Goal: Task Accomplishment & Management: Complete application form

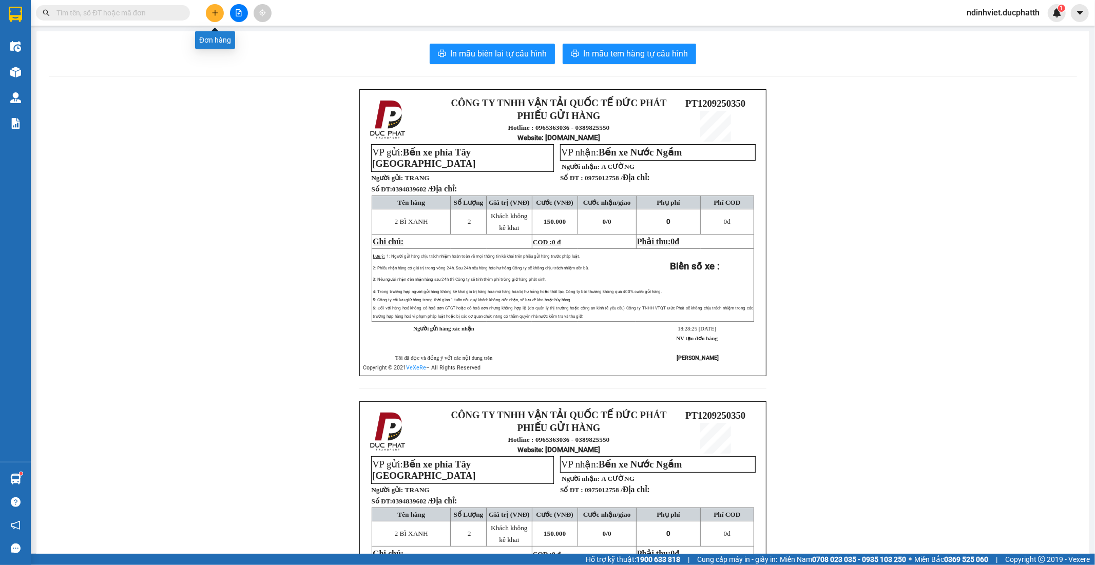
click at [217, 14] on icon "plus" at bounding box center [214, 12] width 7 height 7
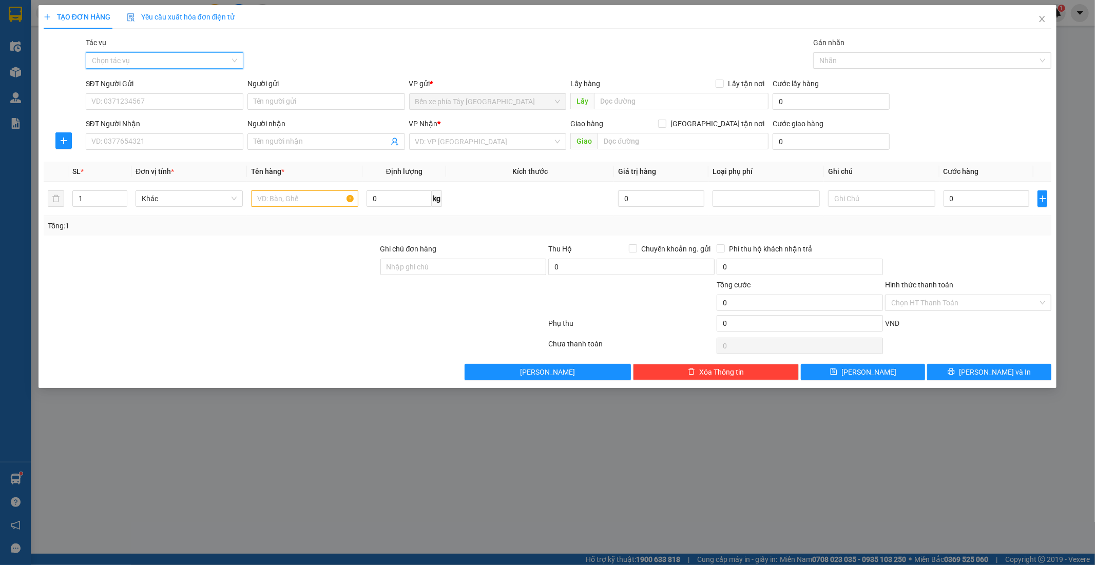
click at [224, 68] on input "Tác vụ" at bounding box center [161, 60] width 138 height 15
click at [217, 76] on div "Nhập hàng lên xe" at bounding box center [164, 80] width 145 height 11
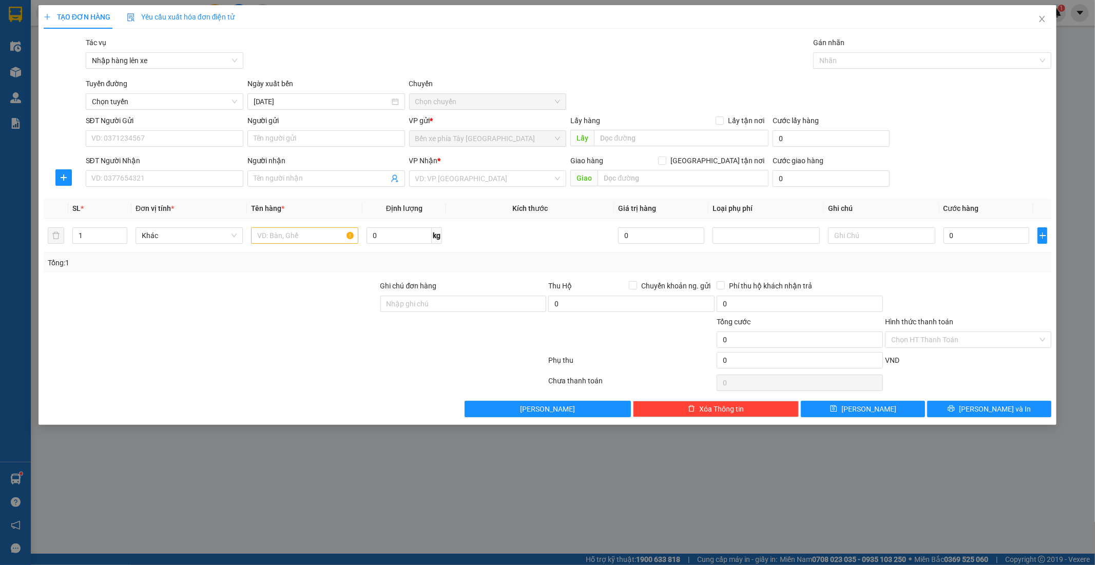
click at [324, 46] on div "Tác vụ Nhập hàng lên xe Gán nhãn Nhãn" at bounding box center [569, 55] width 970 height 36
click at [214, 134] on input "SĐT Người Gửi" at bounding box center [165, 138] width 158 height 16
click at [516, 163] on div "VP Nhận *" at bounding box center [488, 160] width 158 height 11
click at [516, 173] on input "search" at bounding box center [484, 178] width 138 height 15
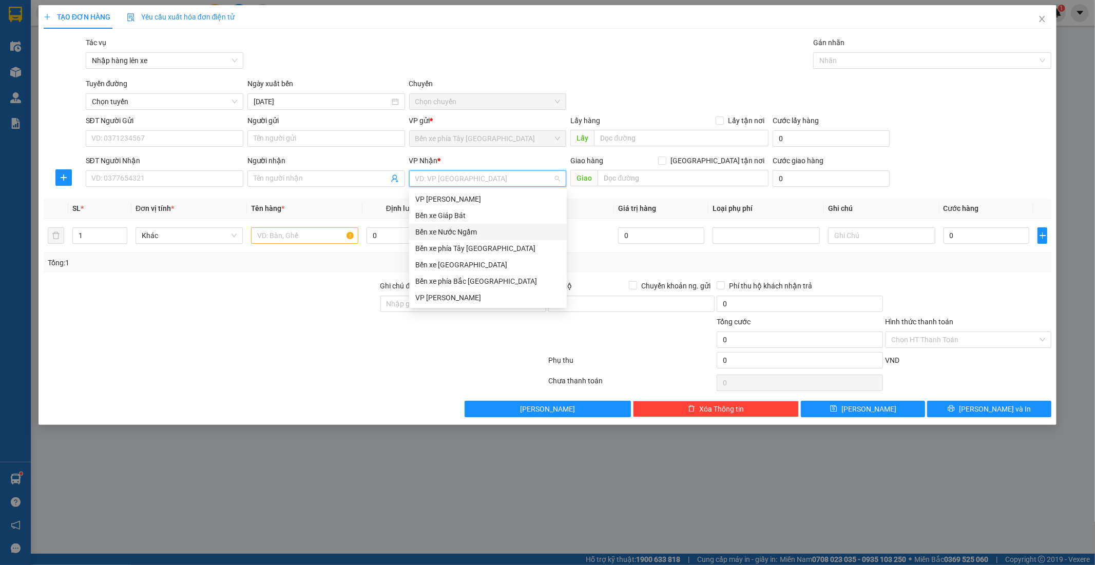
click at [476, 228] on div "Bến xe Nước Ngầm" at bounding box center [487, 231] width 145 height 11
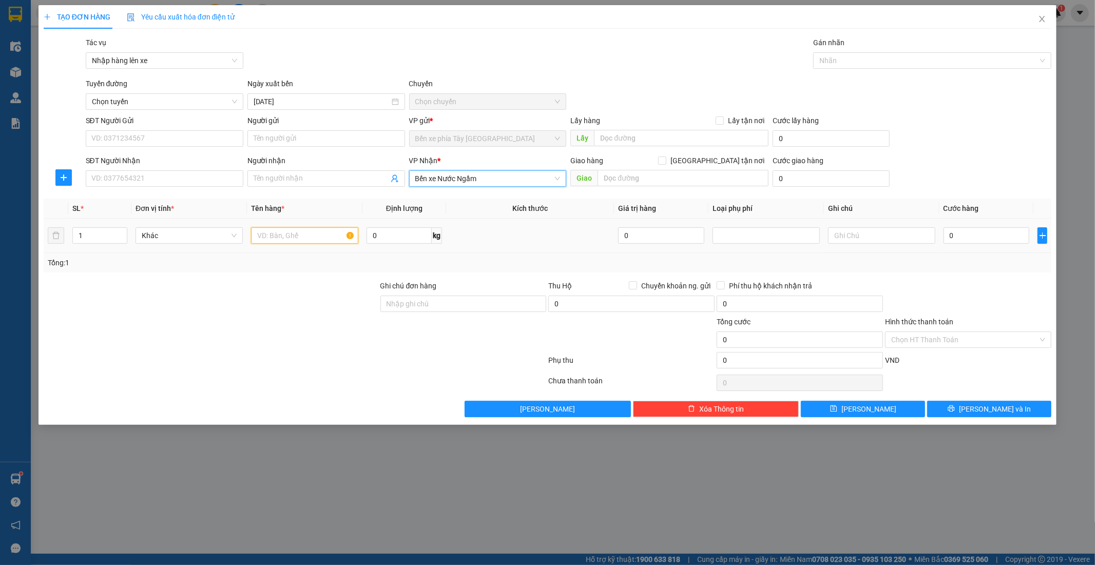
click at [304, 238] on input "text" at bounding box center [304, 235] width 107 height 16
type input "1 caton +1 thùng nhựa"
click at [638, 183] on input "text" at bounding box center [683, 178] width 171 height 16
click at [182, 139] on input "SĐT Người Gửi" at bounding box center [165, 138] width 158 height 16
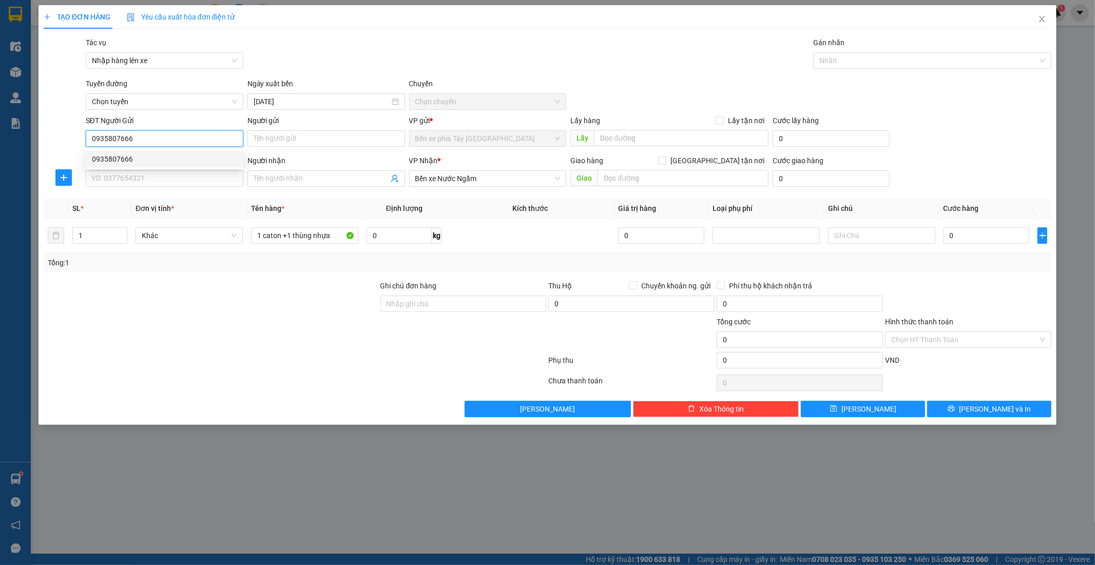
click at [110, 161] on div "0935807666" at bounding box center [164, 158] width 145 height 11
type input "0935807666"
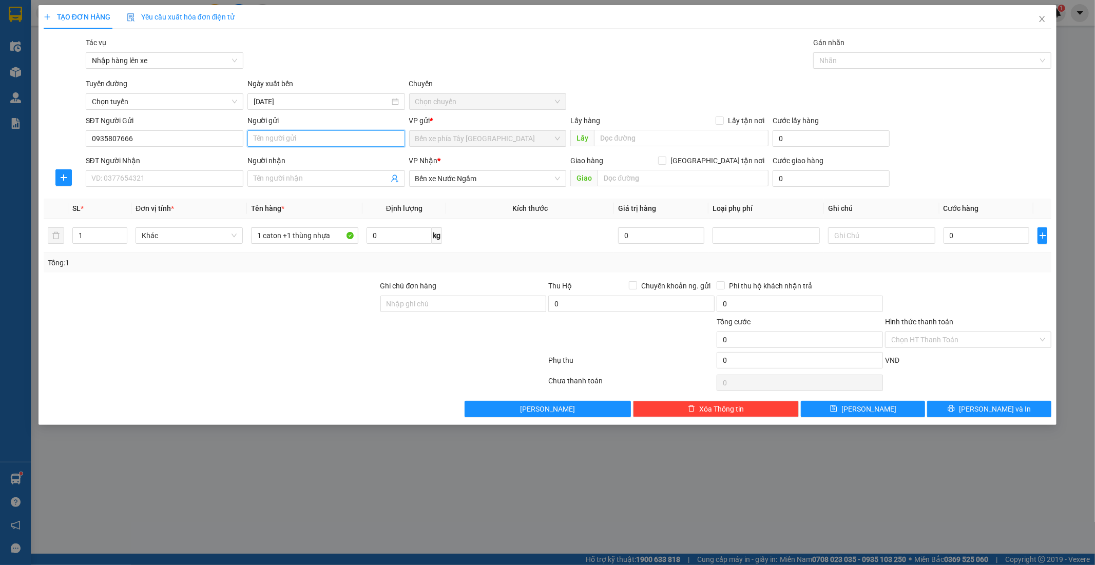
click at [303, 131] on input "Người gửi" at bounding box center [326, 138] width 158 height 16
type input "chú tân"
click at [209, 174] on input "SĐT Người Nhận" at bounding box center [165, 178] width 158 height 16
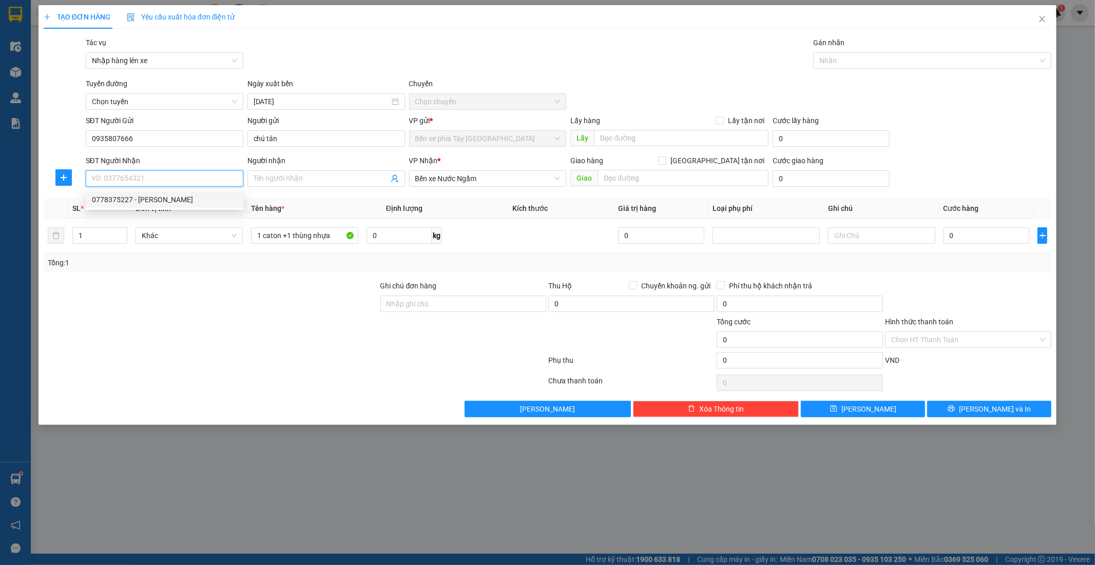
click at [149, 201] on div "0778375227 - c linh" at bounding box center [164, 199] width 145 height 11
type input "0778375227"
type input "c linh"
checkbox input "true"
type input "N02-T3 Ngoại Giao Đoàn, 3Q8X+G8F, Tứ Liên, Tây Hồ, Hà Nội, Việt Nam"
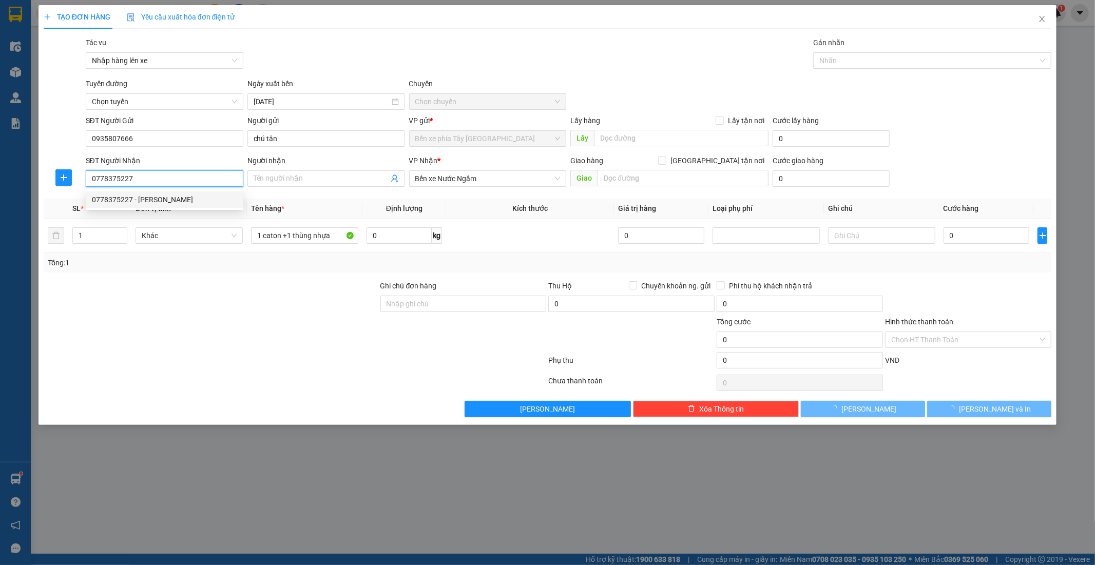
type input "120.000"
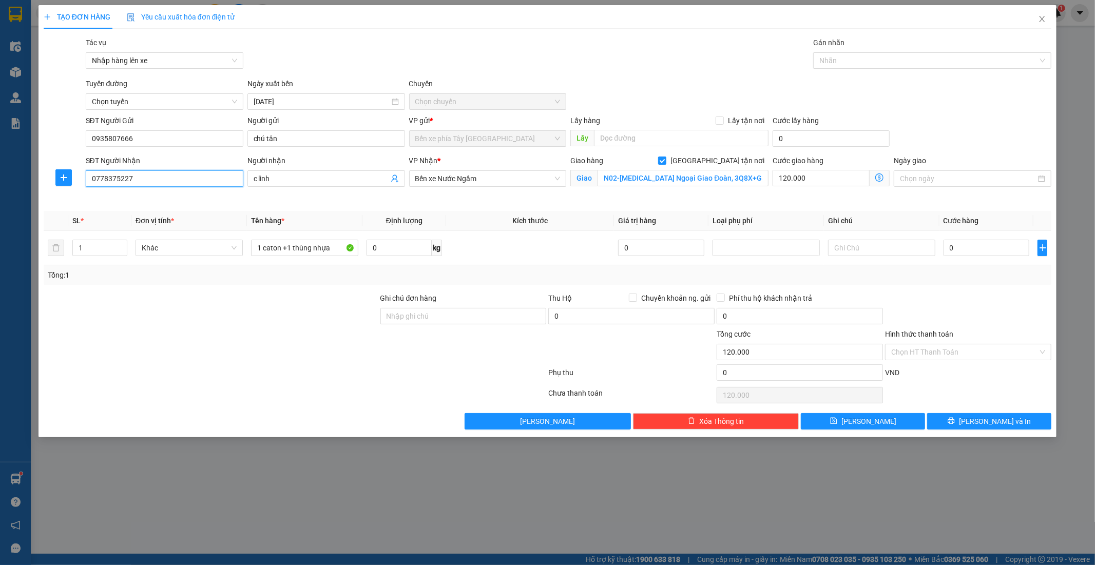
drag, startPoint x: 141, startPoint y: 180, endPoint x: 26, endPoint y: 200, distance: 116.7
click at [26, 200] on div "TẠO ĐƠN HÀNG Yêu cầu xuất hóa đơn điện tử Transit Pickup Surcharge Ids Transit …" at bounding box center [547, 282] width 1095 height 565
click at [236, 64] on span "Nhập hàng lên xe" at bounding box center [164, 60] width 145 height 15
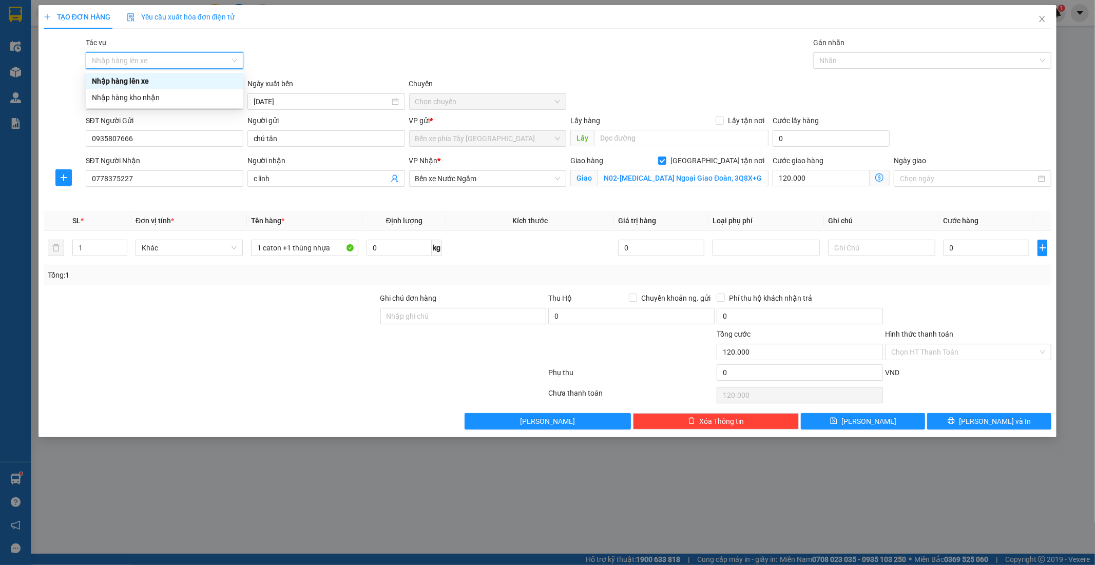
click at [211, 84] on div "Nhập hàng lên xe" at bounding box center [164, 80] width 145 height 11
click at [209, 96] on span "Chọn tuyến" at bounding box center [164, 101] width 145 height 15
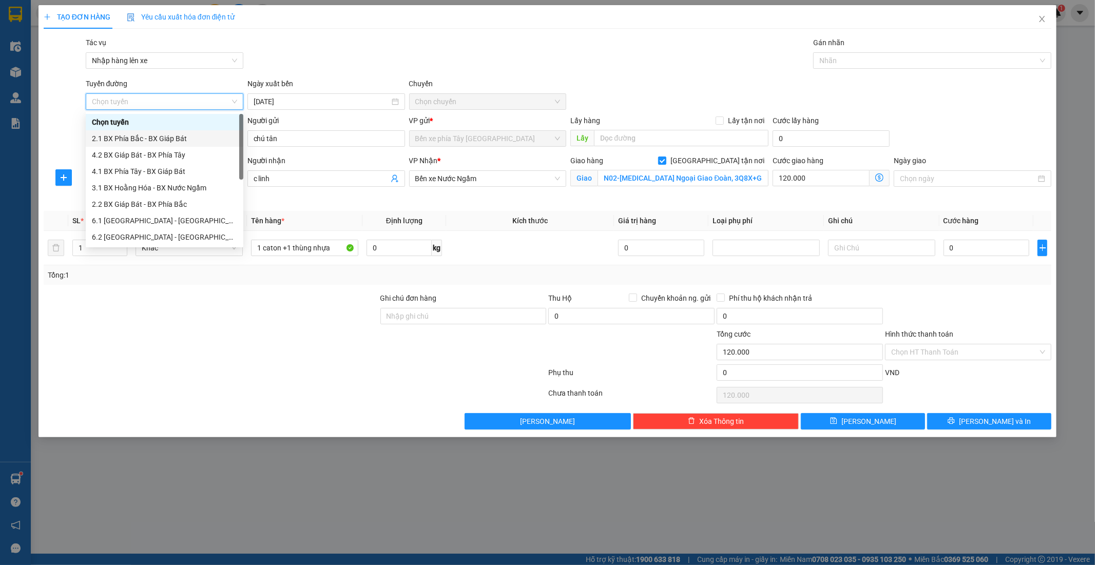
scroll to position [82, 0]
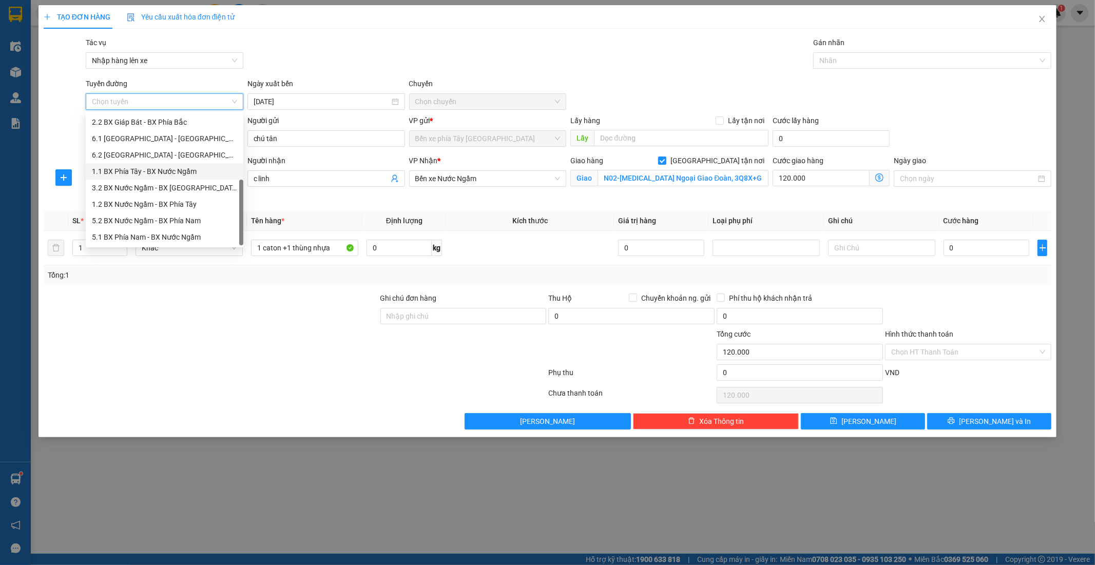
click at [186, 172] on div "1.1 BX Phía Tây - BX Nước Ngầm" at bounding box center [164, 171] width 145 height 11
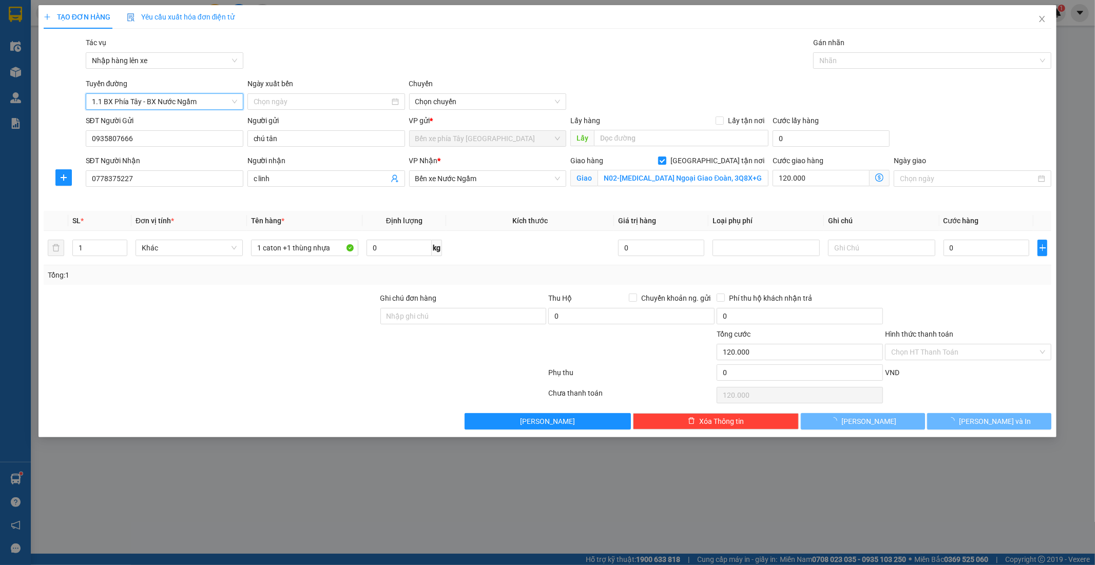
type input "13/09/2025"
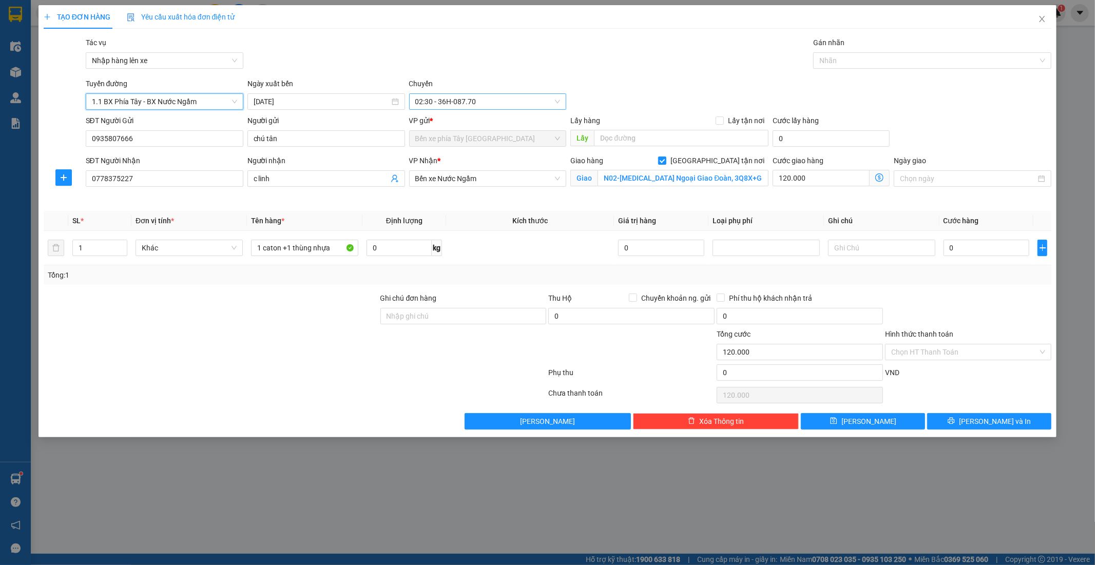
click at [479, 106] on span "02:30 - 36H-087.70" at bounding box center [487, 101] width 145 height 15
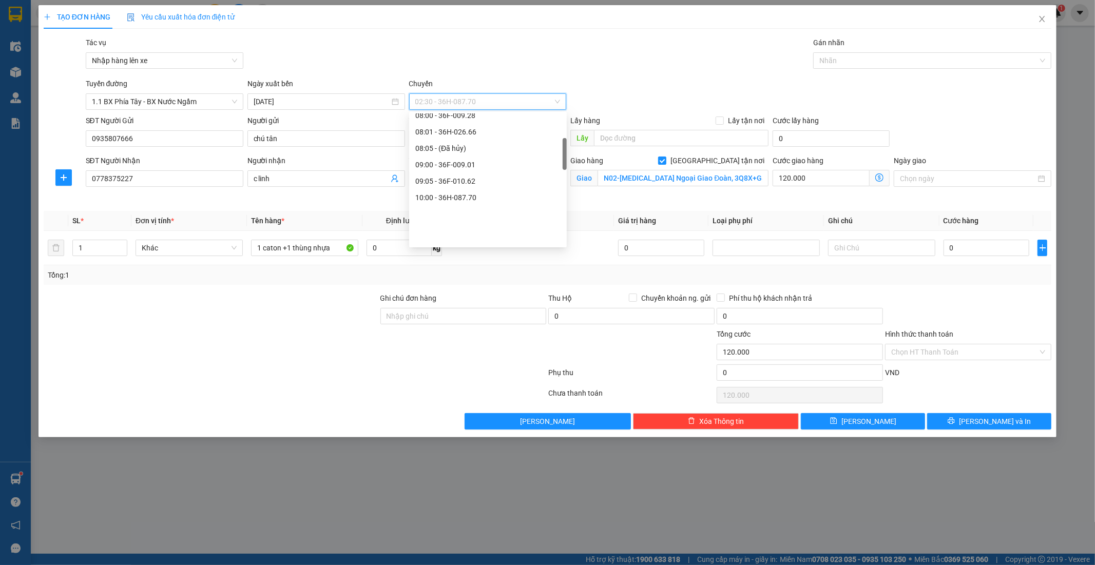
scroll to position [114, 0]
click at [470, 176] on div "08:00 - 36F-009.28" at bounding box center [487, 172] width 145 height 11
click at [878, 180] on icon "dollar-circle" at bounding box center [879, 178] width 8 height 8
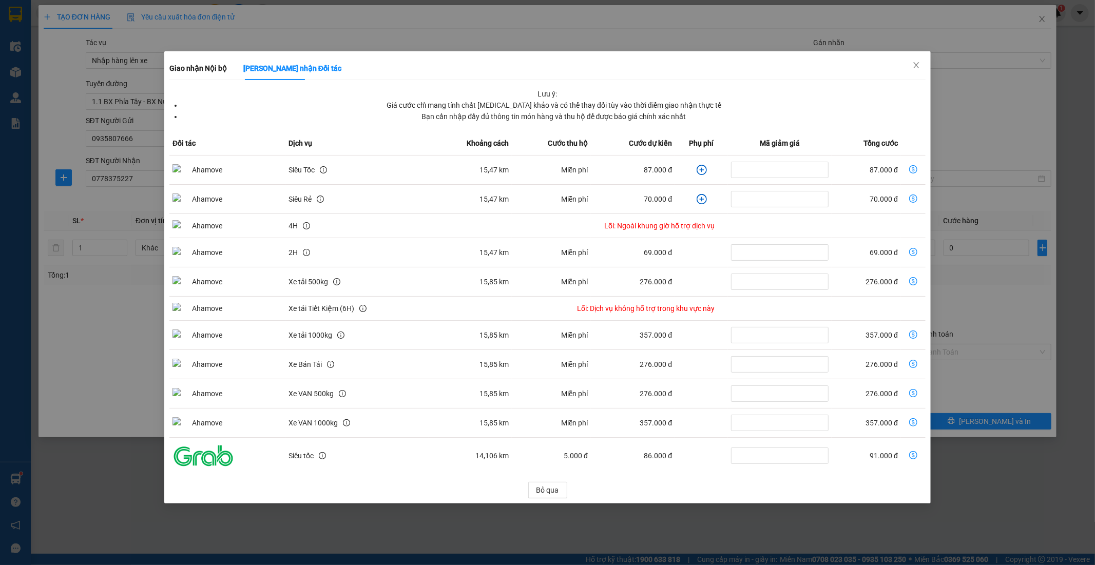
click at [913, 172] on icon "dollar-circle" at bounding box center [913, 169] width 8 height 8
type input "87.000"
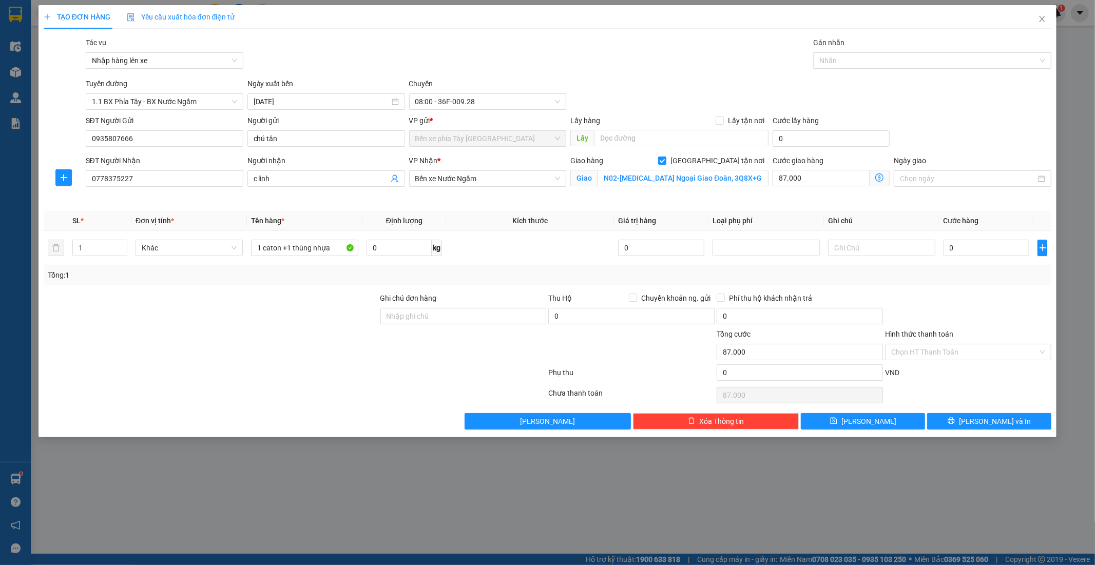
click at [876, 180] on icon "dollar-circle" at bounding box center [879, 178] width 8 height 8
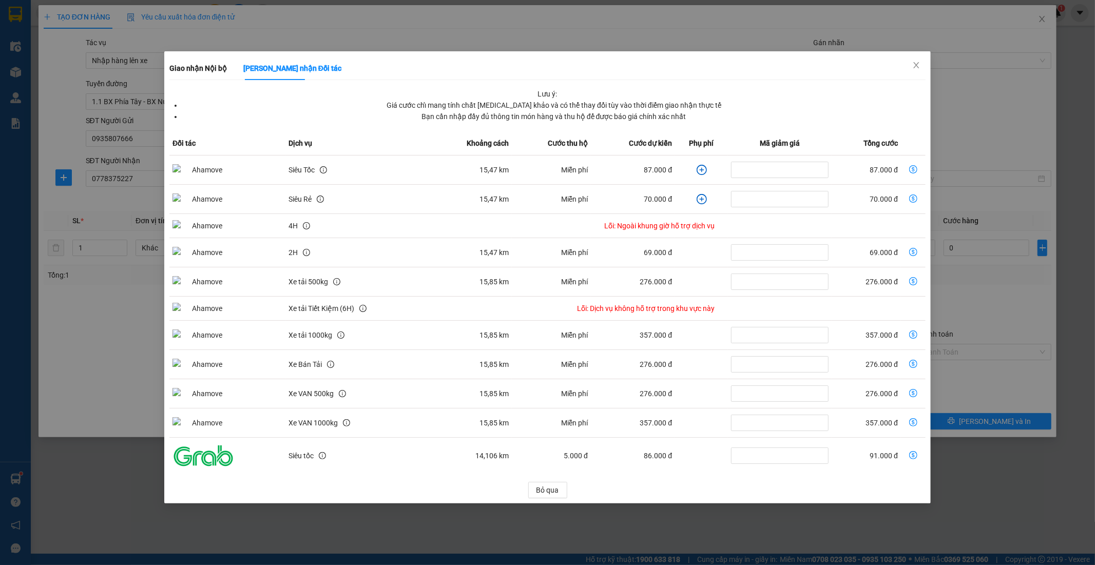
click at [702, 170] on icon "plus-circle" at bounding box center [702, 170] width 10 height 10
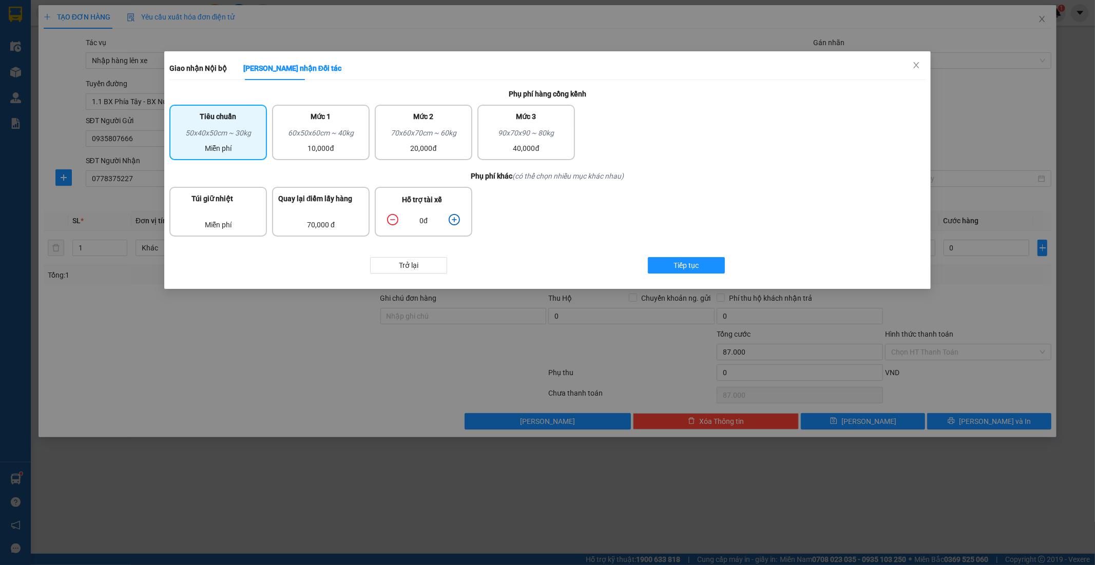
click at [451, 218] on icon "plus-circle" at bounding box center [454, 219] width 11 height 11
click at [356, 144] on div "10,000đ" at bounding box center [320, 148] width 85 height 11
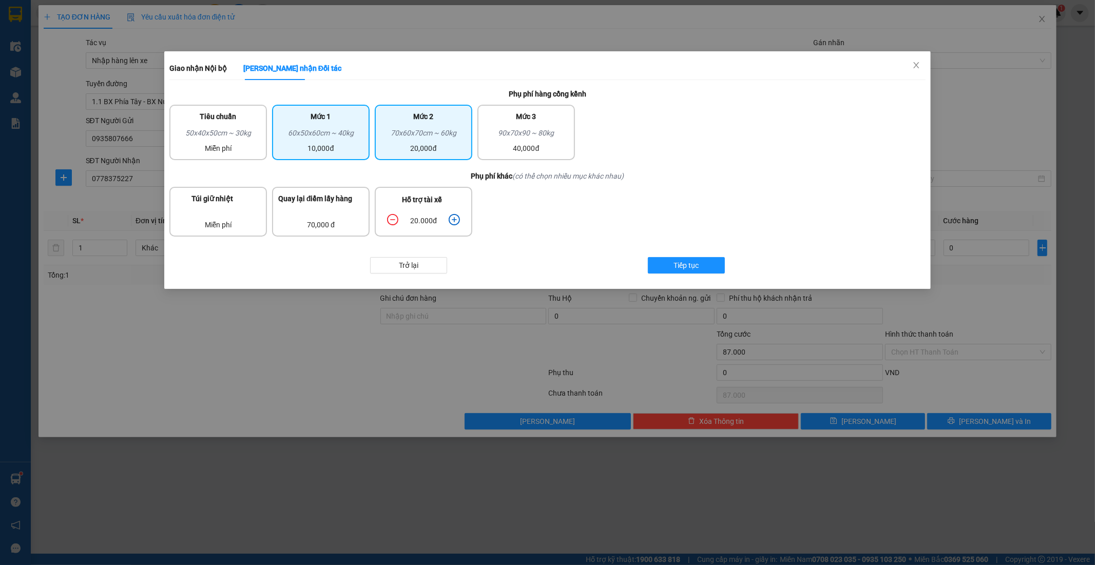
click at [386, 148] on div "20,000đ" at bounding box center [423, 148] width 85 height 11
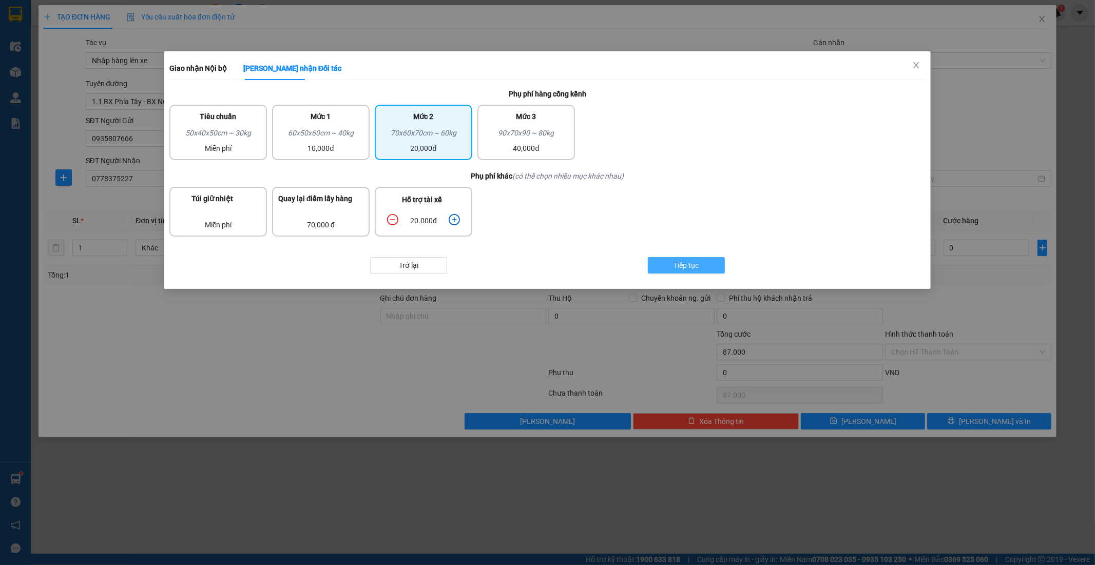
click at [679, 262] on span "Tiếp tục" at bounding box center [686, 265] width 25 height 11
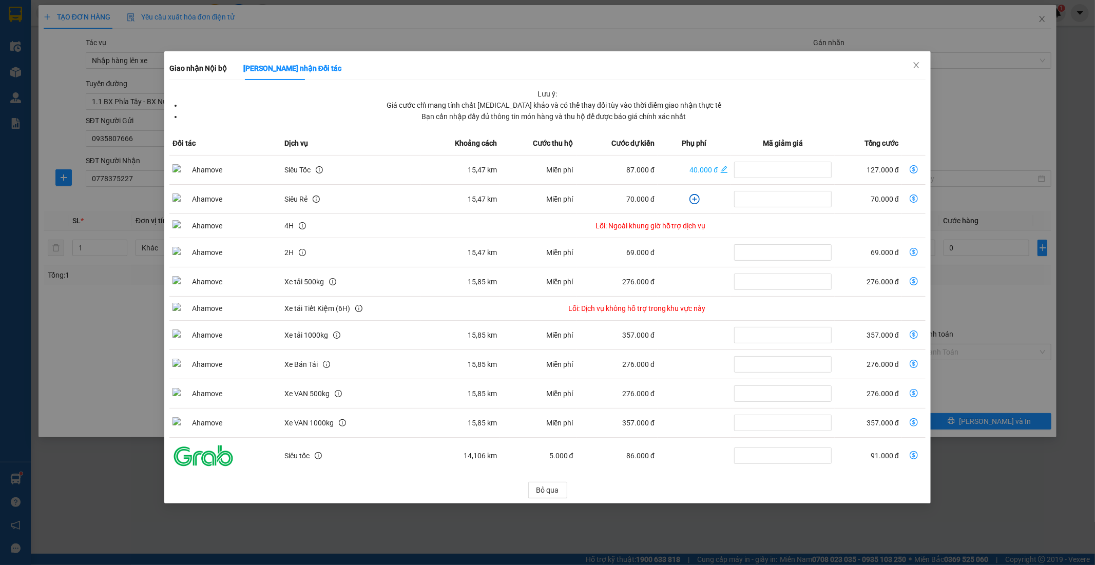
click at [915, 171] on icon "dollar-circle" at bounding box center [914, 169] width 8 height 8
type input "127.000"
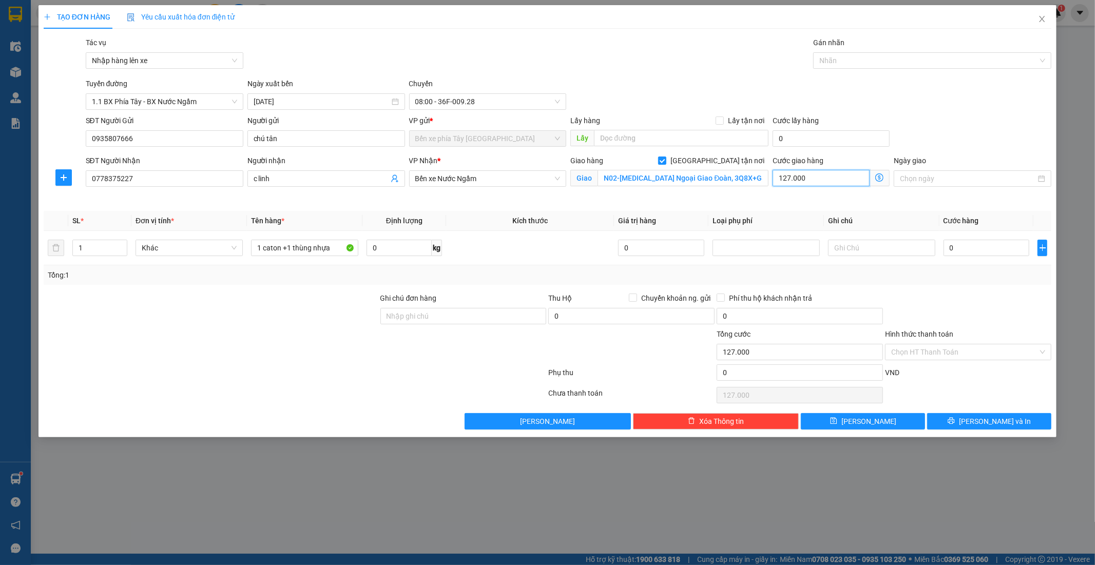
click at [845, 181] on input "127.000" at bounding box center [821, 178] width 97 height 16
type input "1"
type input "13"
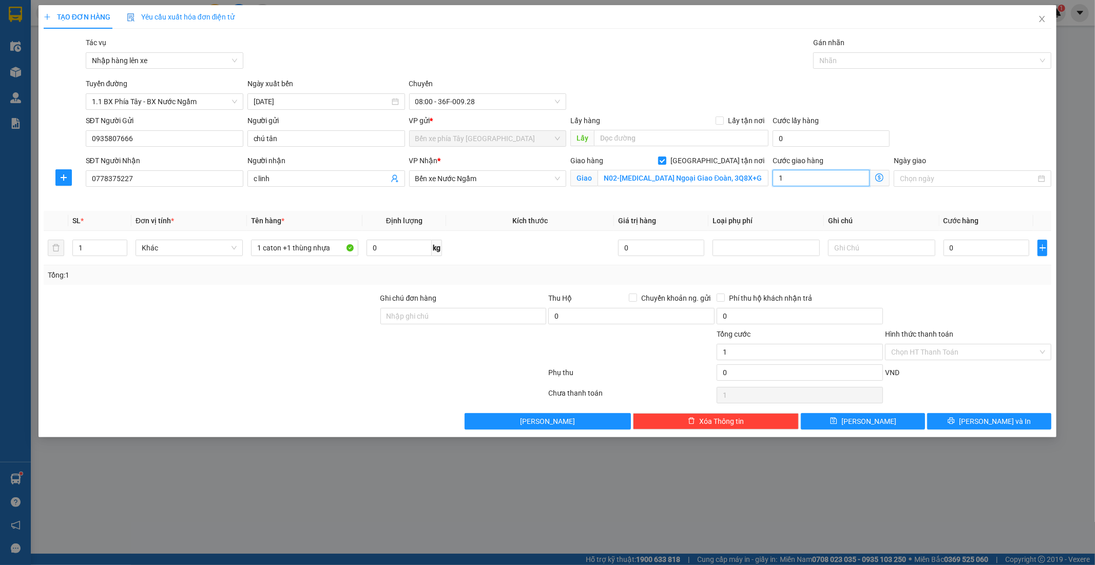
type input "13"
type input "130"
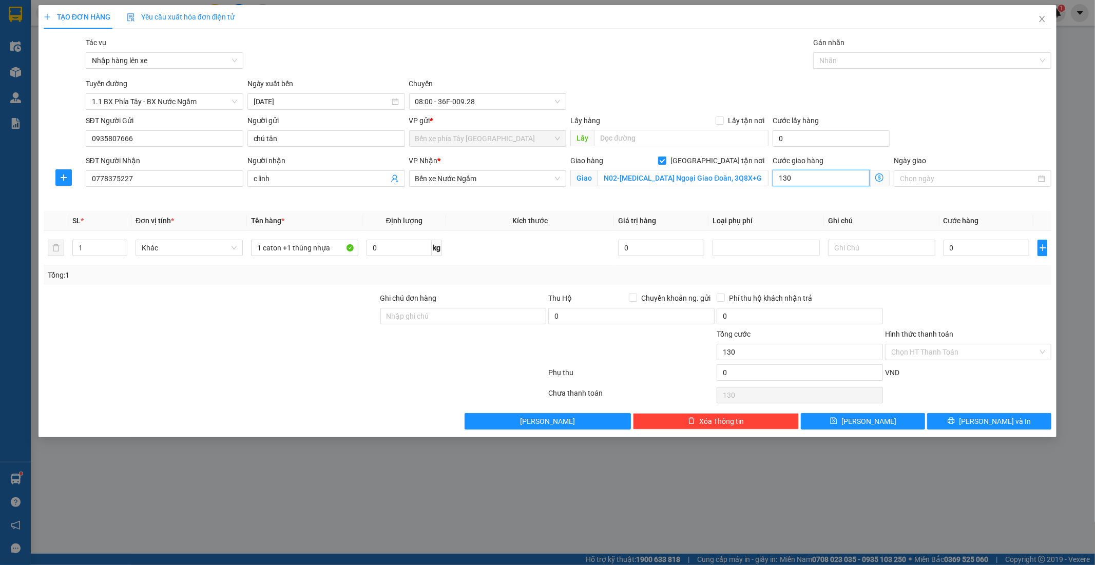
type input "1.300"
type input "13.000"
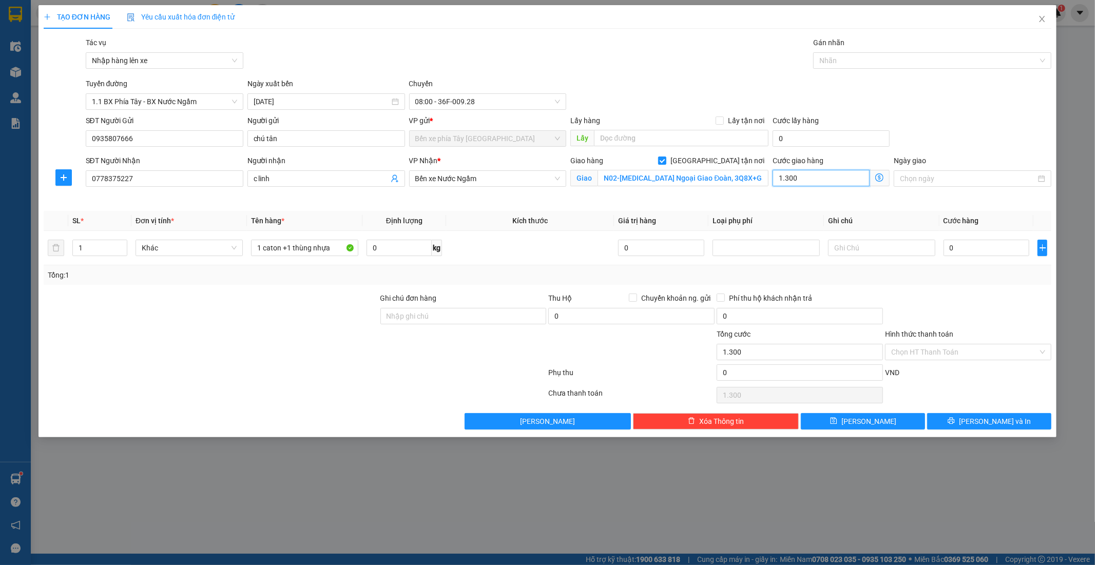
type input "13.000"
type input "130.000"
click at [987, 245] on input "0" at bounding box center [987, 248] width 86 height 16
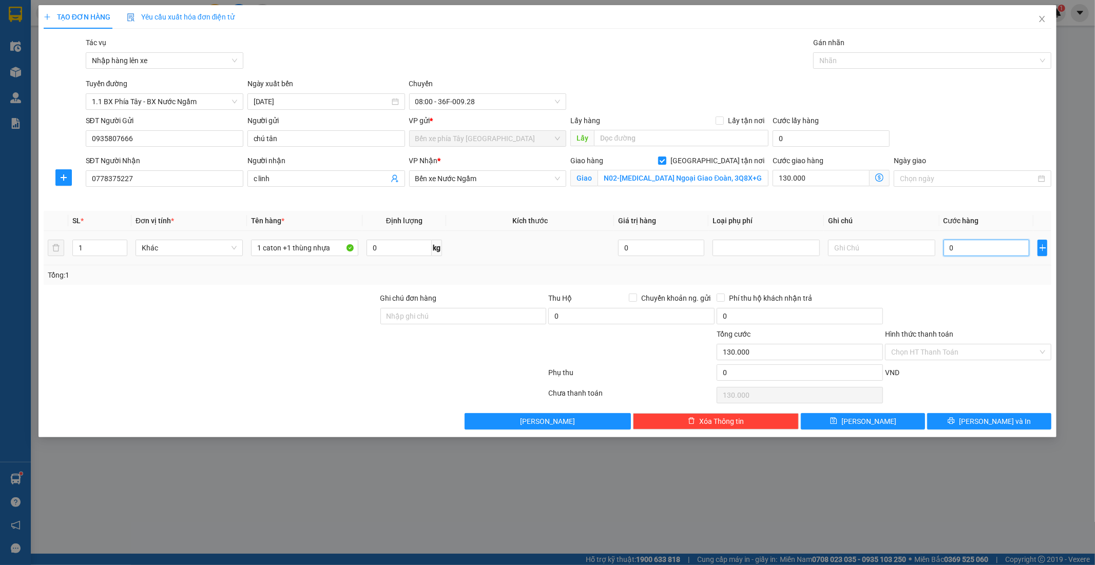
type input "1"
type input "130.001"
type input "10"
type input "130.010"
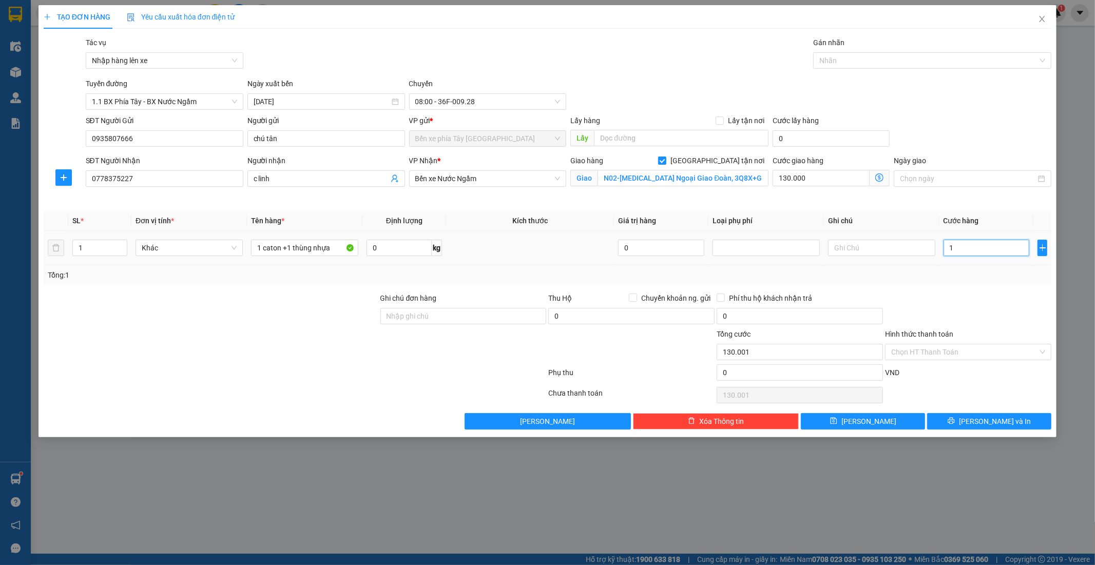
type input "130.010"
type input "100"
type input "130.100"
type input "1.000"
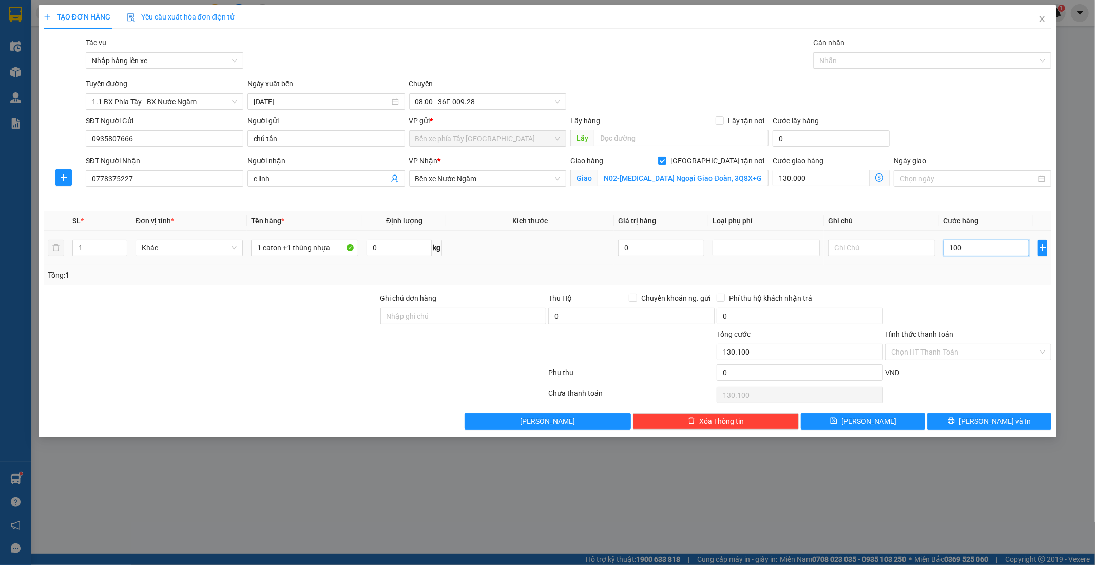
type input "131.000"
type input "10.000"
type input "140.000"
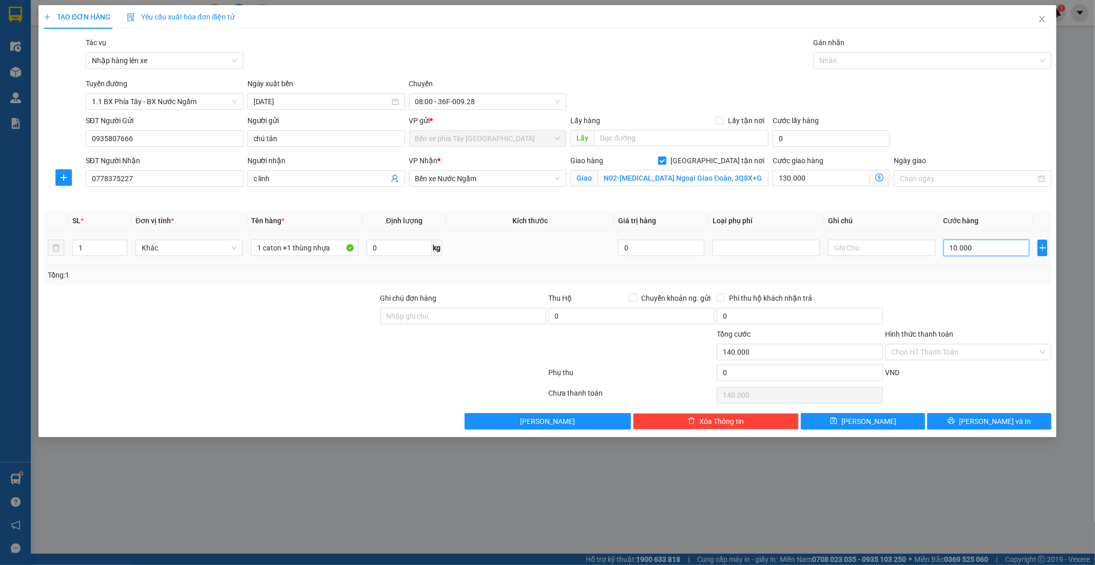
type input "100.000"
type input "230.000"
type input "100.000"
click at [985, 348] on input "Hình thức thanh toán" at bounding box center [964, 351] width 147 height 15
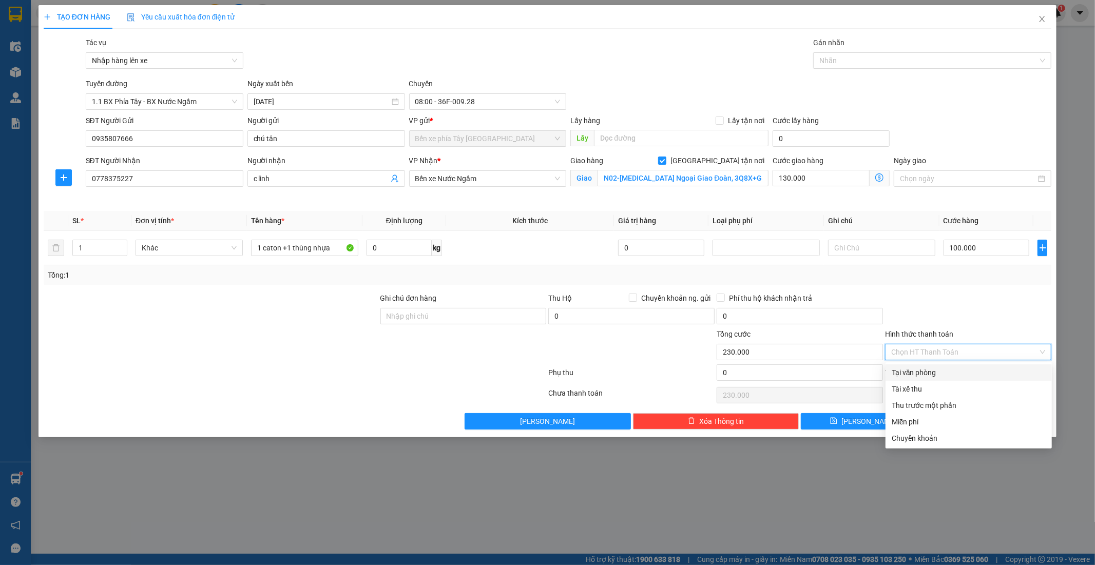
click at [433, 305] on div "Ghi chú đơn hàng" at bounding box center [463, 300] width 166 height 15
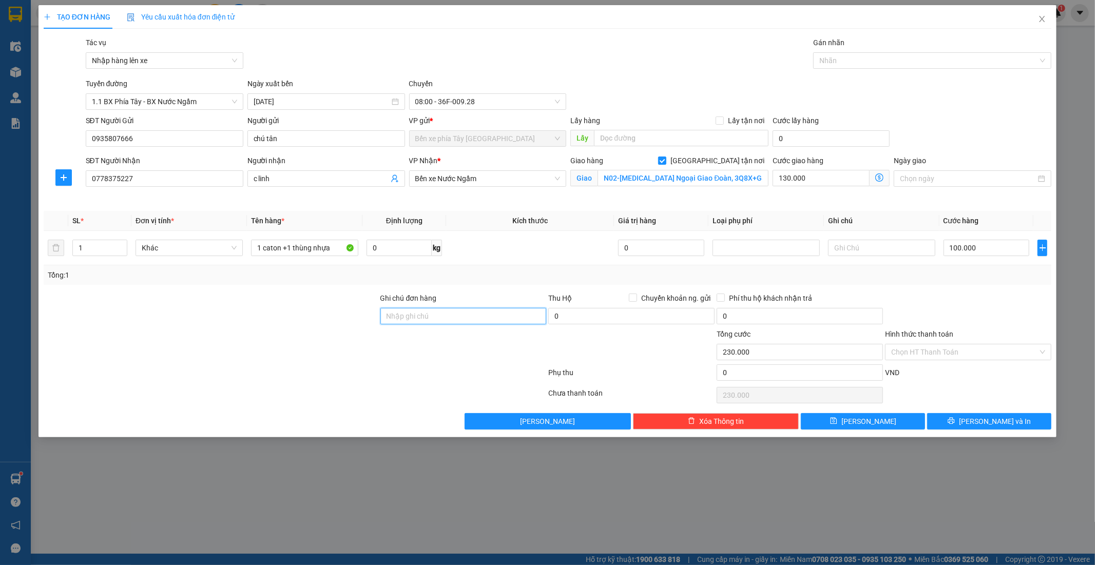
click at [441, 315] on input "Ghi chú đơn hàng" at bounding box center [463, 316] width 166 height 16
type input "GỬI TT"
click at [992, 356] on input "Hình thức thanh toán" at bounding box center [964, 351] width 147 height 15
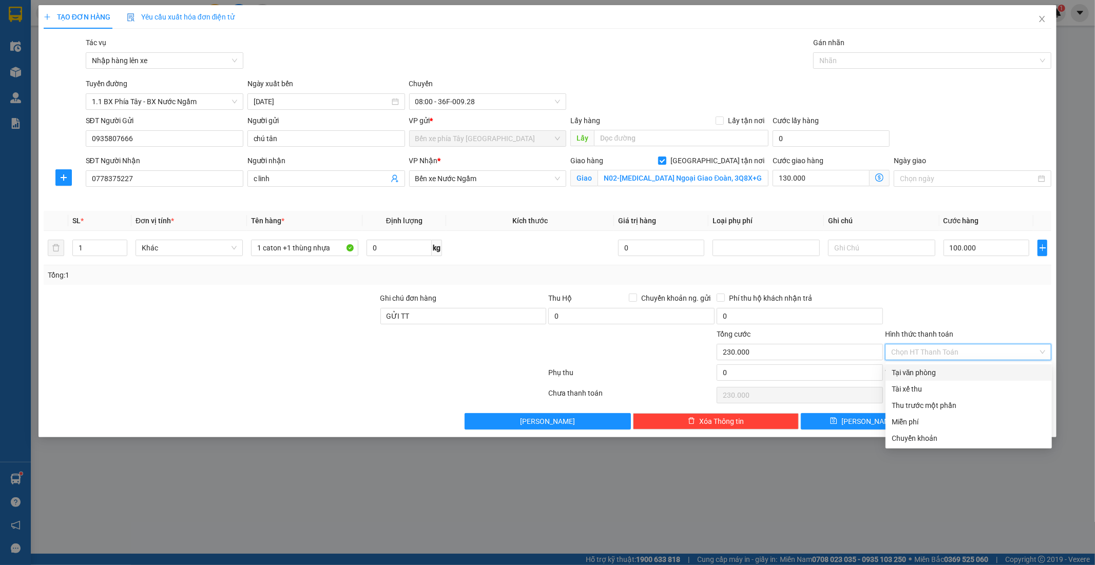
click at [992, 373] on div "Tại văn phòng" at bounding box center [969, 372] width 154 height 11
type input "0"
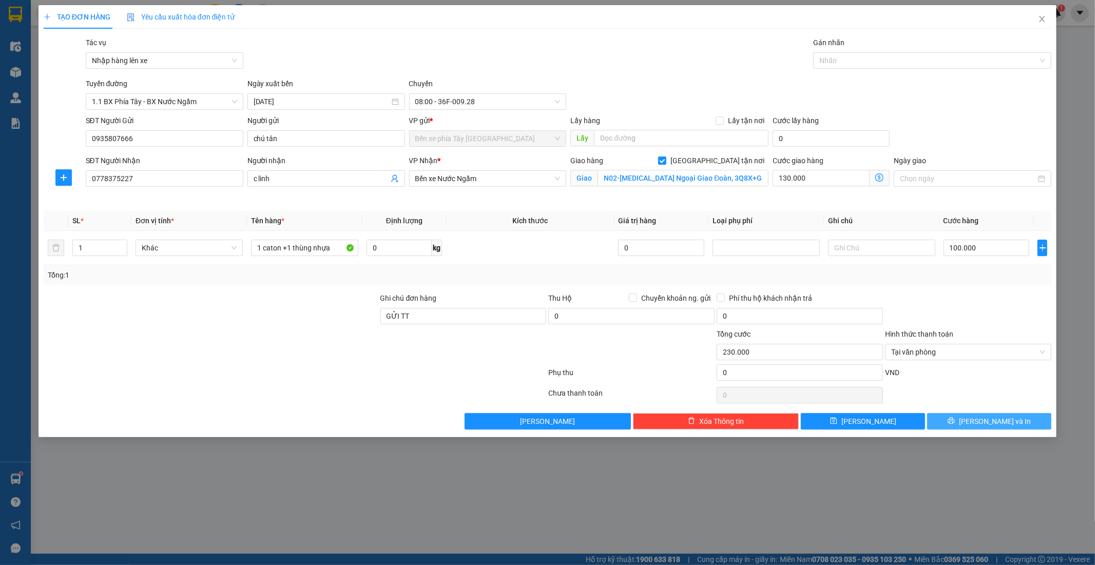
click at [1021, 427] on button "Lưu và In" at bounding box center [989, 421] width 124 height 16
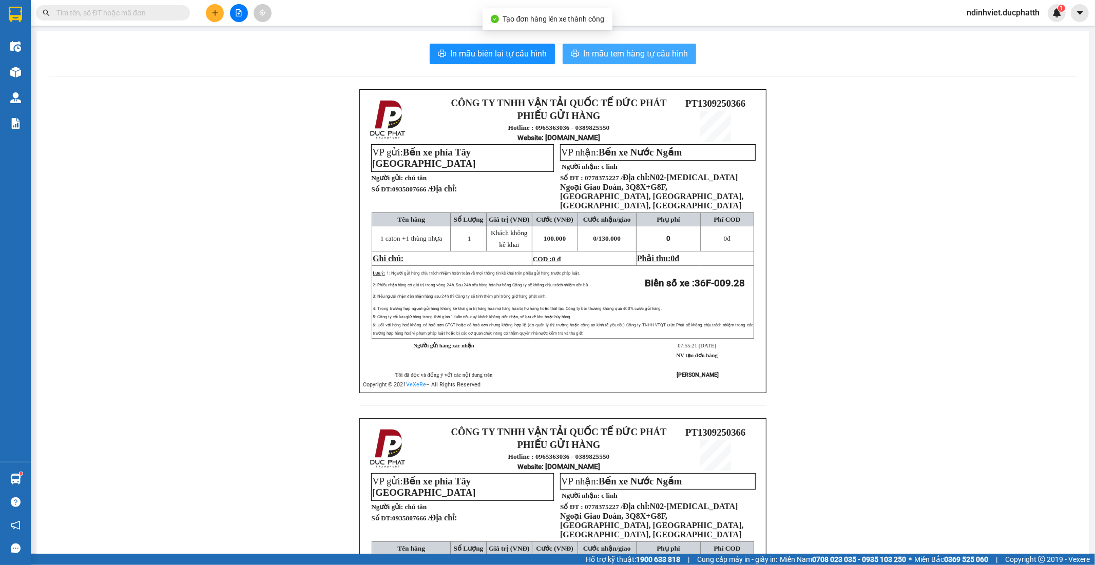
click at [601, 54] on span "In mẫu tem hàng tự cấu hình" at bounding box center [635, 53] width 105 height 13
click at [246, 15] on button at bounding box center [239, 13] width 18 height 18
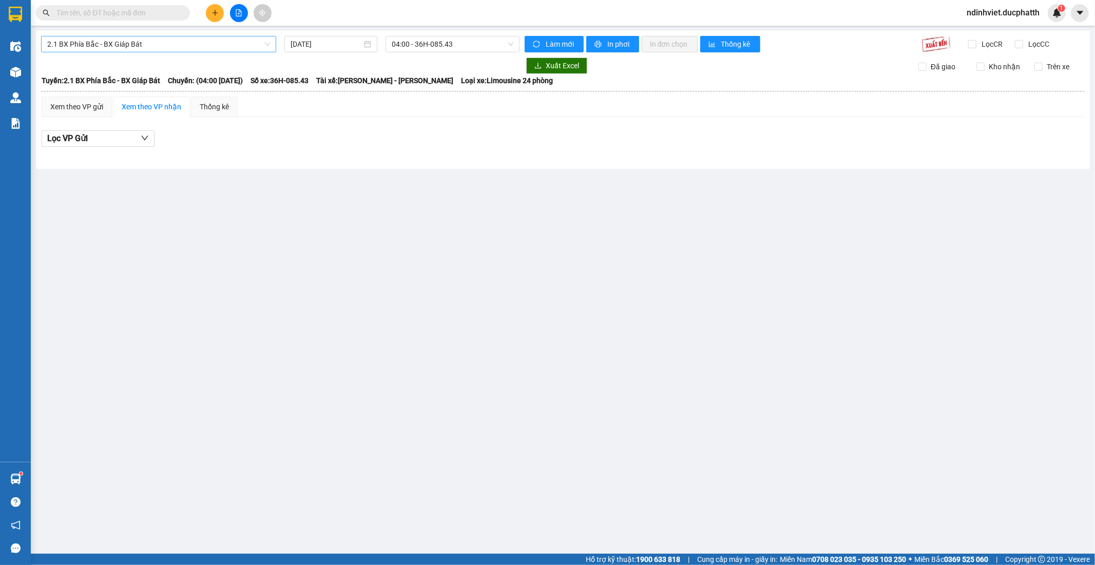
click at [203, 52] on div "2.1 BX Phía Bắc - BX Giáp Bát" at bounding box center [158, 44] width 235 height 16
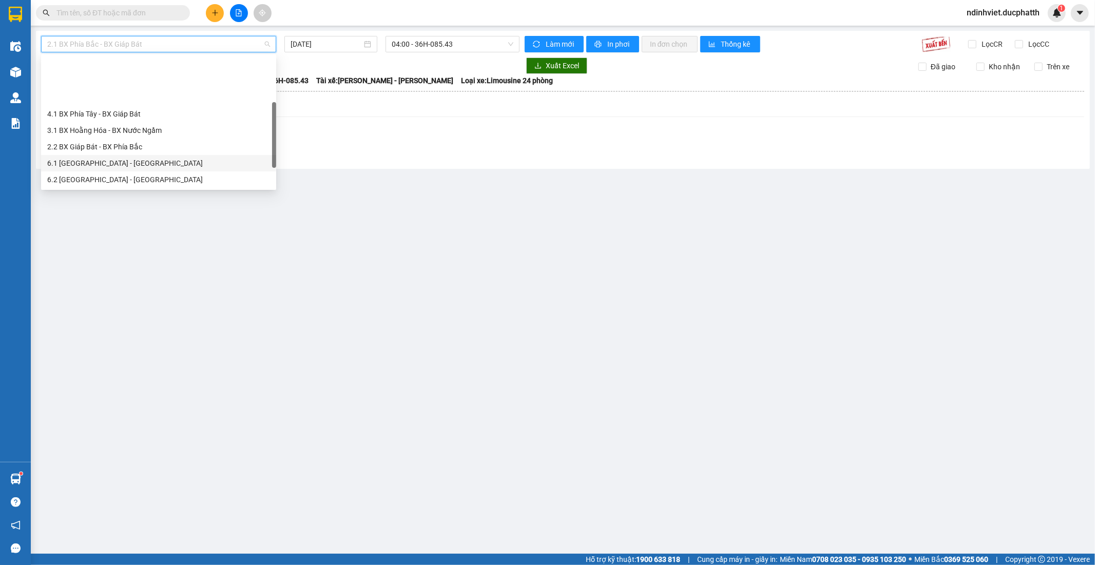
scroll to position [57, 0]
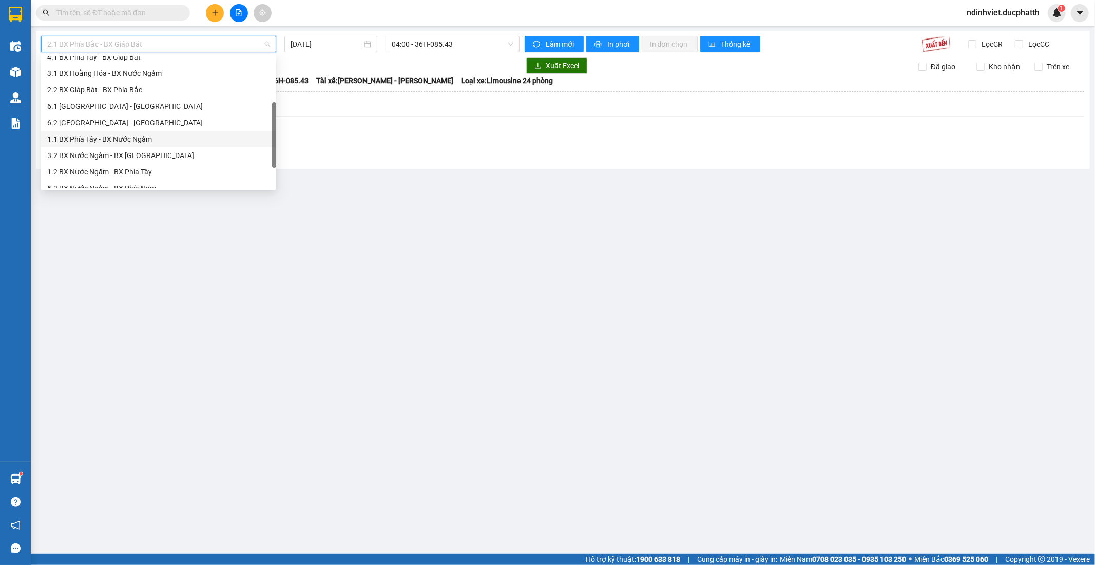
click at [120, 145] on div "1.1 BX Phía Tây - BX Nước Ngầm" at bounding box center [158, 139] width 235 height 16
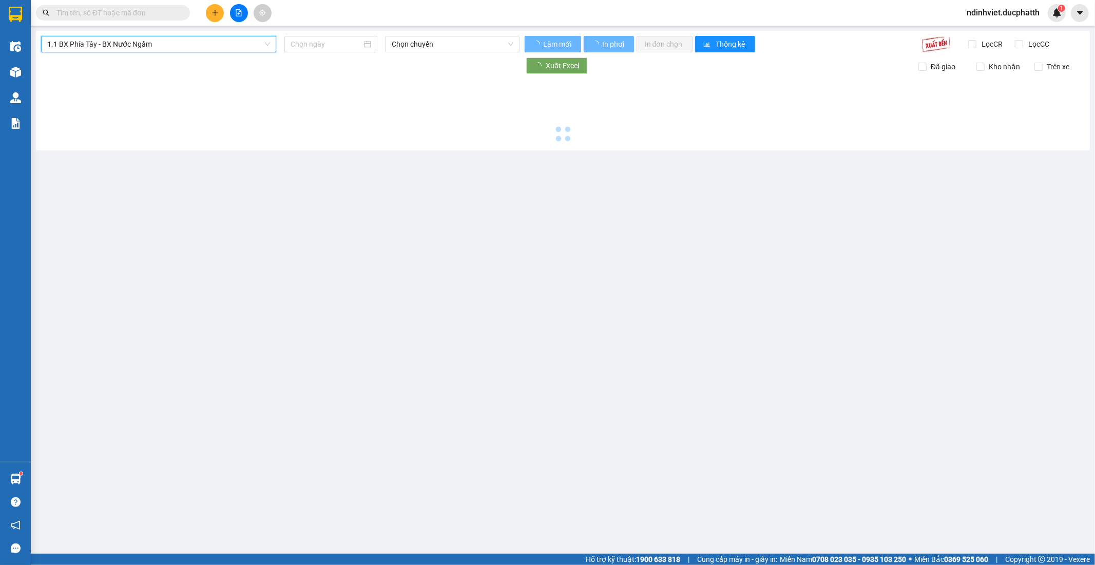
type input "13/09/2025"
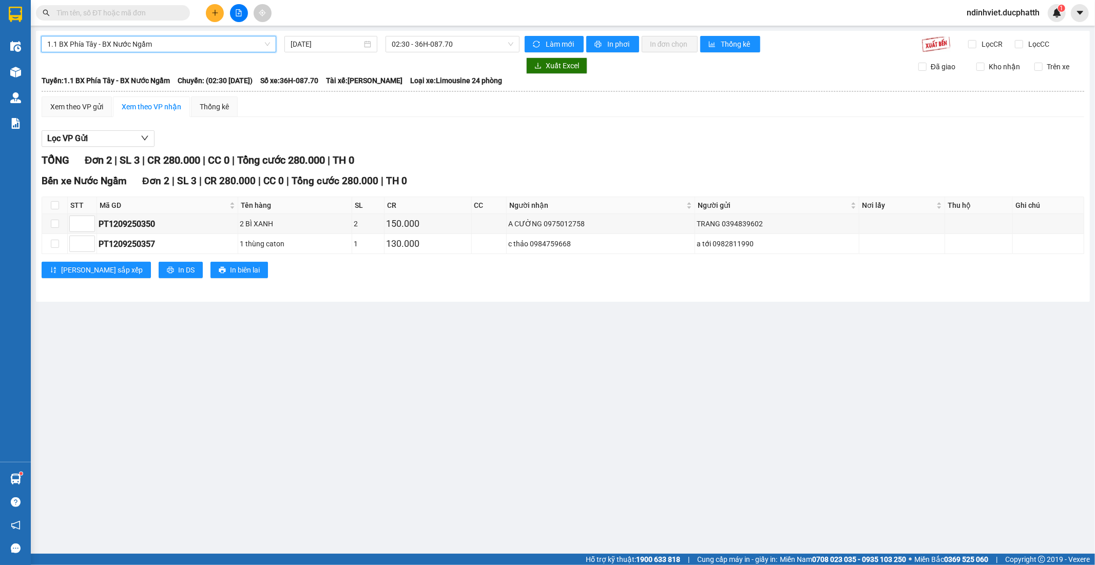
click at [436, 54] on div "1.1 BX Phía Tây - BX Nước Ngầm 1.1 BX Phía Tây - BX Nước Ngầm 13/09/2025 02:30 …" at bounding box center [563, 166] width 1054 height 271
click at [445, 44] on span "02:30 - 36H-087.70" at bounding box center [452, 43] width 121 height 15
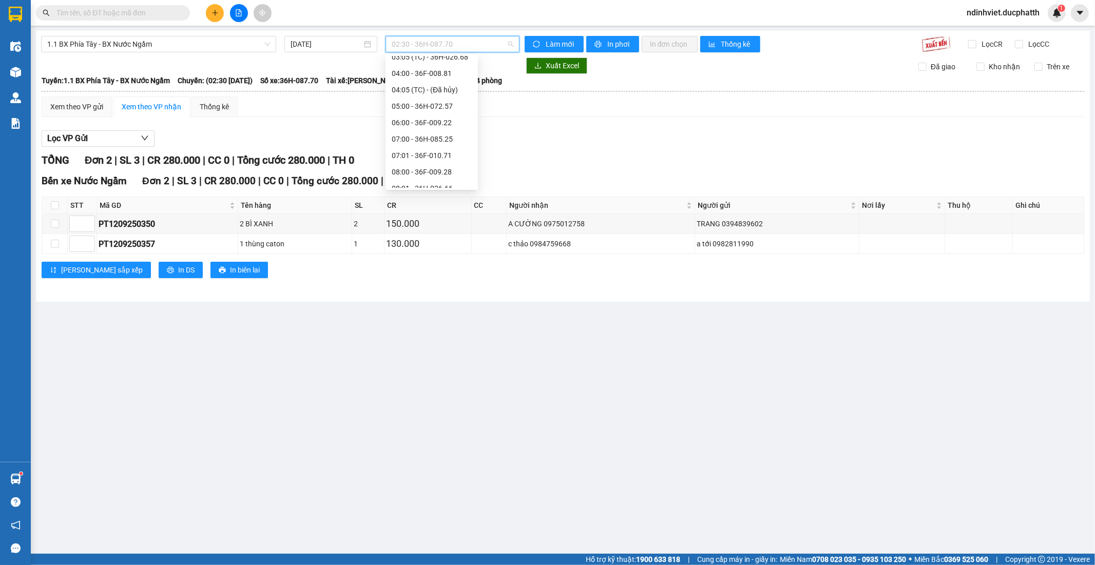
scroll to position [114, 0]
click at [428, 114] on div "08:00 - 36F-009.28" at bounding box center [432, 114] width 80 height 11
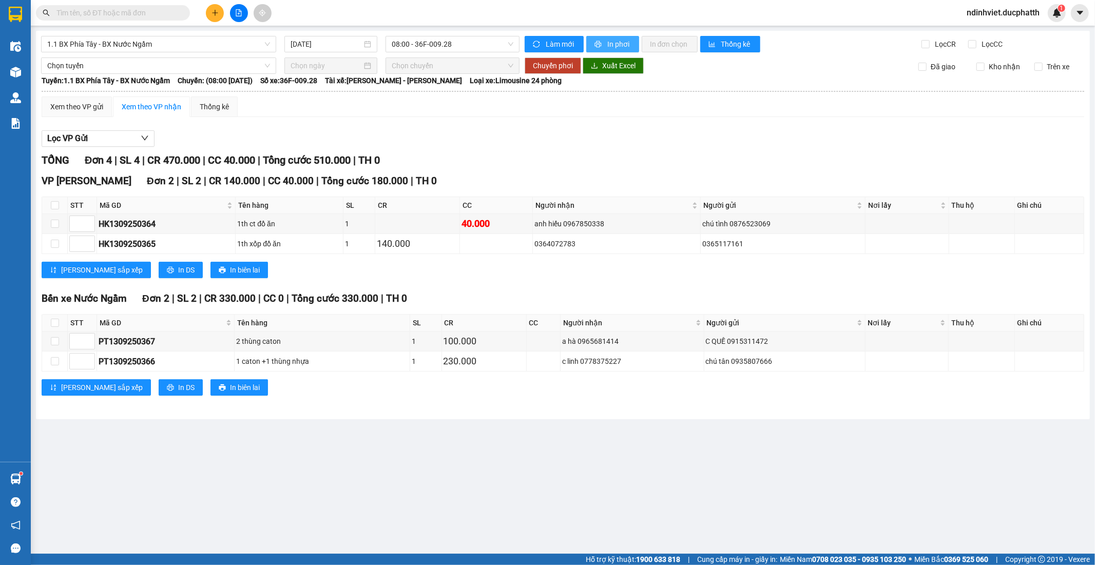
click at [617, 41] on span "In phơi" at bounding box center [619, 44] width 24 height 11
click at [146, 16] on input "text" at bounding box center [116, 12] width 121 height 11
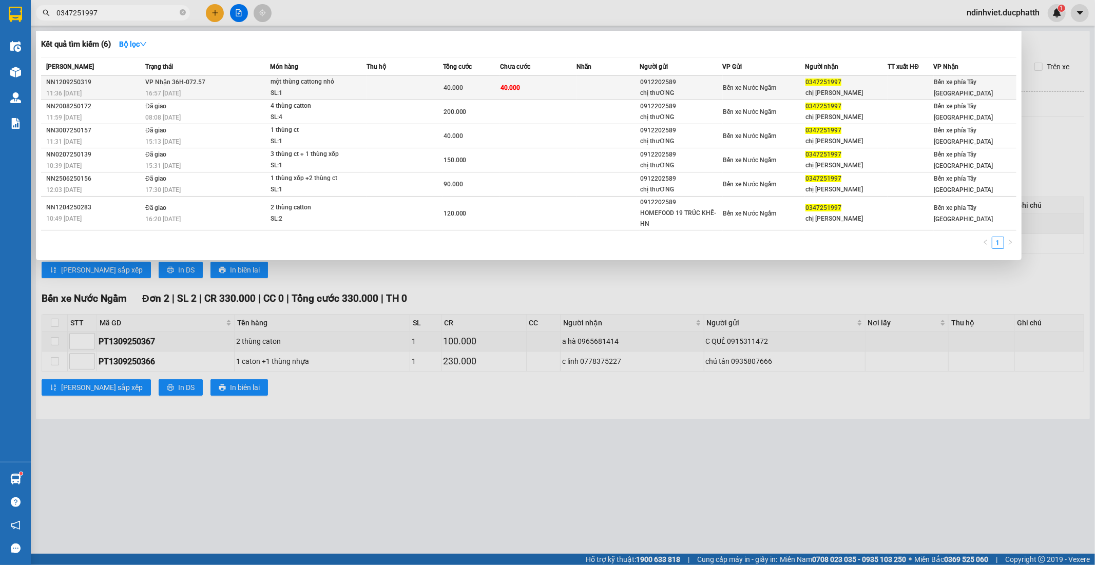
type input "0347251997"
click at [358, 92] on span "một thùng cattong nhỏ SL: 1" at bounding box center [318, 87] width 95 height 22
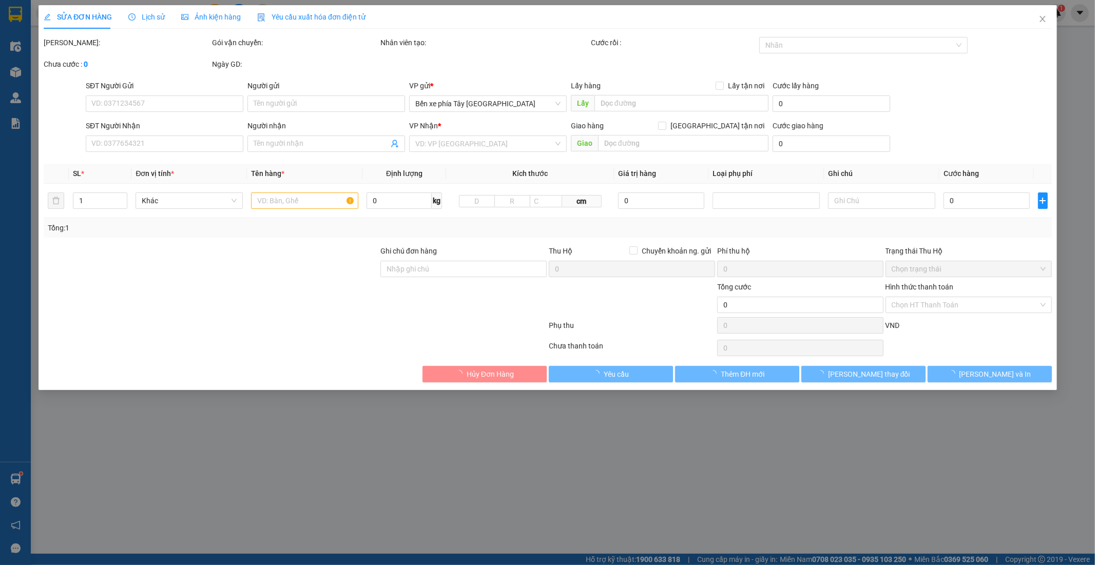
type input "0912202589"
type input "chị thưƠNG"
type input "0347251997"
type input "chị tuyết"
type input "40.000"
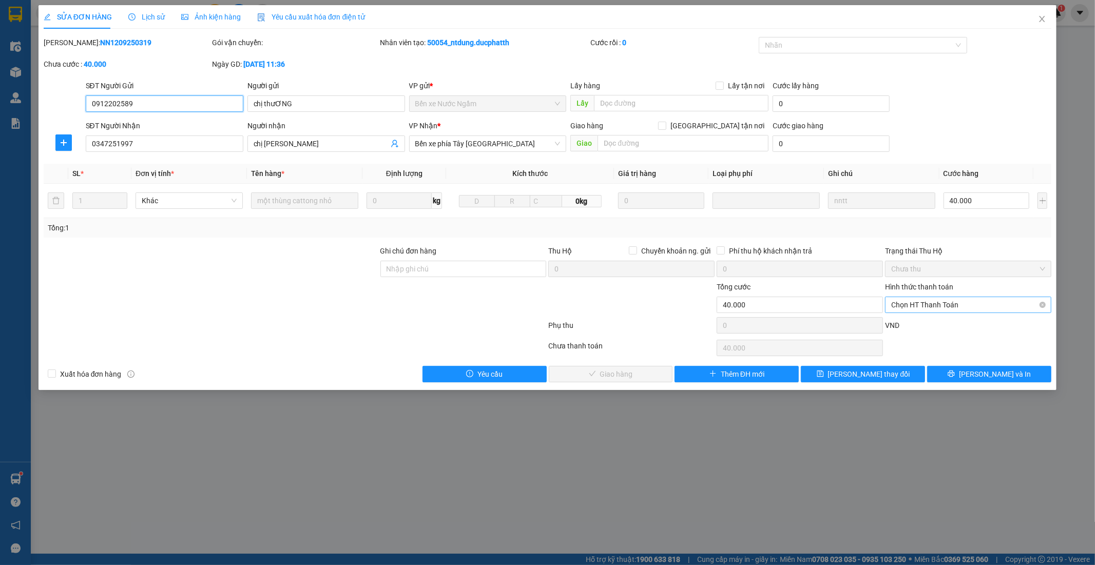
click at [907, 305] on span "Chọn HT Thanh Toán" at bounding box center [968, 304] width 154 height 15
click at [912, 359] on div "Chuyển khoản" at bounding box center [969, 358] width 154 height 11
type input "0"
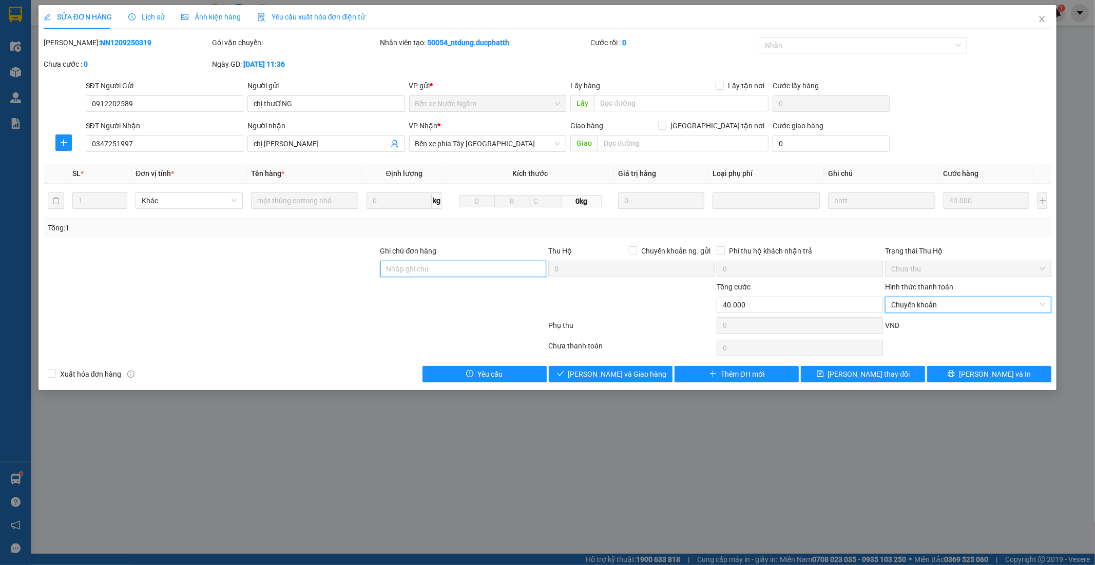
click at [485, 273] on input "Ghi chú đơn hàng" at bounding box center [463, 269] width 166 height 16
type input "Nntt - ck 13/9 8h8 nguyen thi tuyet vietin"
click at [624, 374] on span "Lưu và Giao hàng" at bounding box center [617, 374] width 99 height 11
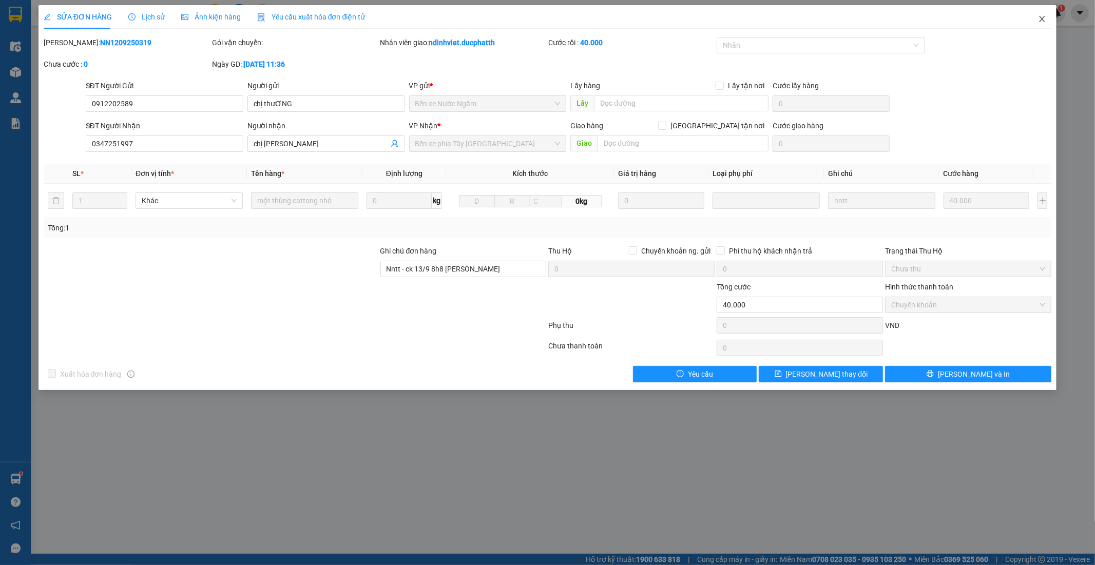
click at [1045, 18] on icon "close" at bounding box center [1042, 19] width 8 height 8
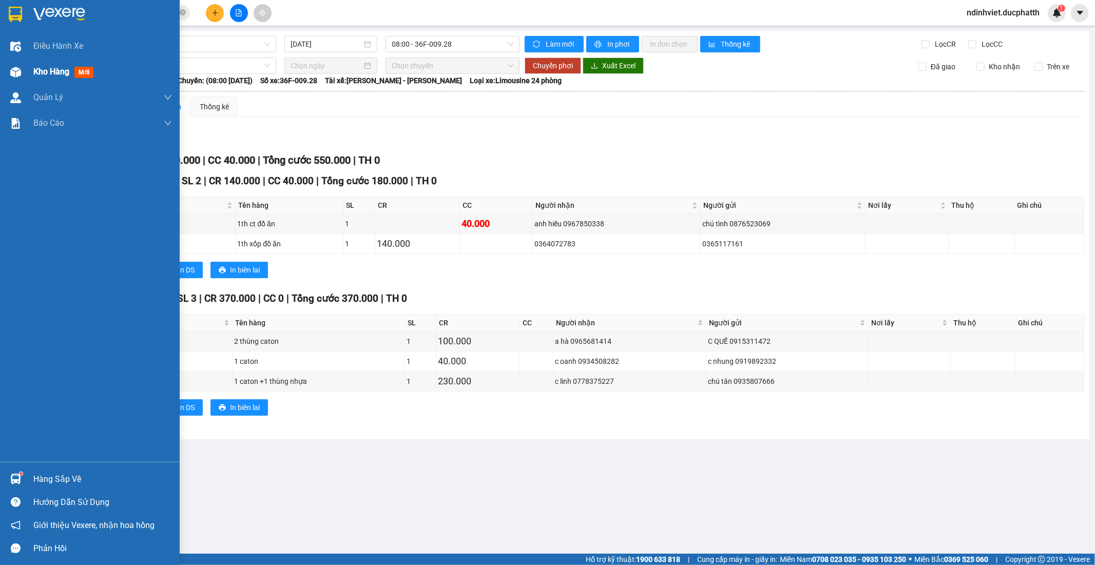
click at [46, 71] on span "Kho hàng" at bounding box center [51, 72] width 36 height 10
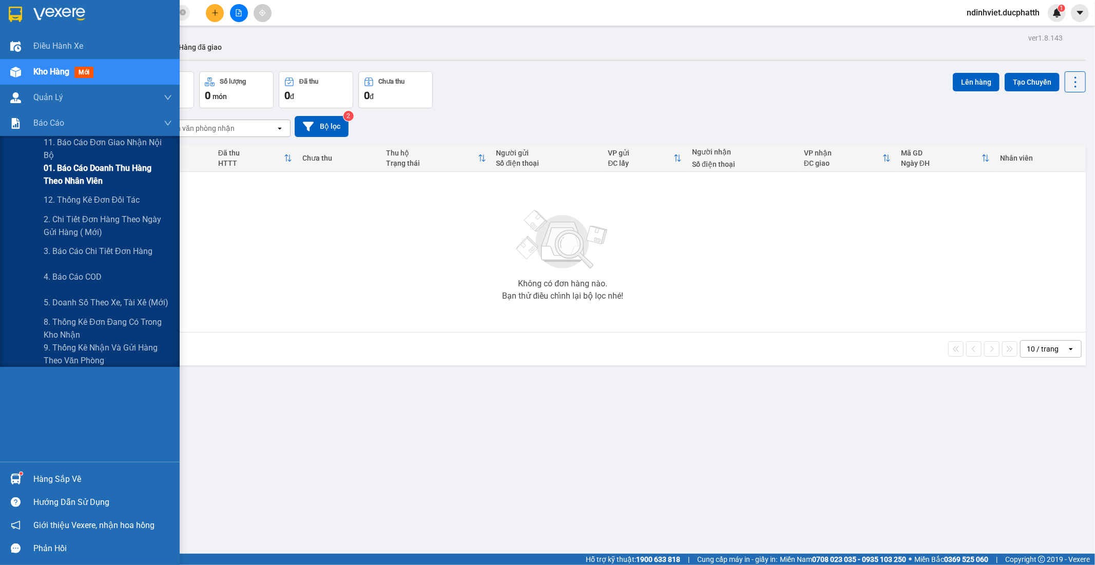
click at [83, 180] on span "01. Báo cáo doanh thu hàng theo nhân viên" at bounding box center [108, 175] width 128 height 26
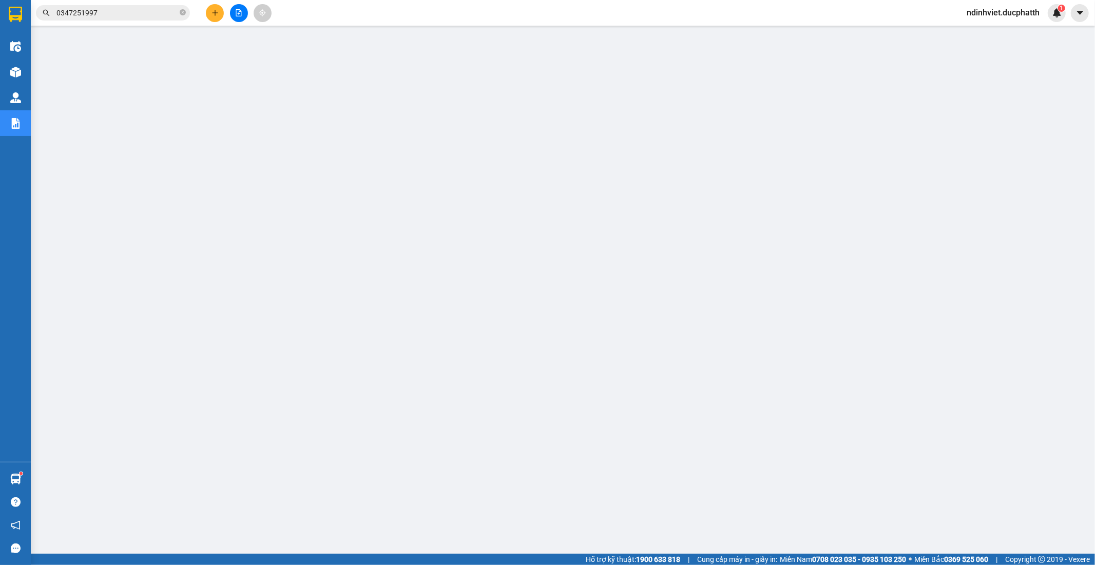
click at [179, 11] on span "0347251997" at bounding box center [113, 12] width 154 height 15
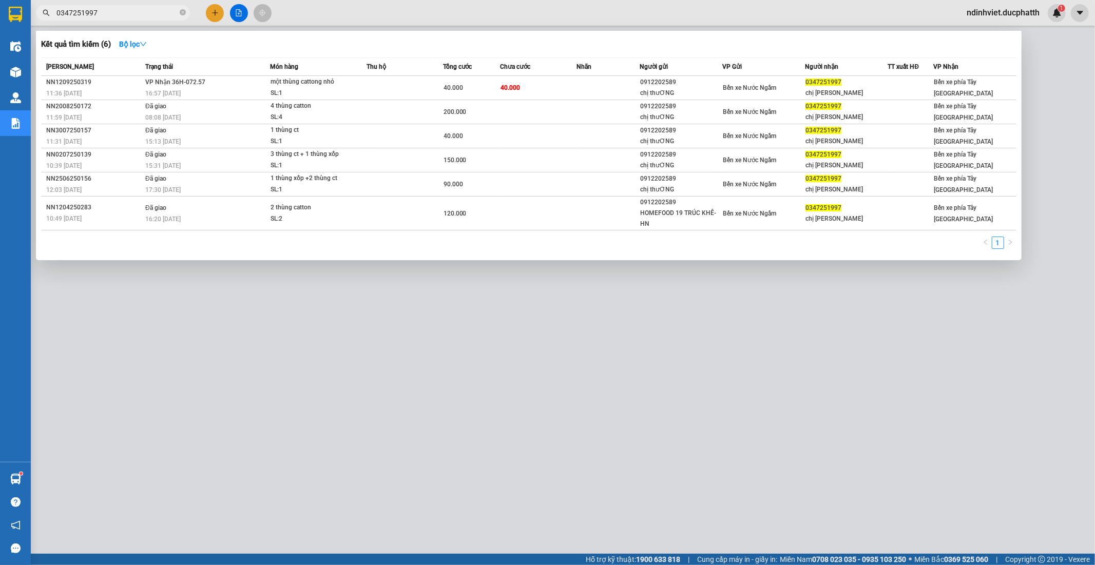
click at [161, 12] on input "0347251997" at bounding box center [116, 12] width 121 height 11
click at [419, 87] on td at bounding box center [405, 88] width 76 height 24
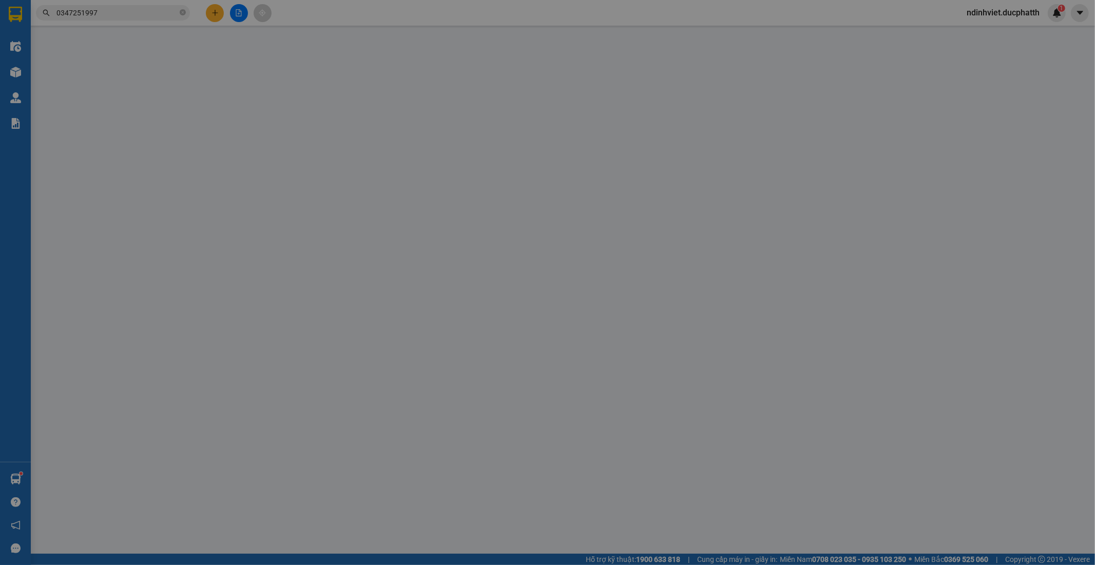
type input "0912202589"
type input "chị thưƠNG"
type input "0347251997"
type input "chị tuyết"
type input "Nntt - ck 13/9 8h8 nguyen thi tuyet vietin"
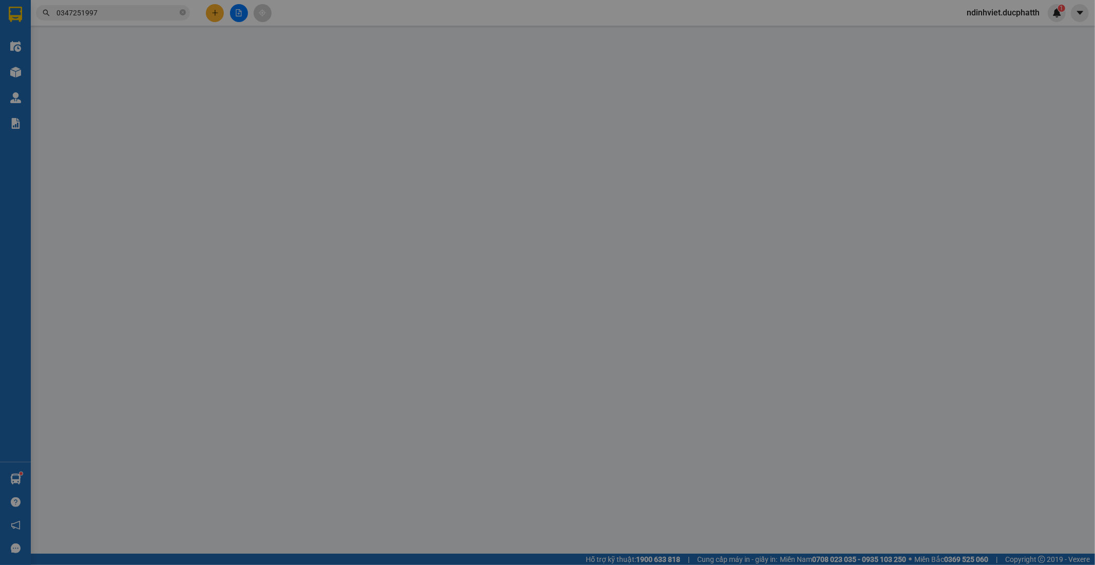
type input "40.000"
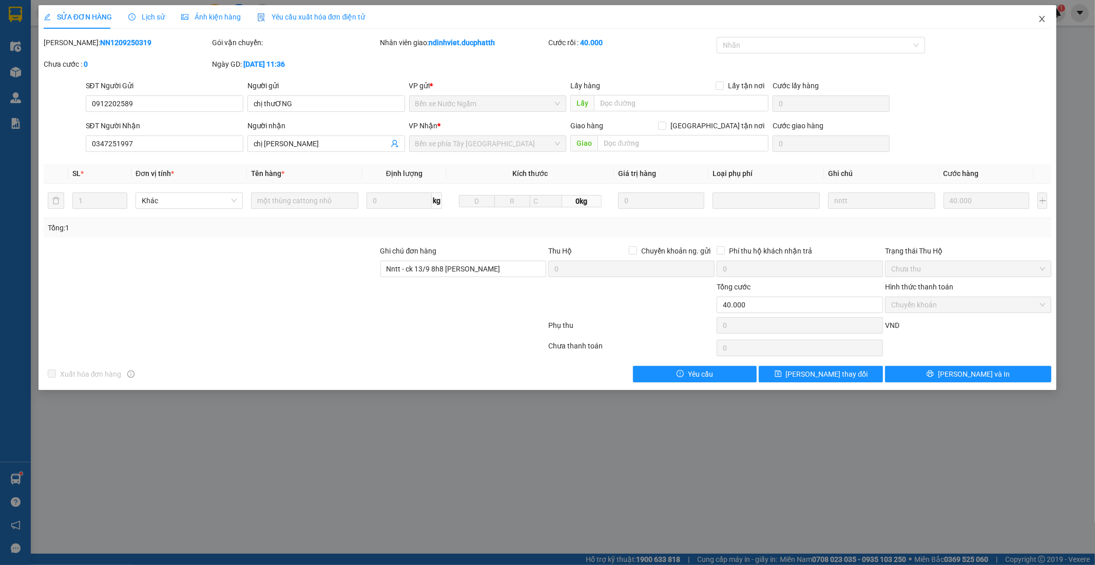
click at [1043, 21] on icon "close" at bounding box center [1043, 19] width 6 height 6
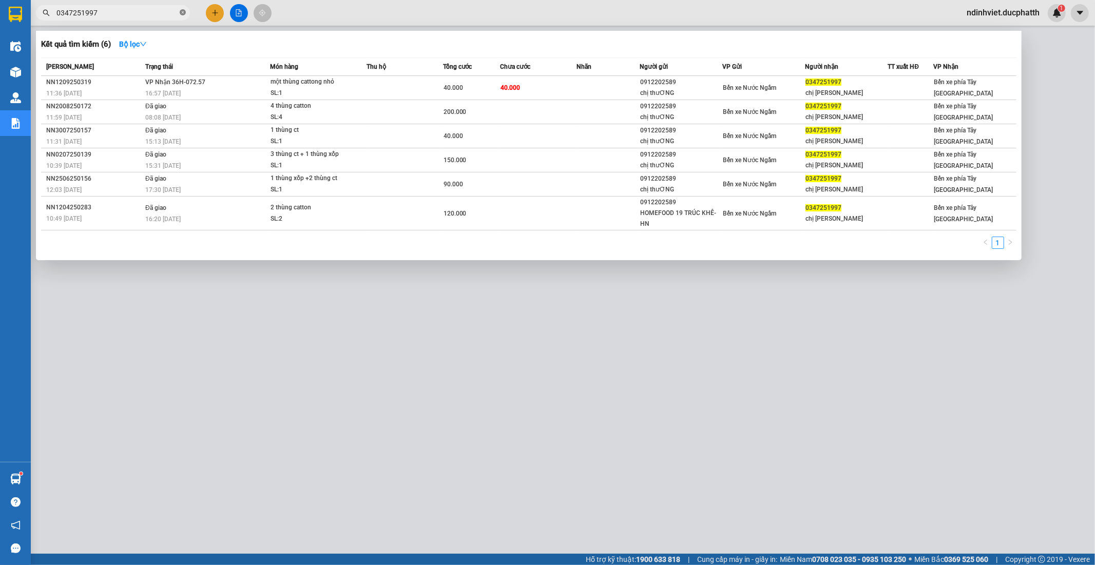
click at [181, 13] on icon "close-circle" at bounding box center [183, 12] width 6 height 6
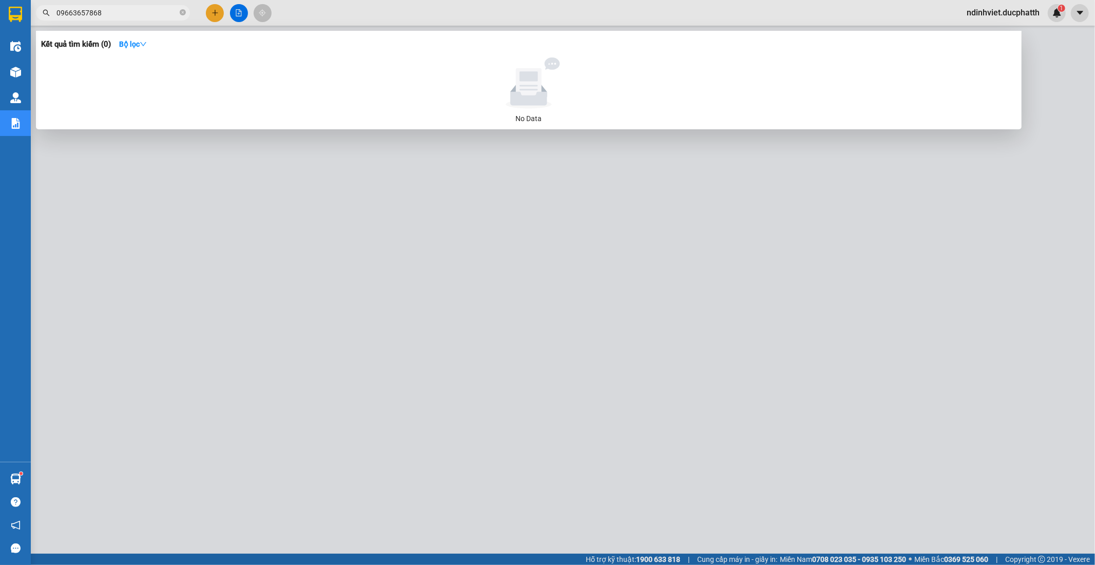
click at [80, 12] on input "09663657868" at bounding box center [116, 12] width 121 height 11
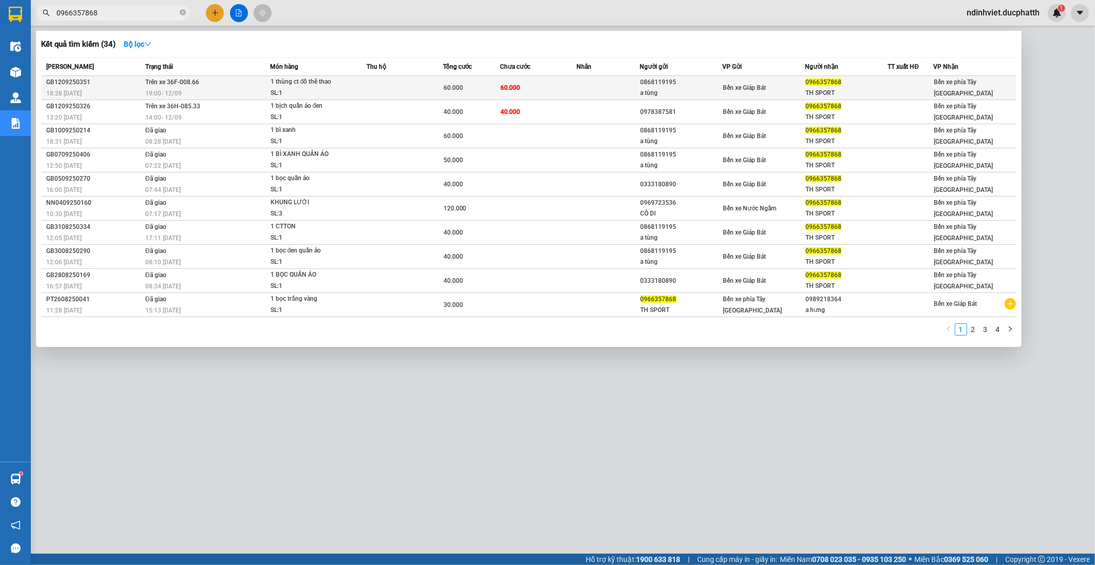
type input "0966357868"
click at [626, 83] on td at bounding box center [608, 88] width 64 height 24
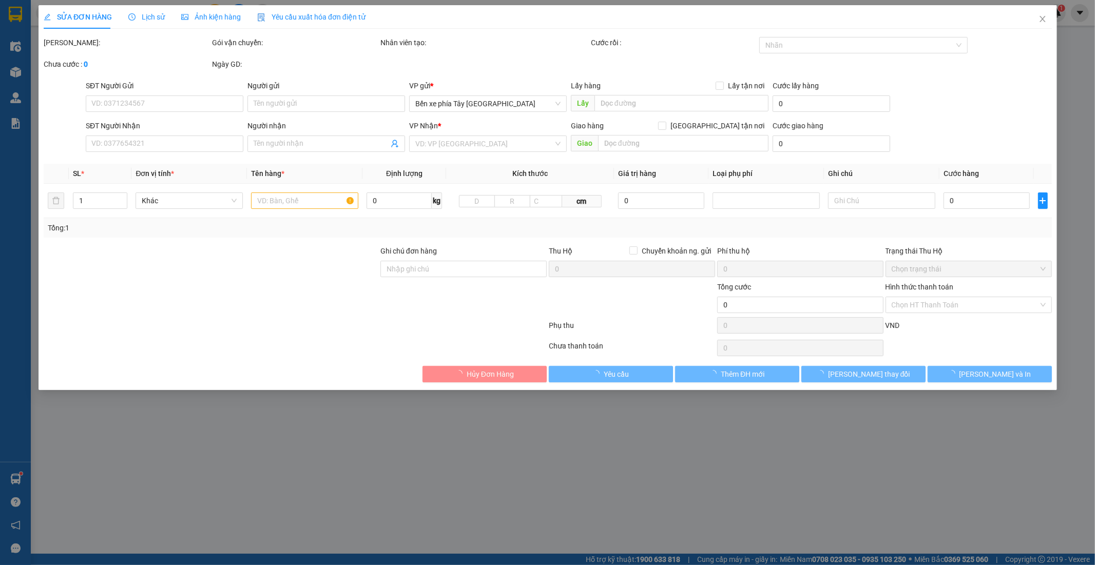
type input "0868119195"
type input "a tùng"
type input "0966357868"
type input "TH SPORT"
type input "60.000"
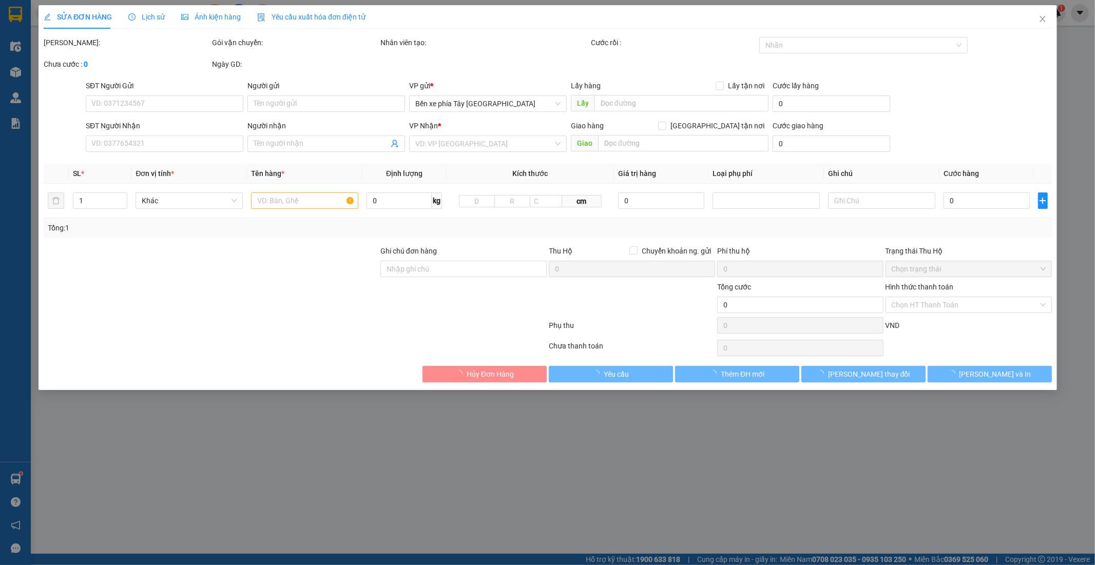
type input "60.000"
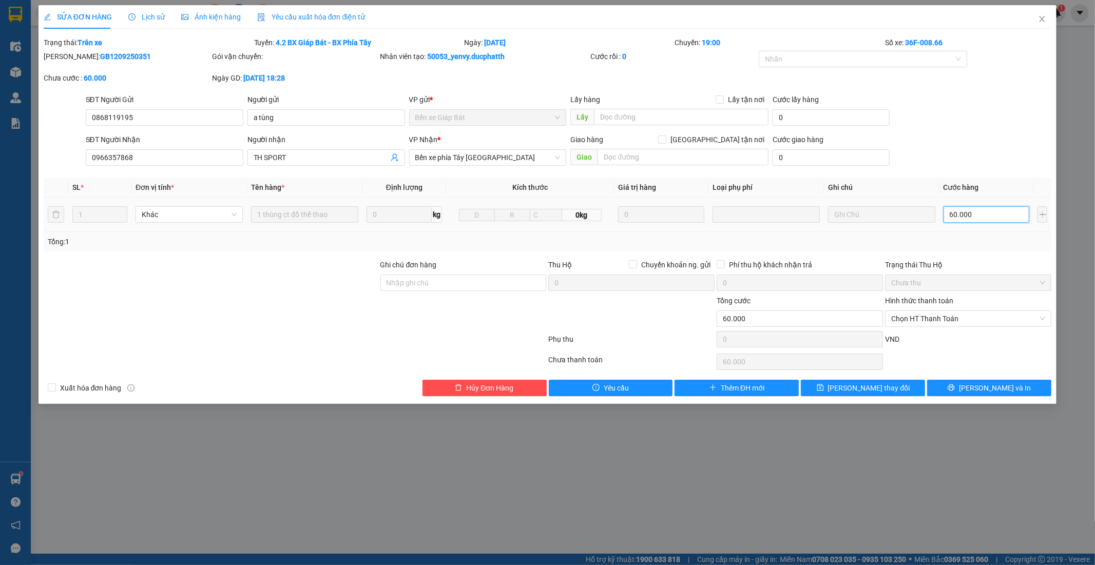
click at [988, 222] on input "60.000" at bounding box center [987, 214] width 86 height 16
type input "4"
type input "40"
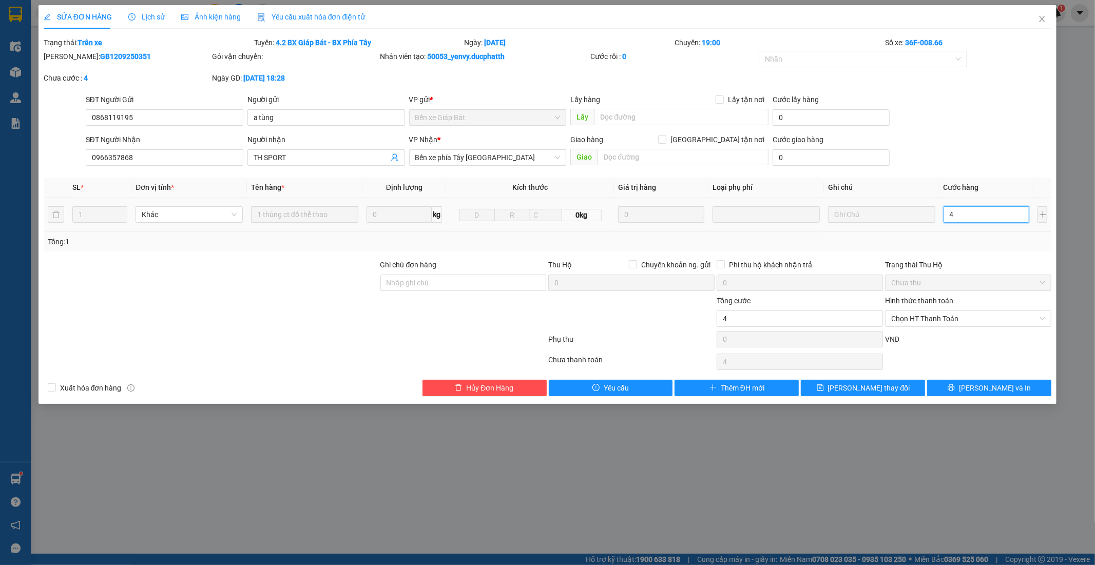
type input "40"
type input "400"
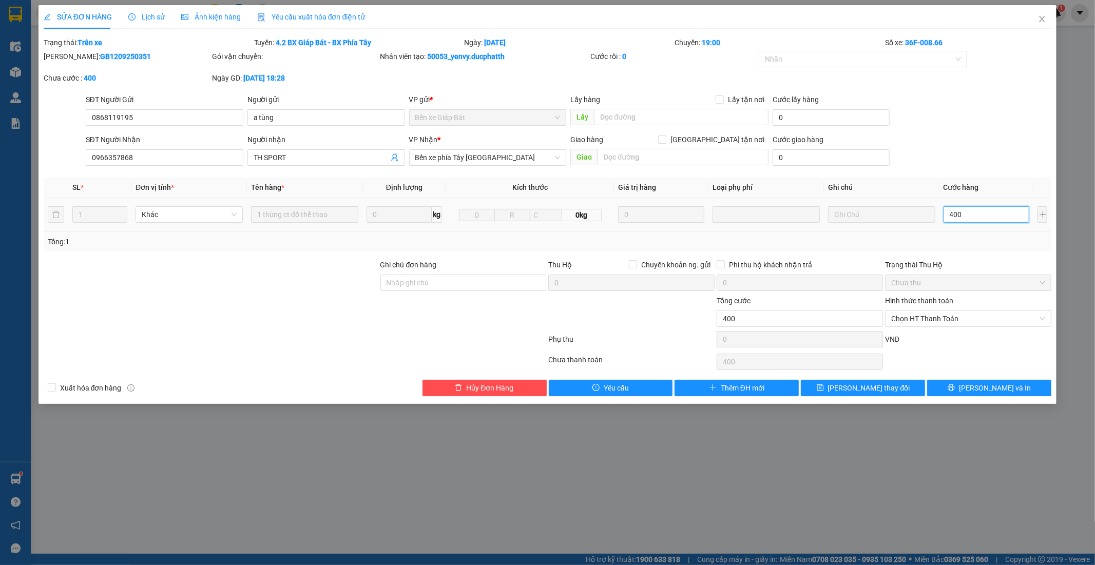
type input "4.000"
type input "40.000"
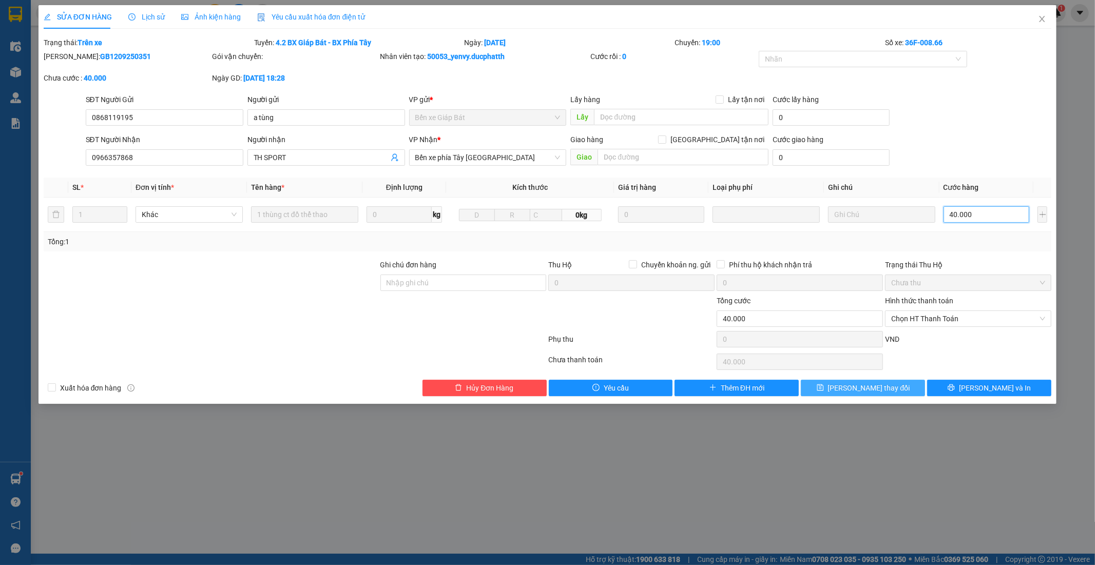
type input "40.000"
click at [887, 390] on span "Lưu thay đổi" at bounding box center [869, 387] width 82 height 11
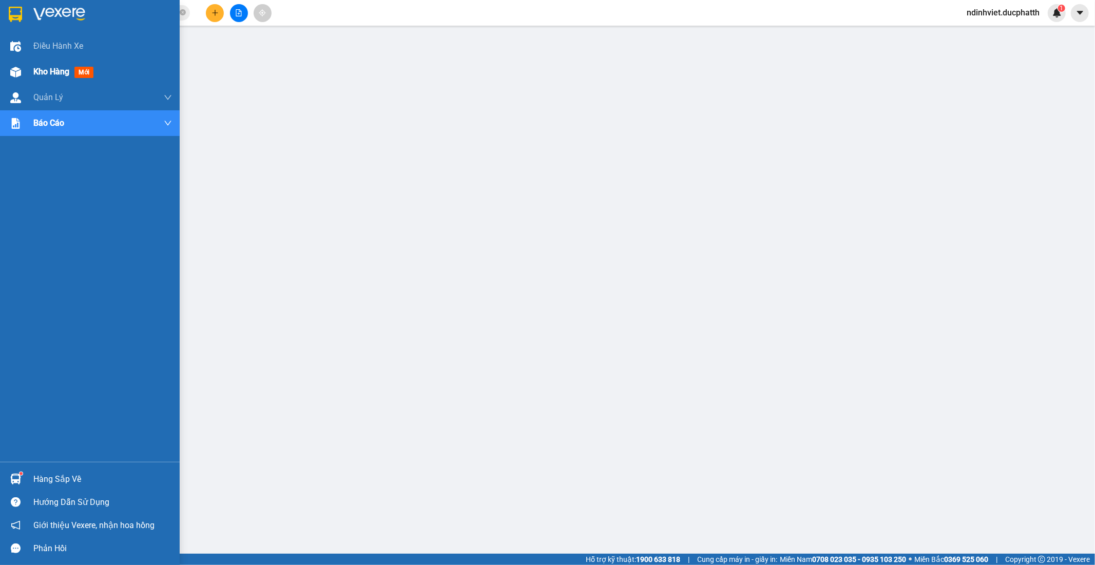
click at [51, 71] on span "Kho hàng" at bounding box center [51, 72] width 36 height 10
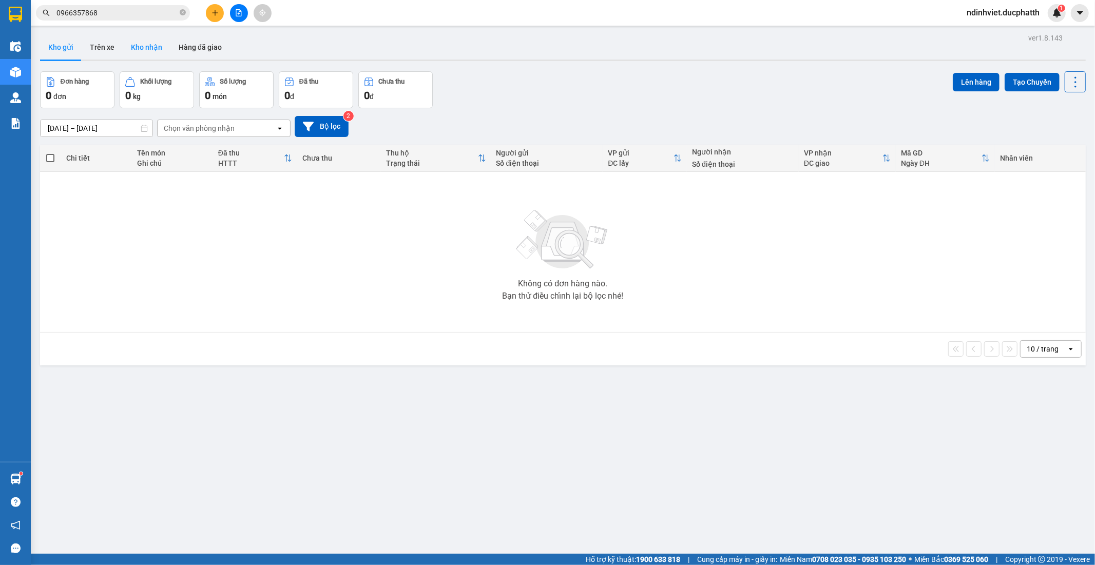
click at [146, 44] on button "Kho nhận" at bounding box center [147, 47] width 48 height 25
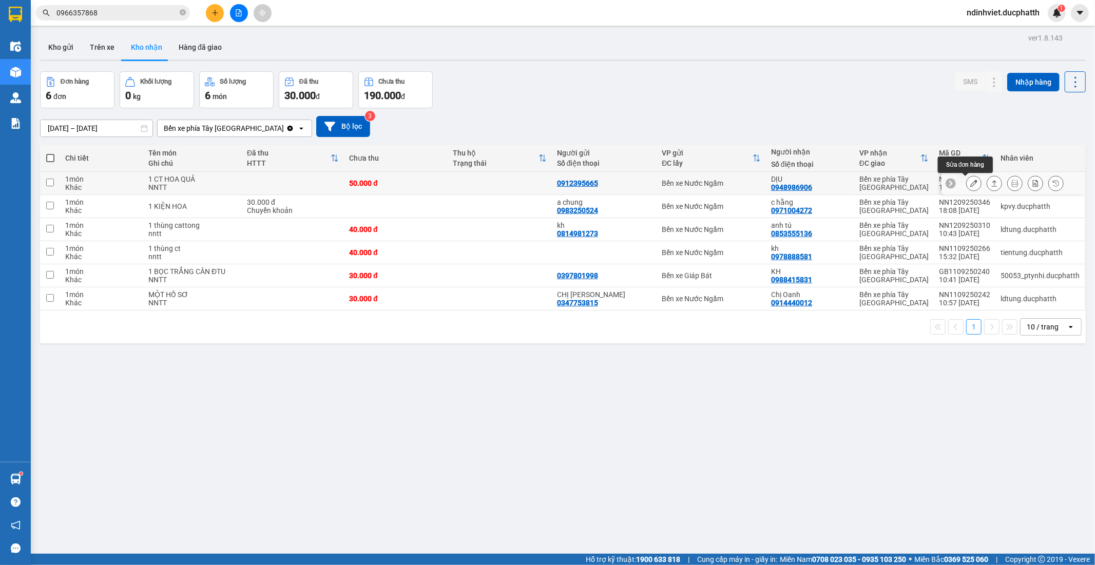
click at [970, 186] on icon at bounding box center [973, 183] width 7 height 7
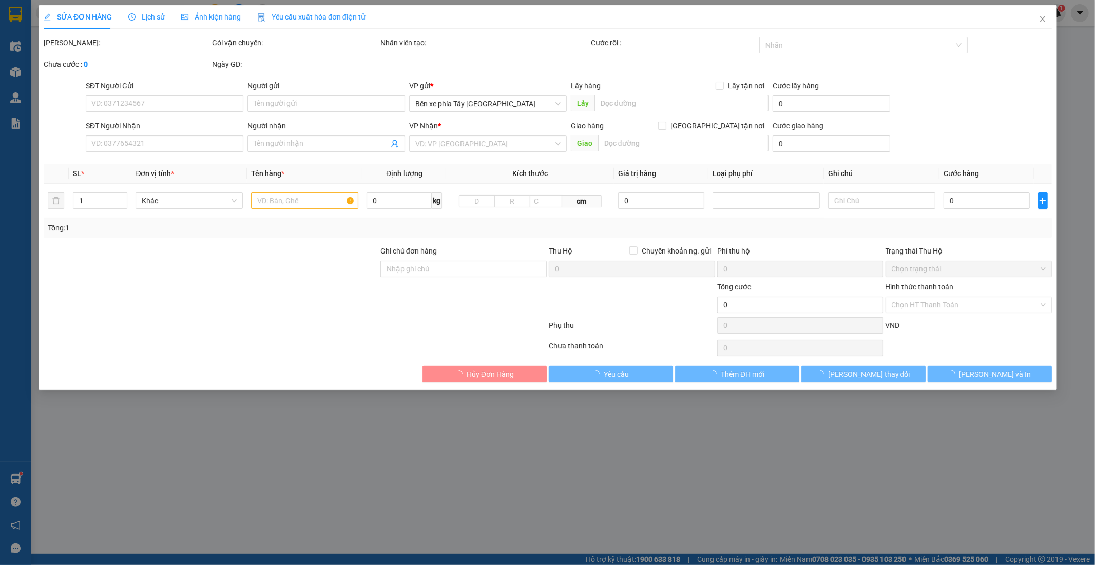
type input "0912395665"
type input "0948986906"
type input "DỊU"
type input "NNTT"
type input "50.000"
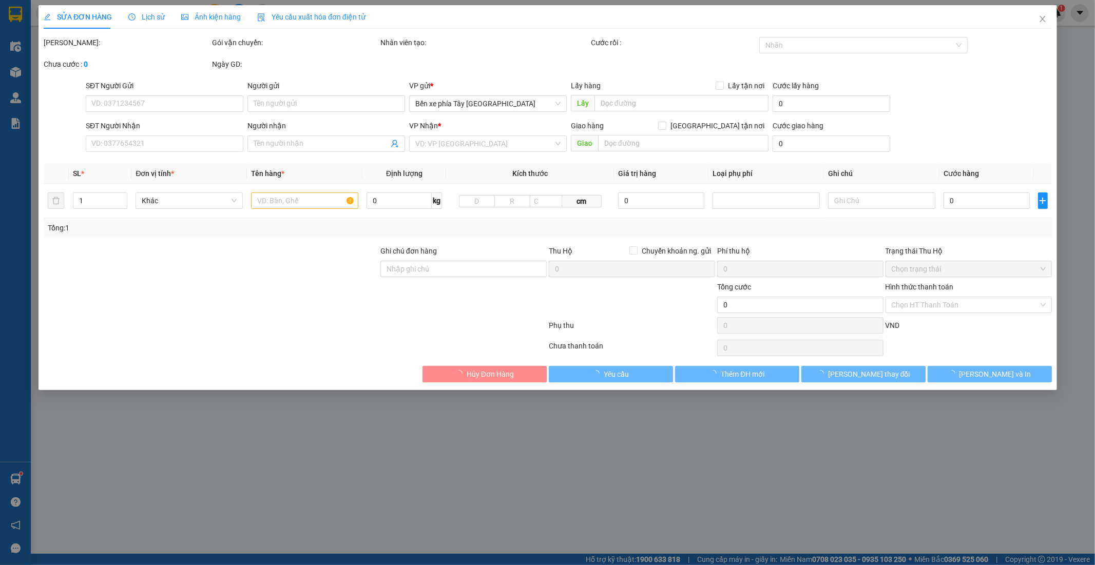
type input "50.000"
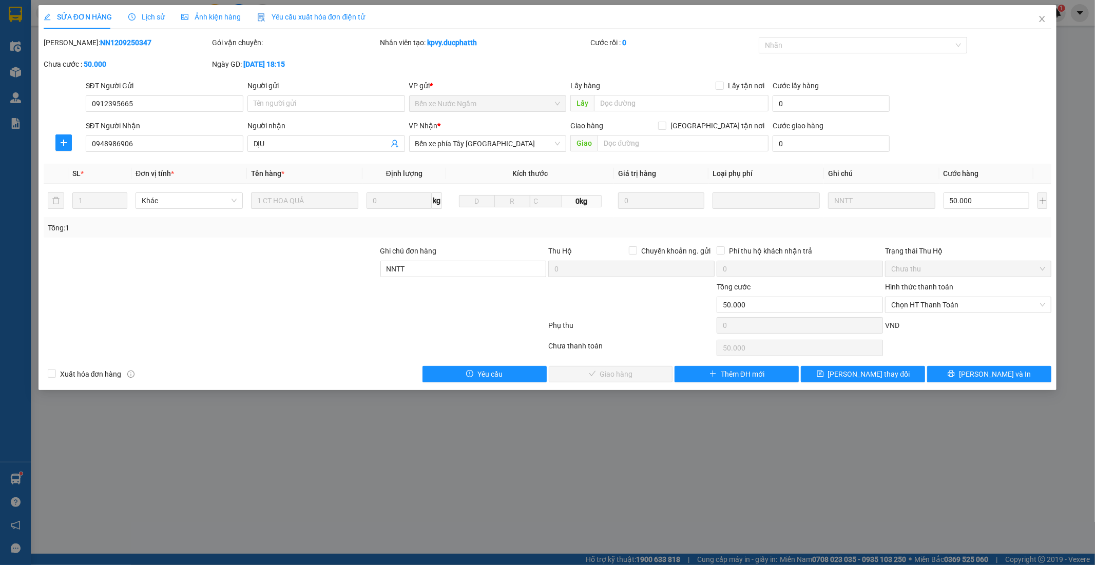
click at [152, 15] on span "Lịch sử" at bounding box center [146, 17] width 36 height 8
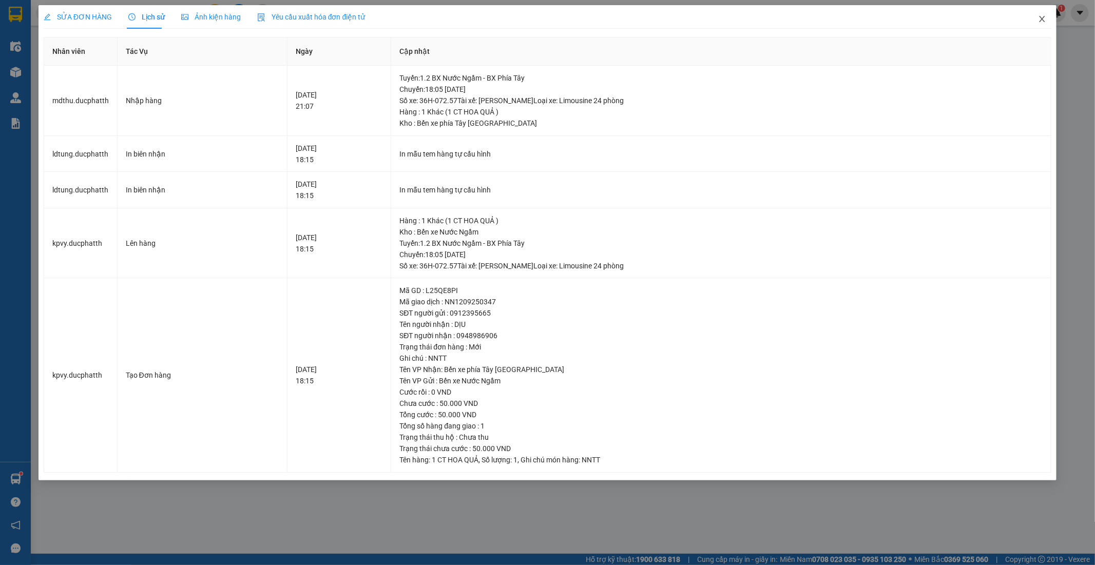
click at [1042, 18] on icon "close" at bounding box center [1043, 19] width 6 height 6
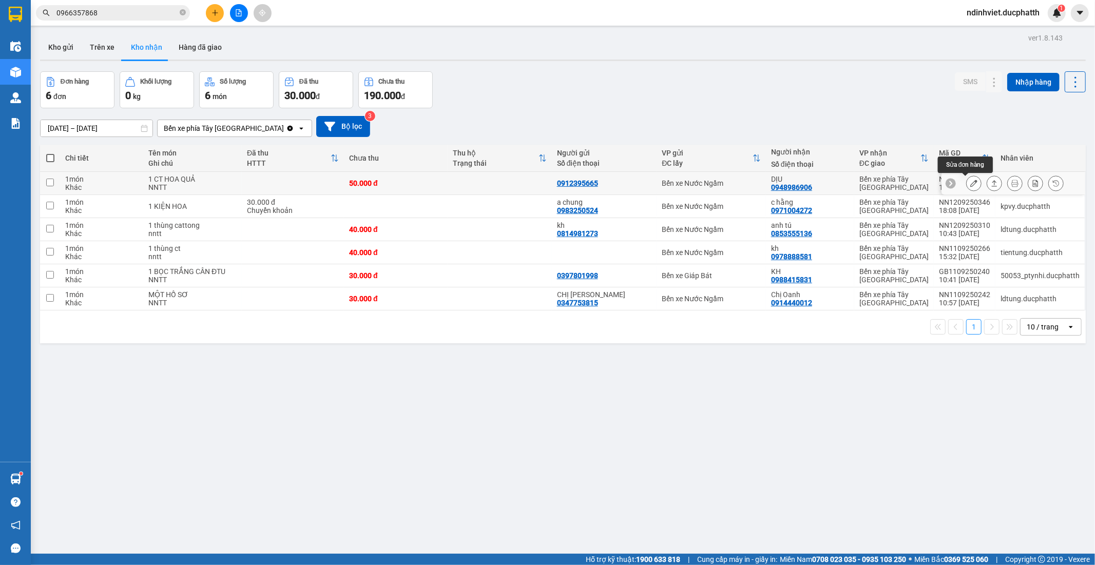
click at [969, 184] on button at bounding box center [974, 184] width 14 height 18
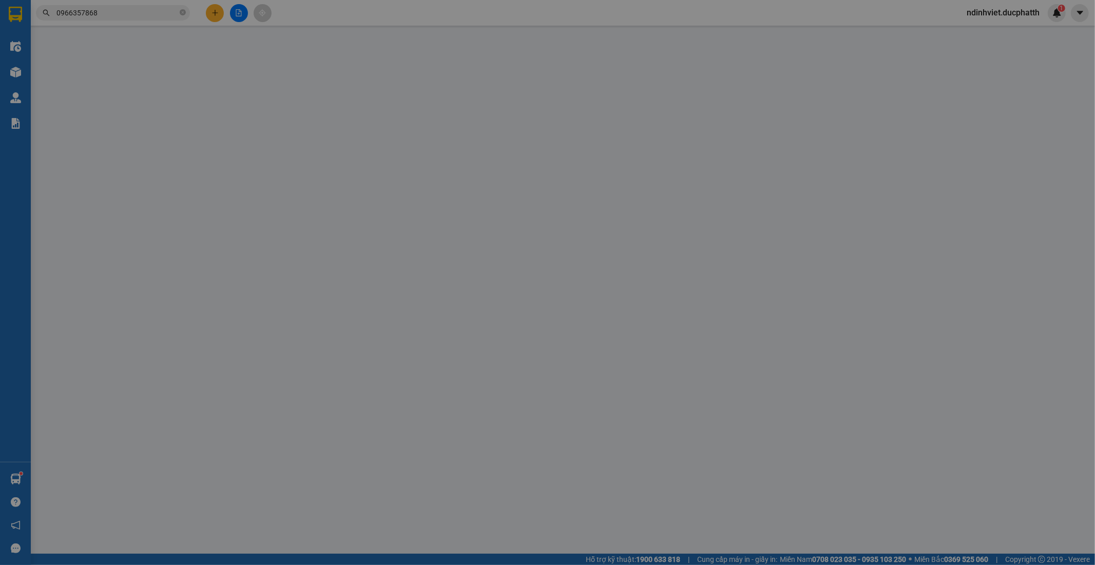
type input "0912395665"
type input "0948986906"
type input "DỊU"
type input "NNTT"
type input "50.000"
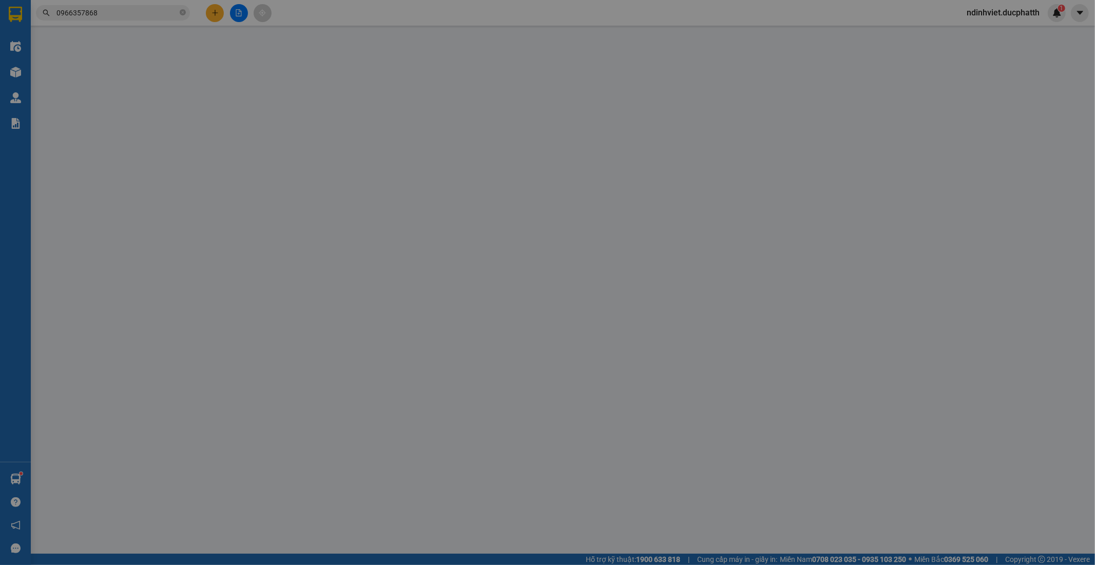
type input "50.000"
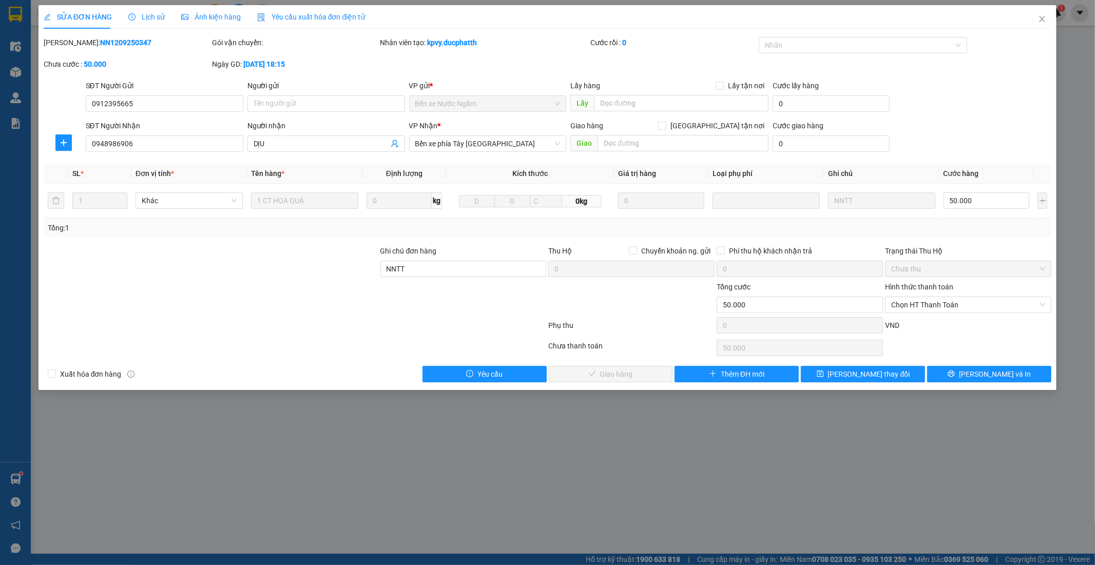
click at [150, 16] on span "Lịch sử" at bounding box center [146, 17] width 36 height 8
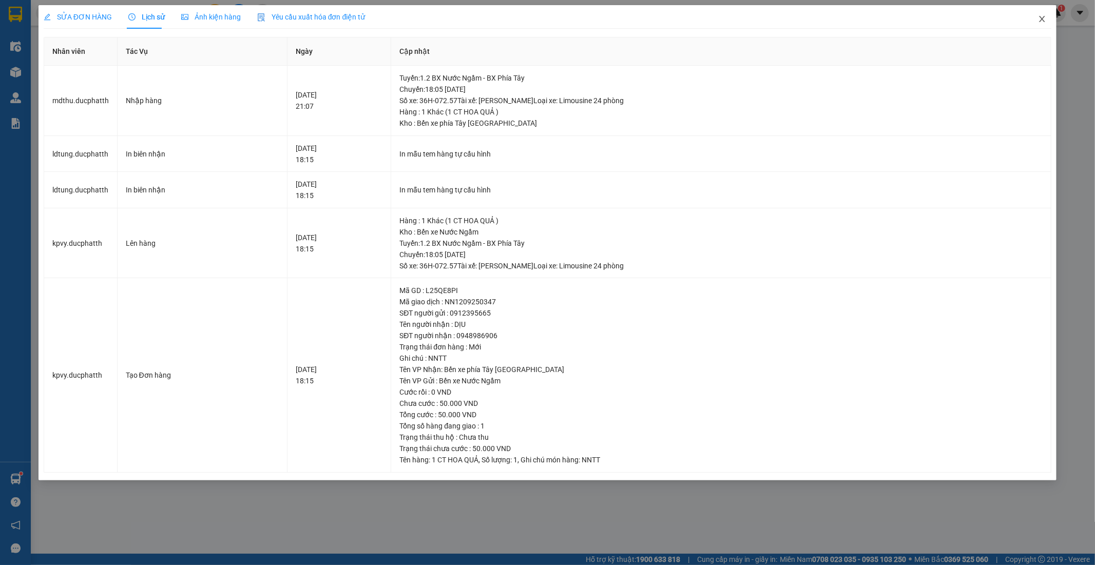
click at [1039, 21] on icon "close" at bounding box center [1042, 19] width 8 height 8
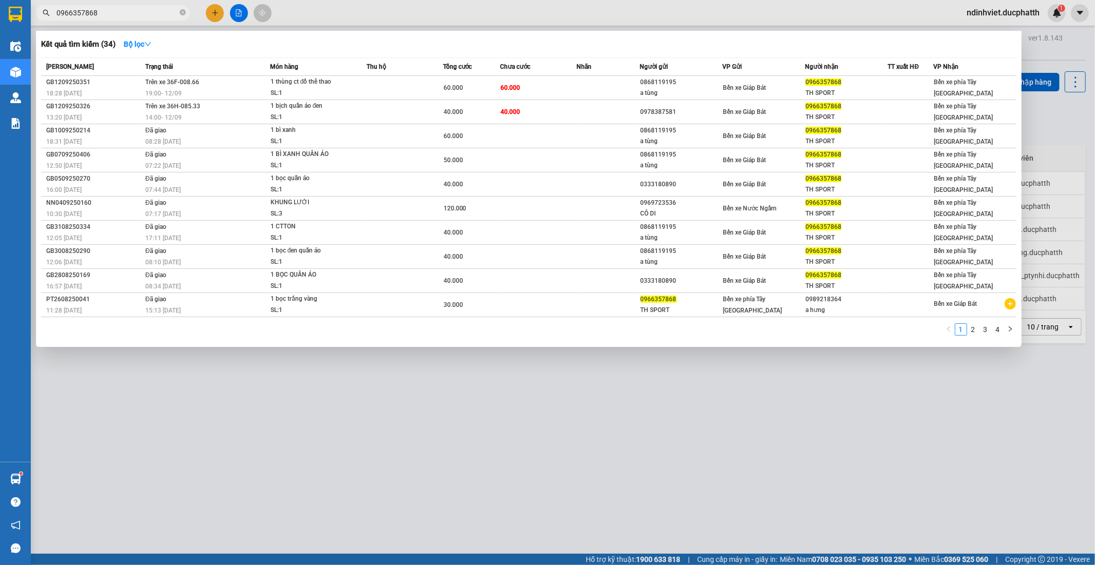
click at [150, 13] on input "0966357868" at bounding box center [116, 12] width 121 height 11
click at [183, 9] on icon "close-circle" at bounding box center [183, 12] width 6 height 6
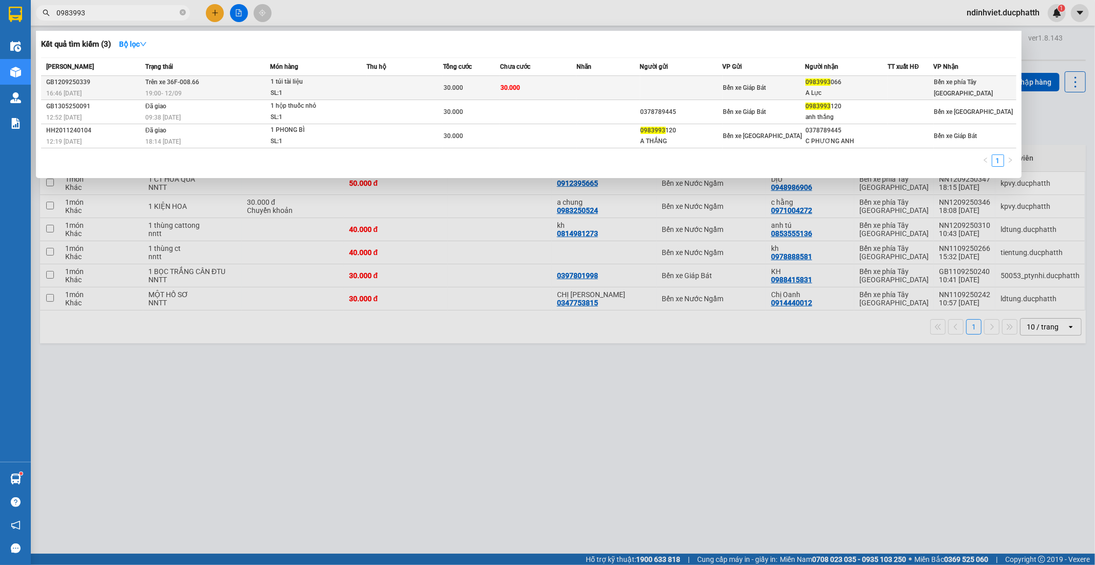
type input "0983993"
click at [565, 89] on td "30.000" at bounding box center [538, 88] width 76 height 24
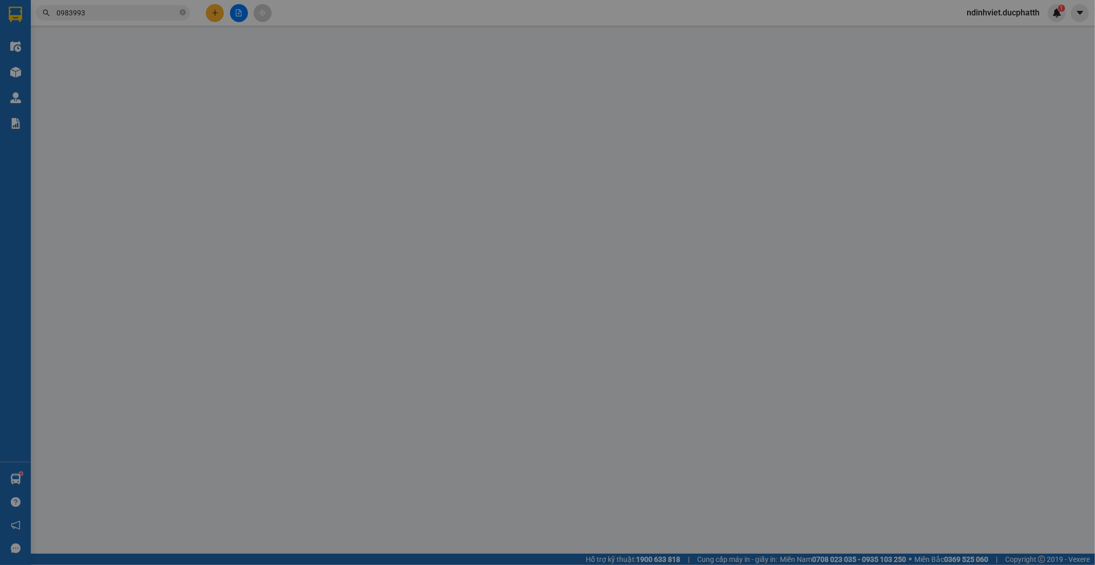
type input "0983993066"
type input "A Lực"
type input "30.000"
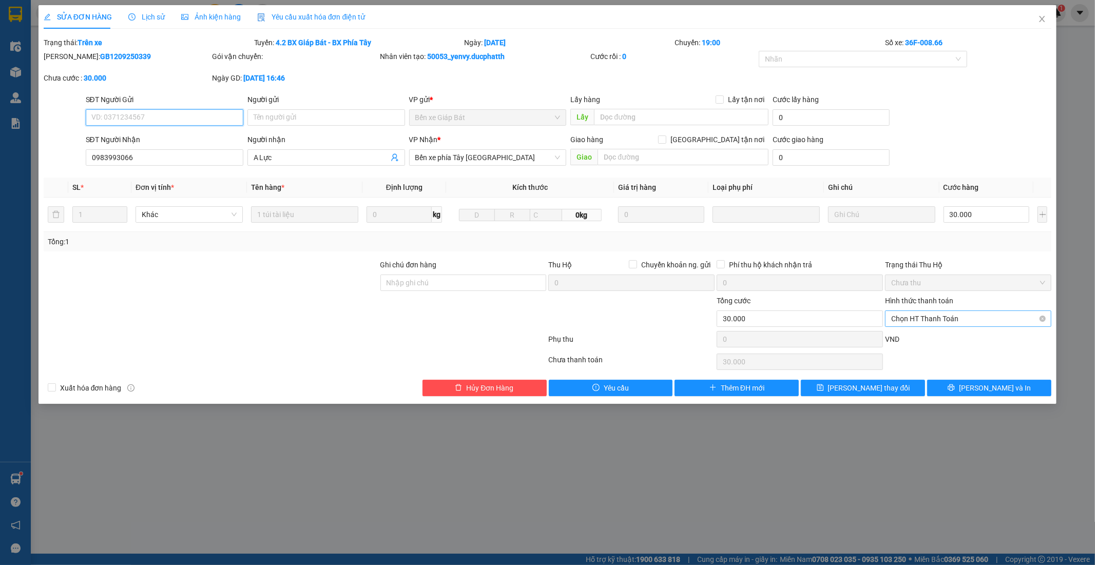
click at [961, 321] on span "Chọn HT Thanh Toán" at bounding box center [968, 318] width 154 height 15
click at [928, 357] on div "Chuyển khoản" at bounding box center [969, 355] width 154 height 11
type input "0"
click at [465, 288] on input "Ghi chú đơn hàng" at bounding box center [463, 283] width 166 height 16
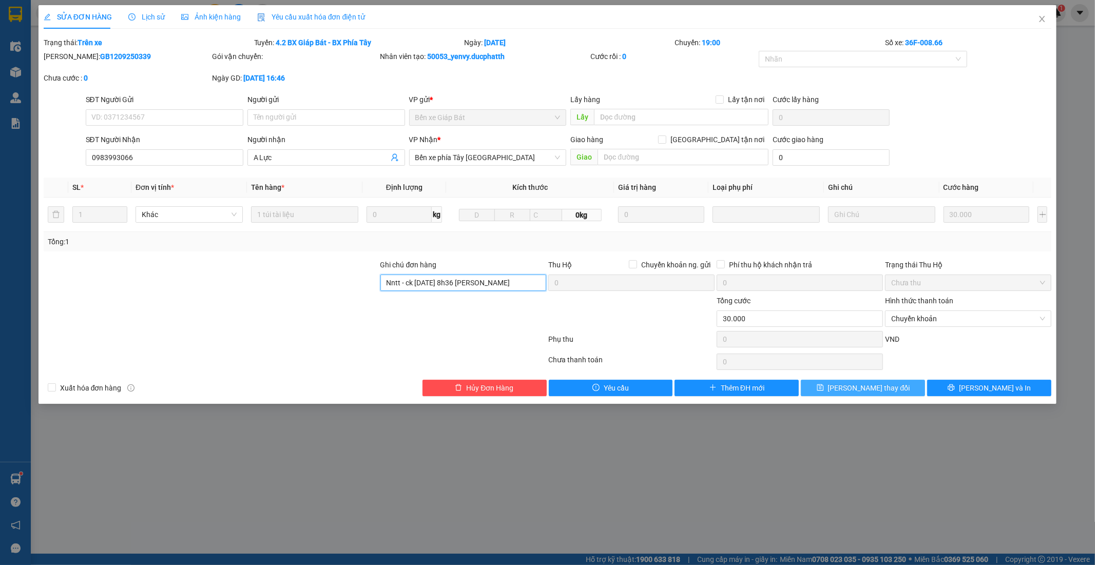
type input "Nntt - ck 13/9 8h36 nguyen van luc vietin"
click at [875, 388] on span "Lưu thay đổi" at bounding box center [869, 387] width 82 height 11
click at [860, 389] on span "Lưu thay đổi" at bounding box center [869, 387] width 82 height 11
click at [861, 389] on span "Lưu thay đổi" at bounding box center [869, 387] width 82 height 11
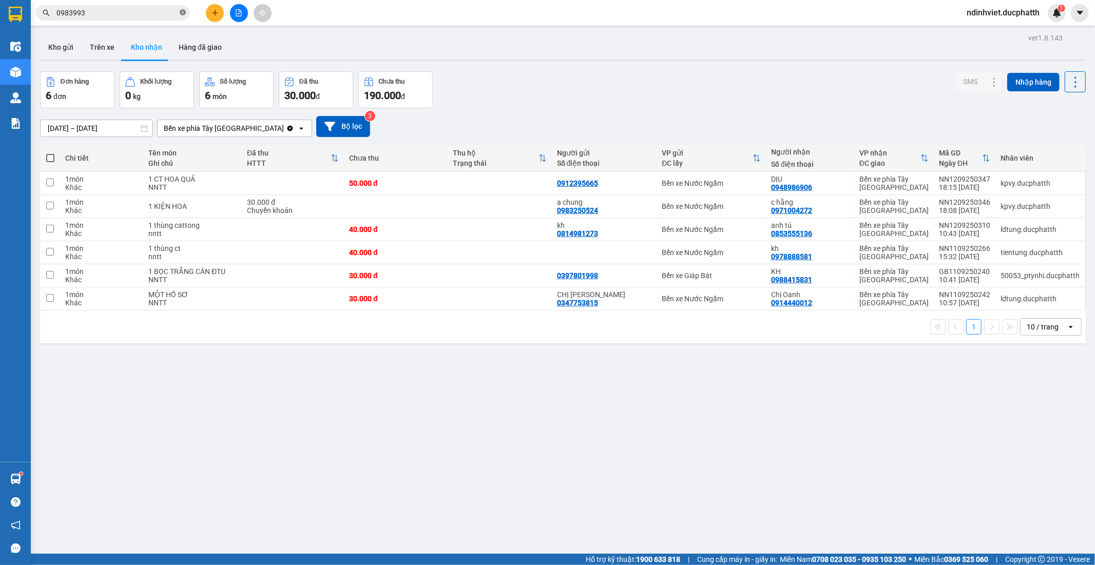
click at [185, 10] on icon "close-circle" at bounding box center [183, 12] width 6 height 6
click at [155, 13] on input "text" at bounding box center [116, 12] width 121 height 11
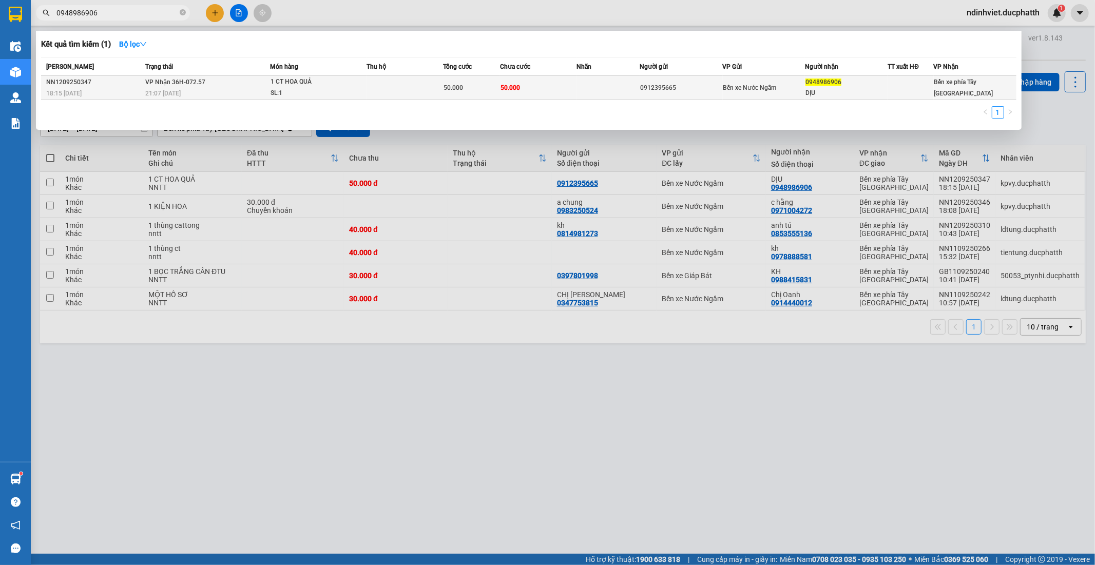
type input "0948986906"
click at [498, 83] on div "50.000" at bounding box center [472, 87] width 56 height 11
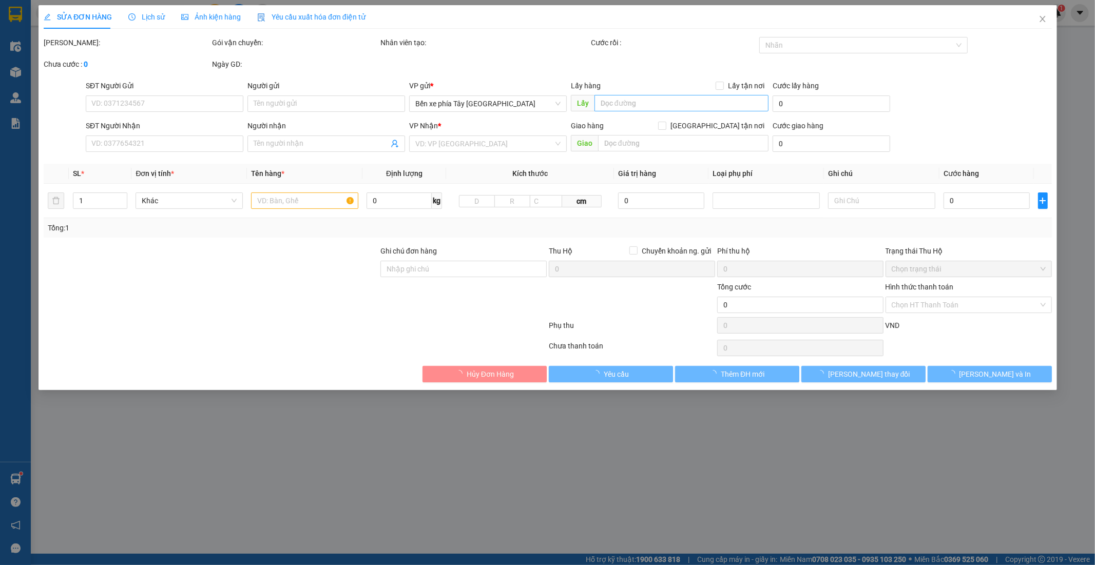
type input "0912395665"
type input "0948986906"
type input "DỊU"
type input "NNTT"
type input "50.000"
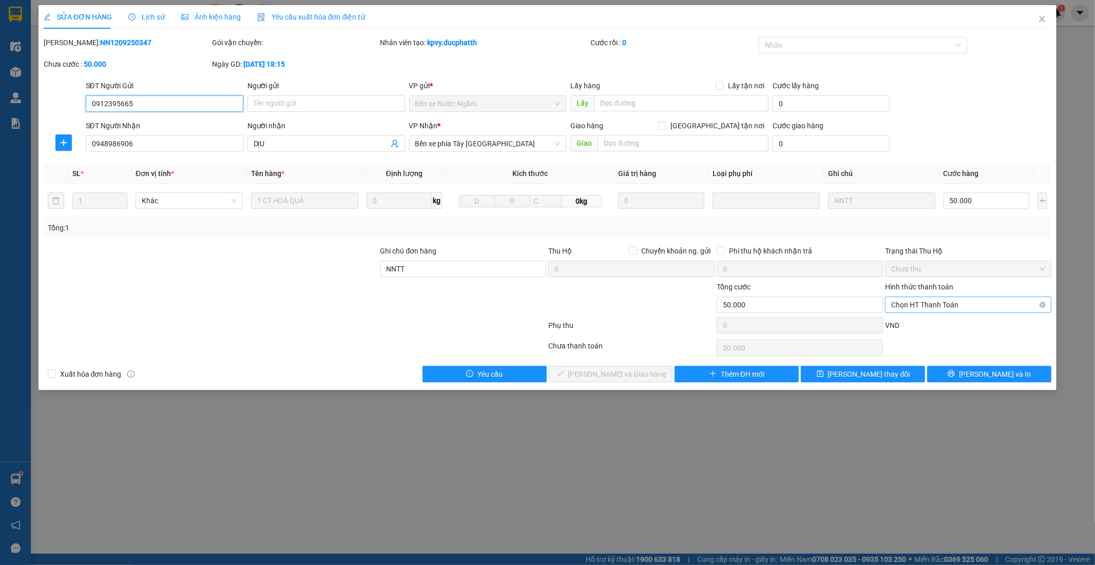
click at [963, 301] on span "Chọn HT Thanh Toán" at bounding box center [968, 304] width 154 height 15
click at [948, 327] on div "Tại văn phòng" at bounding box center [969, 325] width 154 height 11
type input "0"
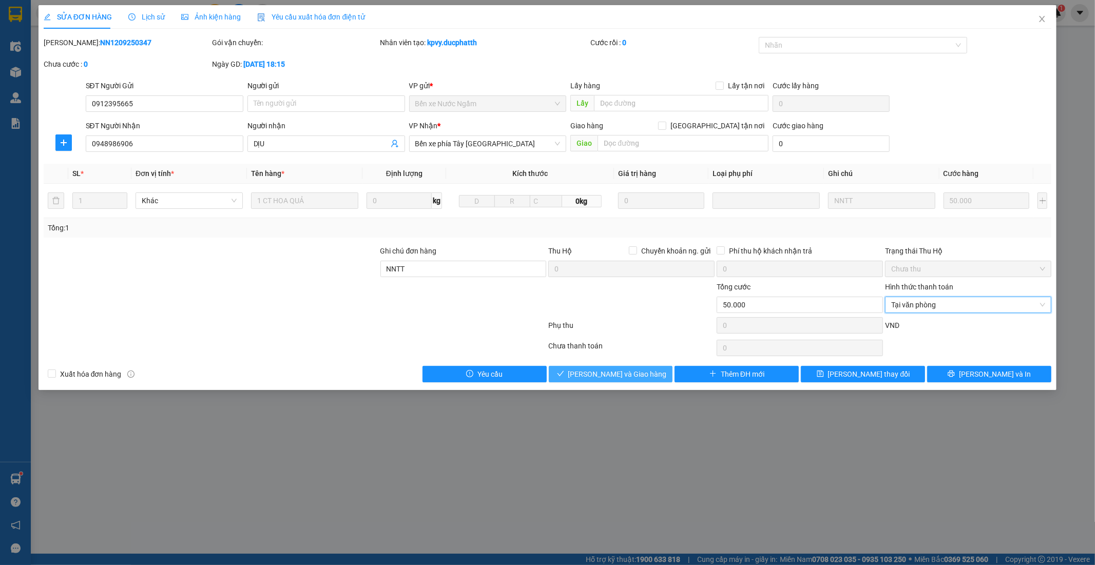
click at [608, 371] on span "Lưu và Giao hàng" at bounding box center [617, 374] width 99 height 11
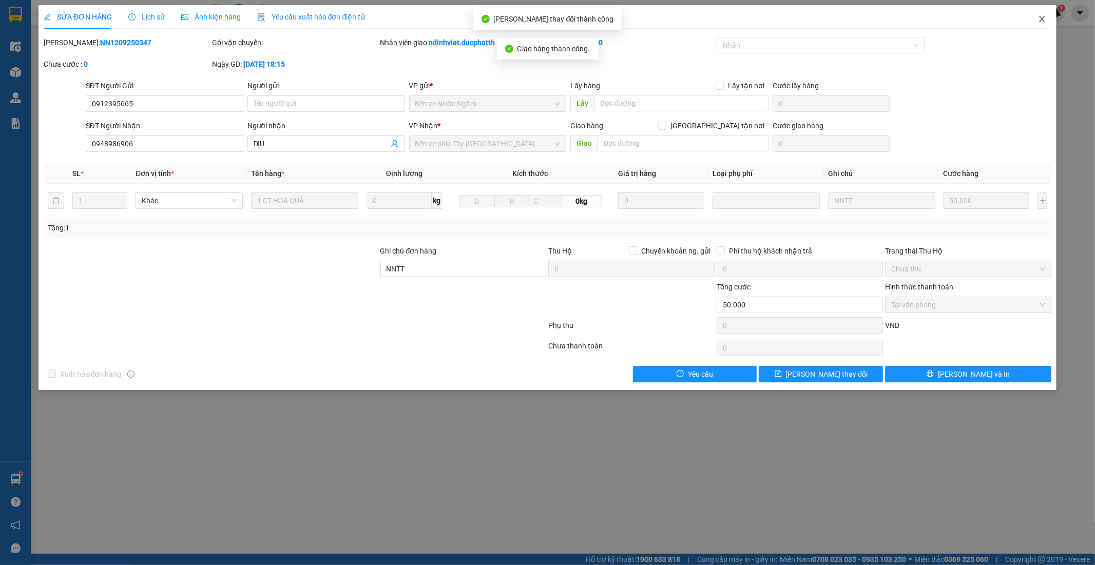
click at [1045, 18] on icon "close" at bounding box center [1042, 19] width 8 height 8
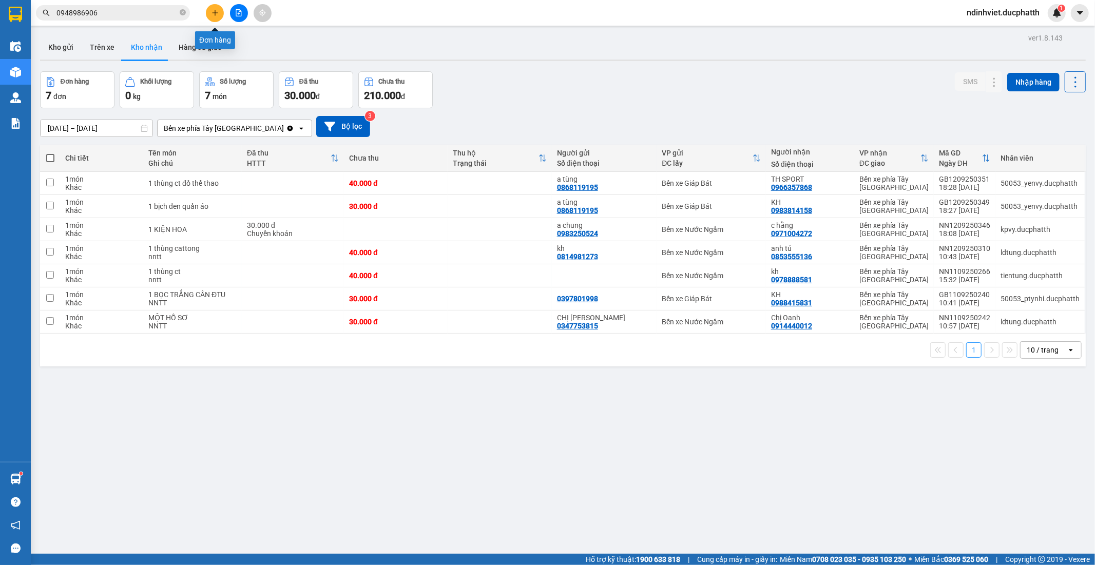
click at [209, 12] on button at bounding box center [215, 13] width 18 height 18
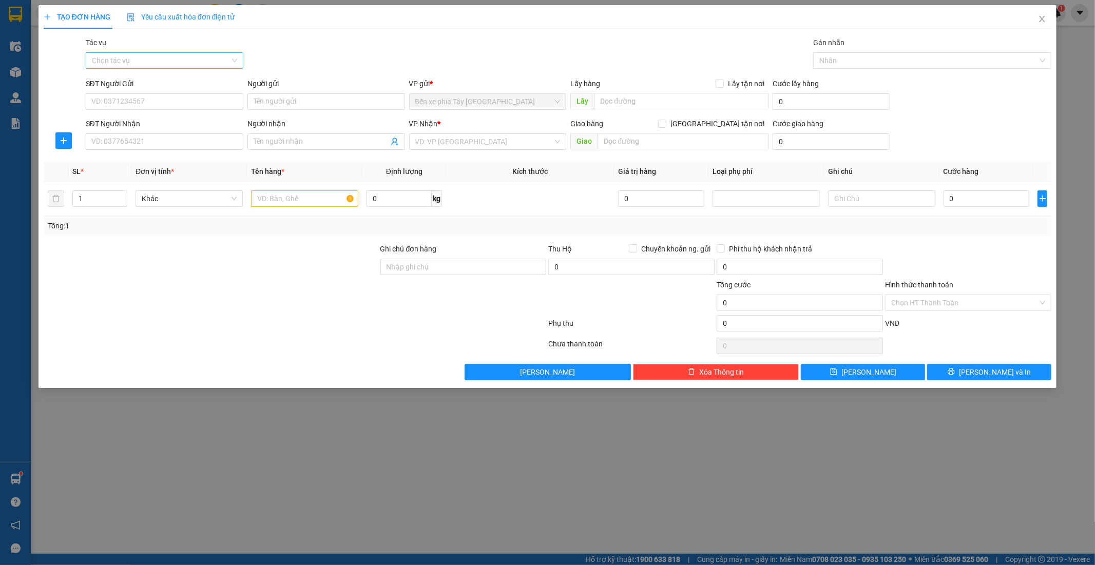
click at [226, 62] on input "Tác vụ" at bounding box center [161, 60] width 138 height 15
click at [186, 86] on div "Nhập hàng lên xe" at bounding box center [164, 80] width 145 height 11
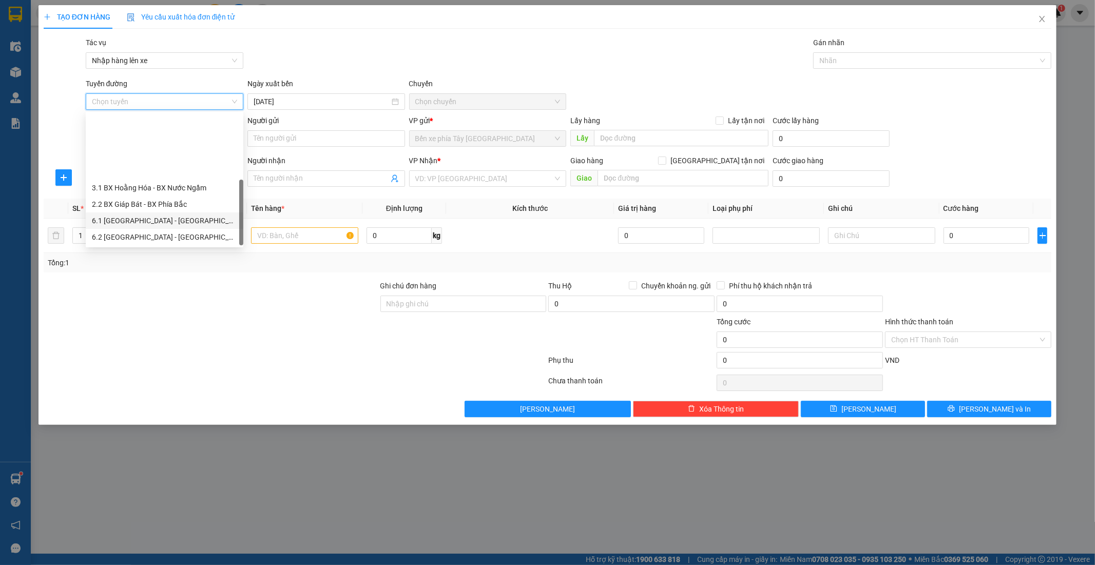
scroll to position [82, 0]
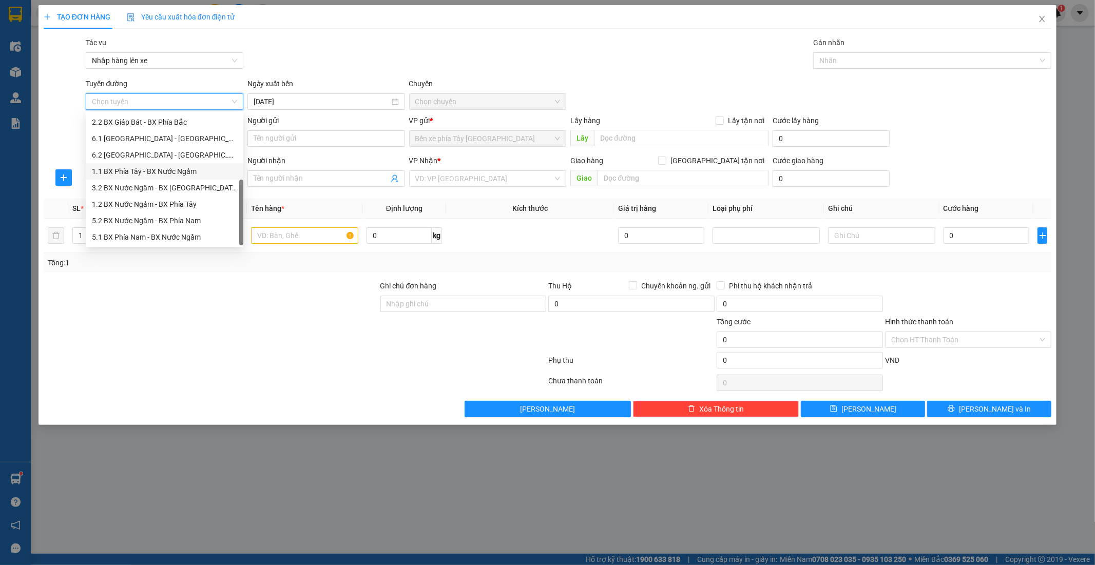
click at [187, 171] on div "1.1 BX Phía Tây - BX Nước Ngầm" at bounding box center [164, 171] width 145 height 11
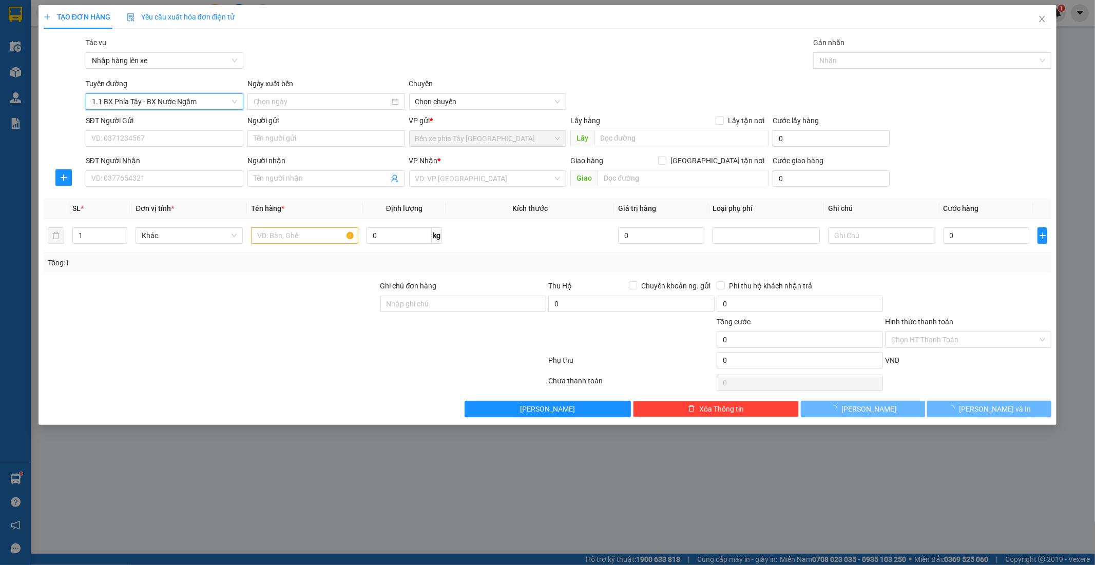
type input "13/09/2025"
click at [459, 99] on span "02:30 - 36H-087.70" at bounding box center [487, 101] width 145 height 15
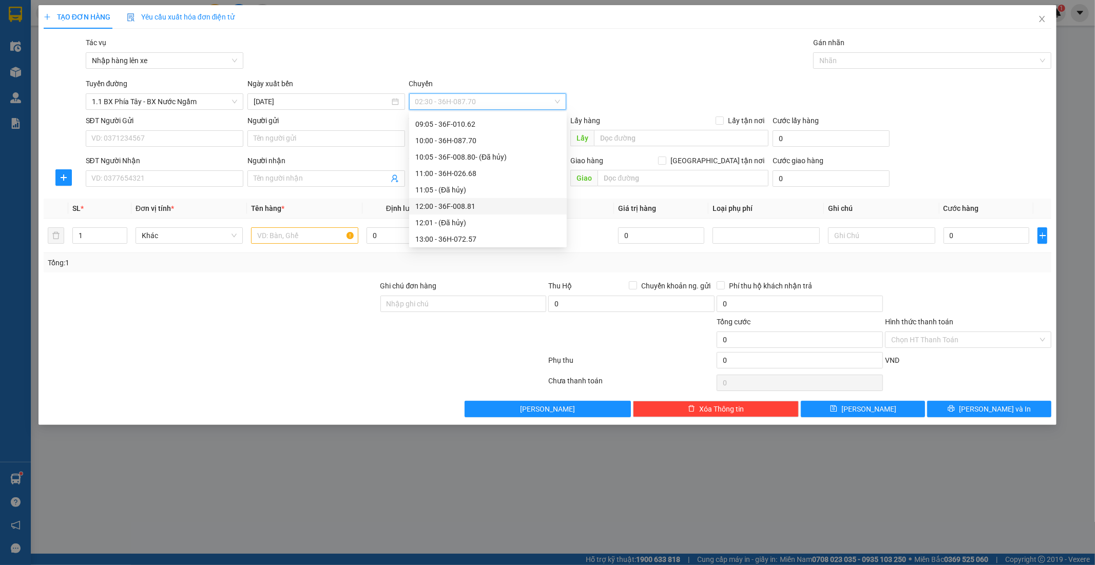
scroll to position [171, 0]
click at [469, 160] on div "09:00 - 36F-009.01" at bounding box center [487, 164] width 145 height 11
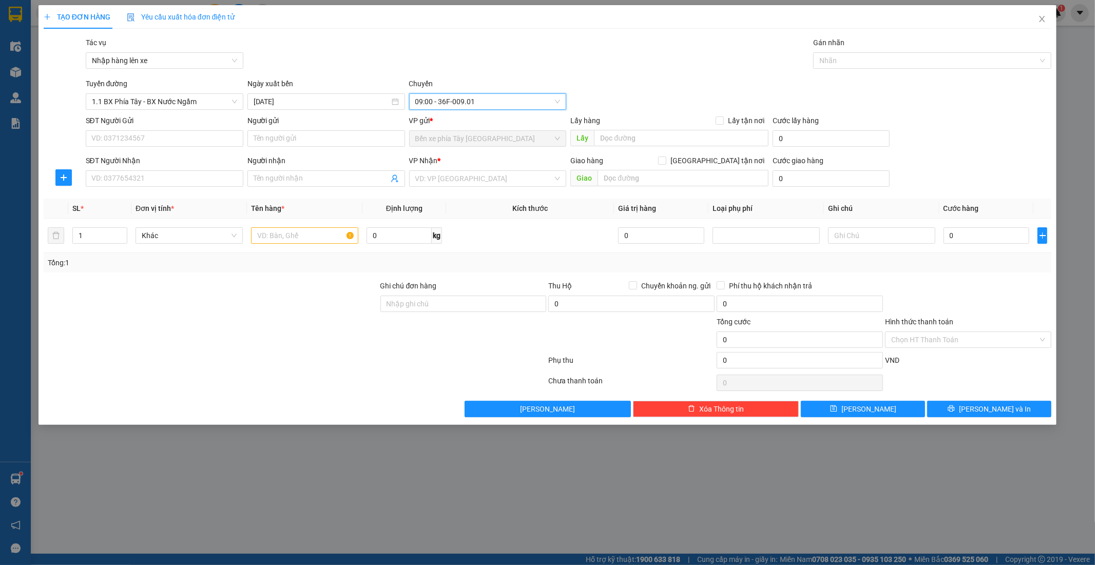
click at [140, 128] on div "SĐT Người Gửi" at bounding box center [165, 122] width 158 height 15
click at [425, 178] on input "search" at bounding box center [484, 178] width 138 height 15
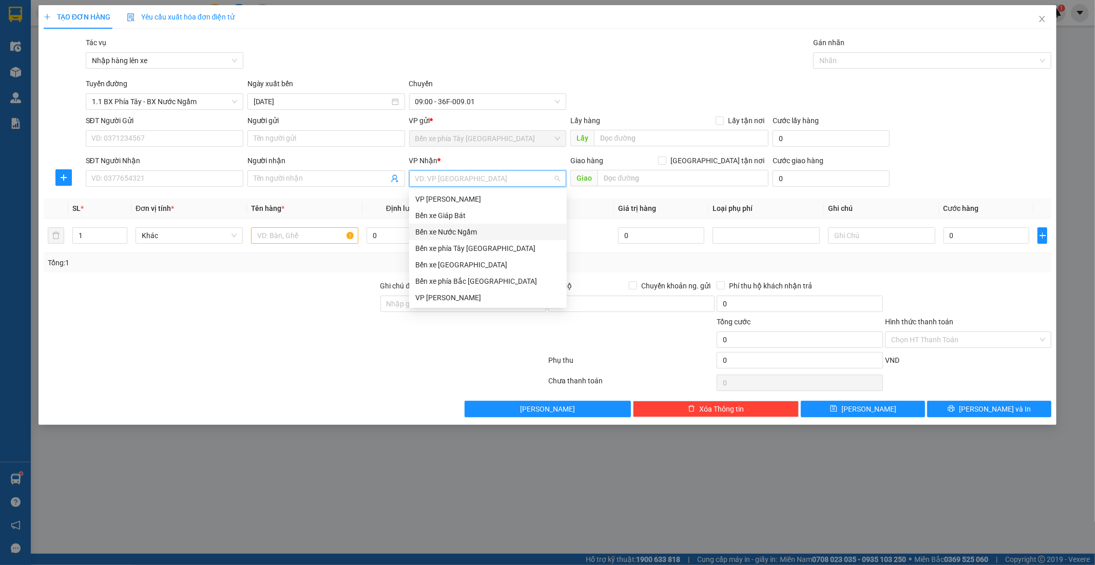
click at [456, 233] on div "Bến xe Nước Ngầm" at bounding box center [487, 231] width 145 height 11
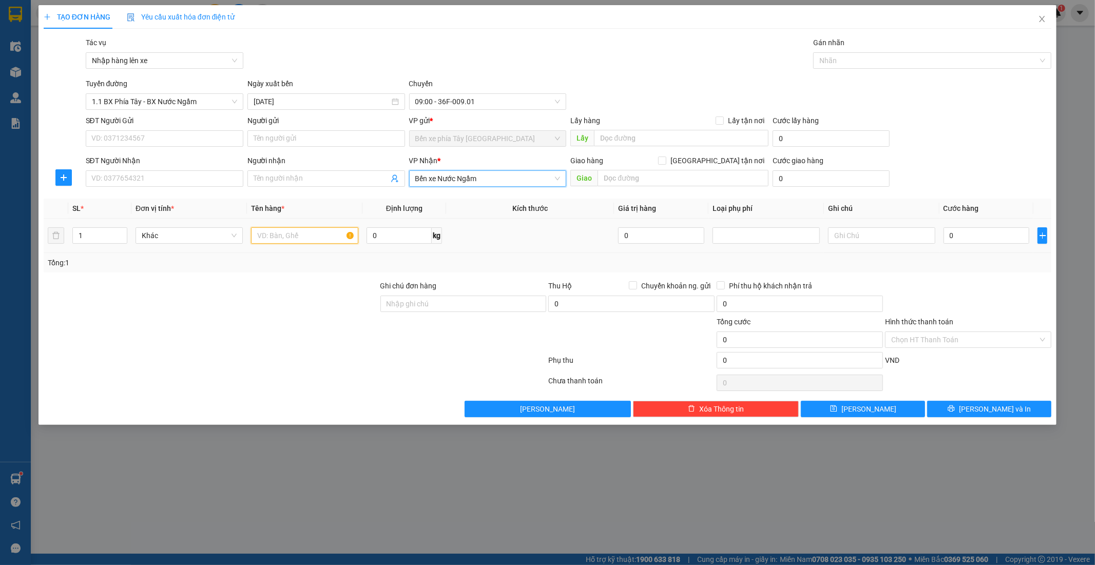
click at [329, 241] on input "text" at bounding box center [304, 235] width 107 height 16
click at [523, 184] on span "Bến xe Nước Ngầm" at bounding box center [487, 178] width 145 height 15
type input "1 thùng caton"
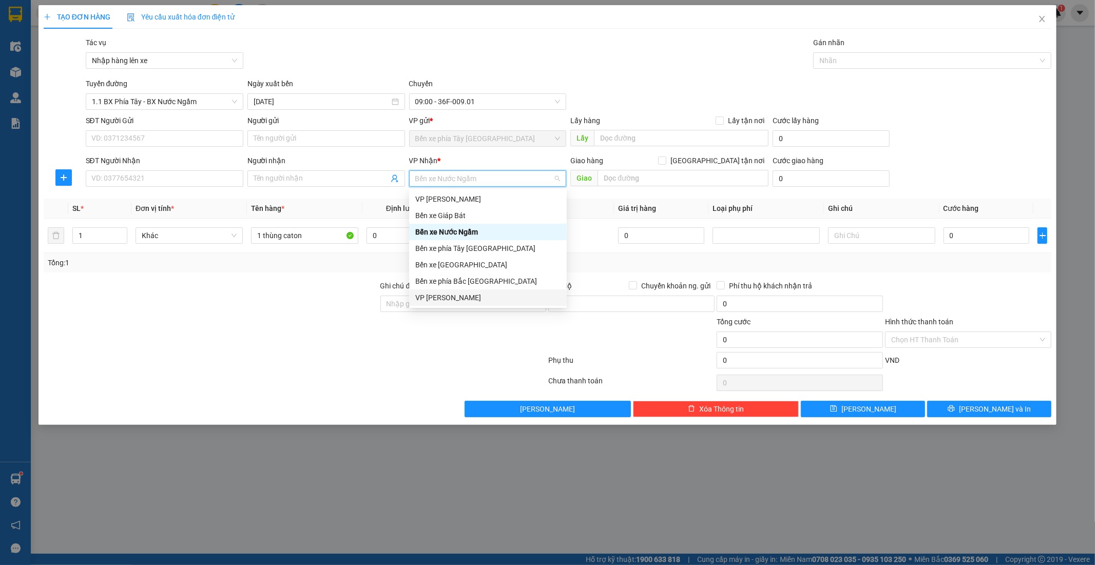
click at [456, 296] on div "VP [PERSON_NAME]" at bounding box center [487, 297] width 145 height 11
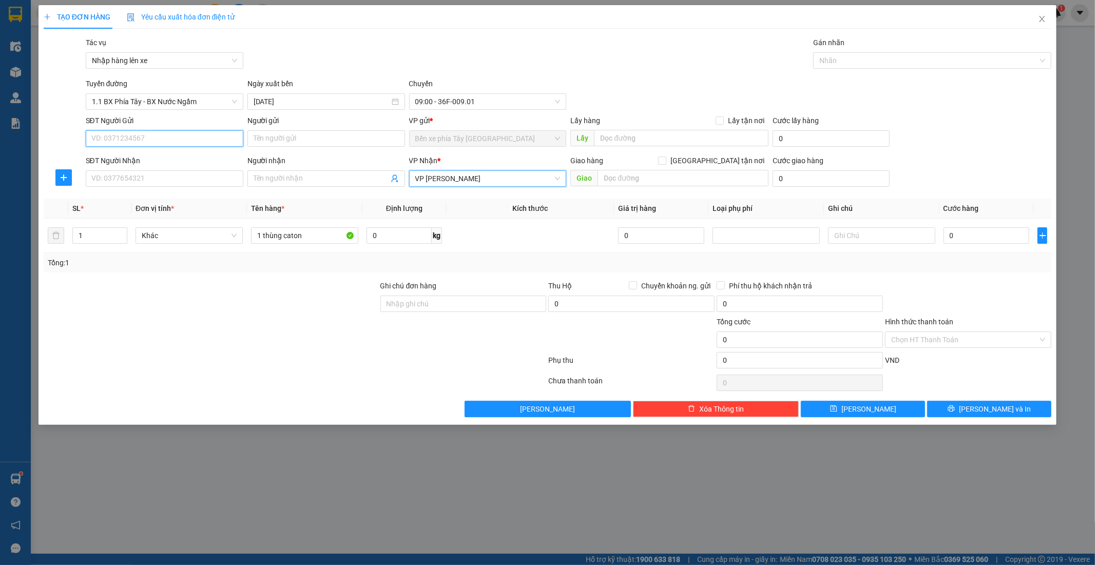
click at [188, 140] on input "SĐT Người Gửi" at bounding box center [165, 138] width 158 height 16
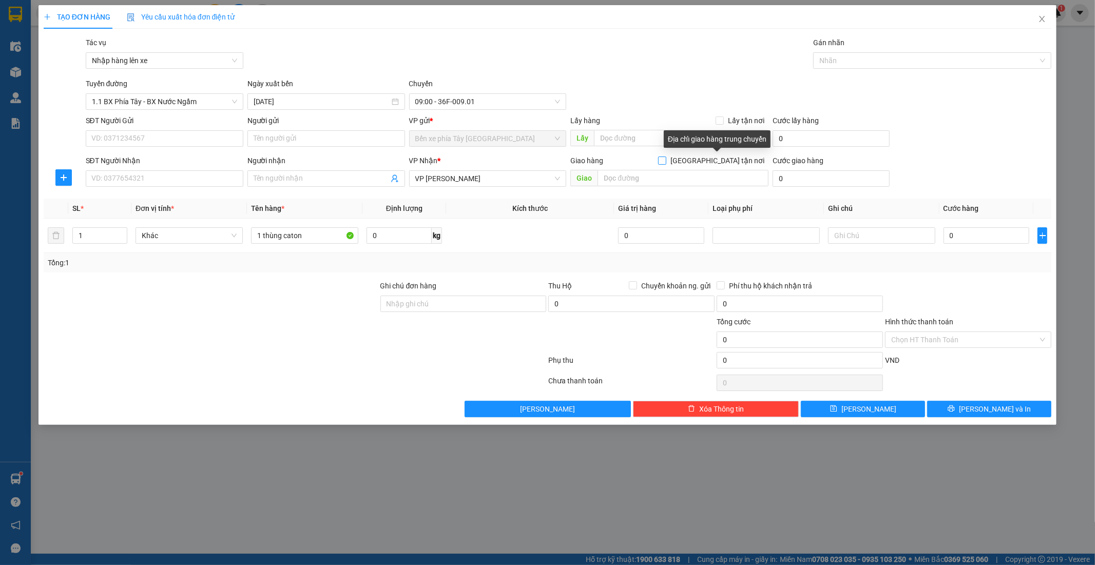
click at [665, 160] on input "Giao tận nơi" at bounding box center [661, 160] width 7 height 7
checkbox input "true"
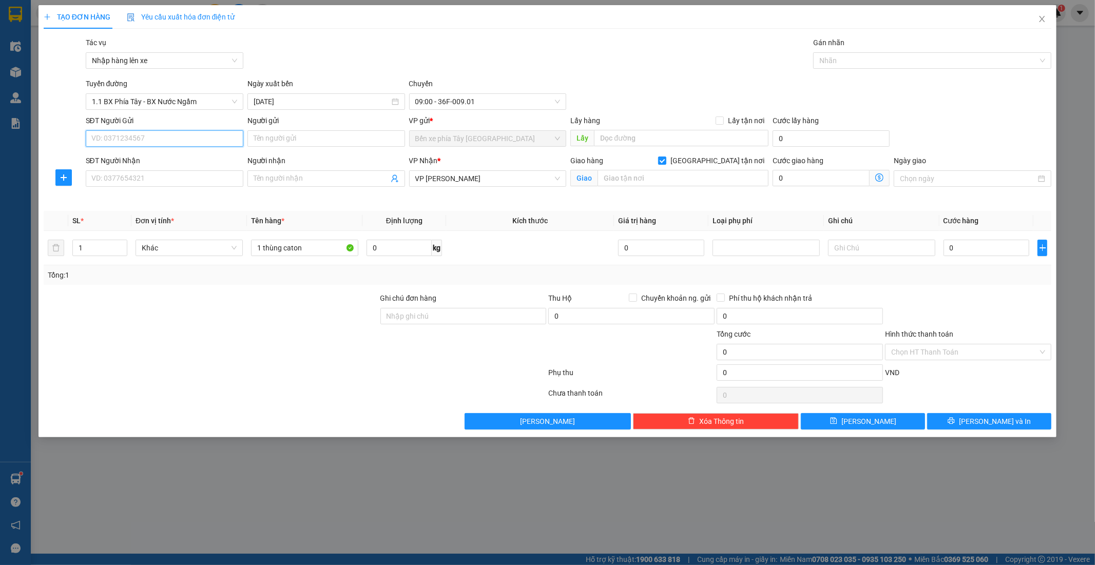
click at [168, 132] on input "SĐT Người Gửi" at bounding box center [165, 138] width 158 height 16
type input "0336691527"
click at [272, 134] on input "Người gửi" at bounding box center [326, 138] width 158 height 16
type input "c"
drag, startPoint x: 149, startPoint y: 137, endPoint x: 0, endPoint y: 171, distance: 153.3
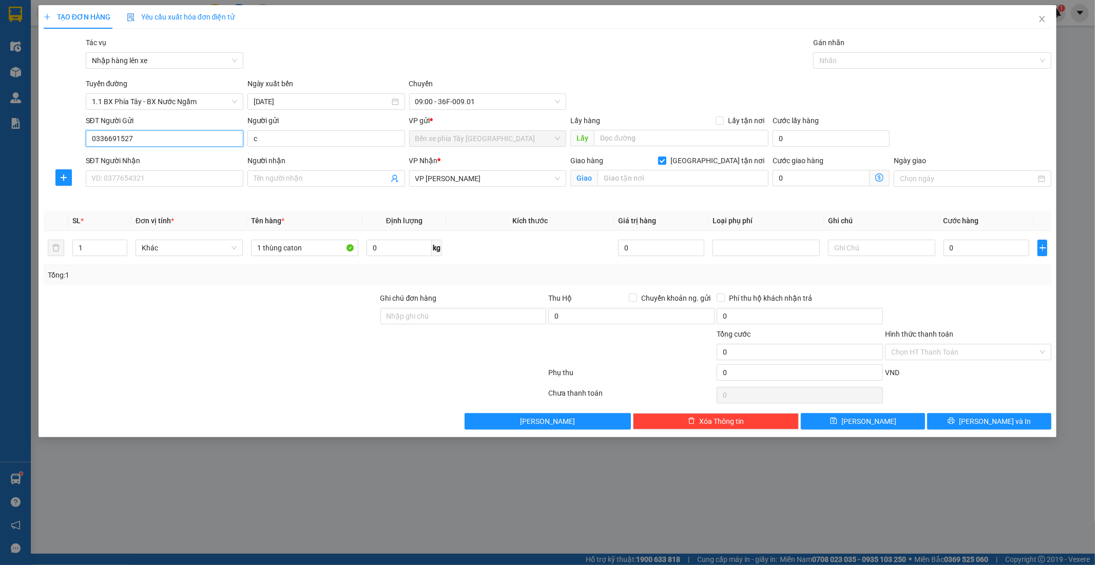
click at [0, 171] on div "TẠO ĐƠN HÀNG Yêu cầu xuất hóa đơn điện tử Transit Pickup Surcharge Ids Transit …" at bounding box center [547, 282] width 1095 height 565
click at [140, 170] on div "SĐT Người Nhận" at bounding box center [165, 162] width 158 height 15
click at [145, 172] on input "SĐT Người Nhận" at bounding box center [165, 178] width 158 height 16
paste input "0336691527"
type input "0336691527"
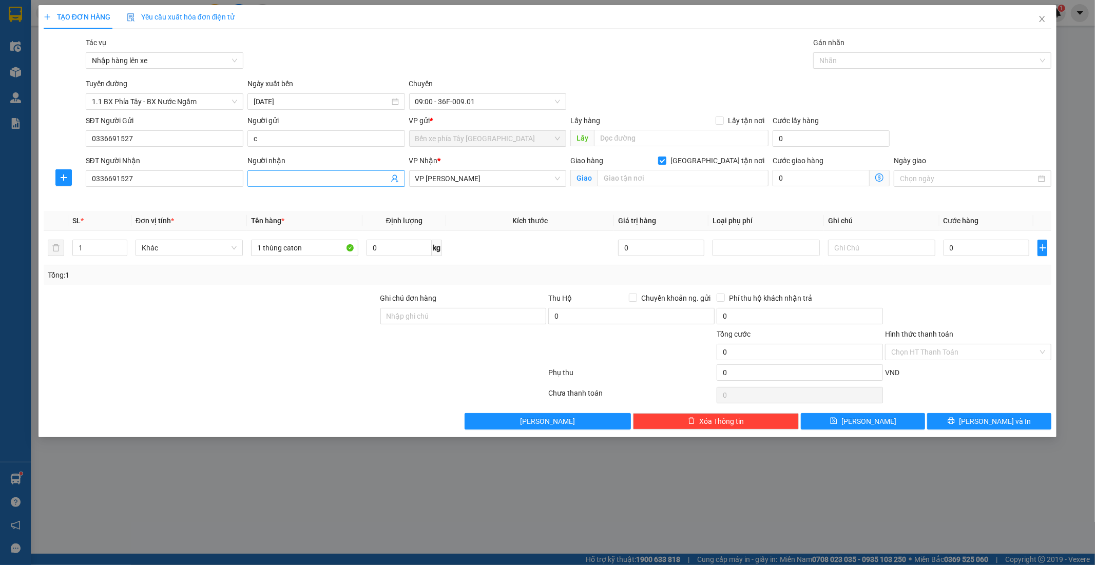
click at [280, 185] on span at bounding box center [326, 178] width 158 height 16
type input "hân"
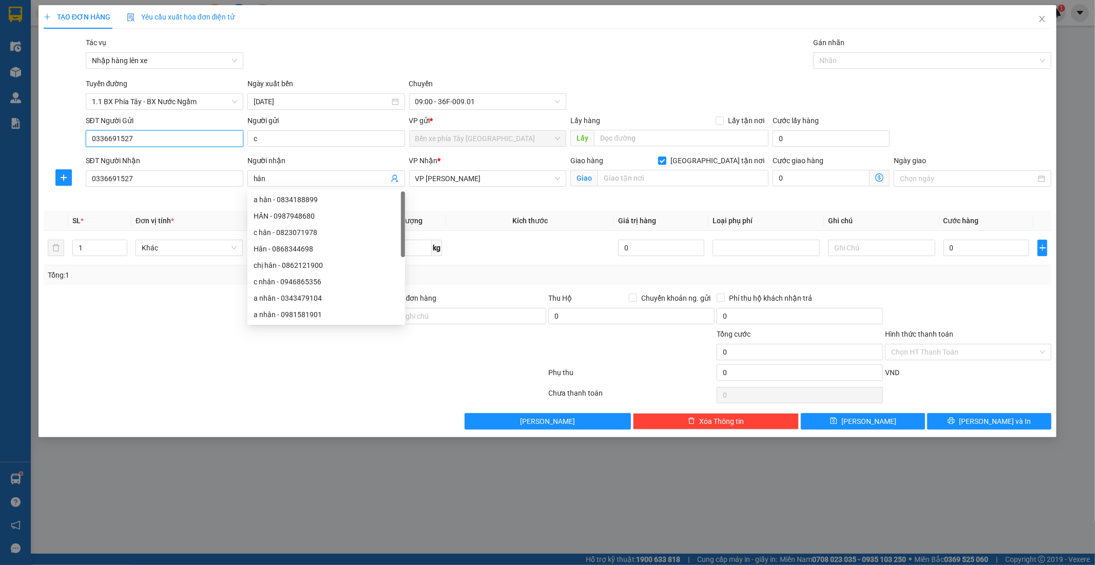
click at [101, 141] on input "0336691527" at bounding box center [165, 138] width 158 height 16
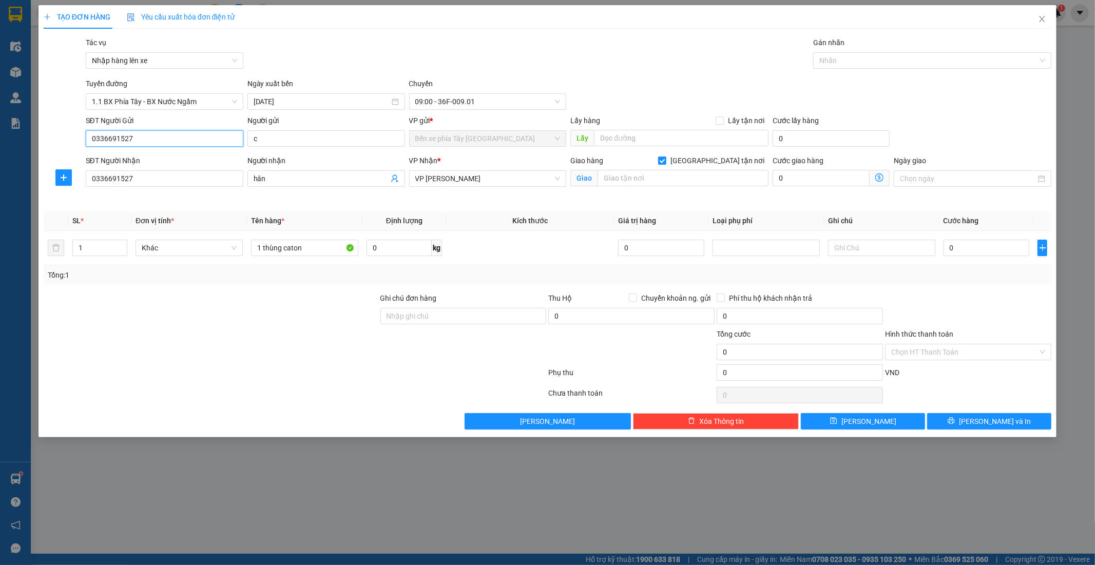
drag, startPoint x: 143, startPoint y: 139, endPoint x: 32, endPoint y: 172, distance: 115.2
click at [11, 172] on div "TẠO ĐƠN HÀNG Yêu cầu xuất hóa đơn điện tử Transit Pickup Surcharge Ids Transit …" at bounding box center [547, 282] width 1095 height 565
type input "09027163552"
click at [326, 132] on input "c" at bounding box center [326, 138] width 158 height 16
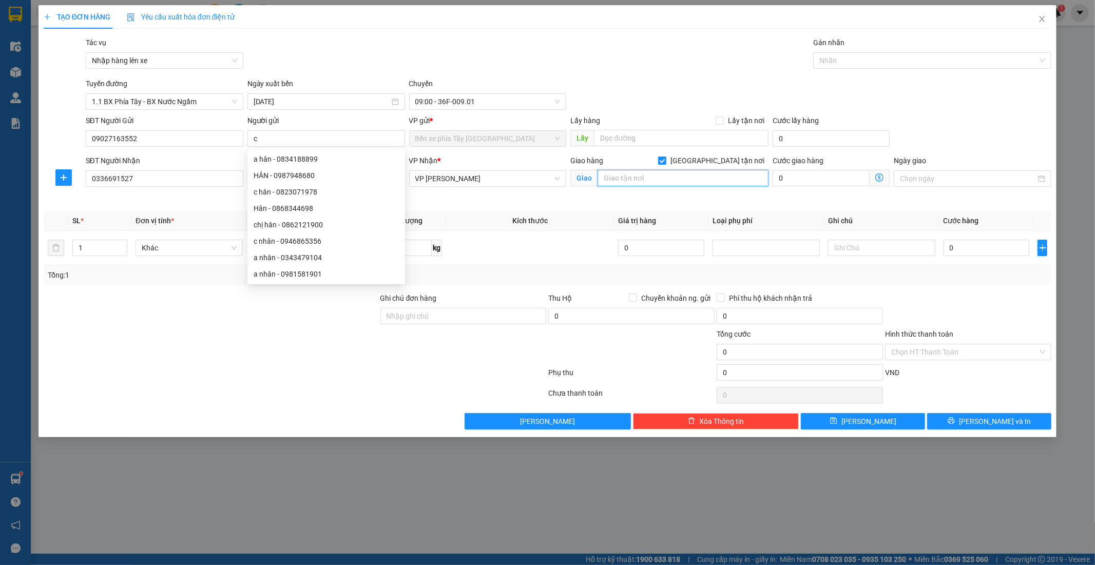
click at [658, 183] on input "text" at bounding box center [683, 178] width 171 height 16
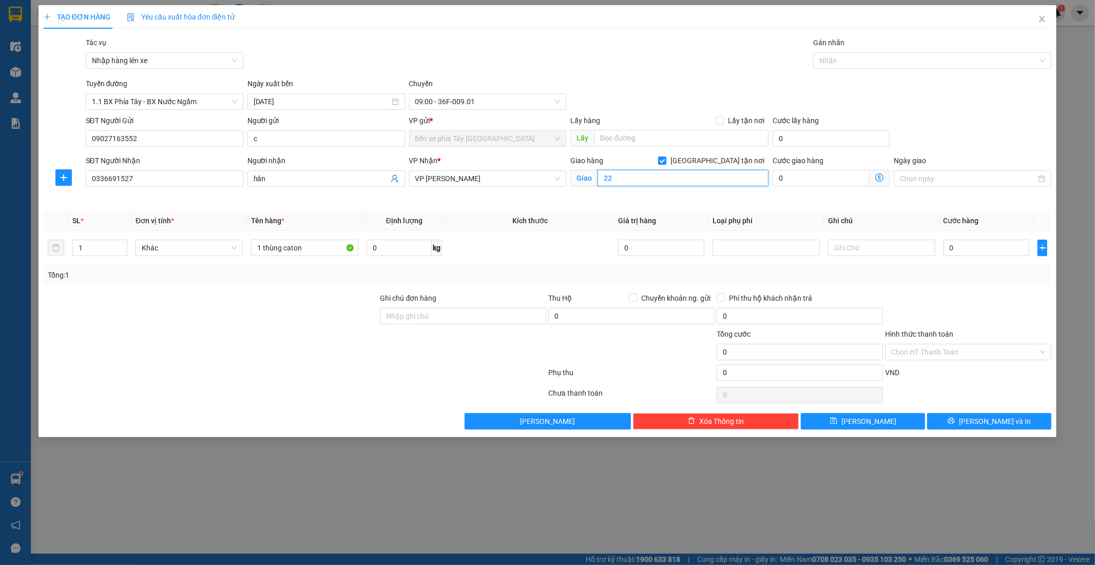
type input "2"
type input "72 trần đại nghĩa"
click at [879, 177] on icon "dollar-circle" at bounding box center [879, 178] width 8 height 8
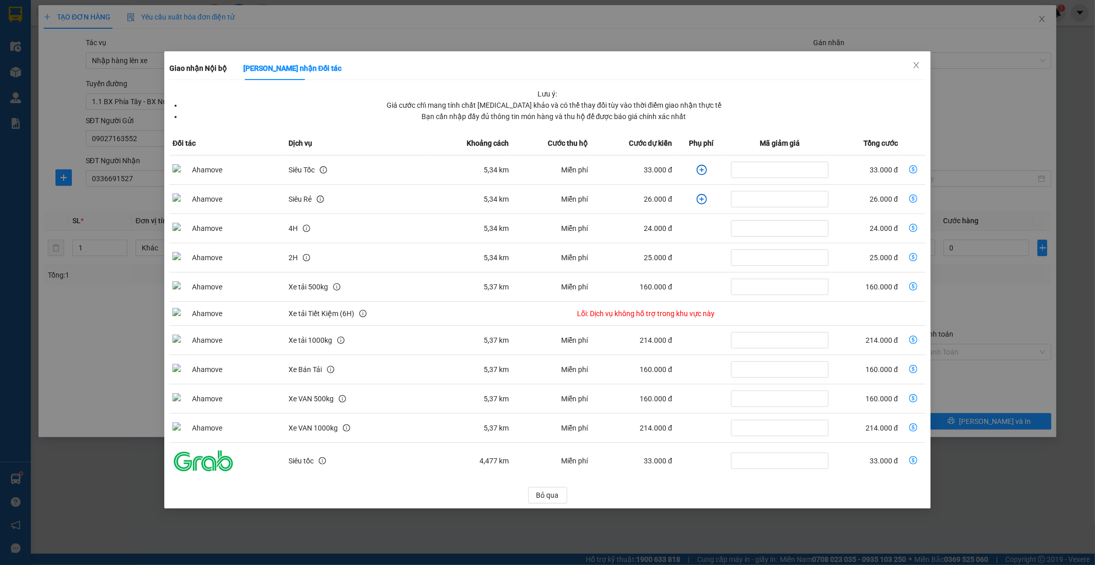
click at [705, 170] on icon "plus-circle" at bounding box center [702, 170] width 10 height 10
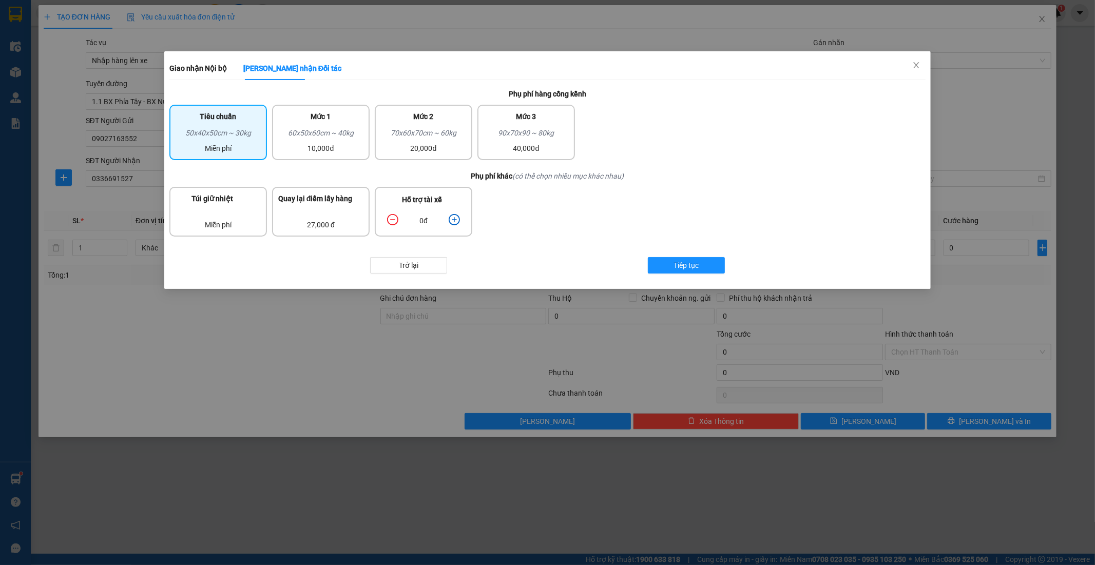
click at [456, 214] on icon "plus-circle" at bounding box center [454, 219] width 11 height 11
click at [458, 214] on icon "plus-circle" at bounding box center [454, 219] width 11 height 11
click at [334, 147] on div "10,000đ" at bounding box center [320, 148] width 85 height 11
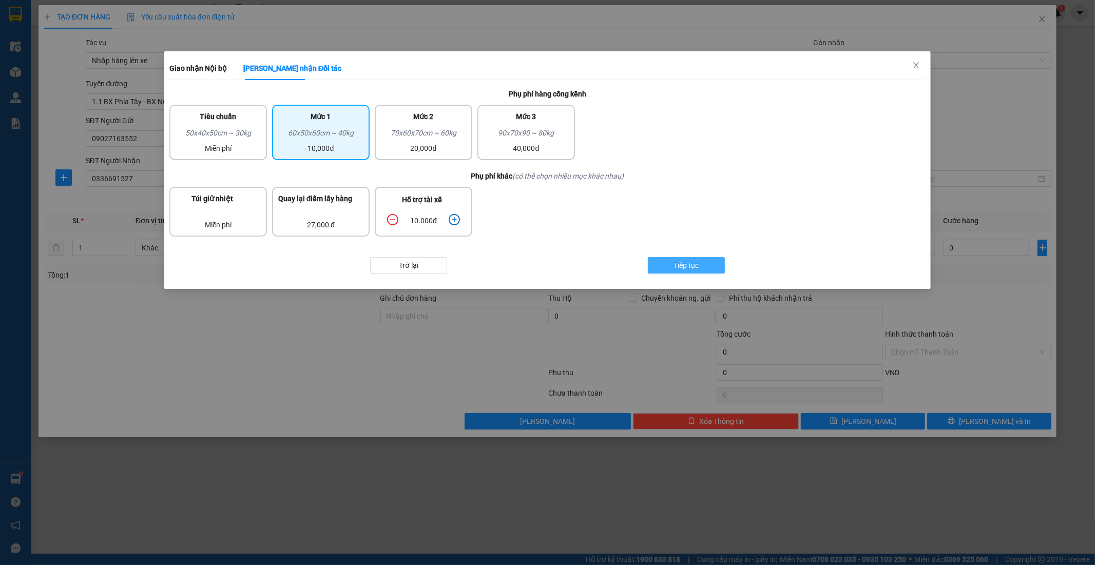
click at [683, 262] on span "Tiếp tục" at bounding box center [686, 265] width 25 height 11
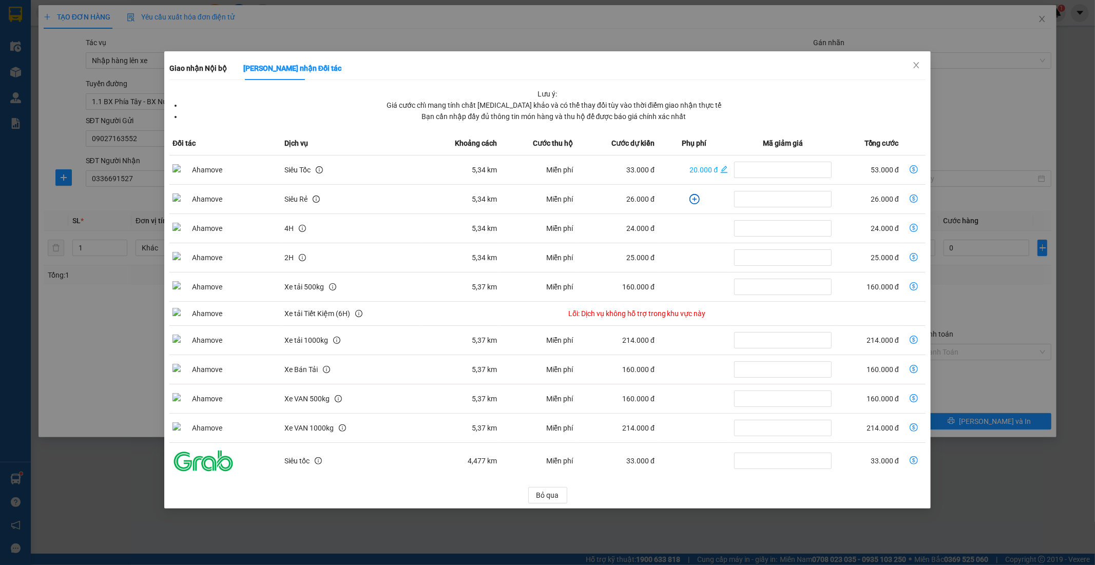
click at [912, 169] on icon "dollar-circle" at bounding box center [914, 169] width 8 height 8
type input "53.000"
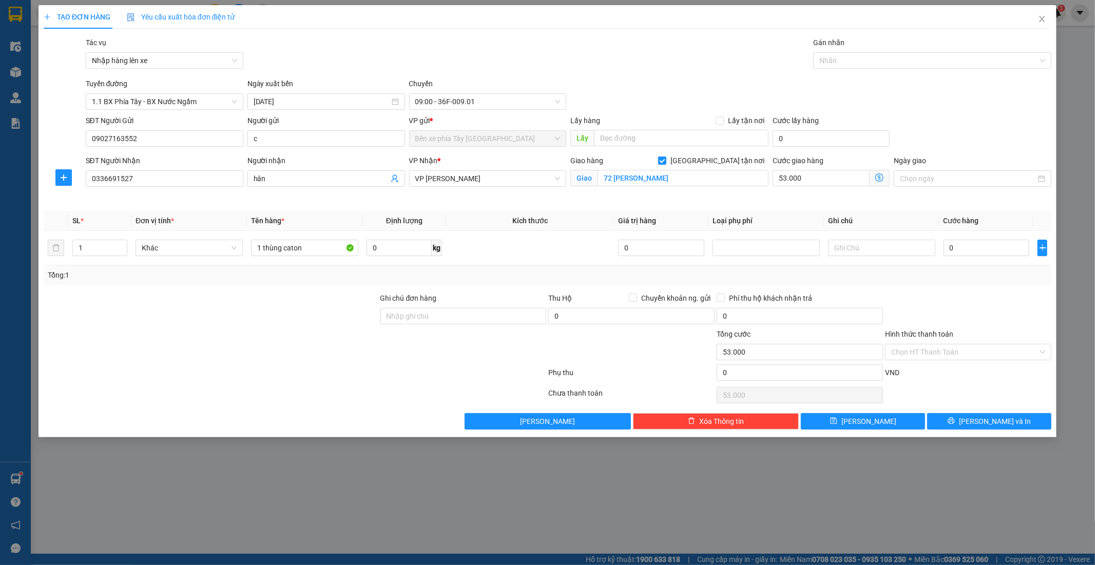
click at [876, 177] on icon "dollar-circle" at bounding box center [879, 178] width 8 height 8
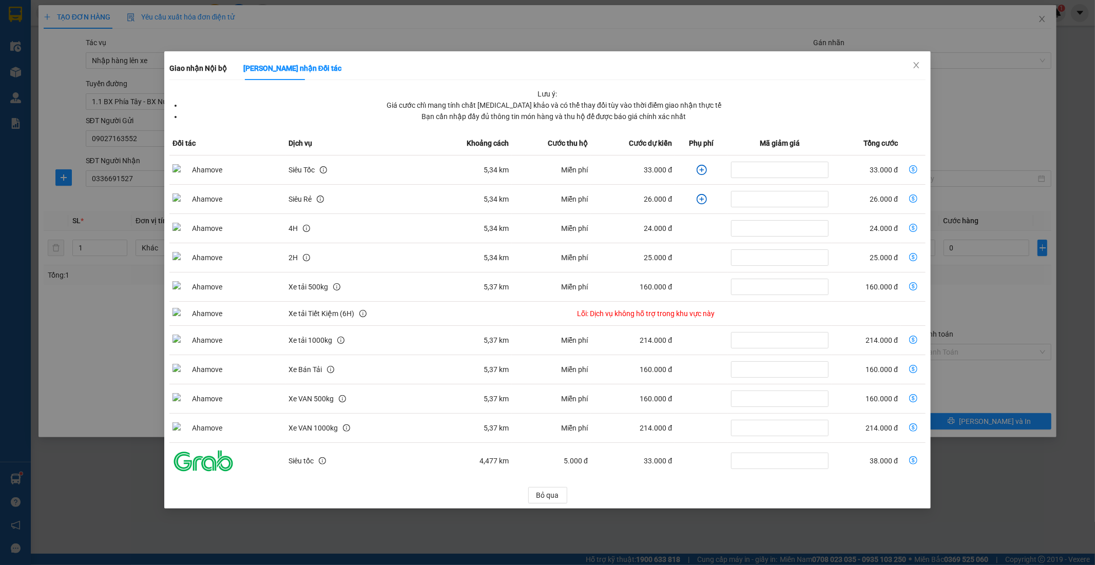
click at [700, 170] on icon "plus-circle" at bounding box center [701, 170] width 5 height 5
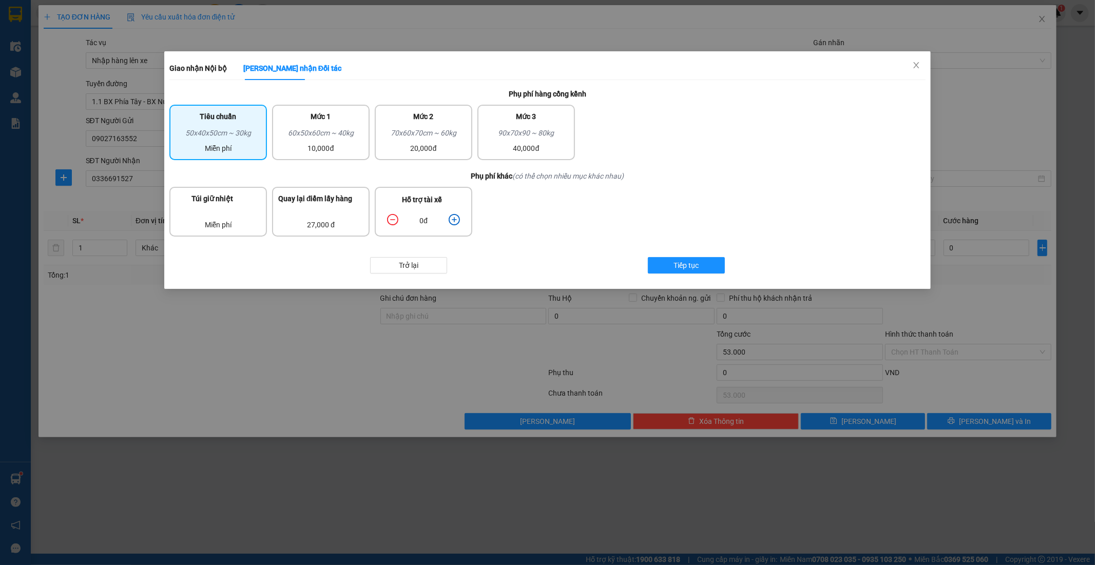
click at [456, 217] on icon "plus-circle" at bounding box center [454, 219] width 11 height 11
click at [454, 217] on icon "plus-circle" at bounding box center [454, 219] width 5 height 5
click at [669, 264] on button "Tiếp tục" at bounding box center [686, 265] width 77 height 16
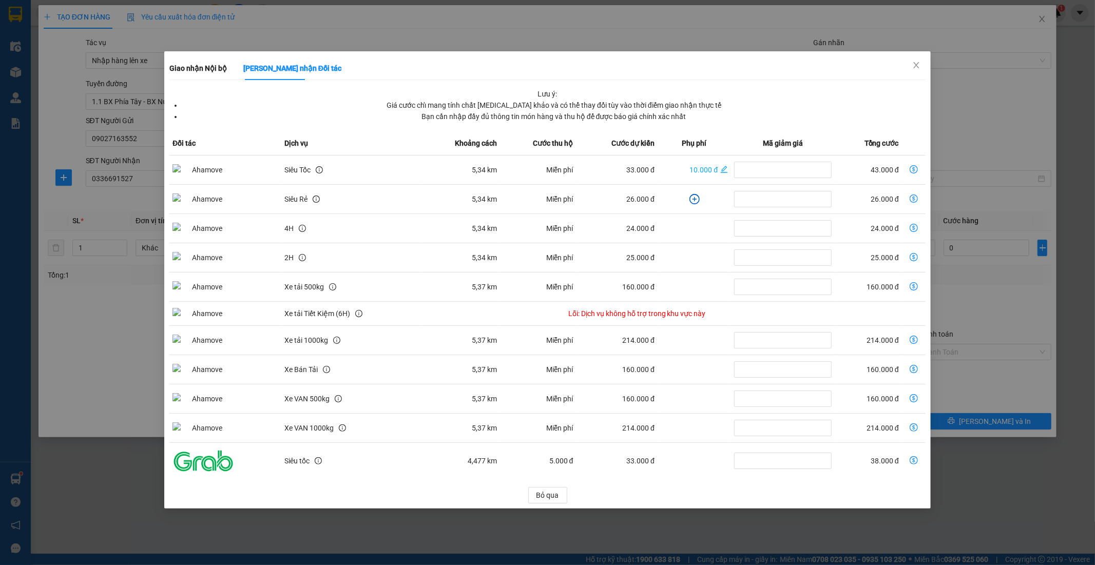
click at [914, 168] on icon "dollar-circle" at bounding box center [914, 169] width 8 height 8
type input "43.000"
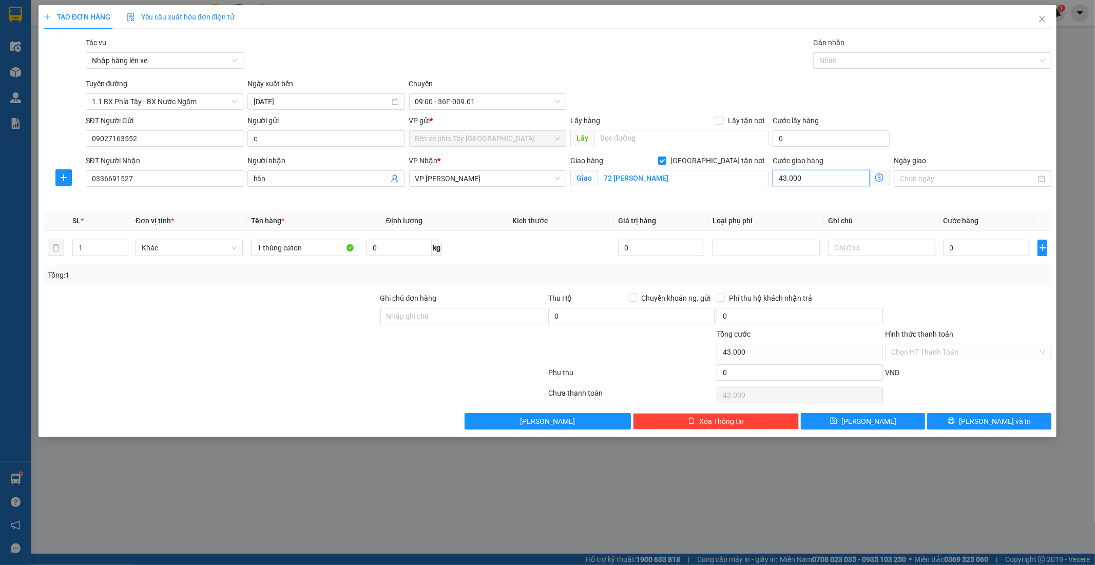
click at [851, 183] on input "43.000" at bounding box center [821, 178] width 97 height 16
type input "5"
type input "50"
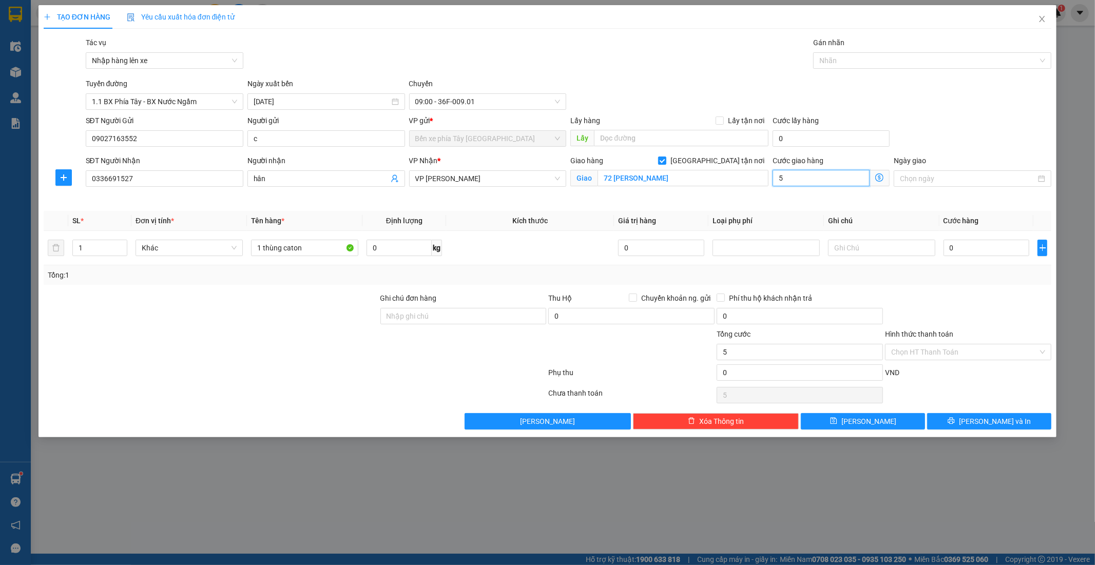
type input "50"
type input "500"
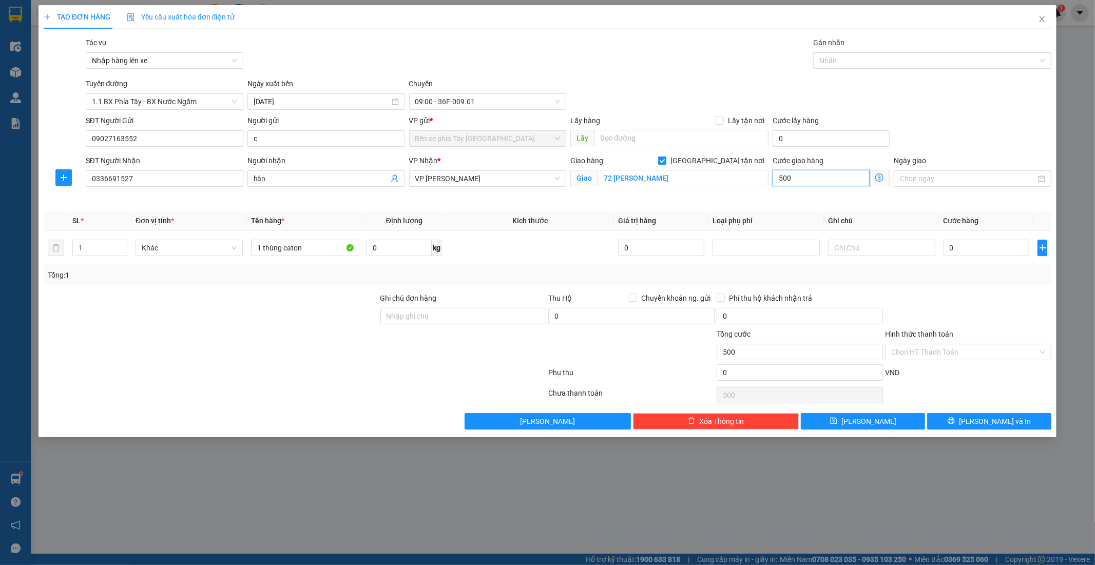
type input "5.000"
type input "50.000"
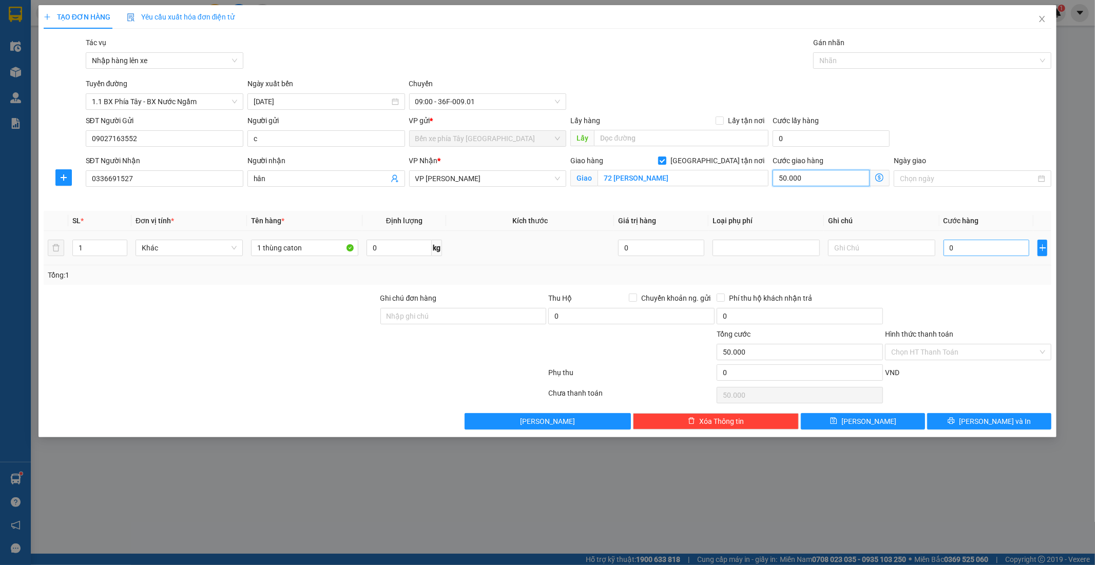
type input "50.000"
click at [984, 250] on input "0" at bounding box center [987, 248] width 86 height 16
type input "4"
type input "50.004"
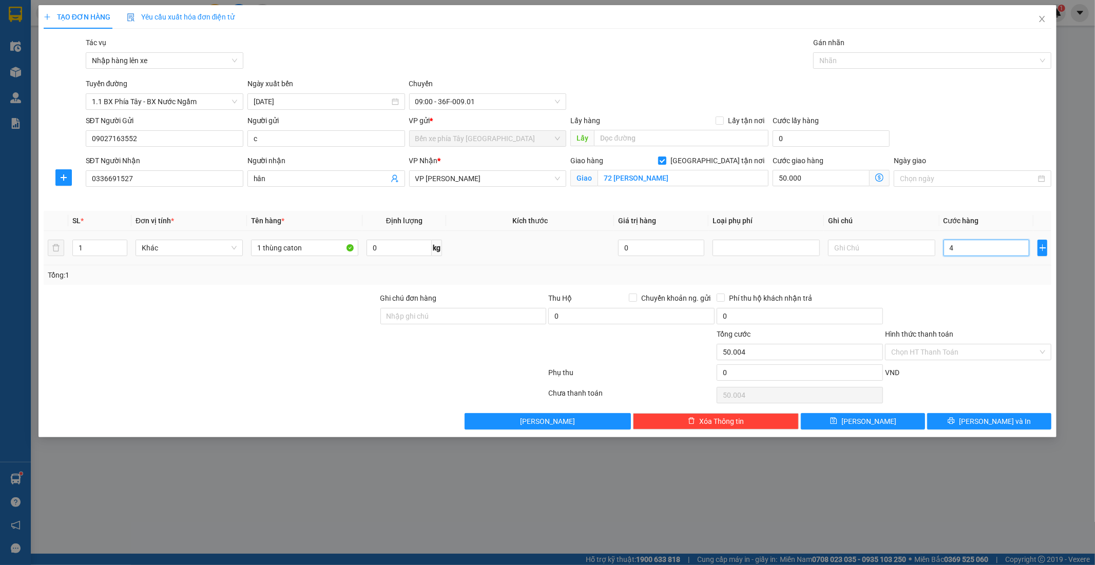
type input "40"
type input "50.040"
type input "400"
type input "50.400"
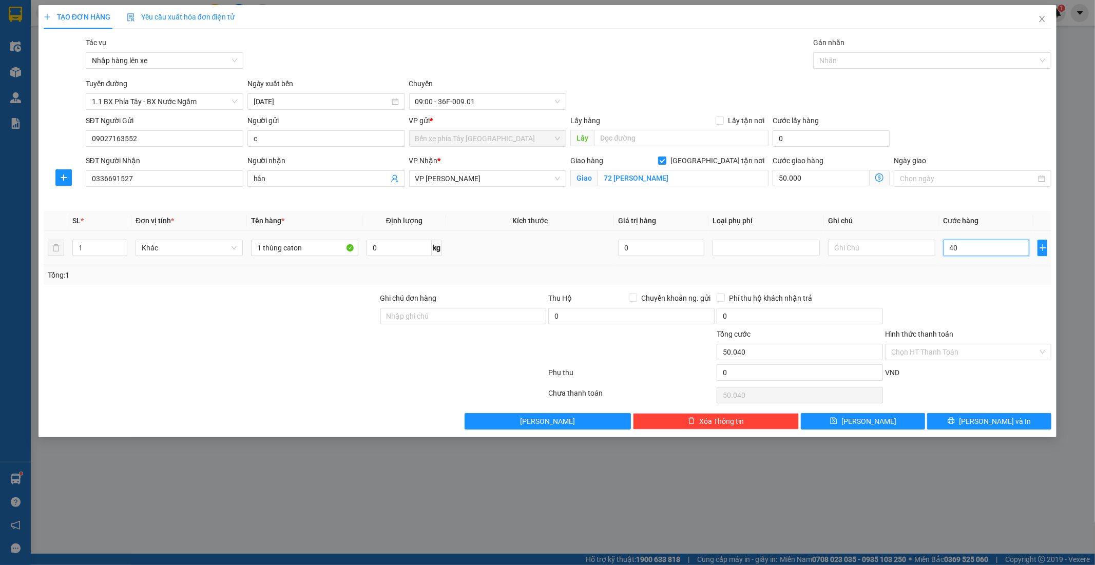
type input "50.400"
type input "4.000"
type input "54.000"
type input "40.000"
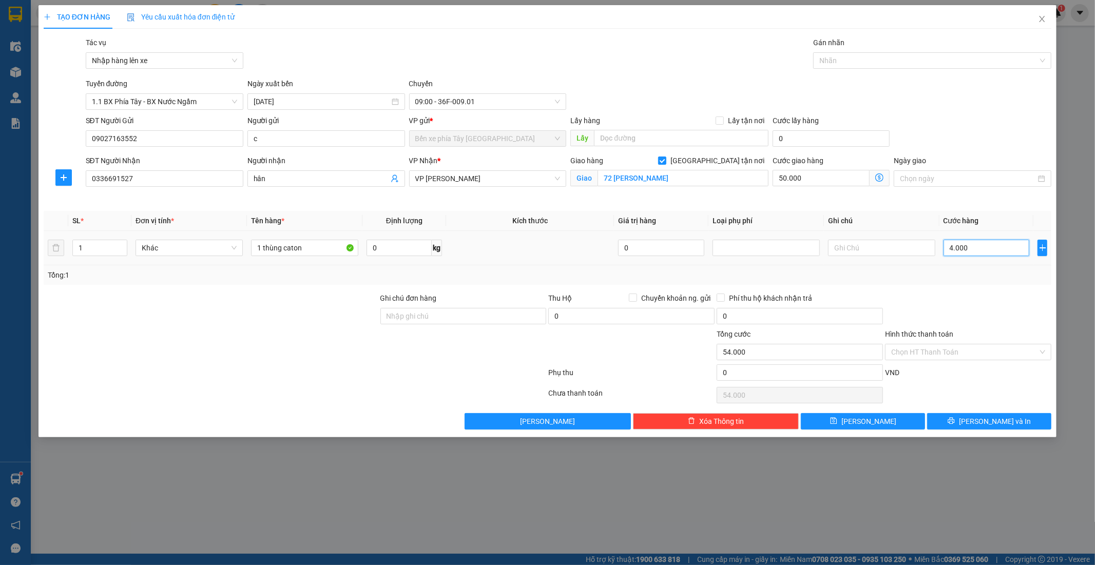
type input "90.000"
type input "40.000"
click at [483, 316] on input "Ghi chú đơn hàng" at bounding box center [463, 316] width 166 height 16
type input "GỬI TT"
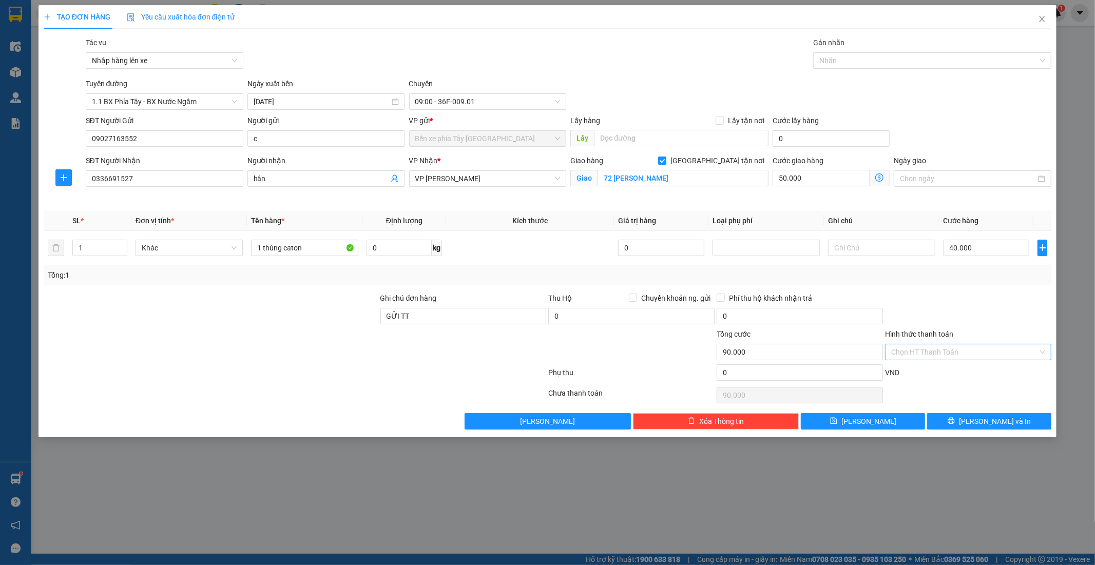
click at [945, 347] on input "Hình thức thanh toán" at bounding box center [964, 351] width 147 height 15
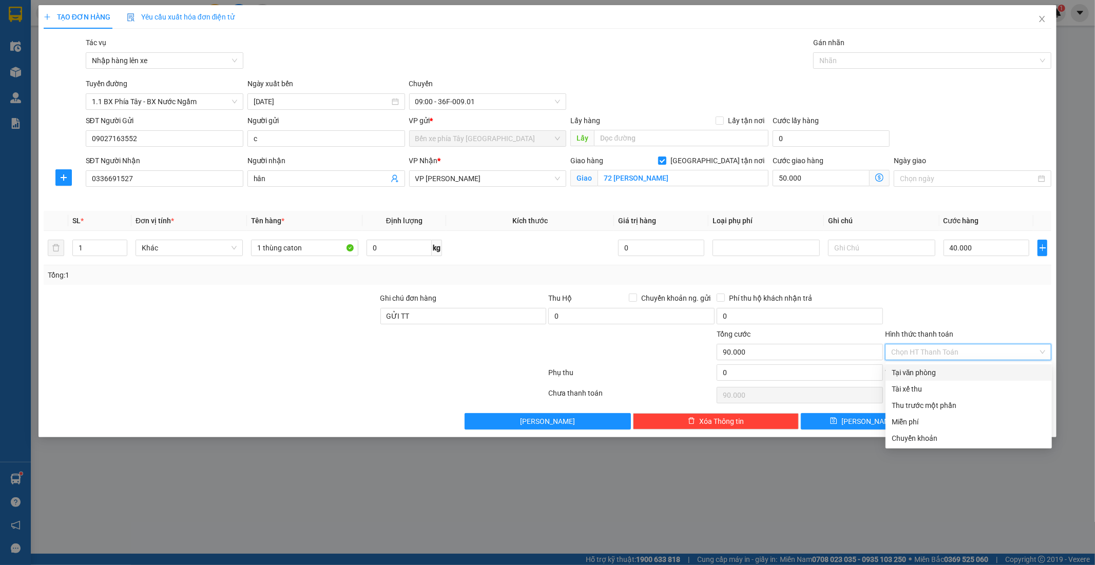
click at [938, 378] on div "Tại văn phòng" at bounding box center [969, 372] width 154 height 11
type input "0"
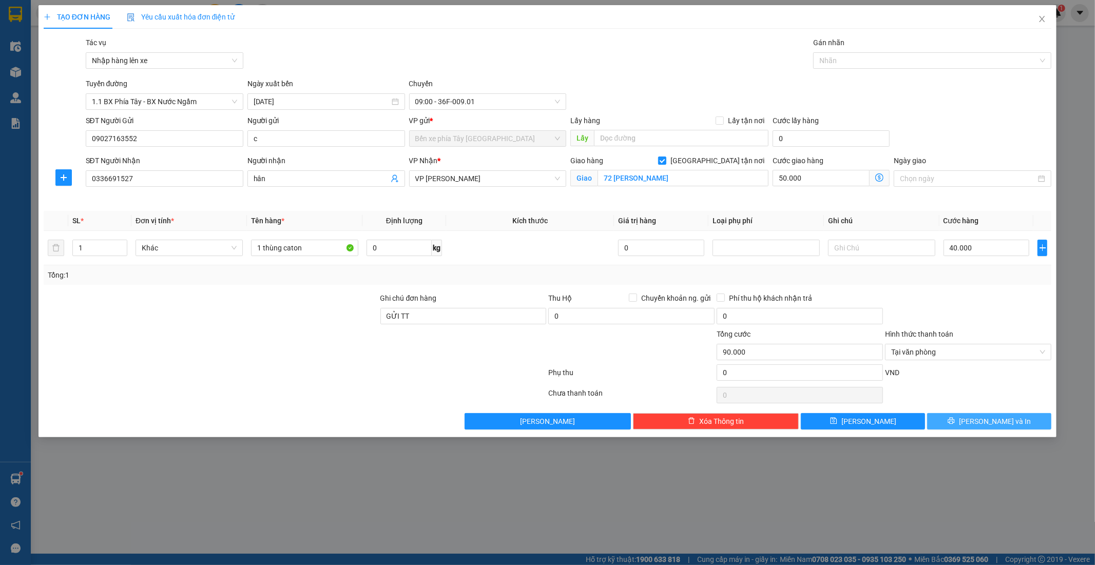
click at [952, 421] on button "Lưu và In" at bounding box center [989, 421] width 124 height 16
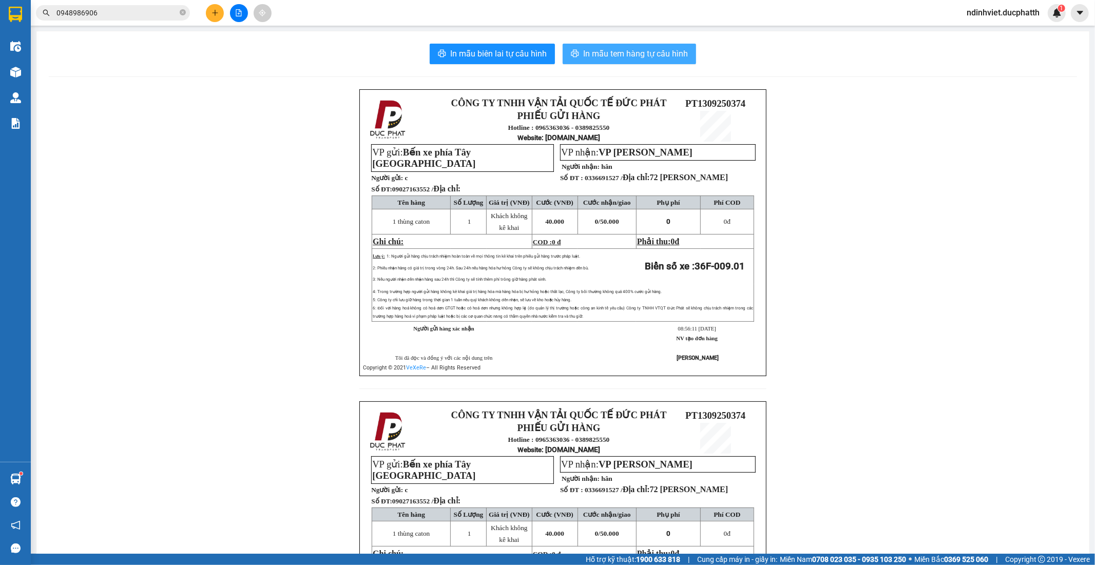
click at [611, 57] on span "In mẫu tem hàng tự cấu hình" at bounding box center [635, 53] width 105 height 13
click at [643, 60] on button "In mẫu tem hàng tự cấu hình" at bounding box center [629, 54] width 133 height 21
click at [242, 13] on button at bounding box center [239, 13] width 18 height 18
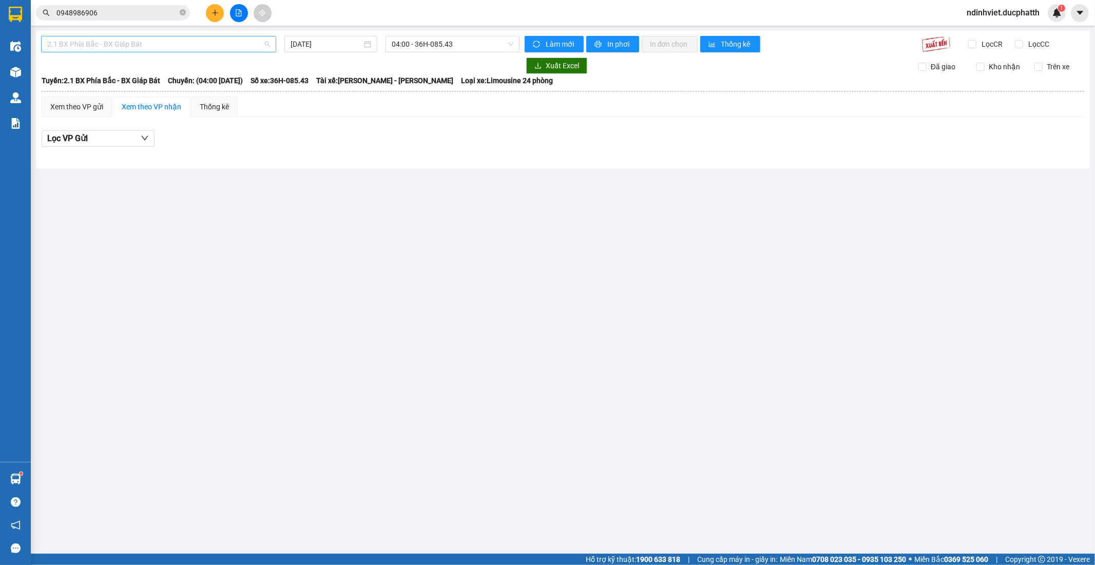
click at [250, 47] on span "2.1 BX Phía Bắc - BX Giáp Bát" at bounding box center [158, 43] width 223 height 15
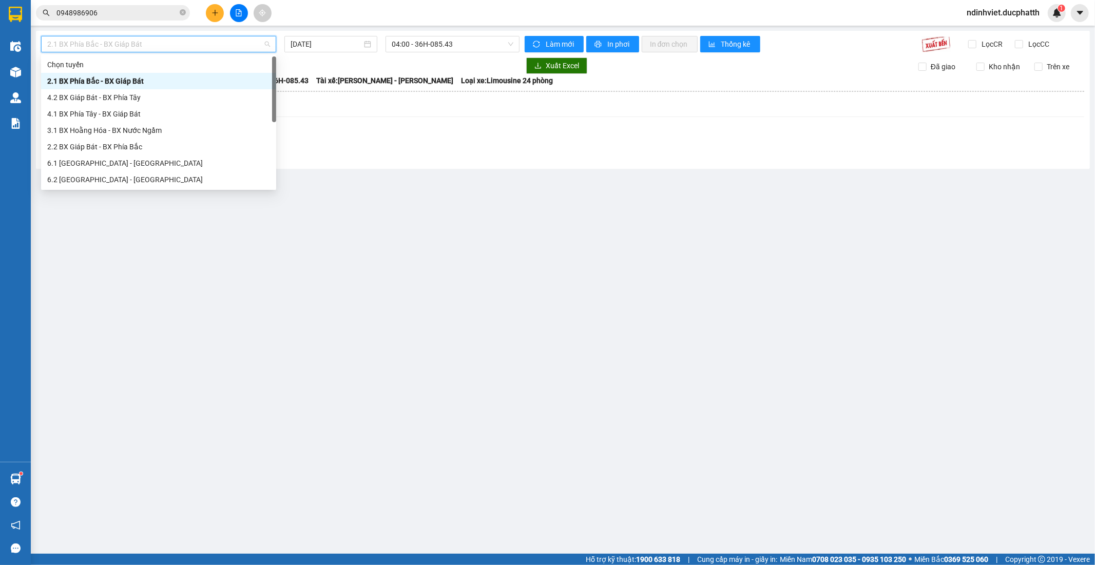
scroll to position [82, 0]
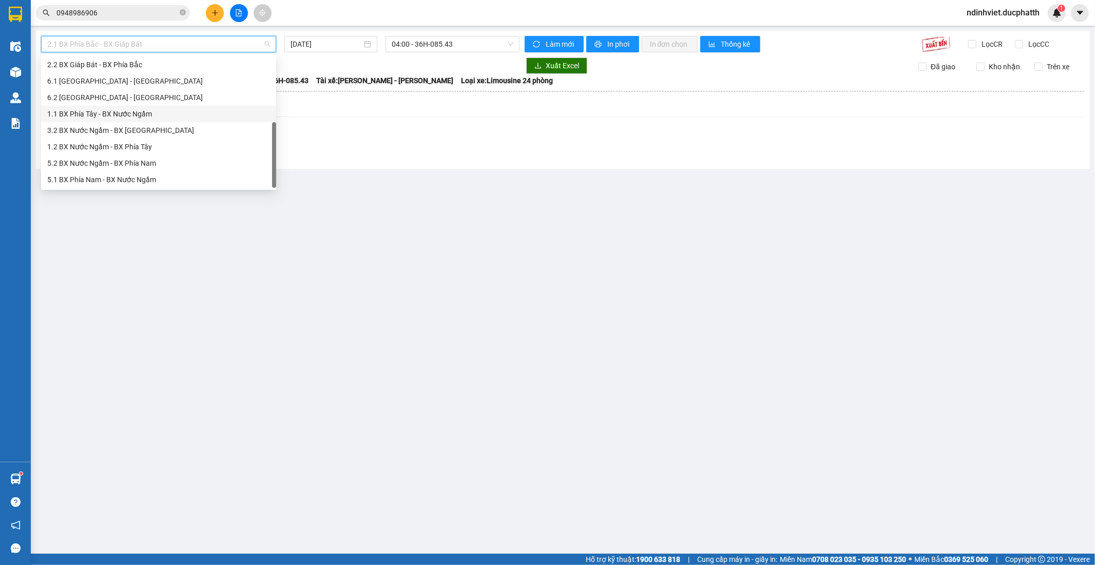
click at [140, 113] on div "1.1 BX Phía Tây - BX Nước Ngầm" at bounding box center [158, 113] width 223 height 11
type input "13/09/2025"
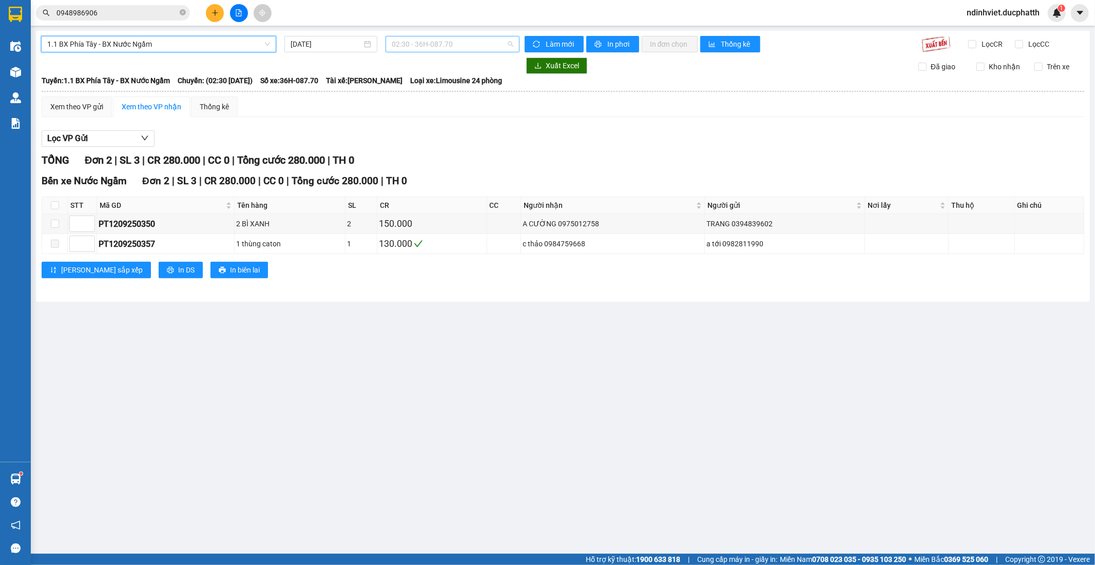
click at [446, 48] on span "02:30 - 36H-087.70" at bounding box center [452, 43] width 121 height 15
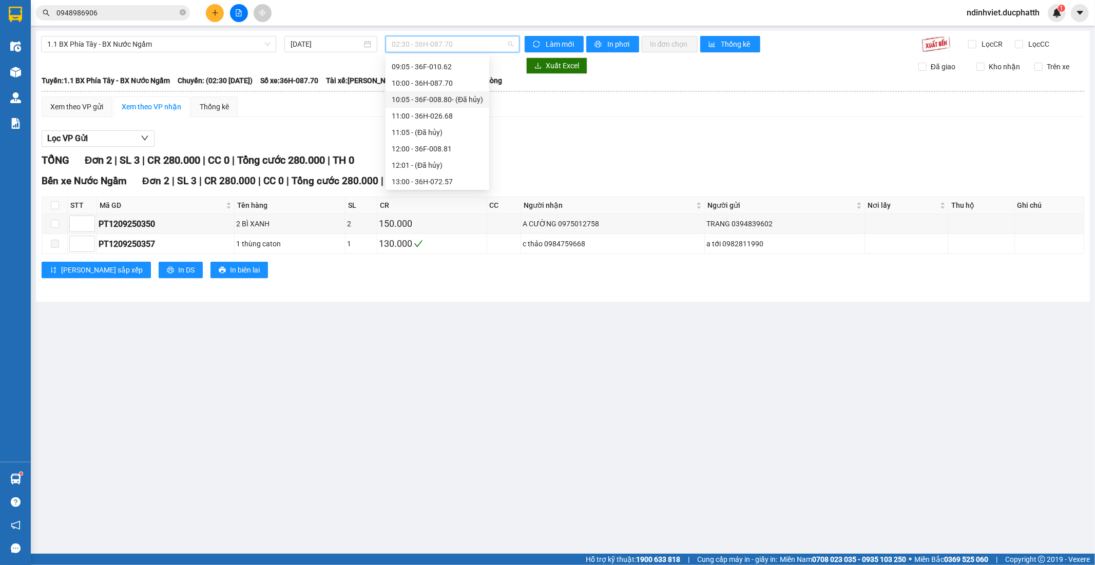
scroll to position [171, 0]
click at [442, 110] on div "09:00 - 36F-009.01" at bounding box center [437, 107] width 91 height 11
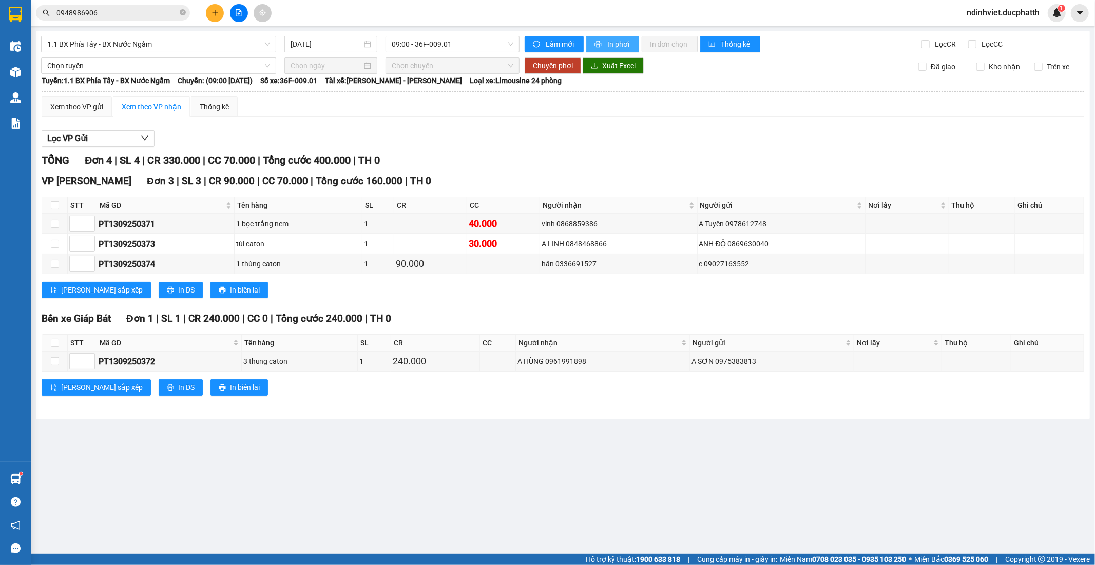
click at [594, 45] on icon "printer" at bounding box center [597, 44] width 7 height 7
click at [213, 12] on icon "plus" at bounding box center [215, 12] width 6 height 1
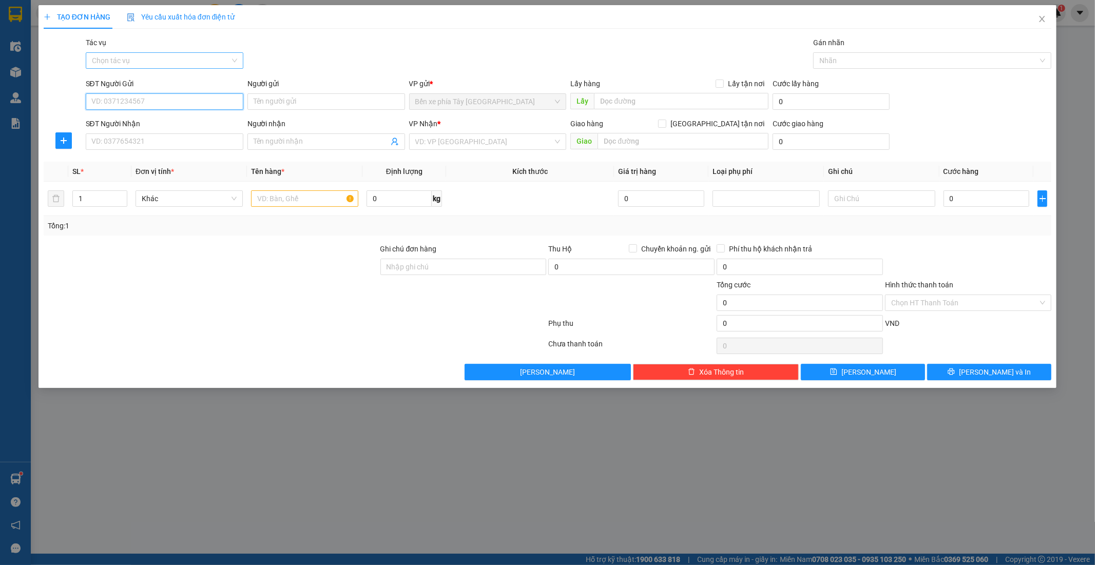
click at [239, 59] on div "Chọn tác vụ" at bounding box center [165, 60] width 158 height 16
click at [198, 81] on div "Nhập hàng lên xe" at bounding box center [164, 80] width 145 height 11
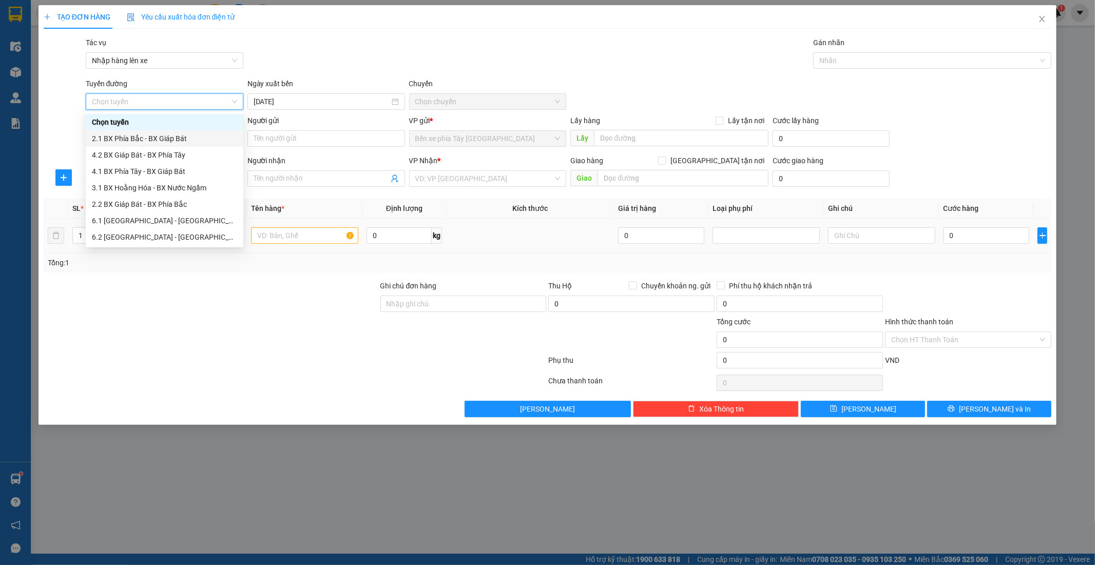
click at [308, 222] on td at bounding box center [305, 236] width 116 height 34
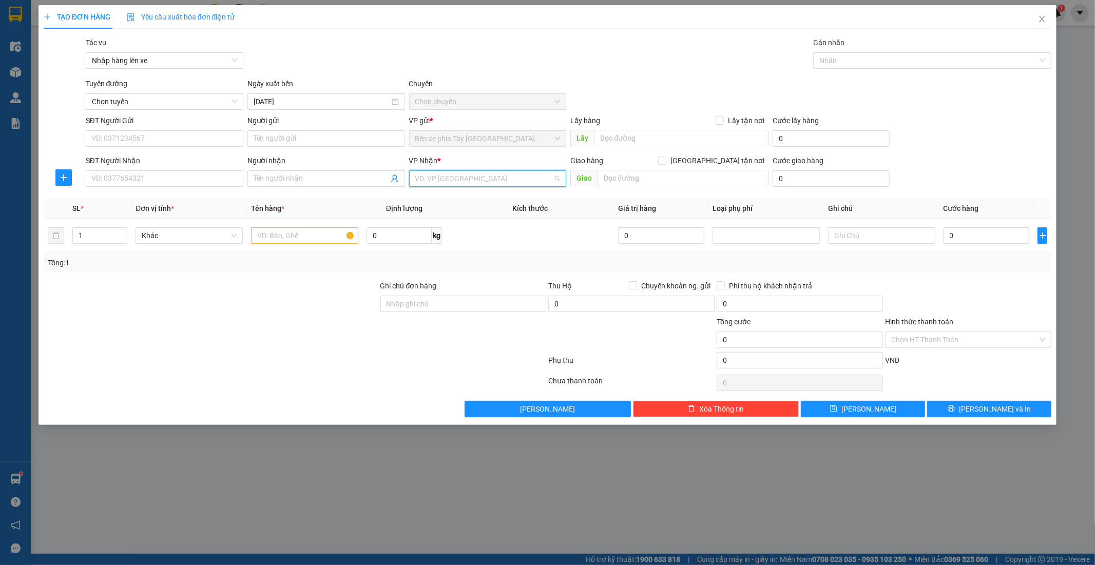
click at [491, 178] on input "search" at bounding box center [484, 178] width 138 height 15
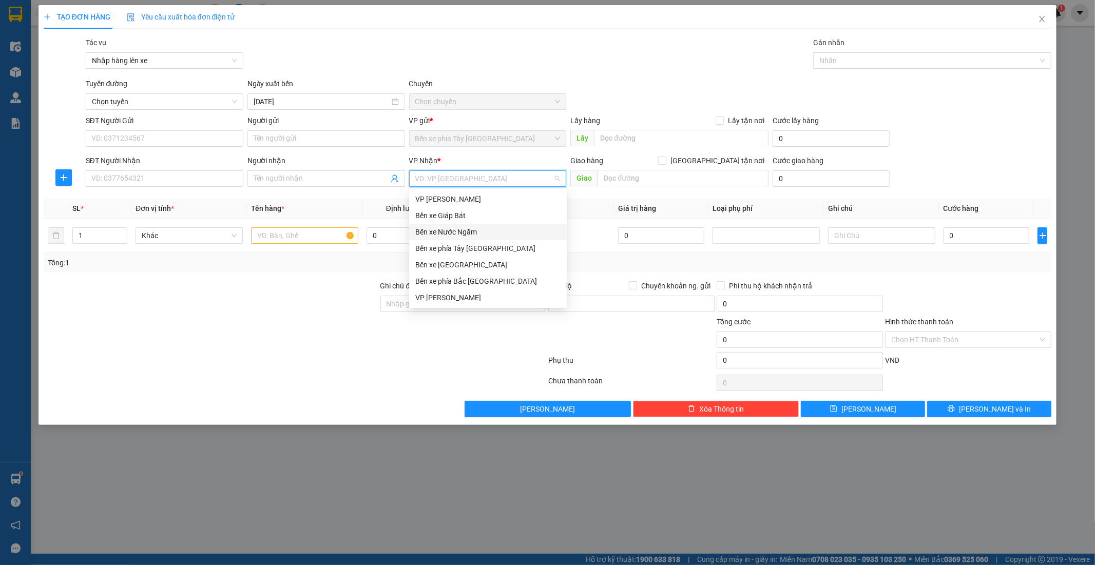
click at [471, 234] on div "Bến xe Nước Ngầm" at bounding box center [487, 231] width 145 height 11
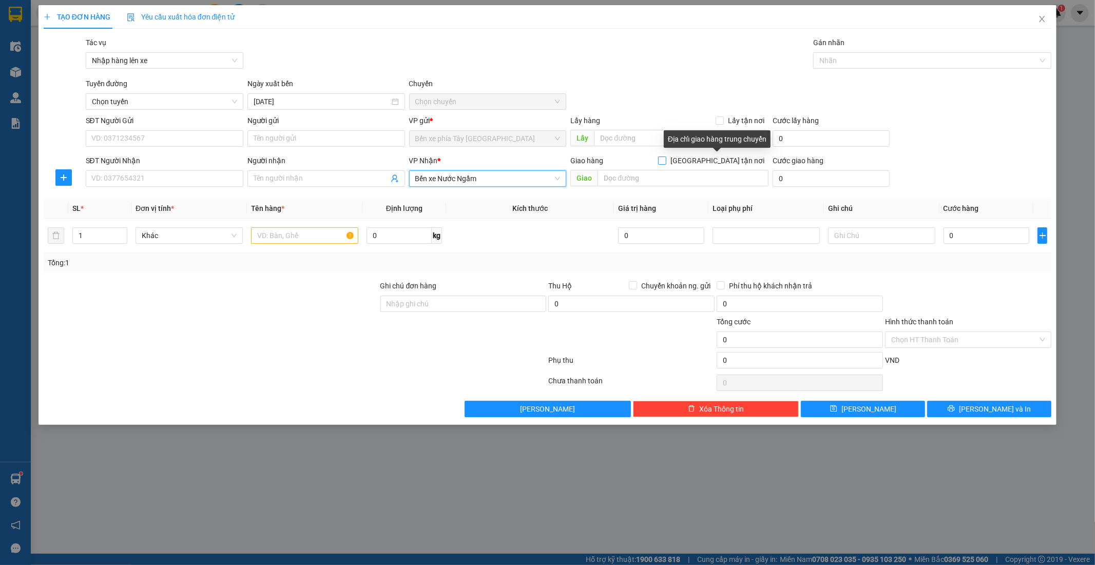
click at [727, 163] on span "Giao tận nơi" at bounding box center [717, 160] width 102 height 11
click at [665, 163] on input "Giao tận nơi" at bounding box center [661, 160] width 7 height 7
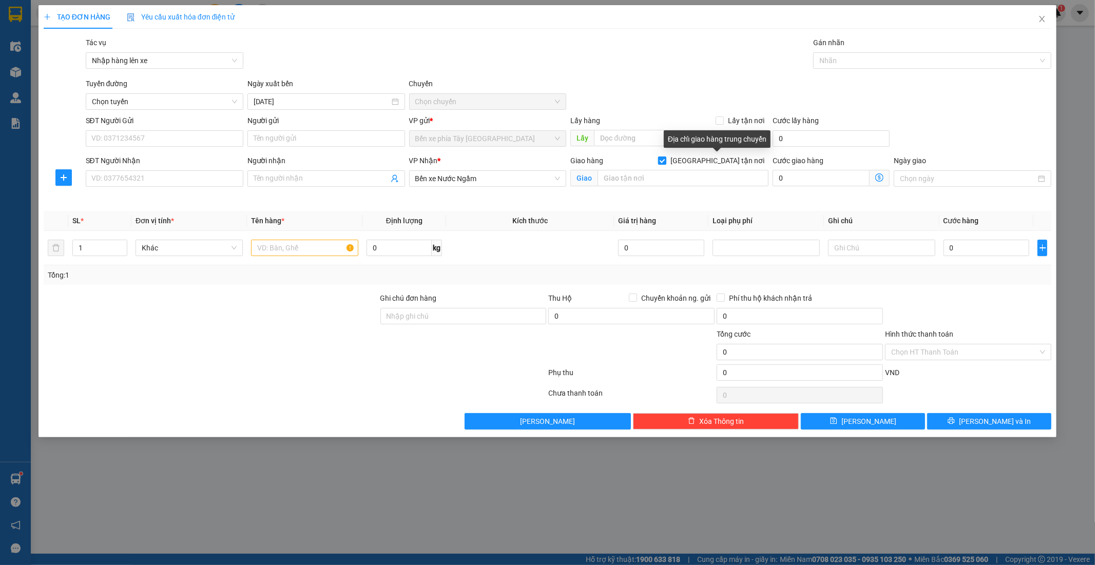
click at [665, 160] on input "Giao tận nơi" at bounding box center [661, 160] width 7 height 7
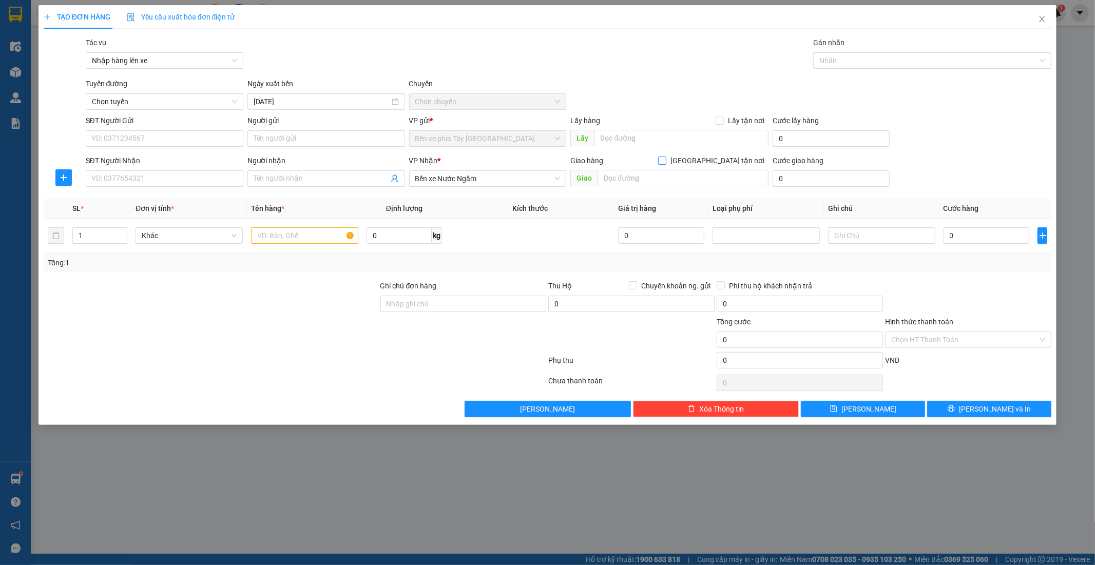
click at [666, 164] on span at bounding box center [662, 161] width 8 height 8
click at [665, 164] on input "Giao tận nơi" at bounding box center [661, 160] width 7 height 7
checkbox input "true"
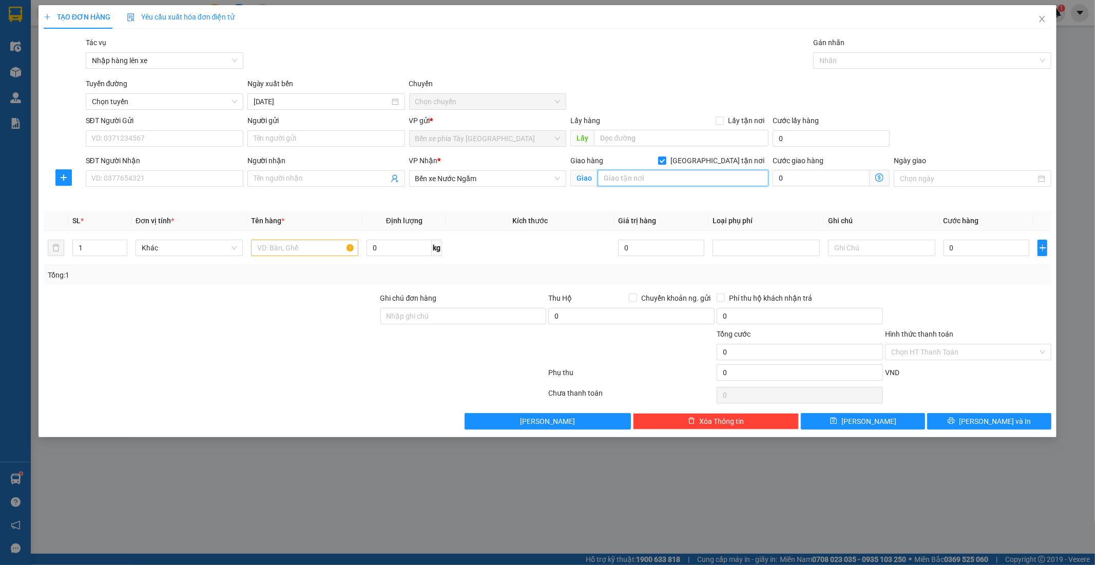
click at [693, 177] on input "text" at bounding box center [683, 178] width 171 height 16
type input "2 ngỏ 89 phố từ liên tây hồ"
click at [879, 178] on icon "dollar-circle" at bounding box center [879, 178] width 8 height 8
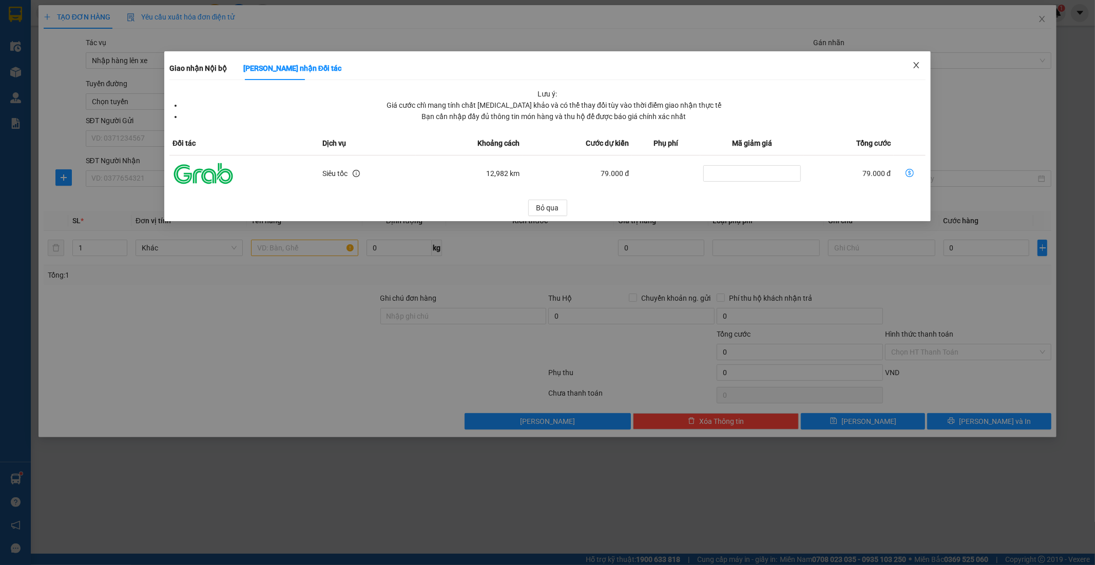
click at [911, 64] on span "Close" at bounding box center [916, 65] width 29 height 29
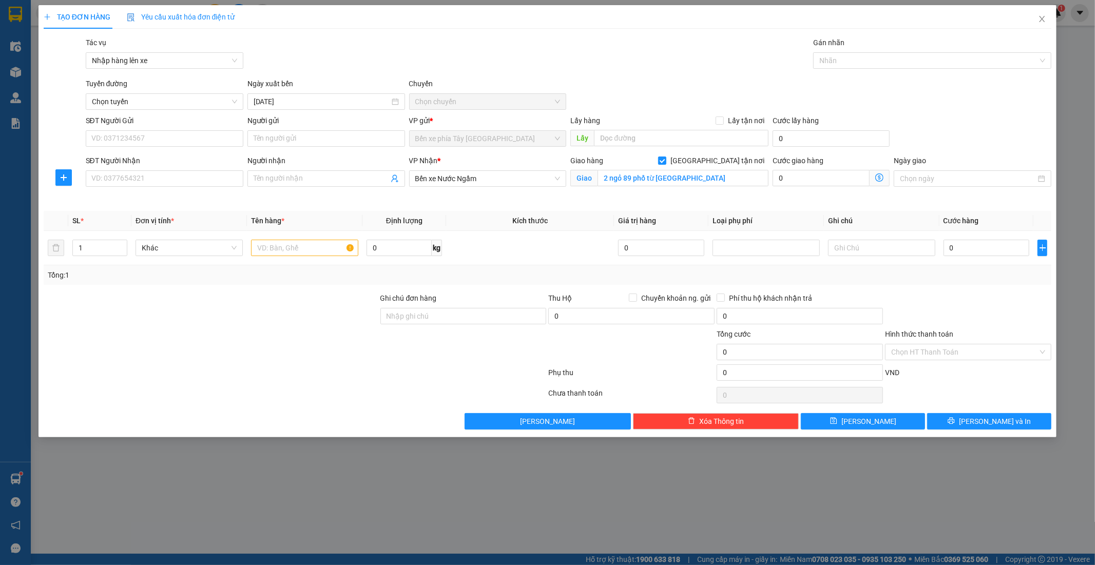
click at [877, 177] on icon "dollar-circle" at bounding box center [879, 178] width 8 height 8
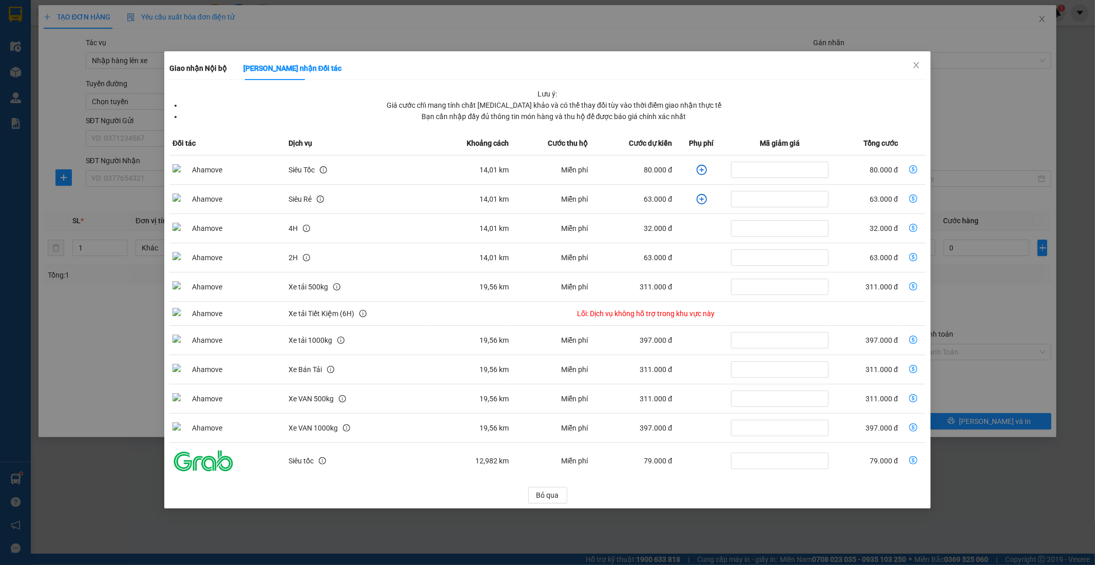
click at [702, 169] on icon "plus-circle" at bounding box center [702, 170] width 10 height 10
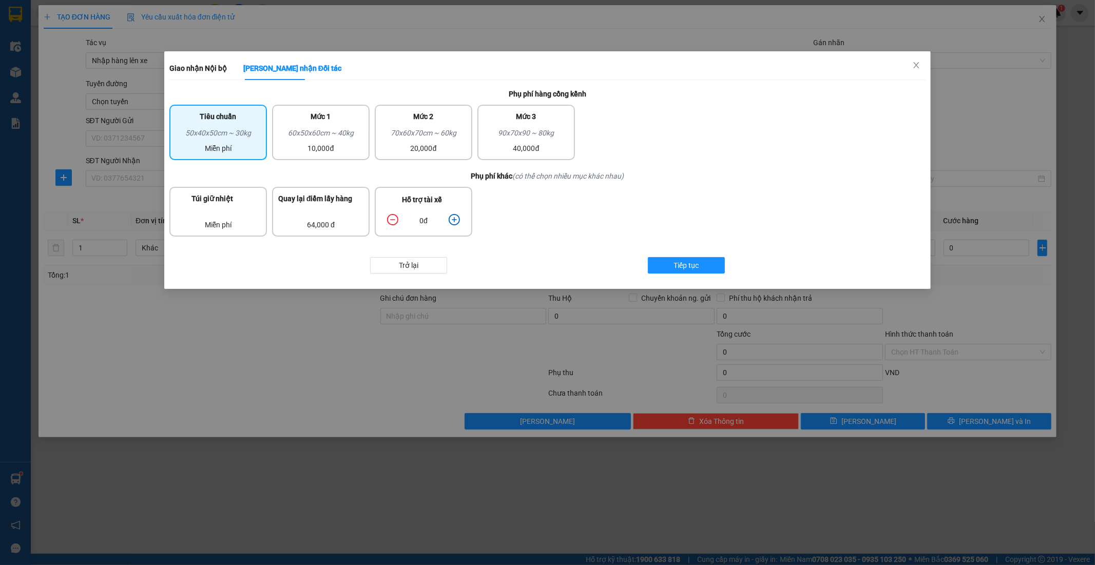
click at [452, 219] on icon "plus-circle" at bounding box center [454, 219] width 11 height 11
click at [345, 130] on div "60x50x60cm ~ 40kg" at bounding box center [320, 134] width 85 height 15
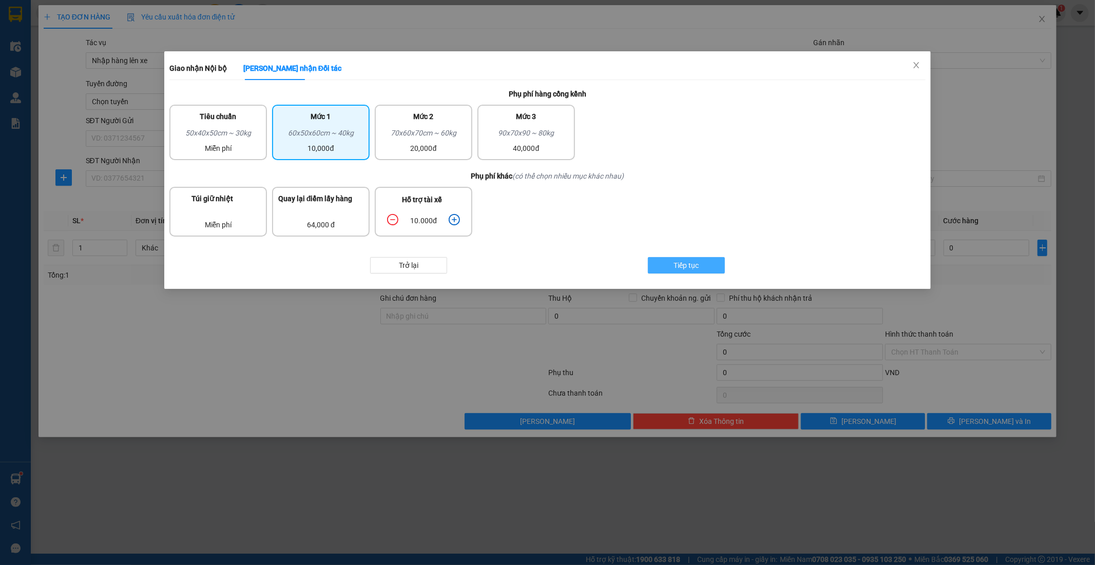
click at [715, 265] on button "Tiếp tục" at bounding box center [686, 265] width 77 height 16
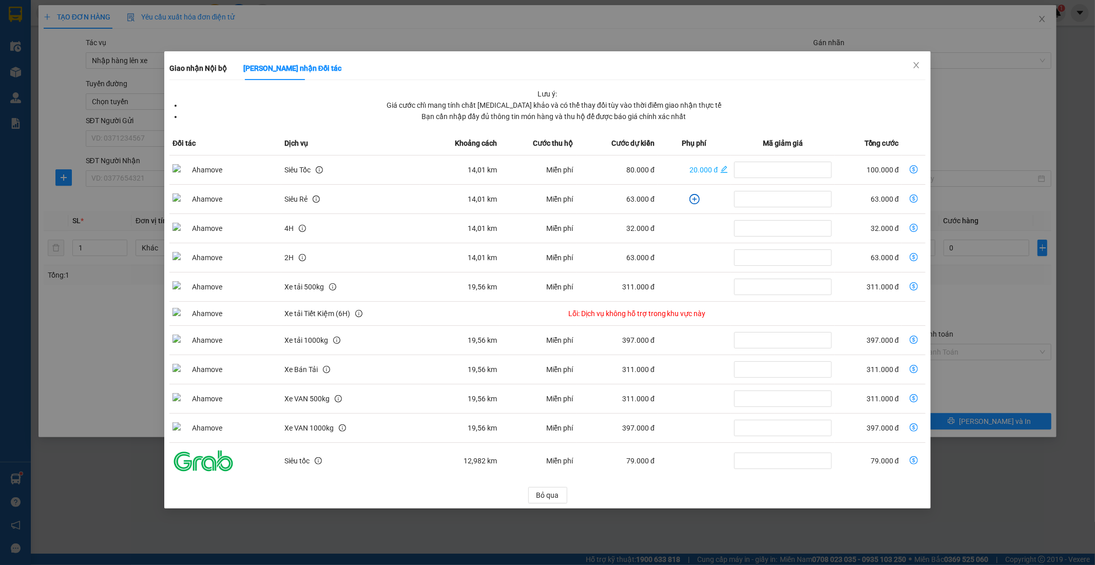
click at [916, 167] on icon "dollar-circle" at bounding box center [914, 169] width 8 height 8
type input "100.000"
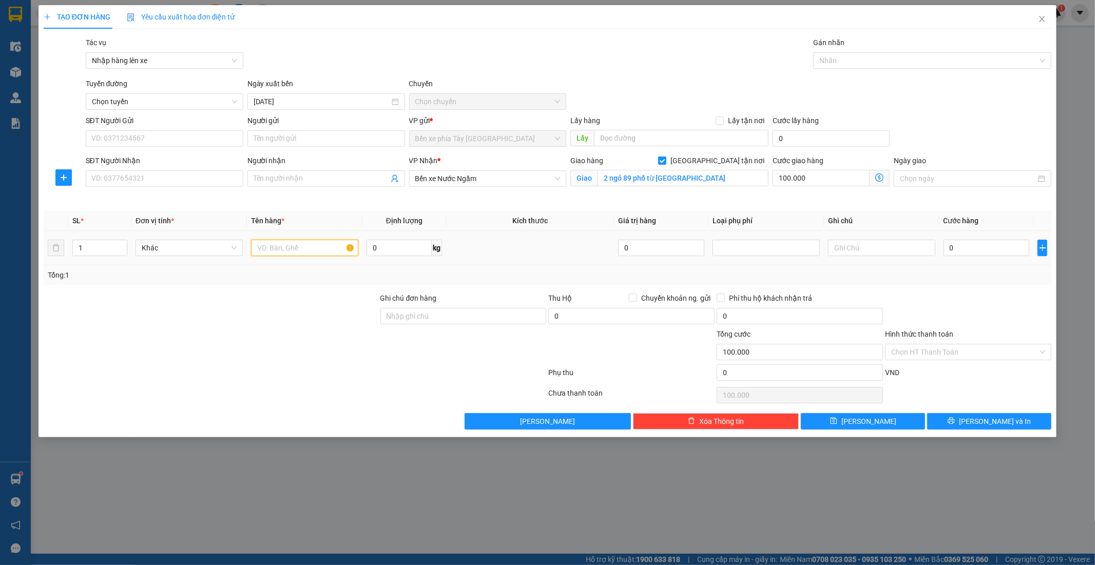
click at [300, 247] on input "text" at bounding box center [304, 248] width 107 height 16
type input "1 thung xốp"
click at [165, 181] on input "SĐT Người Nhận" at bounding box center [165, 178] width 158 height 16
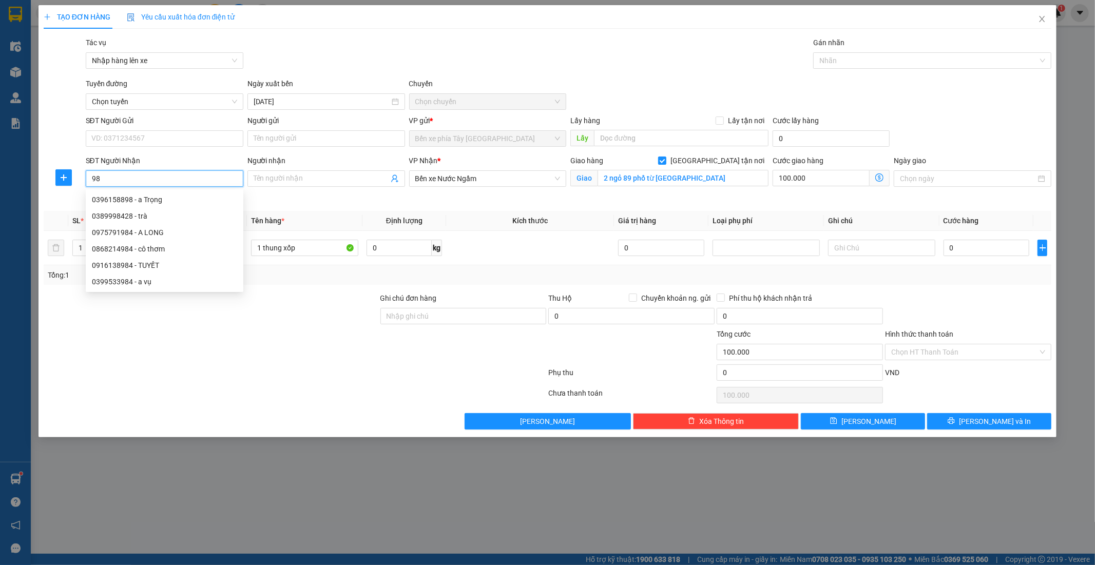
type input "9"
type input "0984090000"
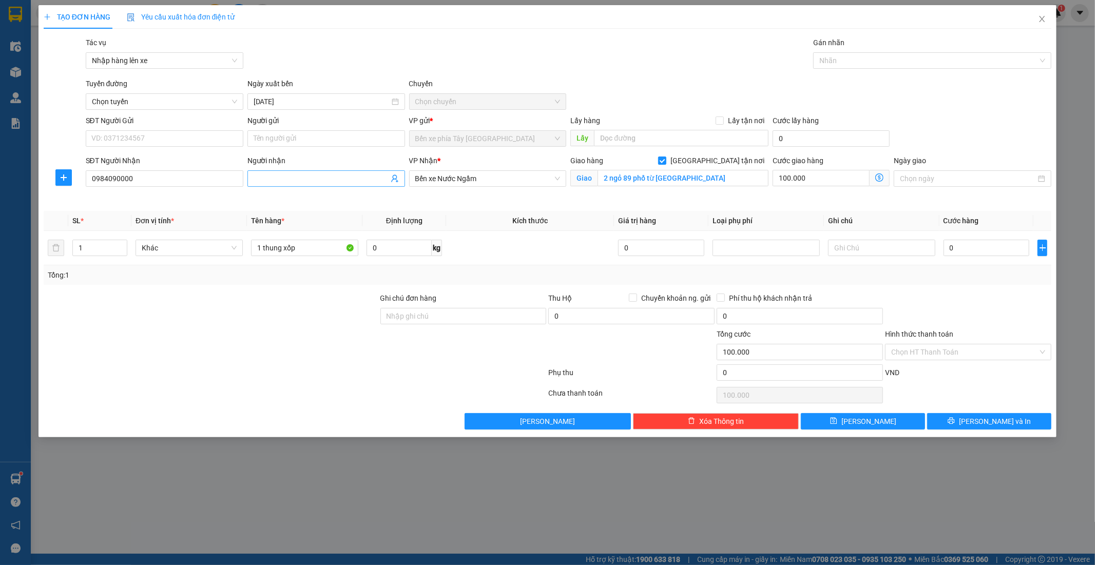
click at [264, 176] on input "Người nhận" at bounding box center [321, 178] width 135 height 11
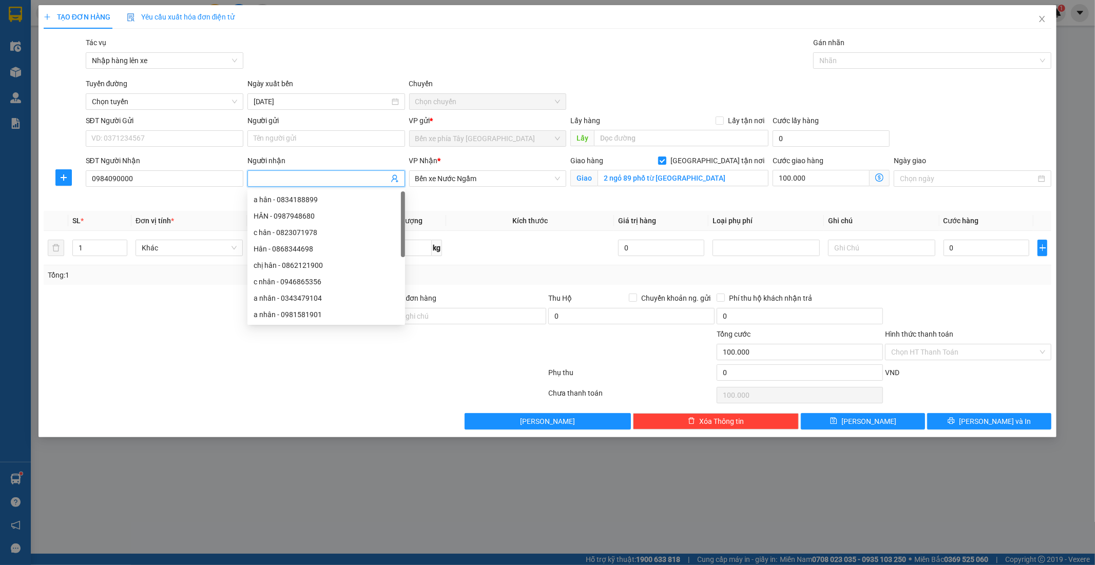
type input "d"
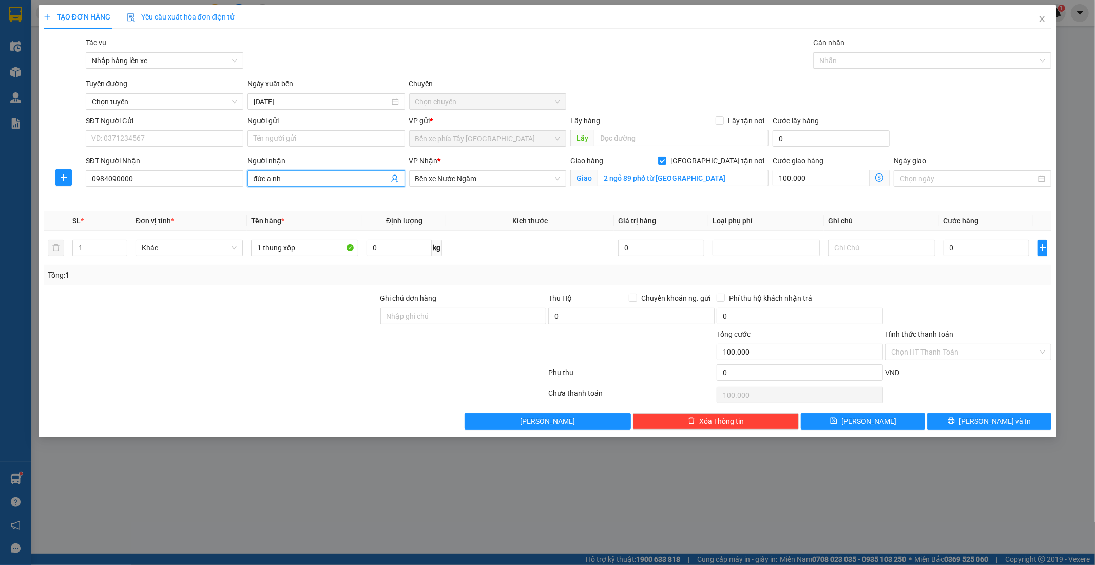
click at [273, 180] on input "đức a nh" at bounding box center [321, 178] width 135 height 11
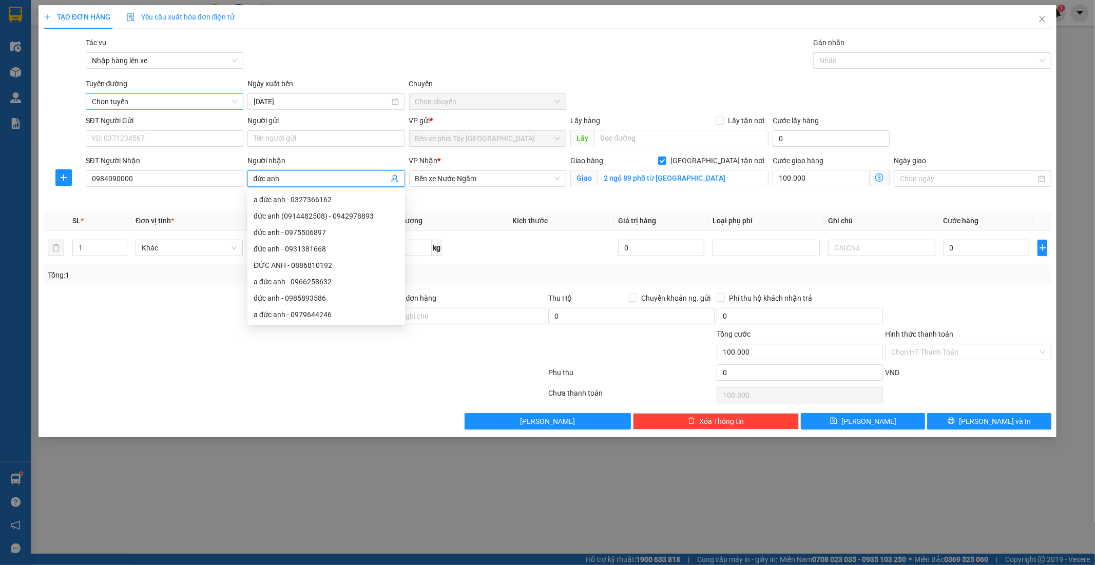
click at [147, 99] on span "Chọn tuyến" at bounding box center [164, 101] width 145 height 15
type input "đức anh"
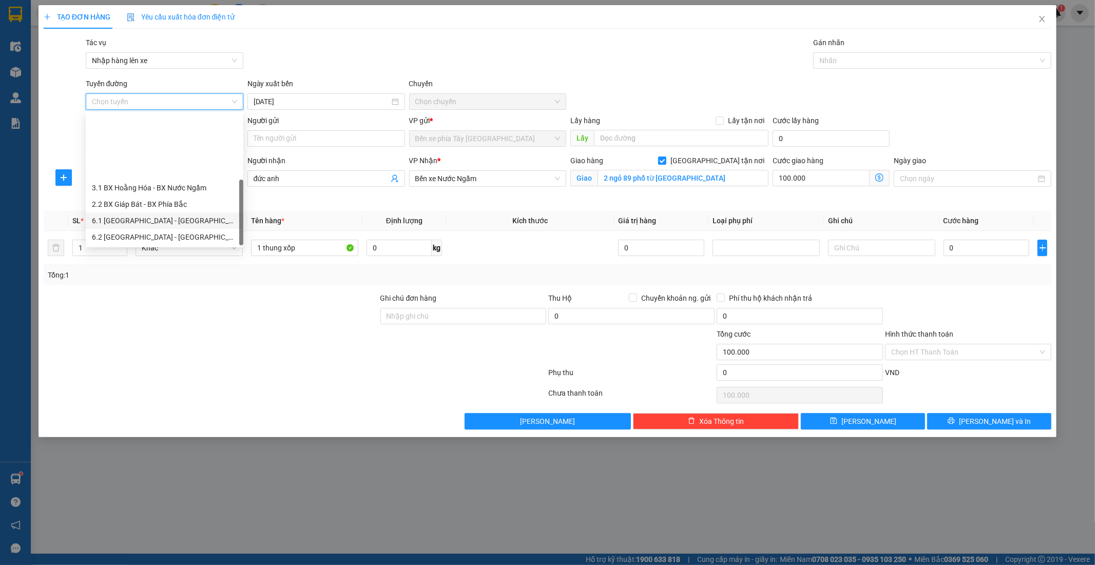
scroll to position [82, 0]
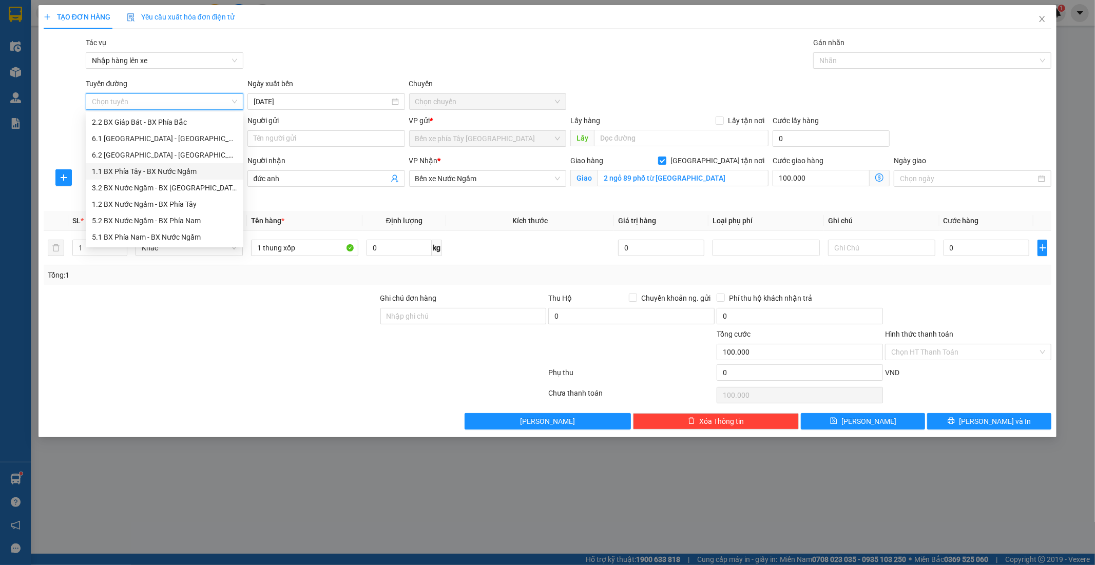
click at [177, 170] on div "1.1 BX Phía Tây - BX Nước Ngầm" at bounding box center [164, 171] width 145 height 11
type input "13/09/2025"
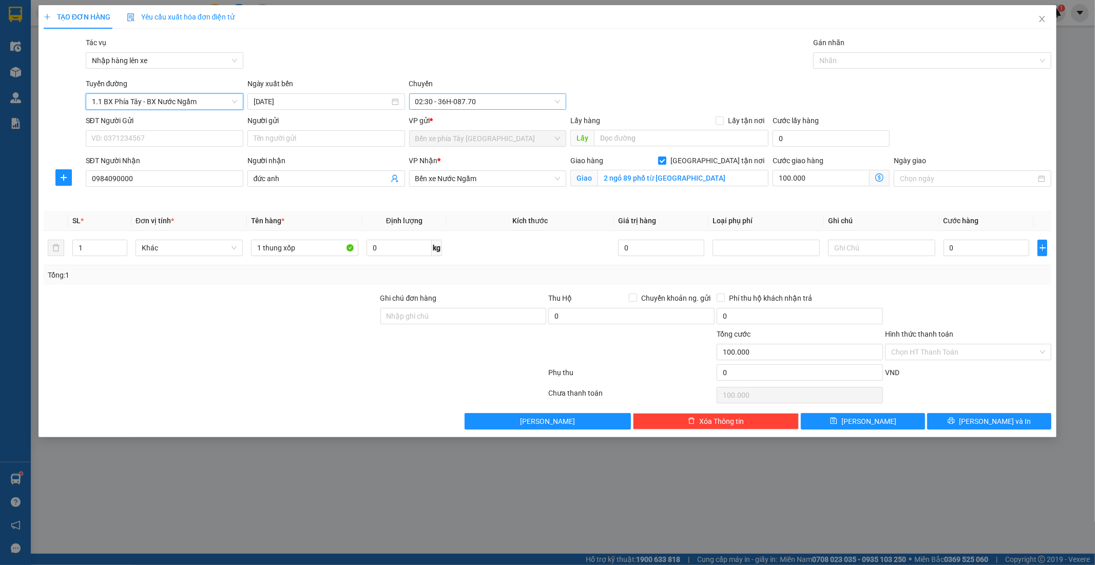
click at [474, 98] on span "02:30 - 36H-087.70" at bounding box center [487, 101] width 145 height 15
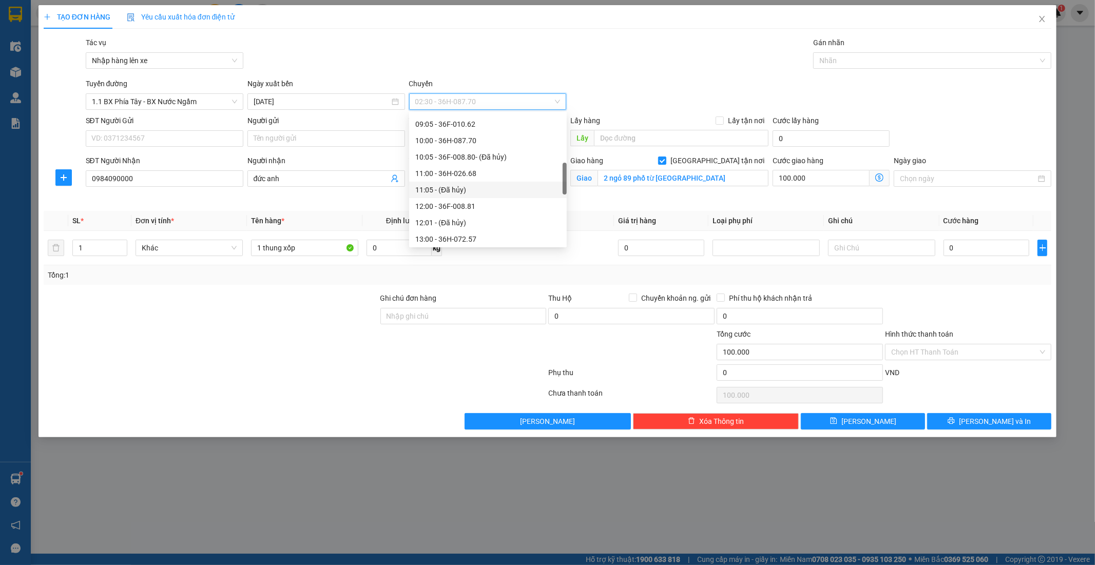
scroll to position [171, 0]
click at [480, 176] on div "09:05 - 36F-010.62" at bounding box center [487, 181] width 145 height 11
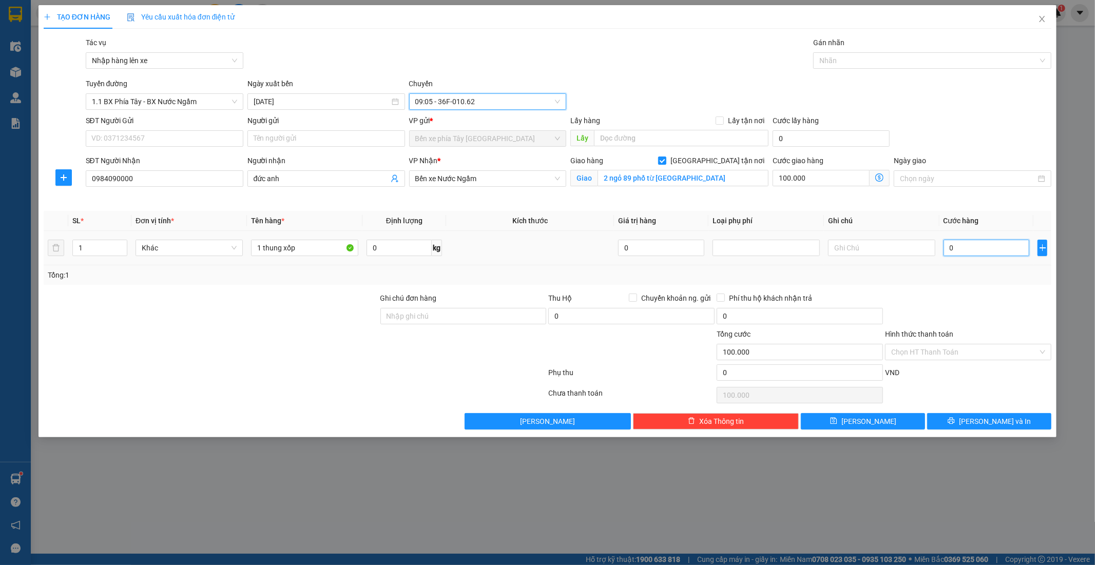
click at [977, 253] on input "0" at bounding box center [987, 248] width 86 height 16
type input "3"
type input "100.003"
type input "30"
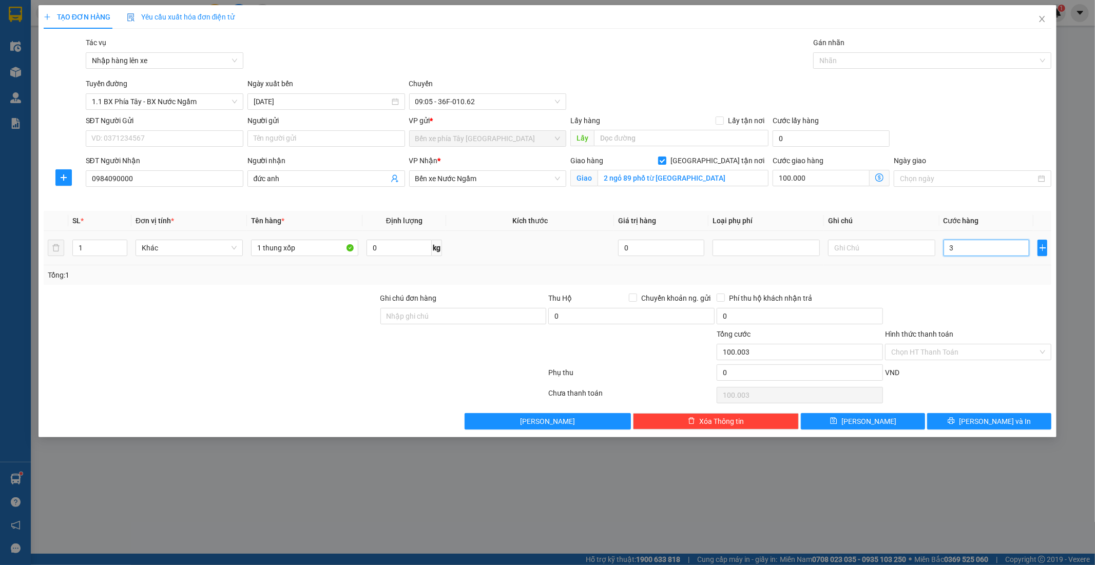
type input "100.030"
type input "300"
type input "100.300"
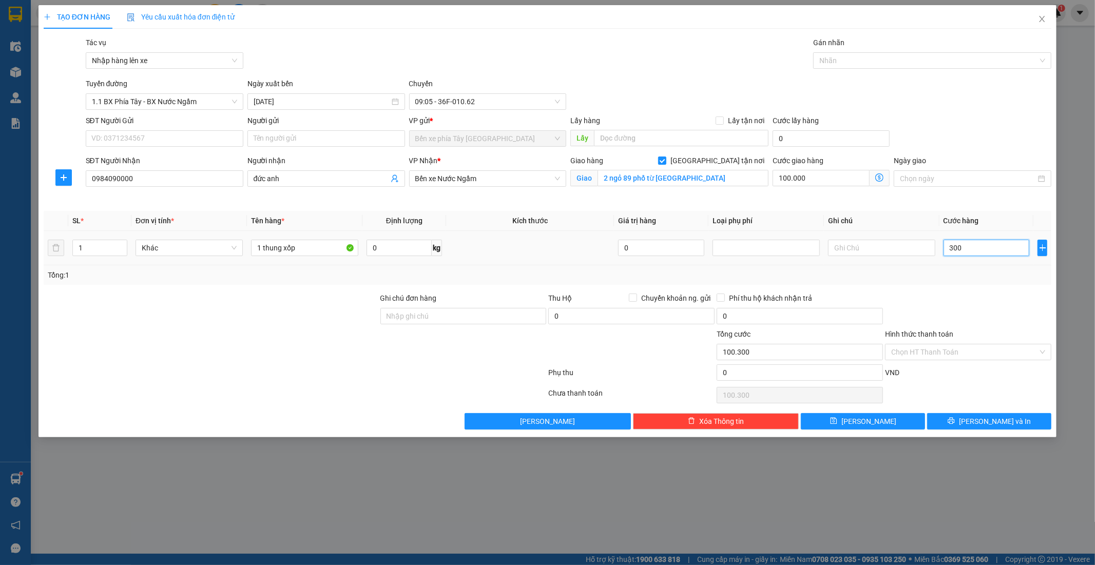
type input "3.000"
type input "103.000"
type input "30.000"
type input "130.000"
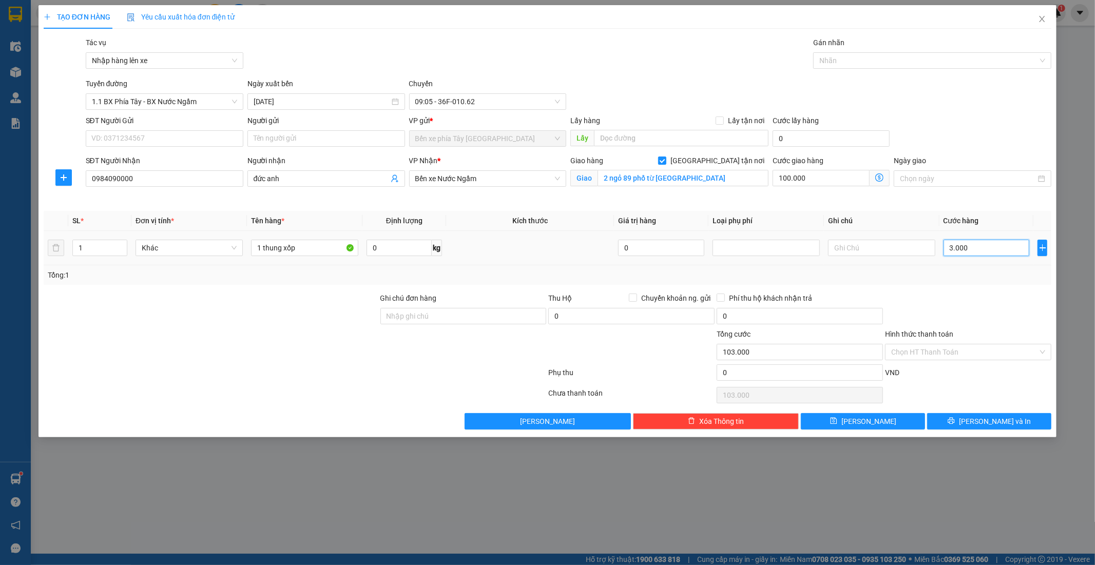
type input "130.000"
type input "30.000"
click at [180, 137] on input "SĐT Người Gửi" at bounding box center [165, 138] width 158 height 16
click at [1009, 421] on span "Lưu và In" at bounding box center [995, 421] width 72 height 11
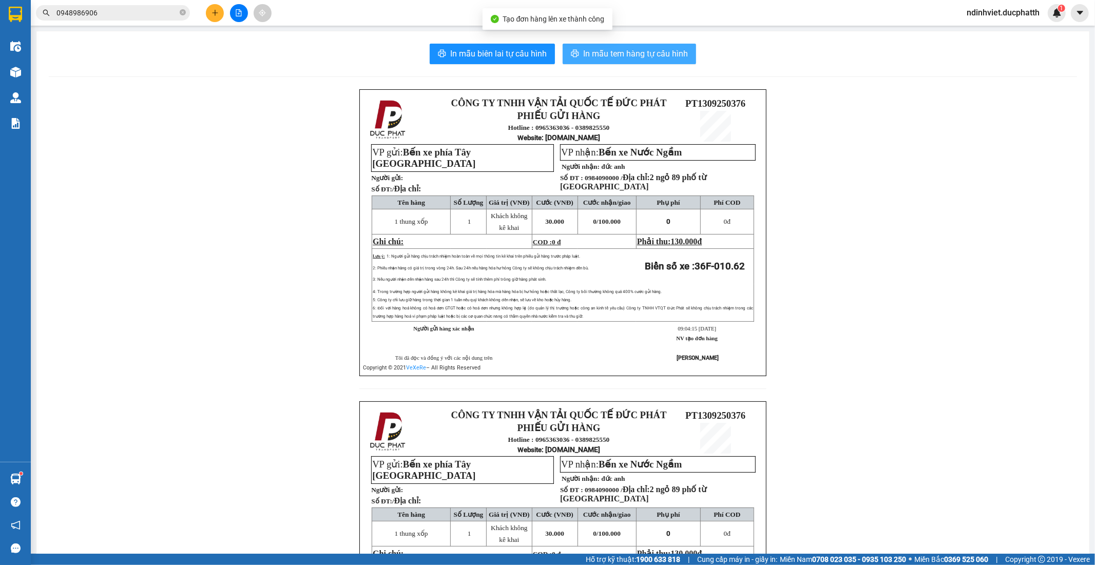
click at [642, 59] on span "In mẫu tem hàng tự cấu hình" at bounding box center [635, 53] width 105 height 13
click at [209, 15] on button at bounding box center [215, 13] width 18 height 18
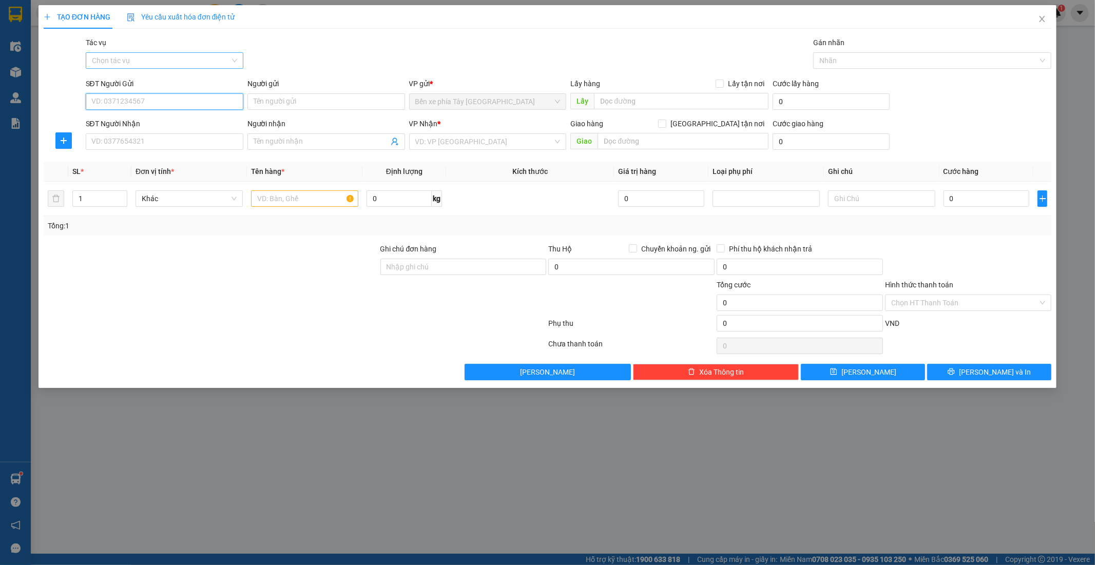
click at [240, 60] on div "Chọn tác vụ" at bounding box center [165, 60] width 158 height 16
click at [196, 84] on div "Nhập hàng lên xe" at bounding box center [164, 80] width 145 height 11
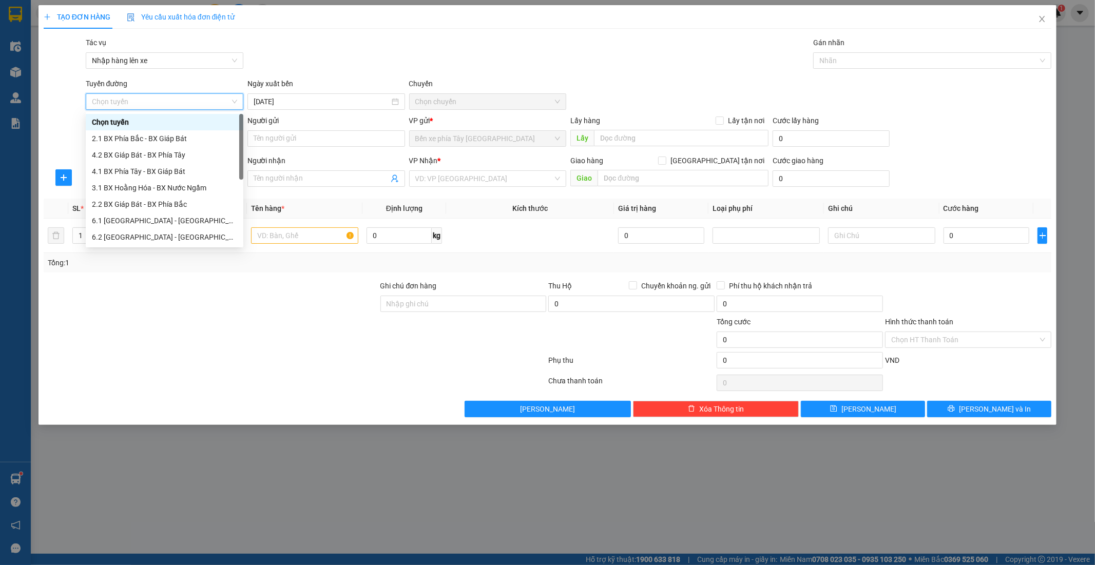
click at [185, 103] on span "Chọn tuyến" at bounding box center [164, 101] width 145 height 15
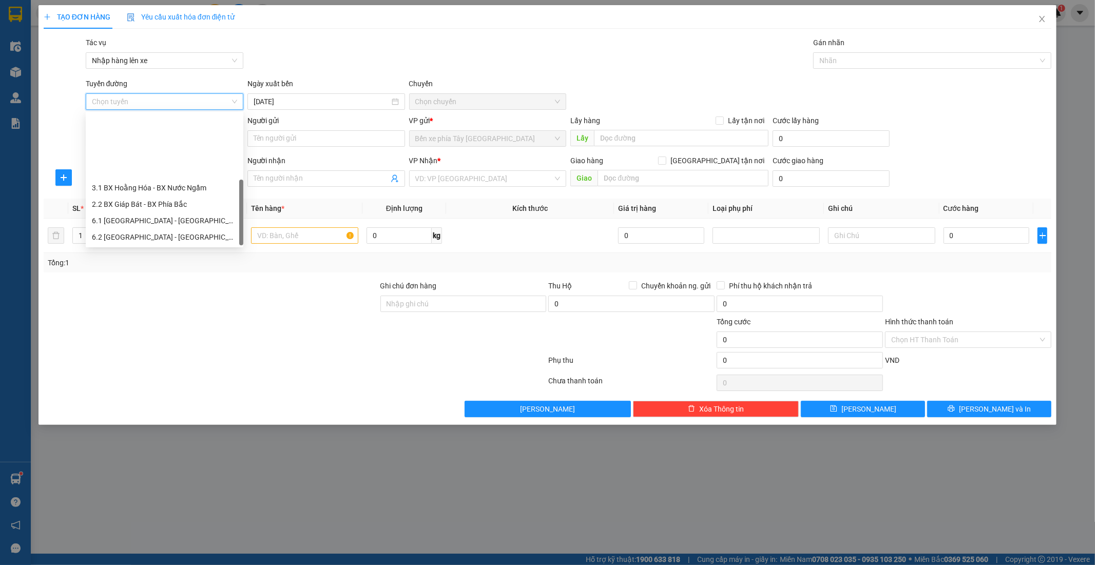
scroll to position [82, 0]
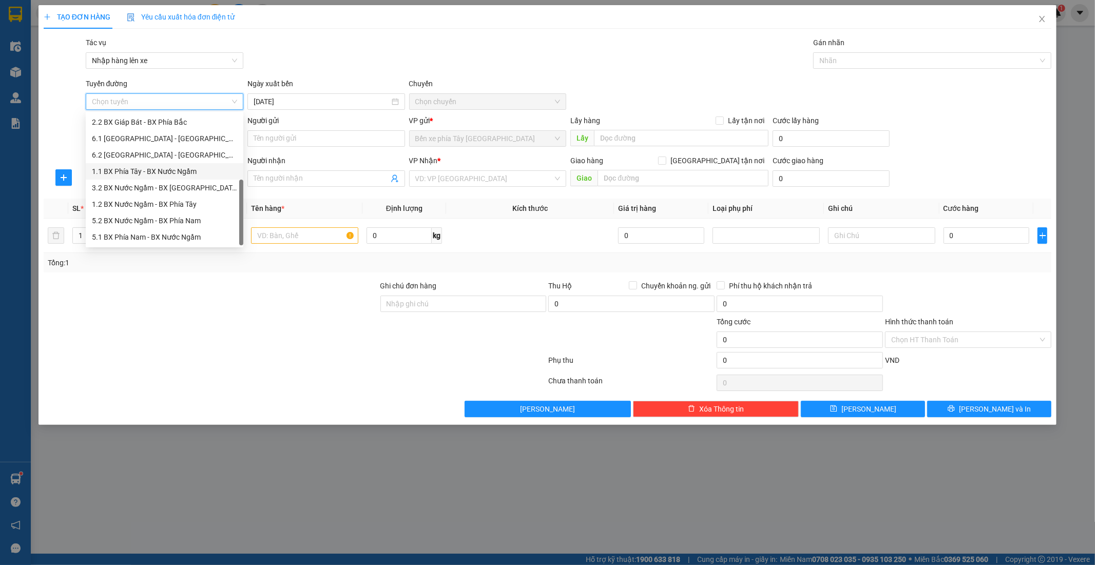
click at [168, 171] on div "1.1 BX Phía Tây - BX Nước Ngầm" at bounding box center [164, 171] width 145 height 11
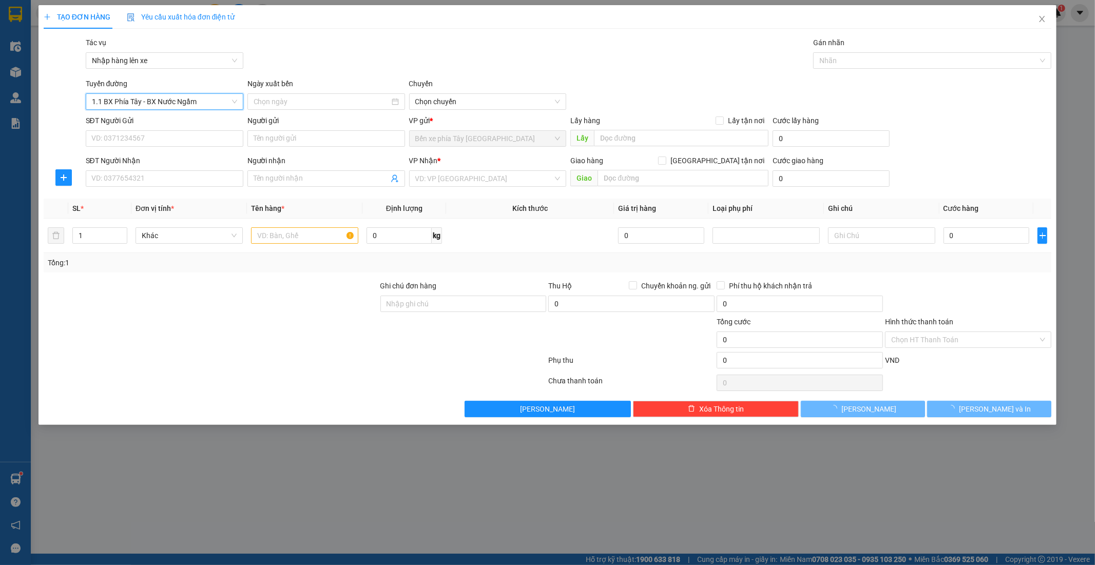
type input "13/09/2025"
click at [543, 99] on span "02:30 - 36H-087.70" at bounding box center [487, 101] width 145 height 15
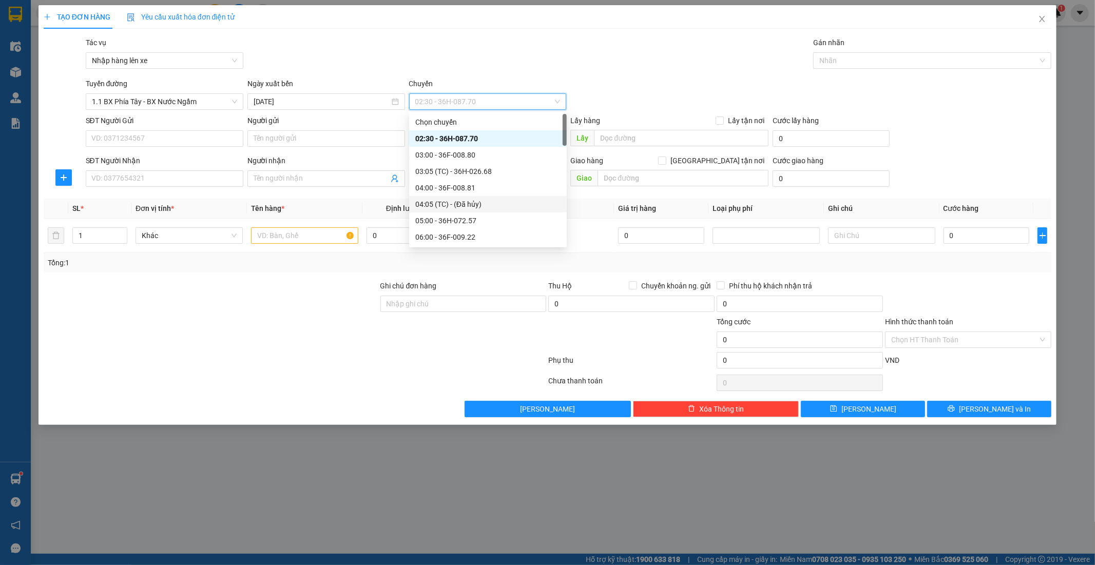
scroll to position [171, 0]
click at [493, 186] on div "09:05 - 36F-010.62" at bounding box center [487, 181] width 145 height 11
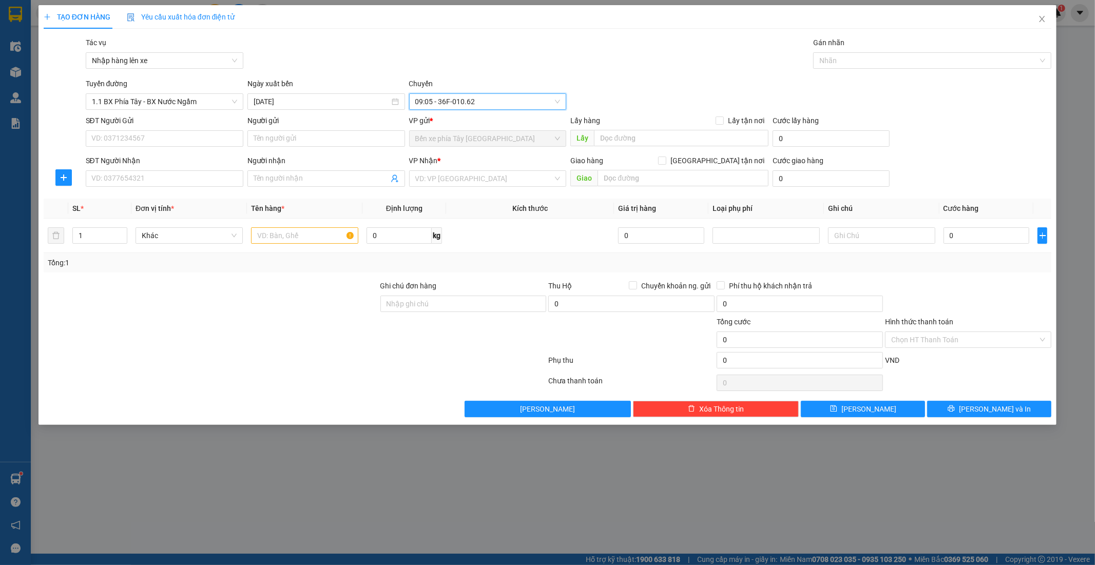
click at [711, 158] on div "Giao hàng Giao tận nơi" at bounding box center [669, 160] width 198 height 11
click at [274, 237] on input "text" at bounding box center [304, 235] width 107 height 16
type input "1 thùng xốp"
drag, startPoint x: 964, startPoint y: 238, endPoint x: 899, endPoint y: 241, distance: 65.3
click at [963, 239] on input "0" at bounding box center [987, 235] width 86 height 16
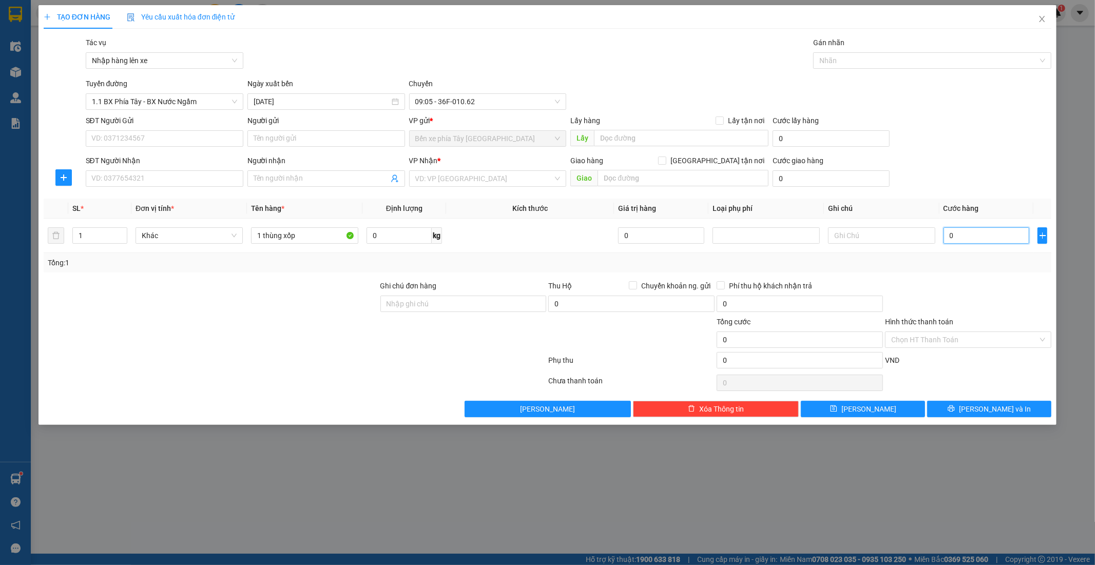
type input "5"
type input "50"
click at [452, 185] on input "search" at bounding box center [484, 178] width 138 height 15
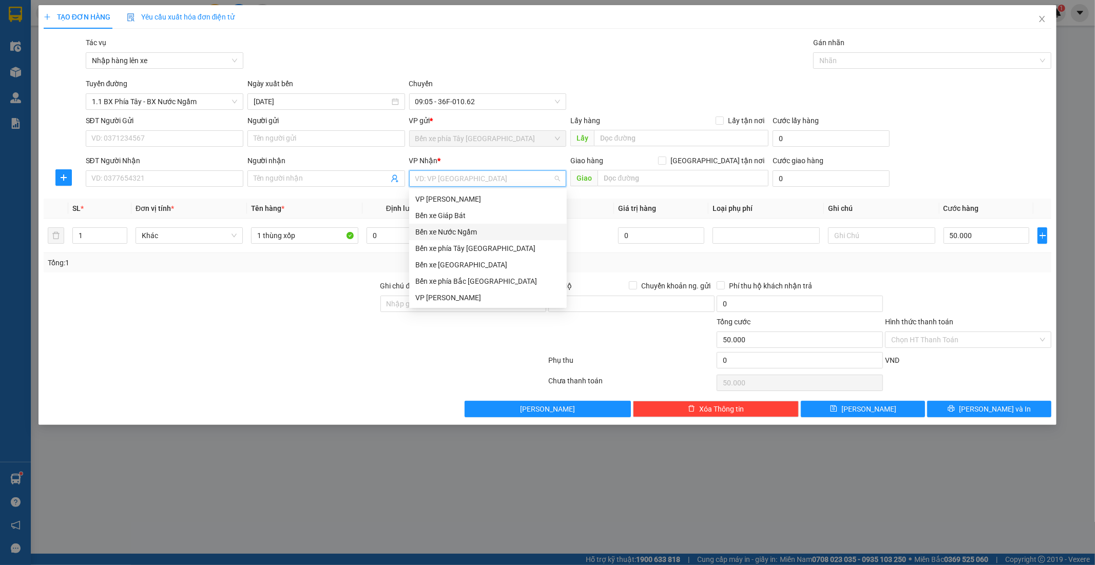
click at [460, 236] on div "Bến xe Nước Ngầm" at bounding box center [487, 231] width 145 height 11
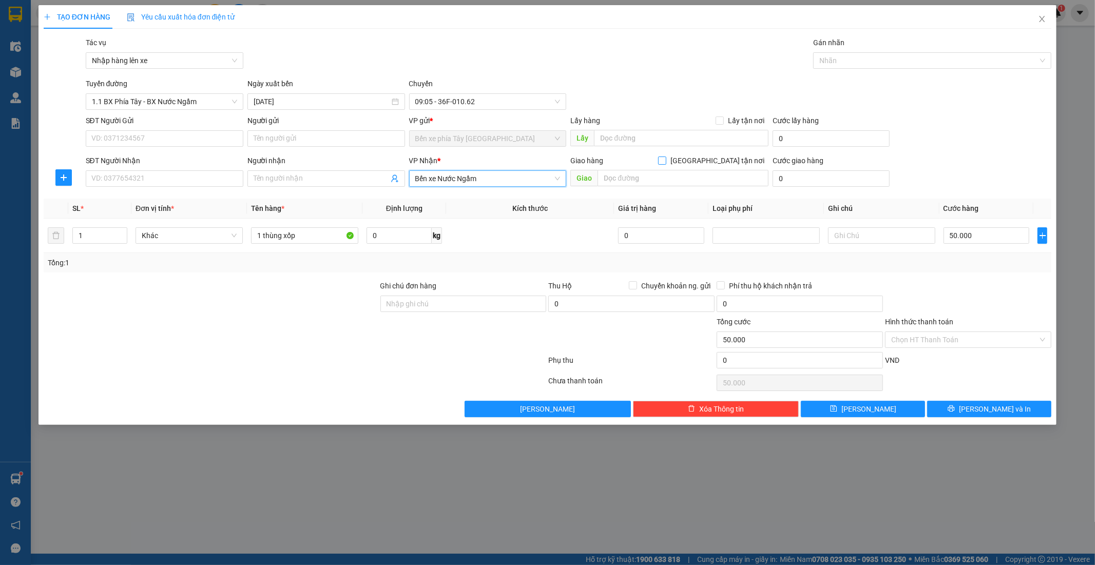
click at [665, 162] on input "Giao tận nơi" at bounding box center [661, 160] width 7 height 7
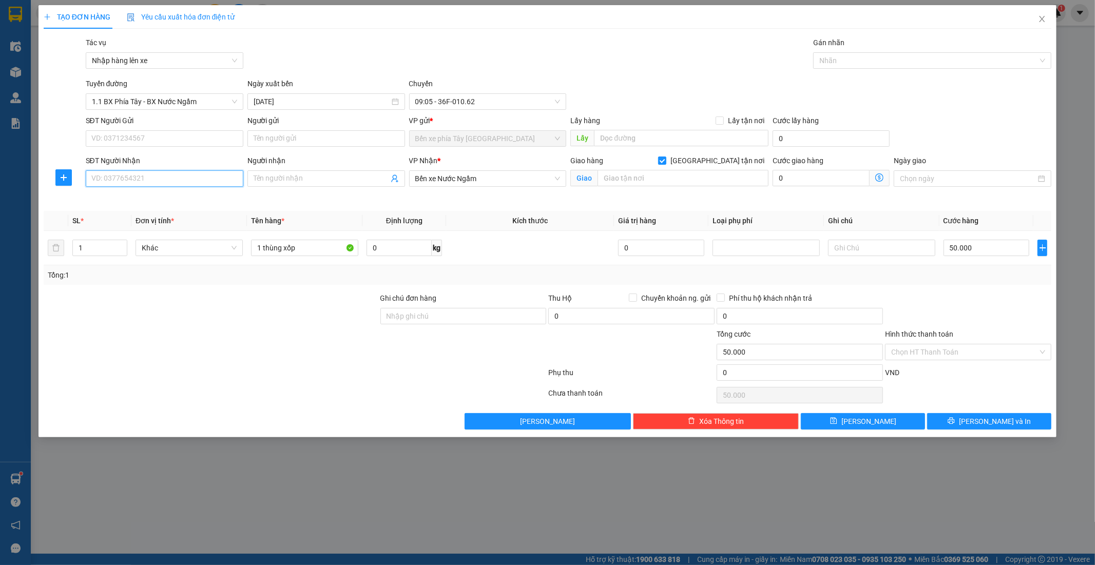
click at [148, 175] on input "SĐT Người Nhận" at bounding box center [165, 178] width 158 height 16
click at [164, 176] on input "SĐT Người Nhận" at bounding box center [165, 178] width 158 height 16
click at [344, 179] on input "Người nhận" at bounding box center [321, 178] width 135 height 11
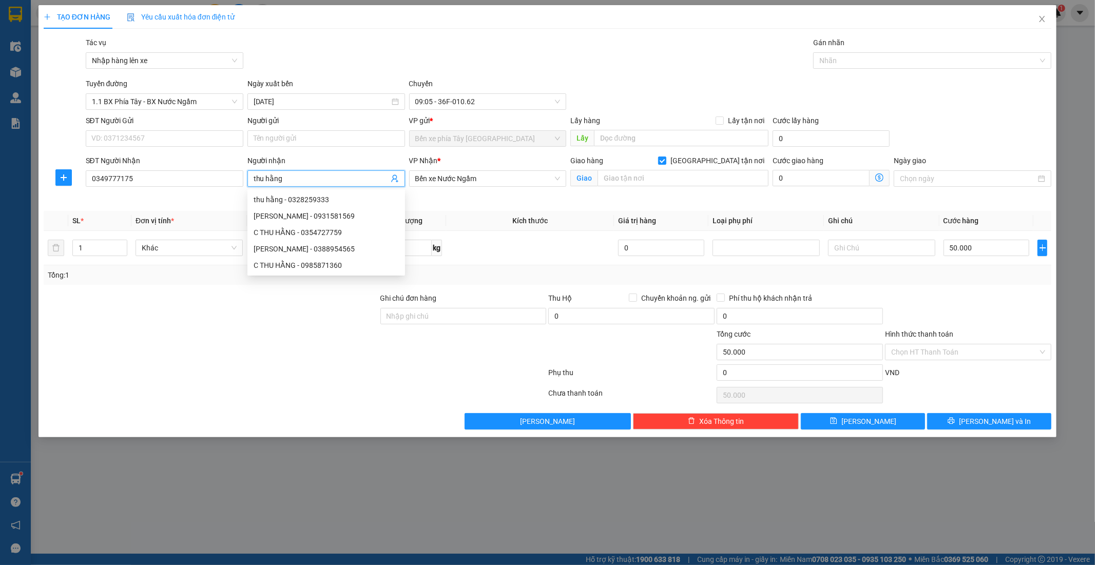
click at [703, 169] on div "Giao hàng Giao tận nơi" at bounding box center [669, 162] width 198 height 15
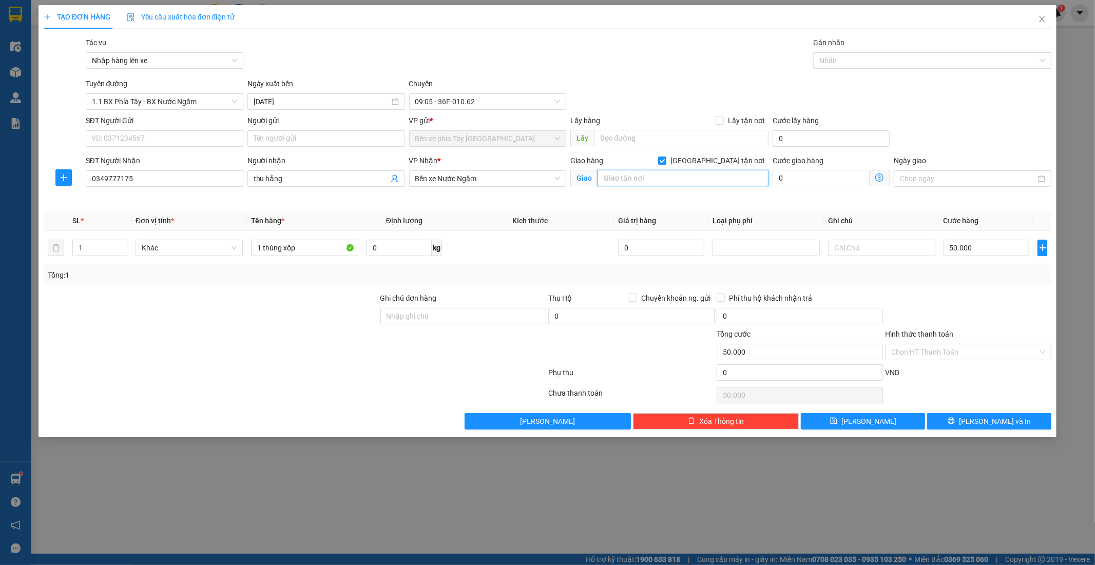
click at [656, 175] on input "text" at bounding box center [683, 178] width 171 height 16
click at [631, 178] on input "text" at bounding box center [683, 178] width 171 height 16
click at [666, 179] on input "text" at bounding box center [683, 178] width 171 height 16
click at [884, 176] on span at bounding box center [880, 178] width 20 height 16
click at [879, 179] on icon "dollar-circle" at bounding box center [879, 178] width 8 height 8
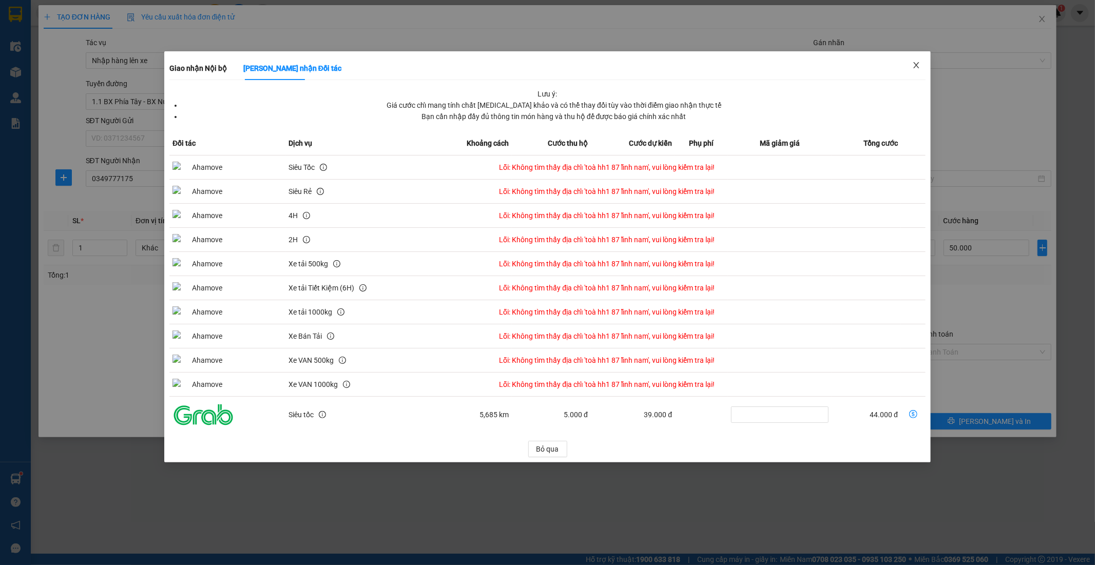
click at [930, 52] on span "Close" at bounding box center [916, 65] width 29 height 29
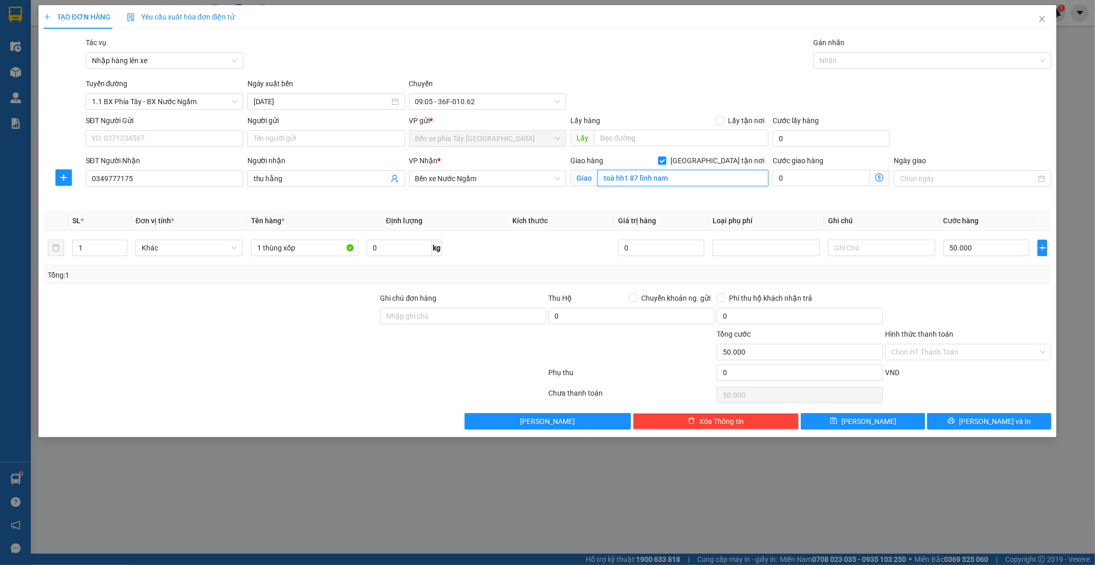
click at [629, 178] on input "toà hh1 87 lĩnh nam" at bounding box center [683, 178] width 171 height 16
click at [630, 176] on input "toà hh1 87 lĩnh nam" at bounding box center [683, 178] width 171 height 16
click at [876, 178] on icon "dollar-circle" at bounding box center [879, 178] width 8 height 8
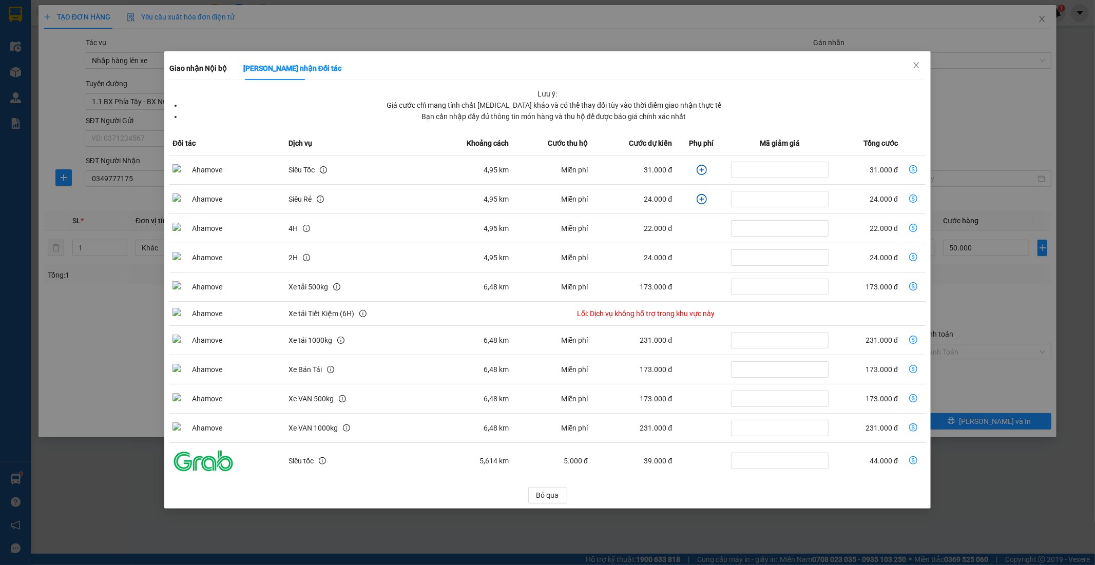
click at [701, 172] on icon "plus-circle" at bounding box center [702, 170] width 10 height 10
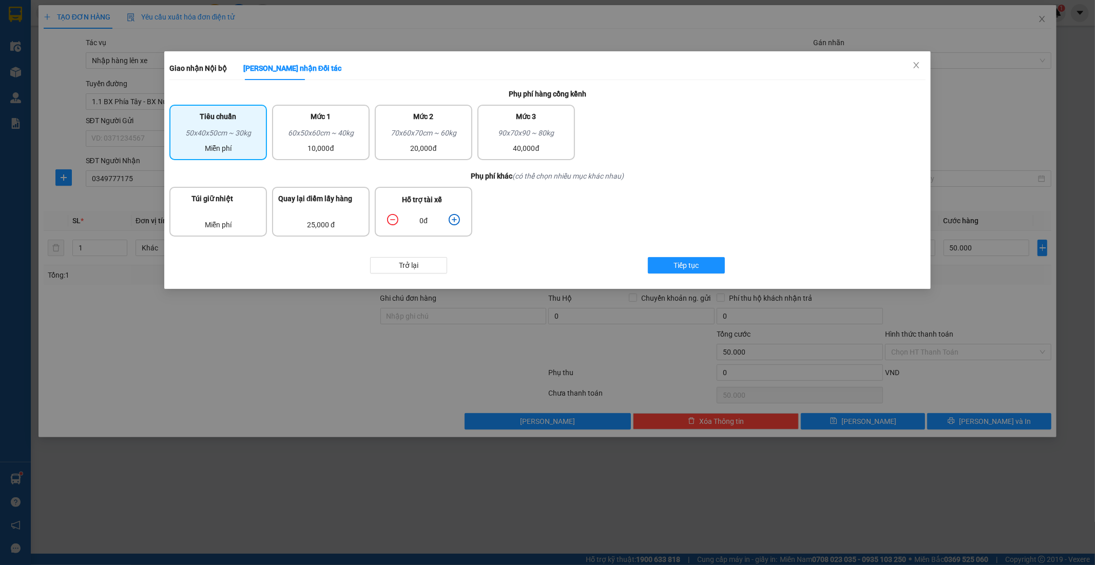
click at [451, 215] on icon "plus-circle" at bounding box center [454, 219] width 11 height 11
click at [453, 215] on icon "plus-circle" at bounding box center [454, 219] width 11 height 11
click at [319, 144] on div "10,000đ" at bounding box center [320, 148] width 85 height 11
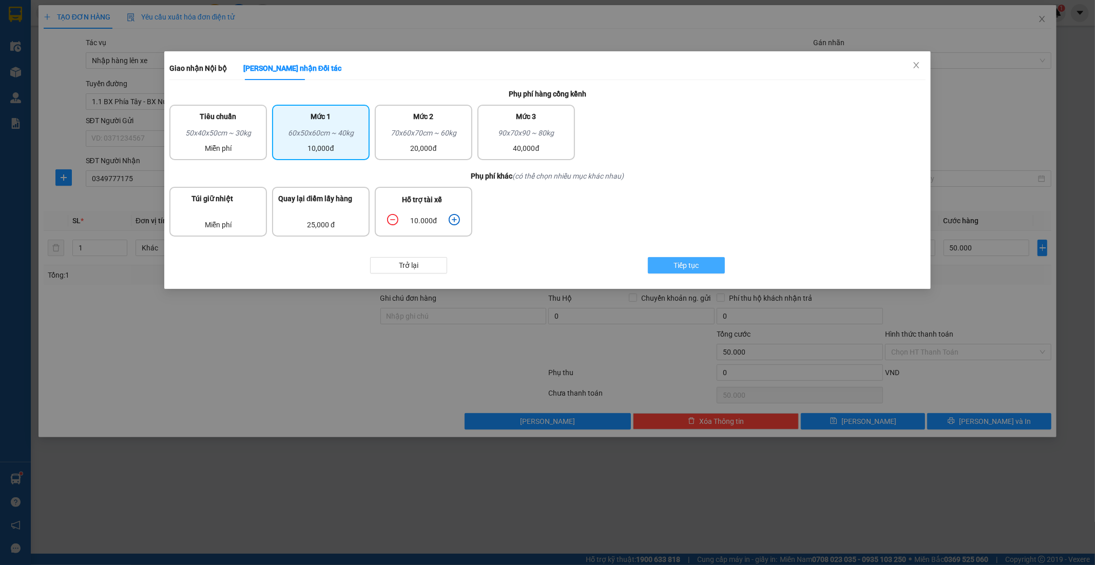
click at [677, 258] on button "Tiếp tục" at bounding box center [686, 265] width 77 height 16
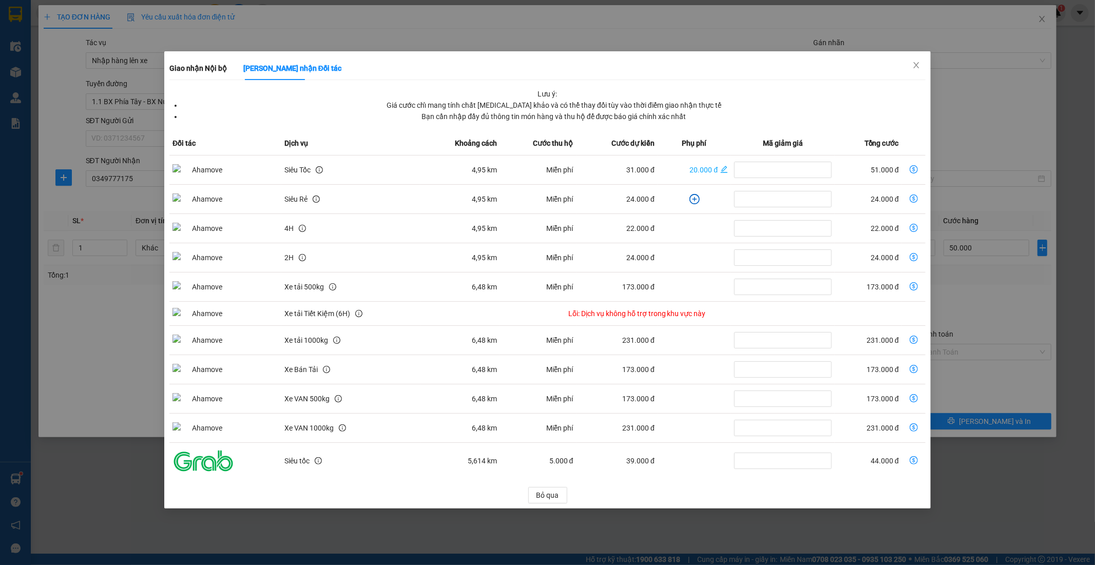
click at [915, 168] on icon "dollar-circle" at bounding box center [914, 169] width 8 height 8
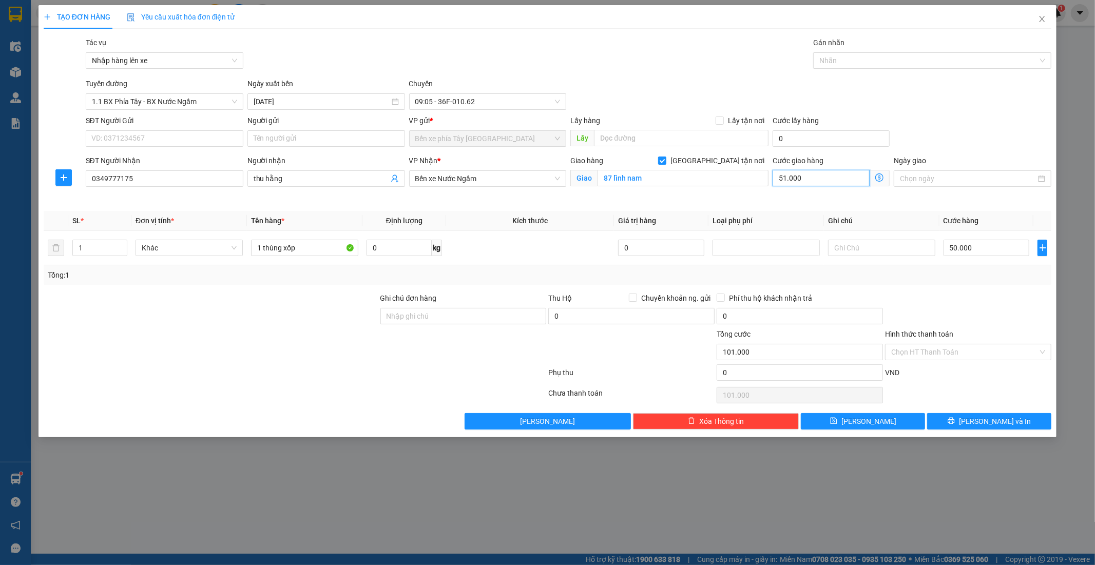
click at [821, 179] on input "51.000" at bounding box center [821, 178] width 97 height 16
click at [996, 345] on input "Hình thức thanh toán" at bounding box center [964, 351] width 147 height 15
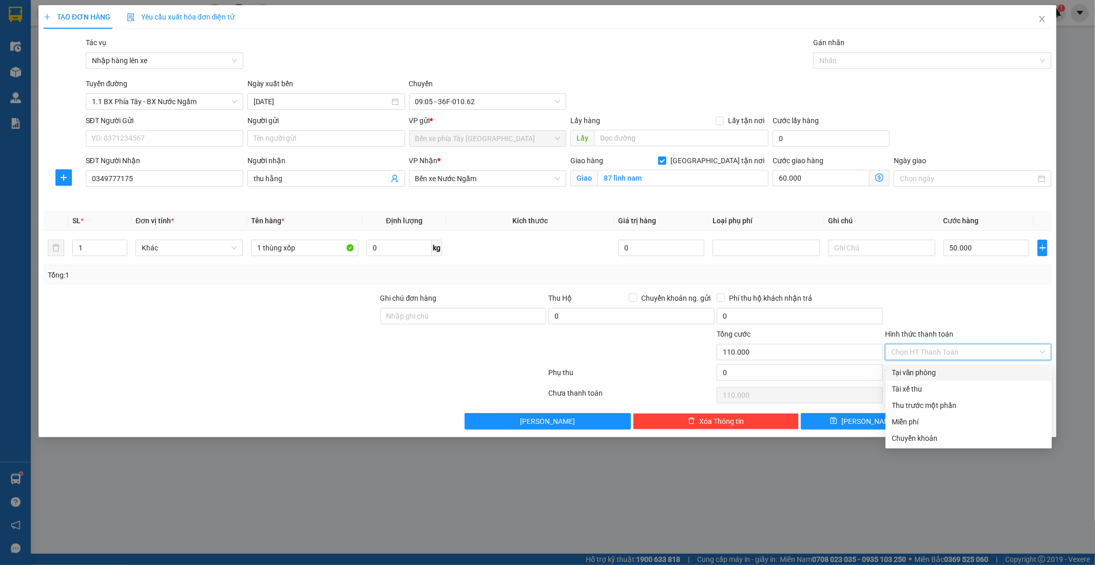
click at [919, 371] on div "Tại văn phòng" at bounding box center [969, 372] width 154 height 11
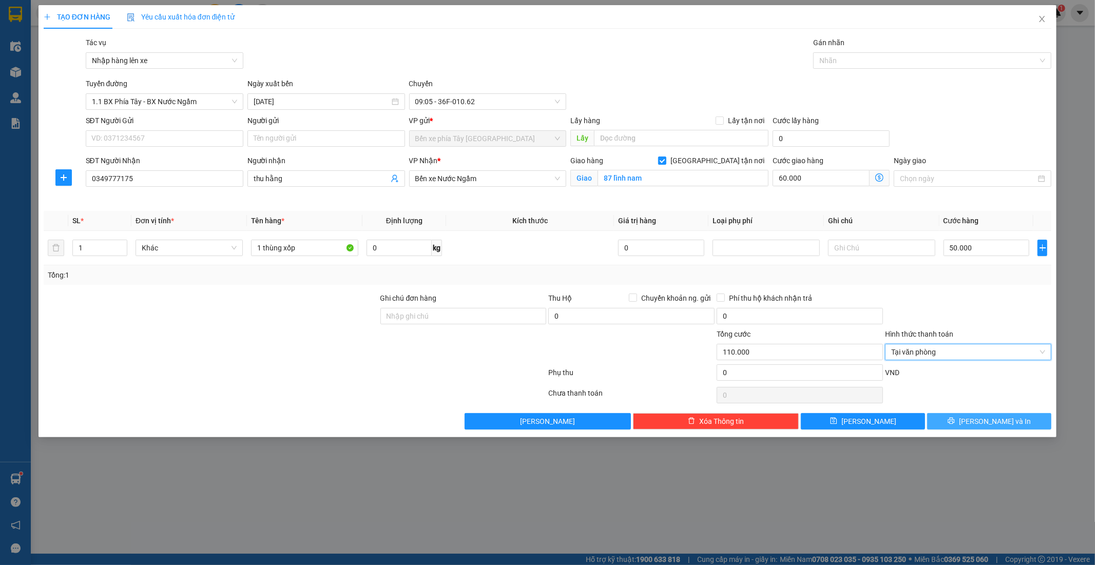
click at [1002, 424] on span "Lưu và In" at bounding box center [995, 421] width 72 height 11
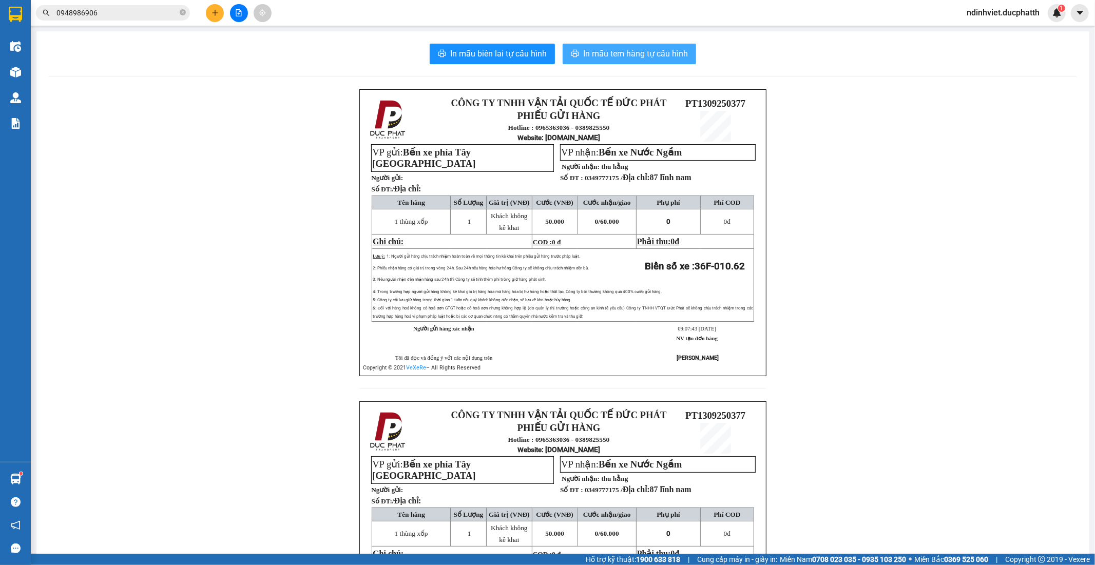
click at [615, 50] on span "In mẫu tem hàng tự cấu hình" at bounding box center [635, 53] width 105 height 13
click at [238, 15] on icon "file-add" at bounding box center [238, 12] width 7 height 7
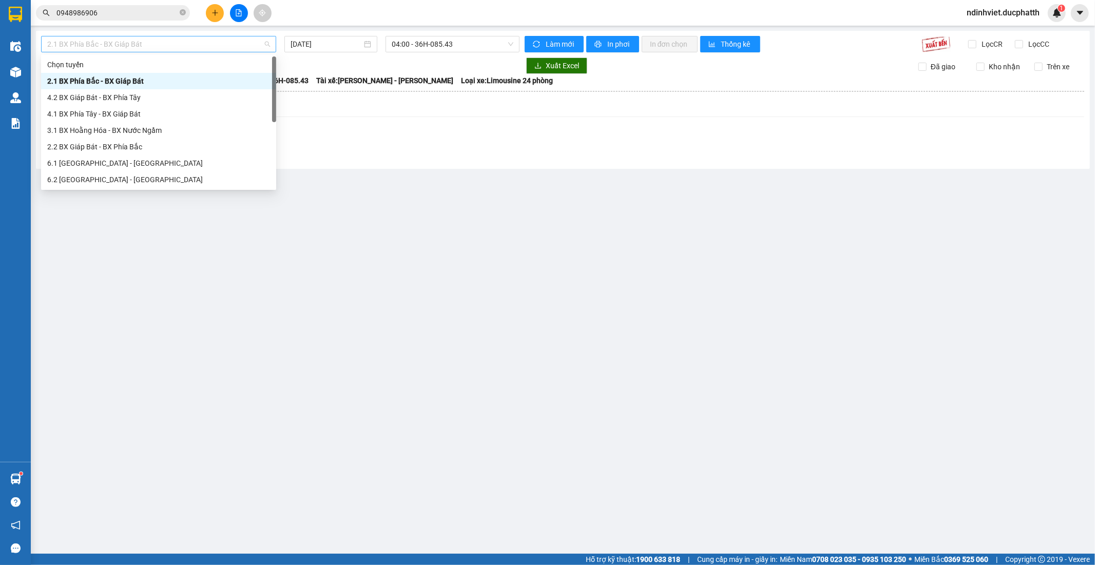
click at [207, 44] on span "2.1 BX Phía Bắc - BX Giáp Bát" at bounding box center [158, 43] width 223 height 15
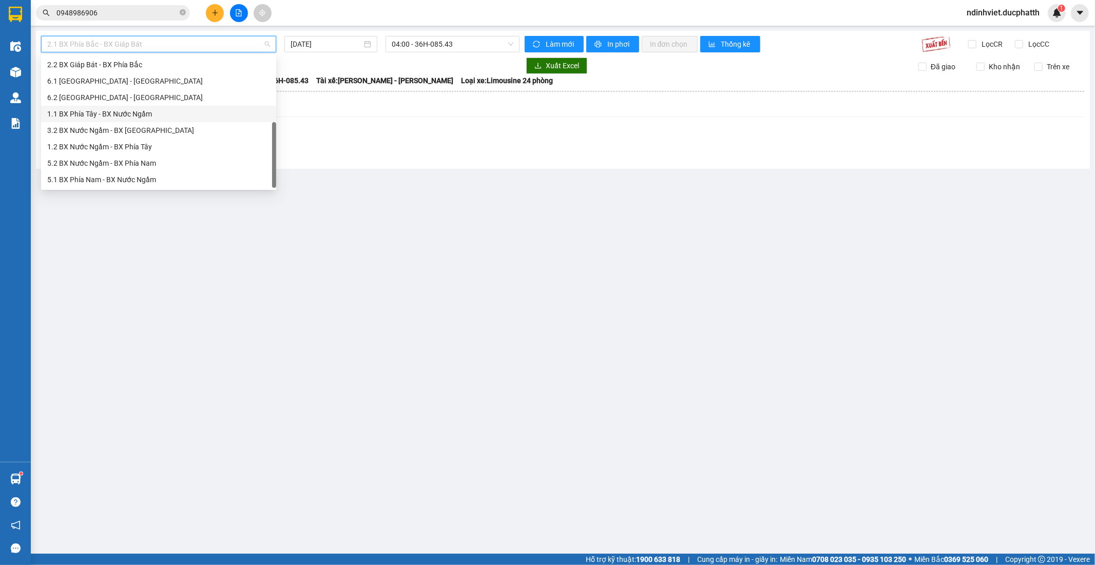
click at [116, 116] on div "1.1 BX Phía Tây - BX Nước Ngầm" at bounding box center [158, 113] width 223 height 11
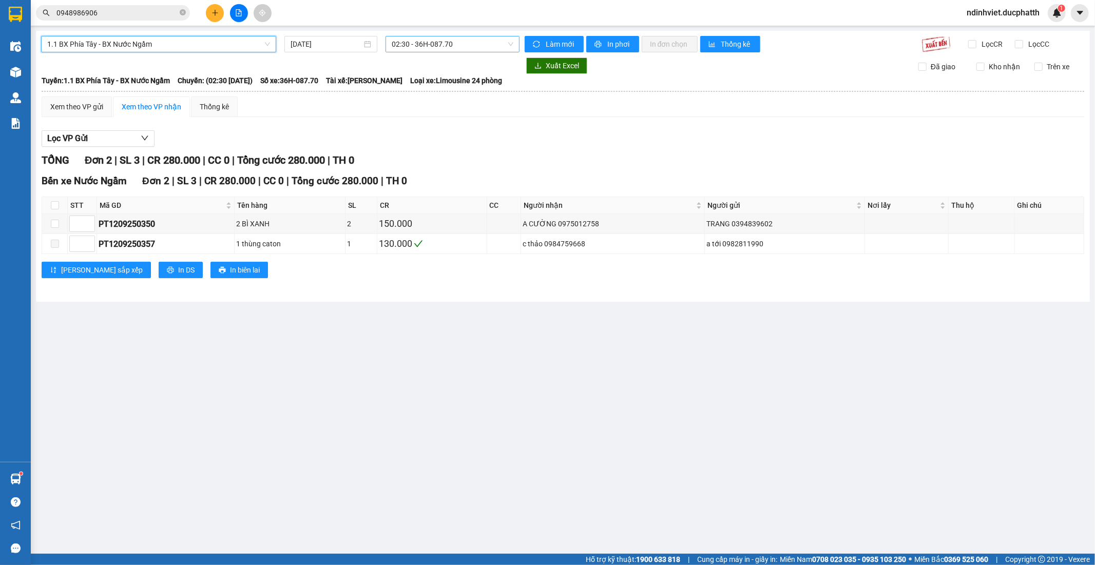
click at [427, 47] on span "02:30 - 36H-087.70" at bounding box center [452, 43] width 121 height 15
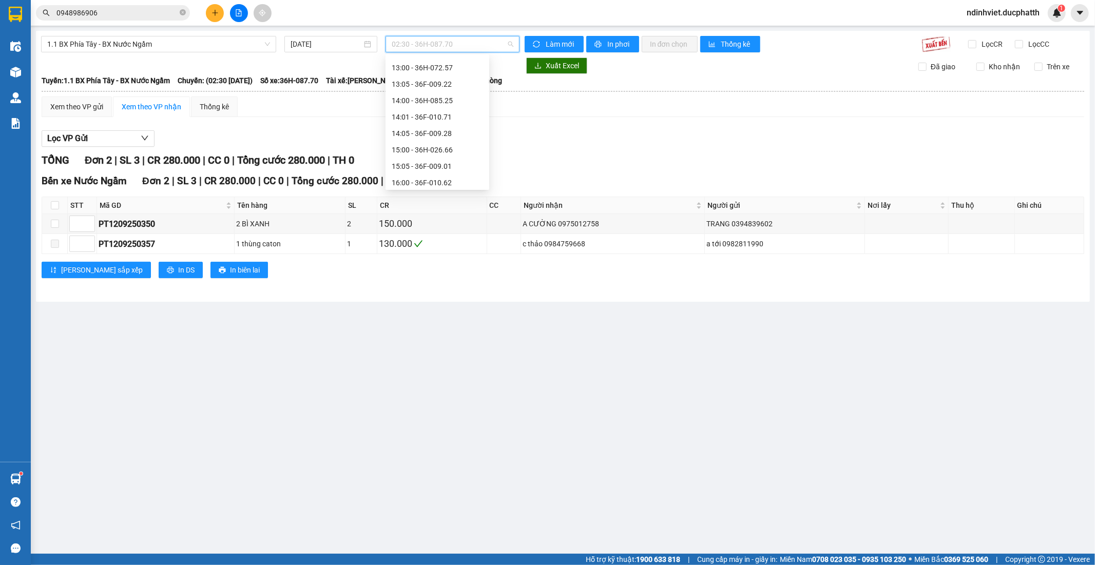
scroll to position [171, 0]
click at [433, 117] on div "09:05 - 36F-010.62" at bounding box center [438, 124] width 104 height 16
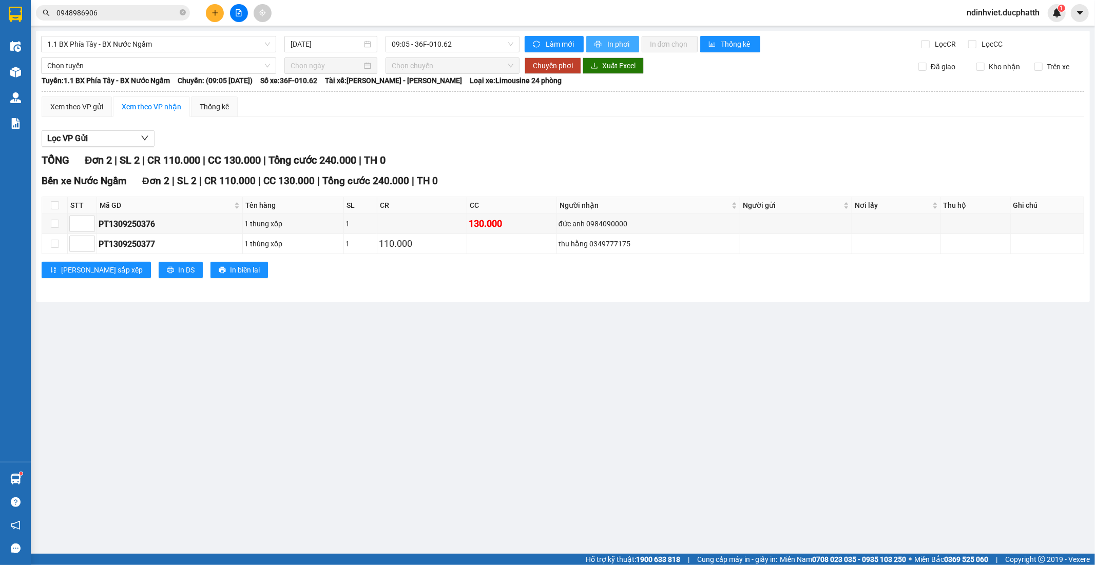
click at [630, 44] on span "In phơi" at bounding box center [619, 44] width 24 height 11
click at [183, 12] on icon "close-circle" at bounding box center [183, 12] width 6 height 6
click at [160, 11] on input "text" at bounding box center [116, 12] width 121 height 11
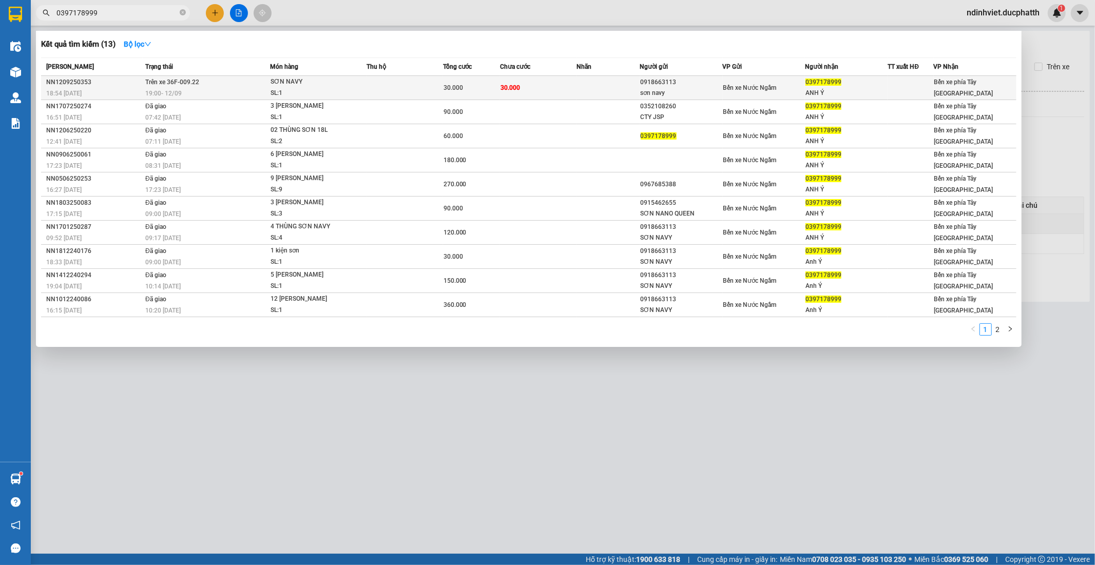
click at [490, 97] on td "30.000" at bounding box center [471, 88] width 57 height 24
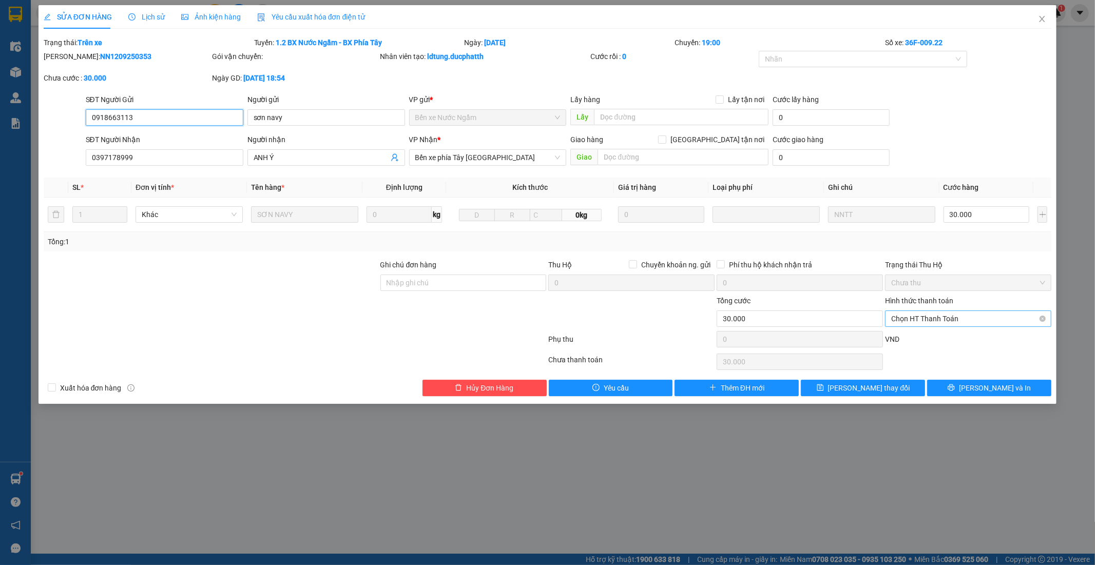
click at [939, 317] on span "Chọn HT Thanh Toán" at bounding box center [968, 318] width 154 height 15
click at [979, 316] on span "Chọn HT Thanh Toán" at bounding box center [968, 318] width 154 height 15
click at [901, 357] on div "Chuyển khoản" at bounding box center [969, 355] width 154 height 11
click at [478, 288] on input "Ghi chú đơn hàng" at bounding box center [463, 283] width 166 height 16
click at [851, 391] on span "Lưu thay đổi" at bounding box center [869, 387] width 82 height 11
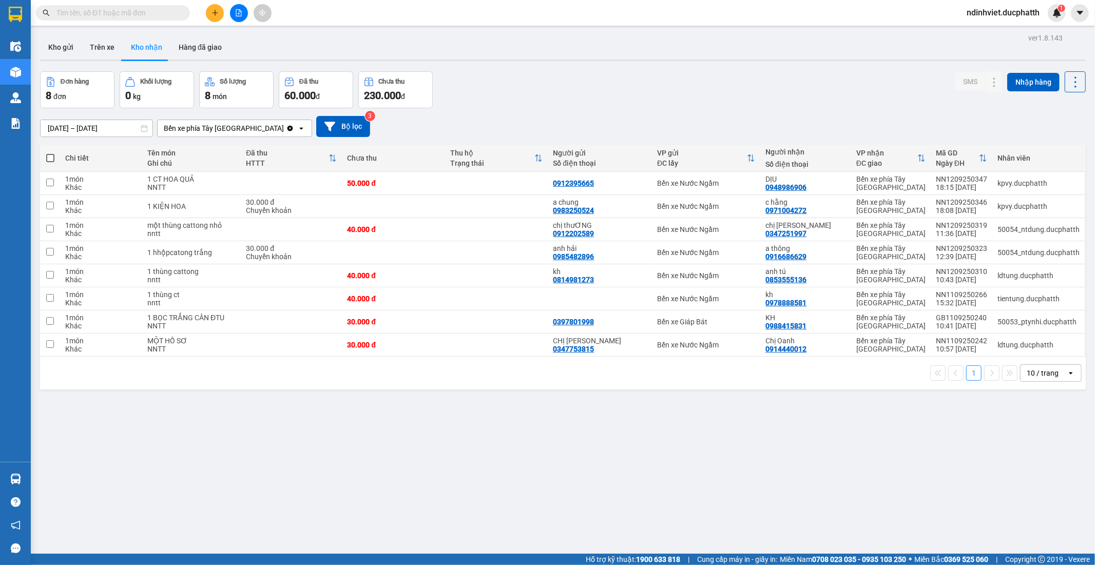
click at [153, 14] on input "text" at bounding box center [116, 12] width 121 height 11
paste input "0778375227"
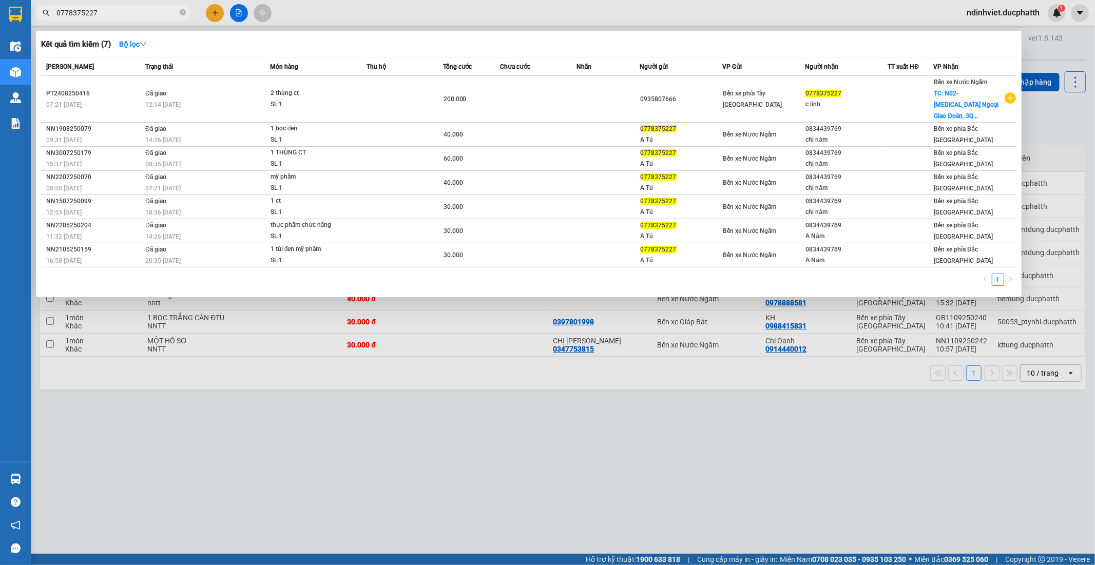
type input "0778375227"
click at [439, 400] on div at bounding box center [547, 282] width 1095 height 565
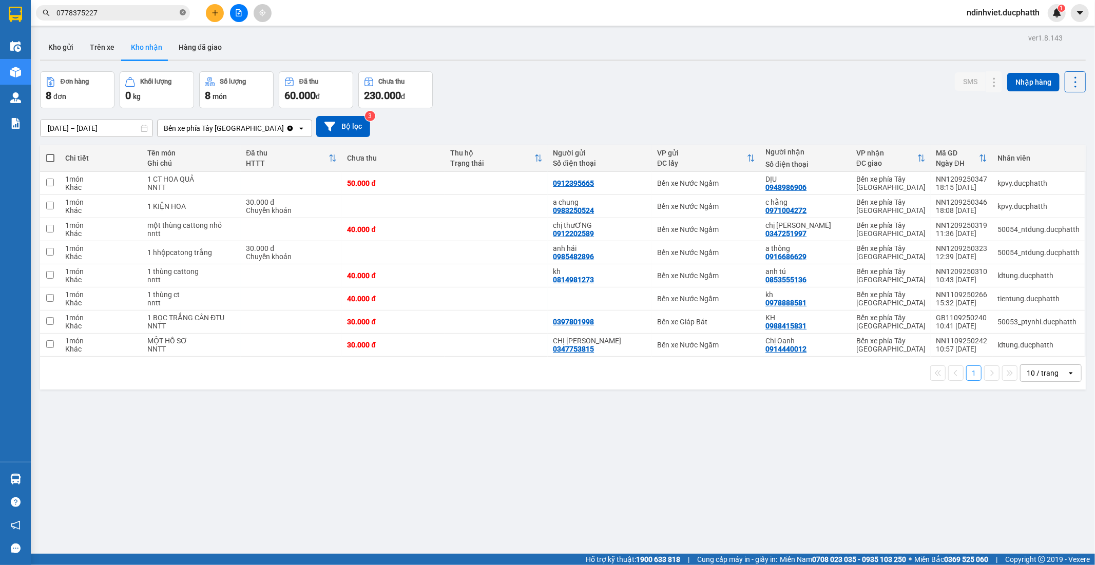
click at [182, 12] on icon "close-circle" at bounding box center [183, 12] width 6 height 6
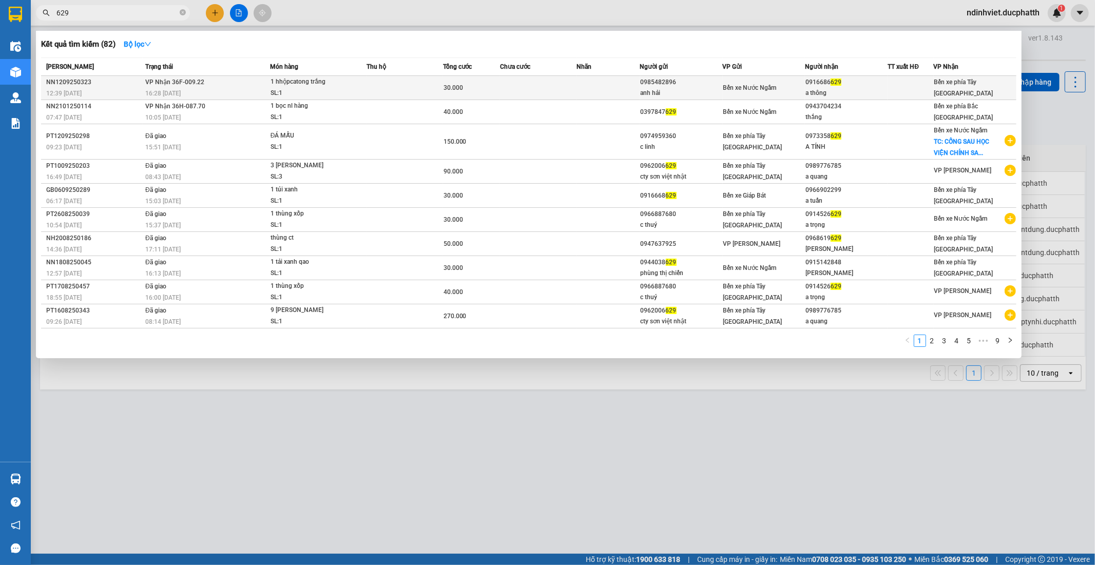
type input "629"
click at [397, 81] on td at bounding box center [405, 88] width 76 height 24
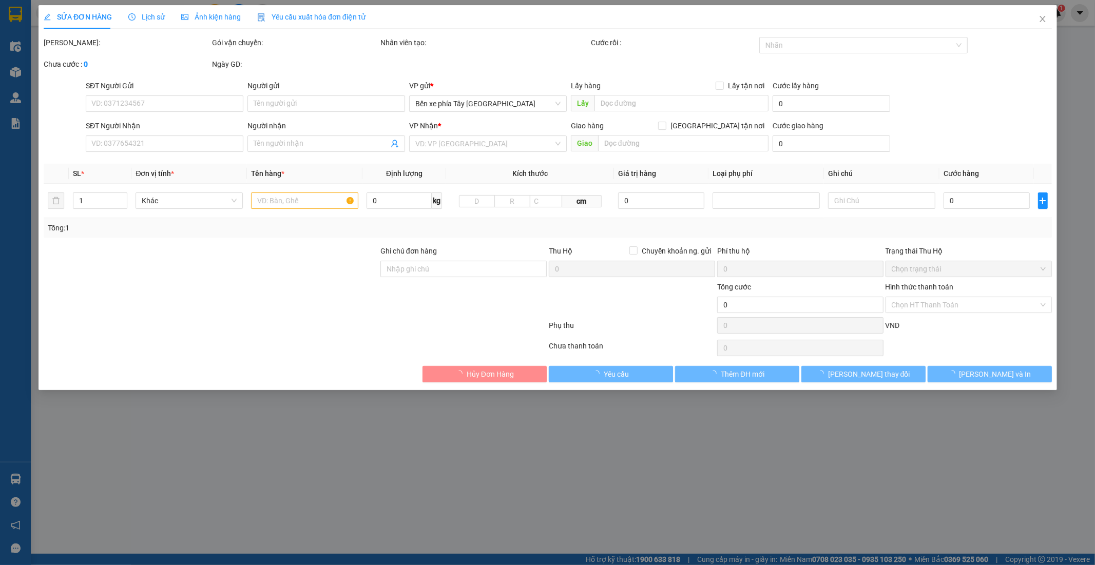
type input "0985482896"
type input "anh hải"
type input "0916686629"
type input "a thông"
type input "DANG VAN HAI CK 30K 12h38 12/9"
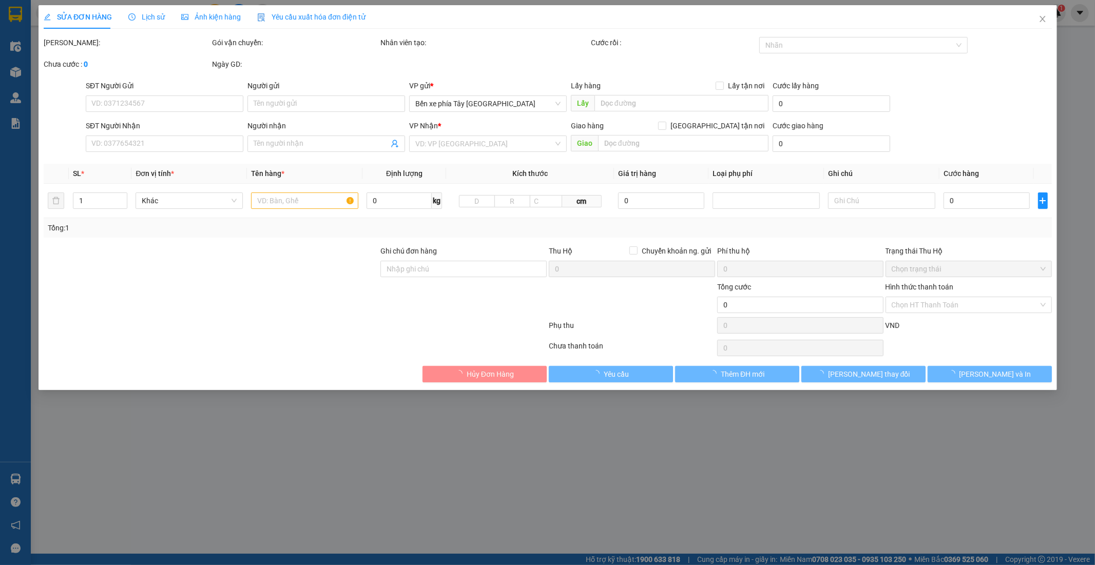
type input "30.000"
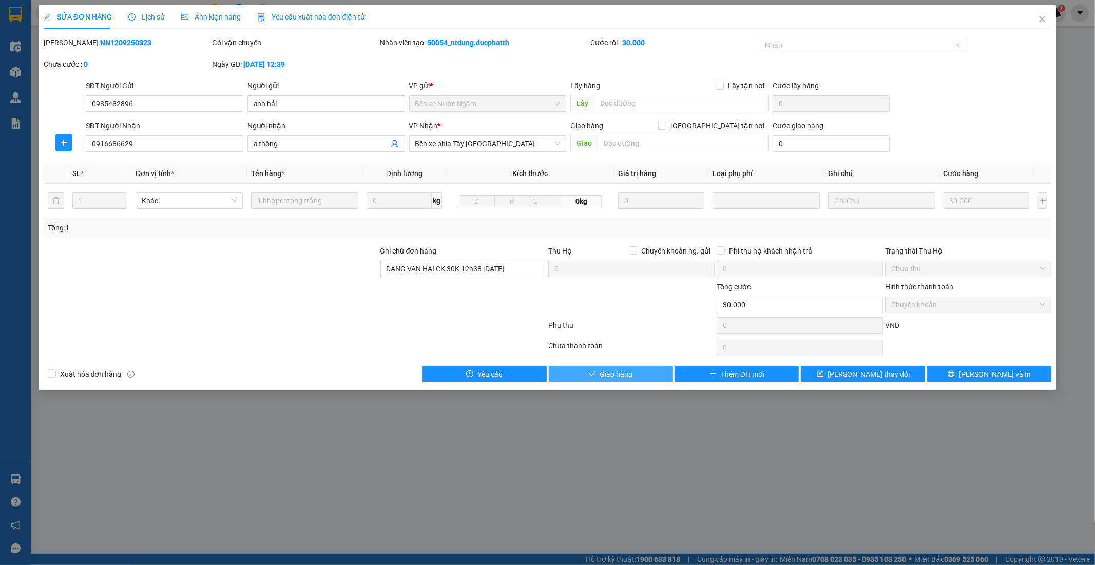
click at [601, 378] on span "Giao hàng" at bounding box center [616, 374] width 33 height 11
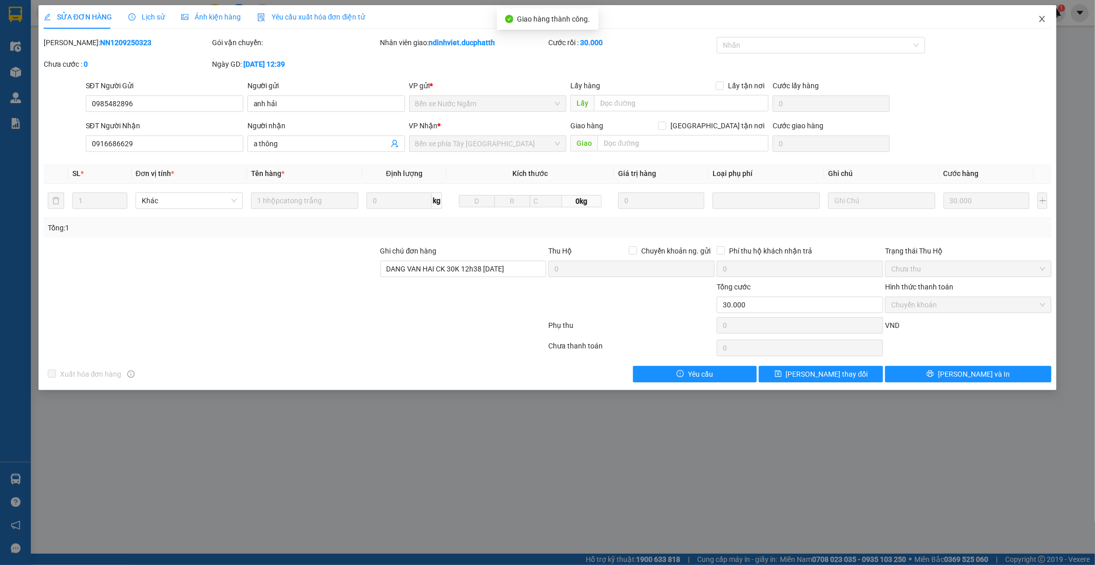
click at [1041, 23] on icon "close" at bounding box center [1042, 19] width 8 height 8
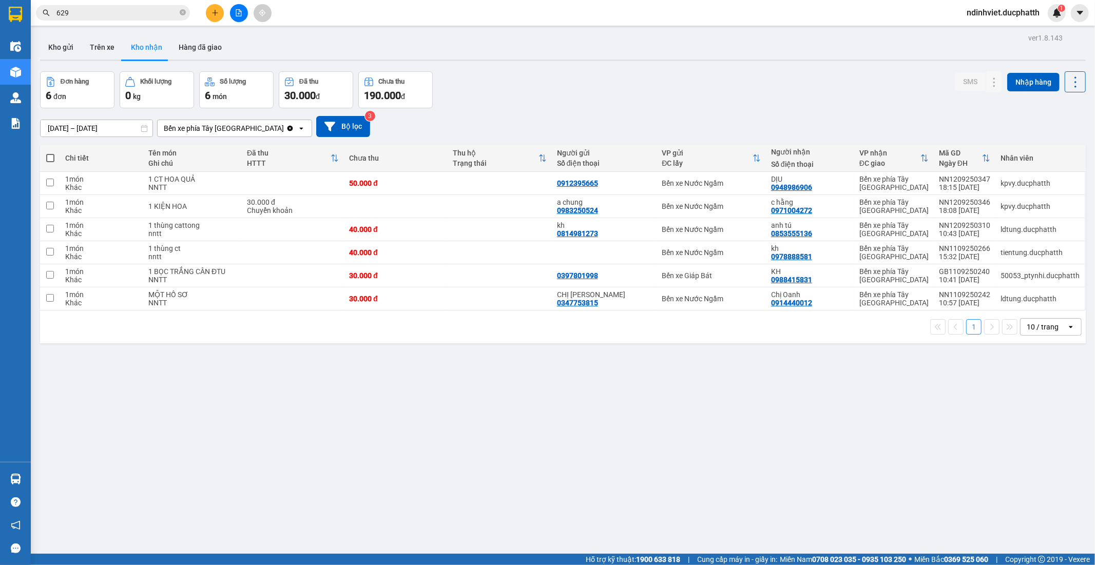
click at [132, 13] on input "629" at bounding box center [116, 12] width 121 height 11
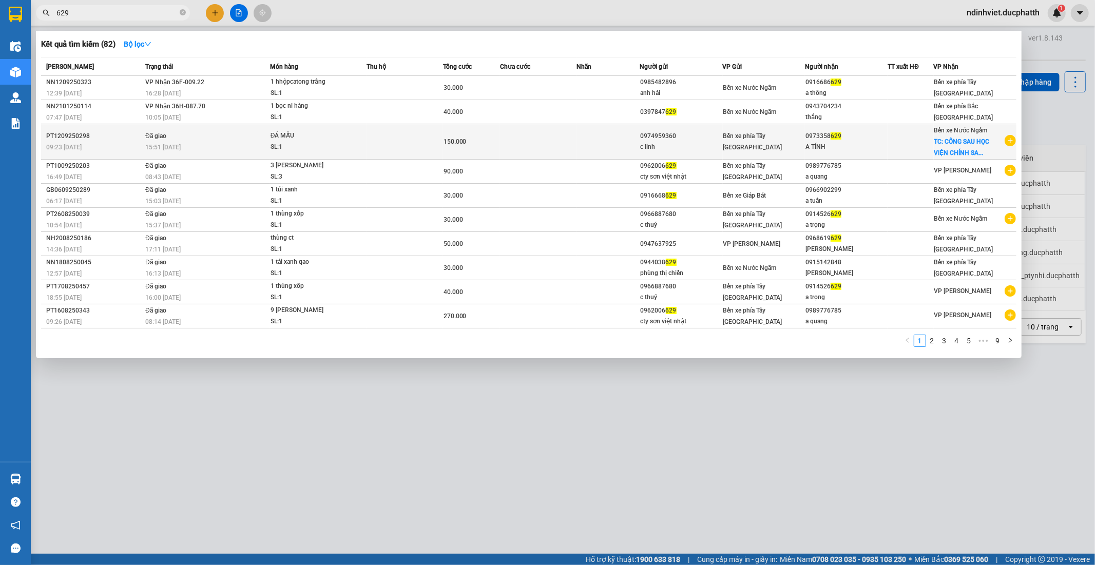
click at [552, 134] on td at bounding box center [538, 141] width 76 height 35
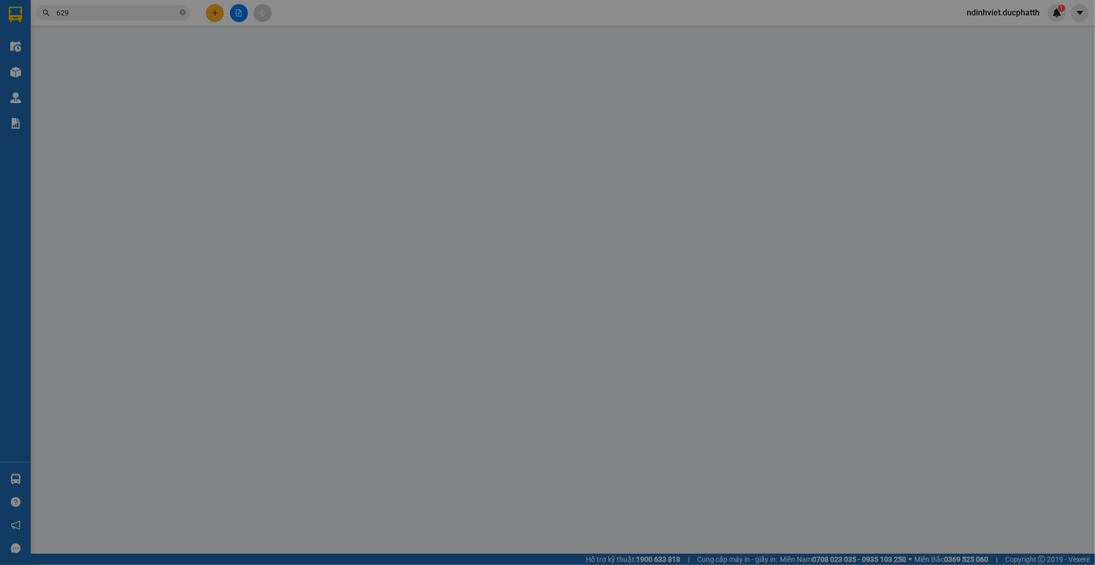
type input "0974959360"
type input "c linh"
type input "0973358629"
type input "A TÍNH"
checkbox input "true"
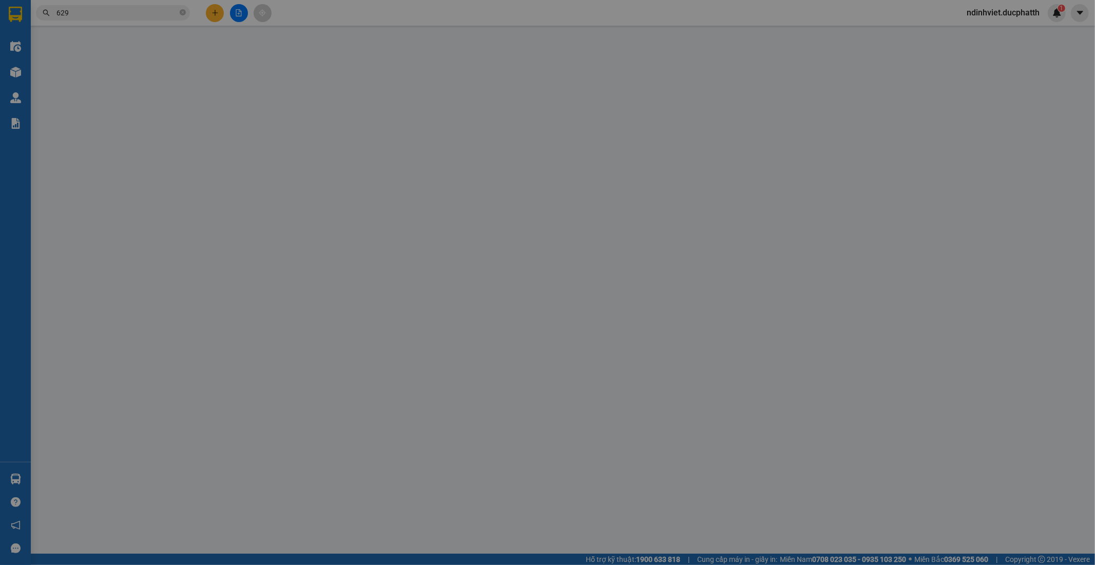
type input "CỐNG SAU HỌC VIỆN CHÍNH SACH VÀ PHÁT TRIÊN KHU ĐÔ THỊ NAM AN KHÁCH HOÀI ĐỨC HÀ …"
type input "120.000"
type input "GỬI TT CK 12/9 9H22 NGO THI LINH VIETIN"
type input "150.000"
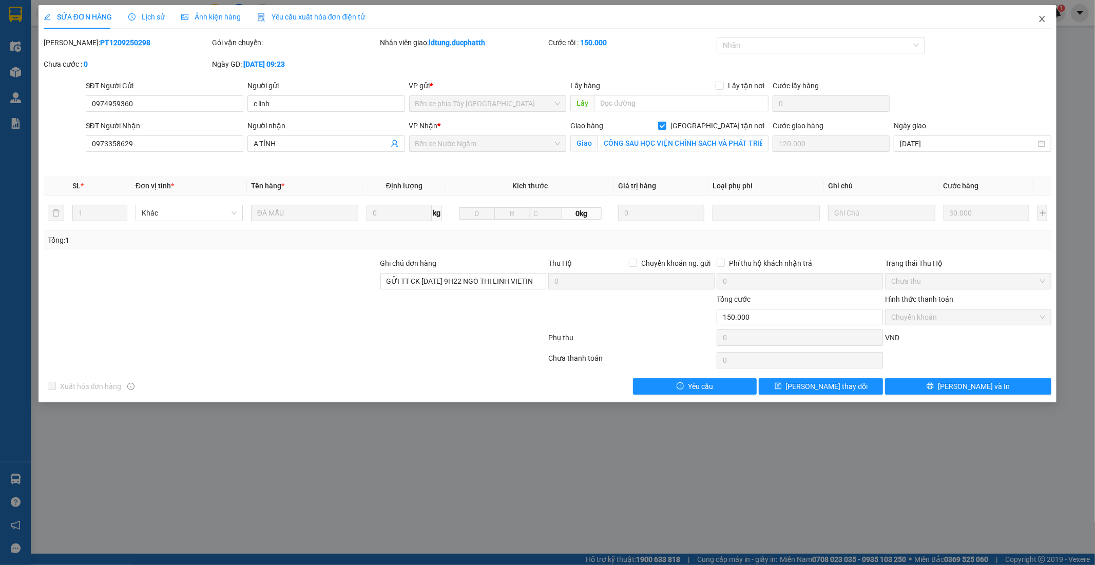
click at [1041, 14] on span "Close" at bounding box center [1042, 19] width 29 height 29
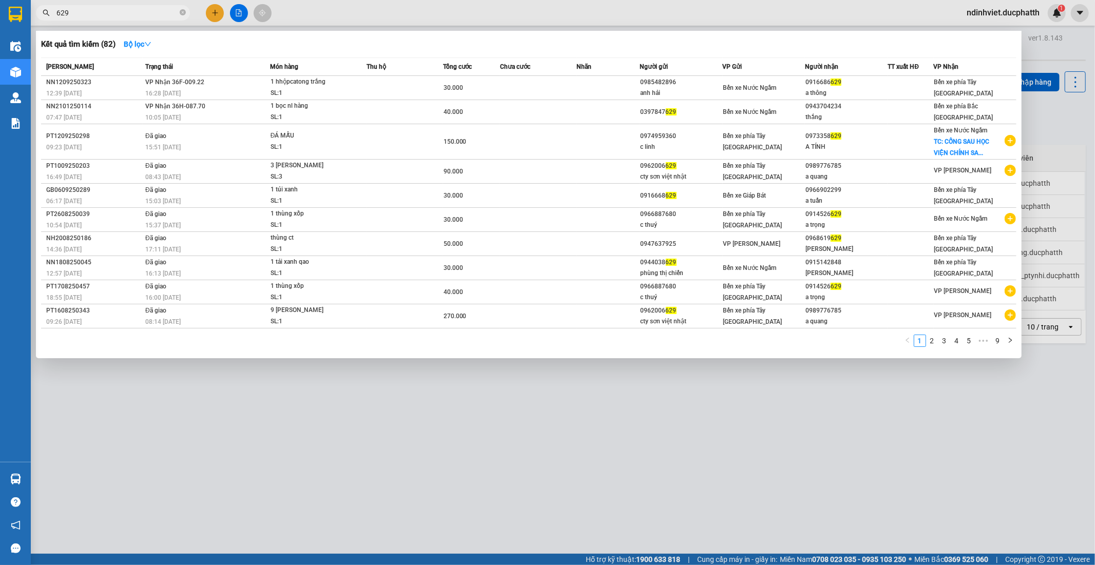
click at [113, 12] on input "629" at bounding box center [116, 12] width 121 height 11
click at [212, 108] on td "VP Nhận 36H-087.70 10:05 - 21/01" at bounding box center [206, 112] width 127 height 24
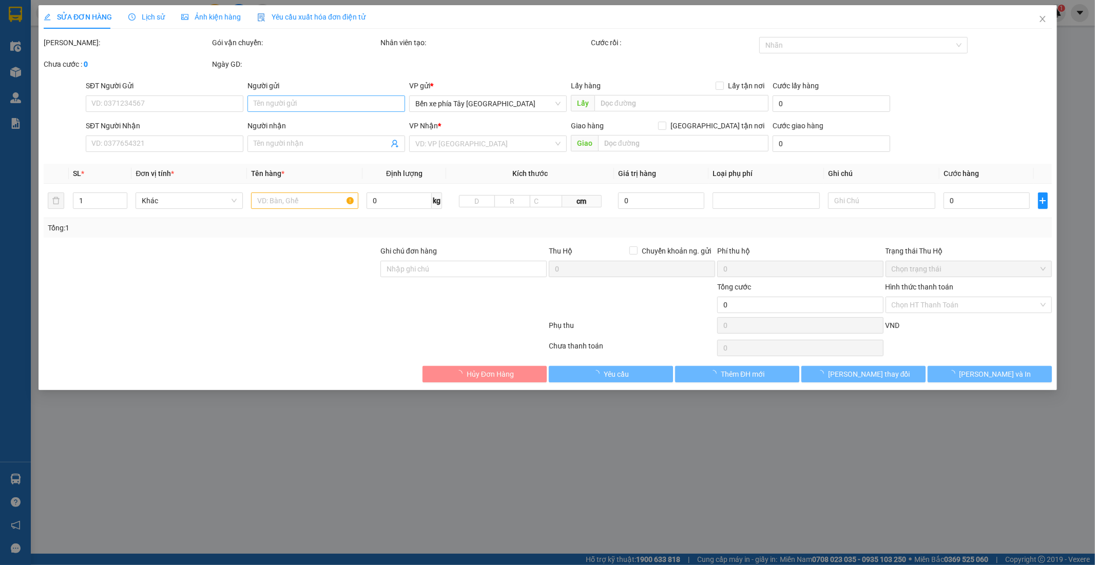
type input "0397847629"
type input "0943704234"
type input "thắng"
type input "KHÁCH ĐÃ THANH TOÁN TẠI BXPB"
type input "40.000"
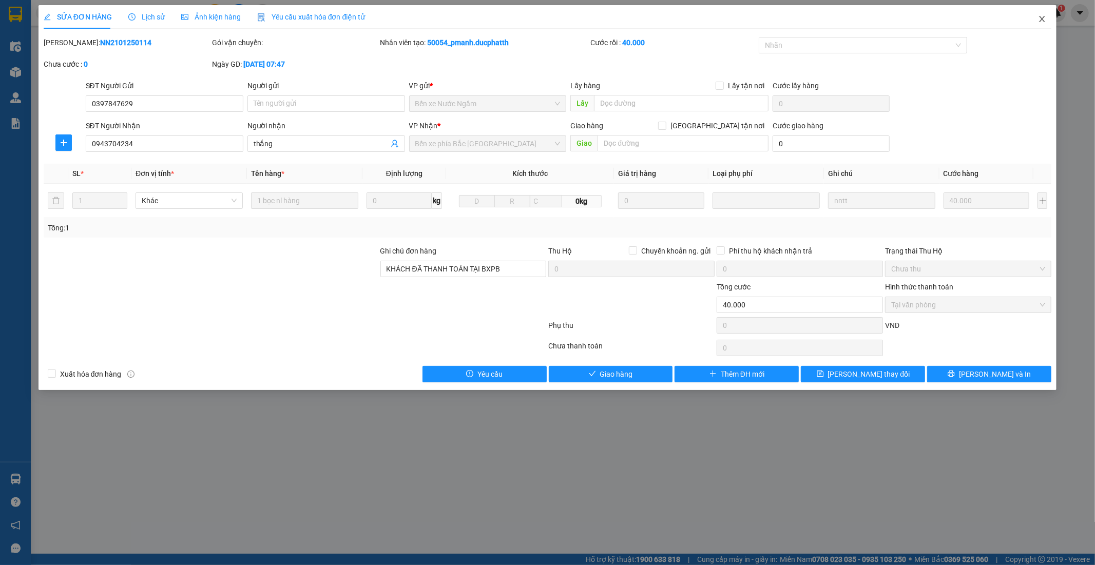
click at [1037, 16] on span "Close" at bounding box center [1042, 19] width 29 height 29
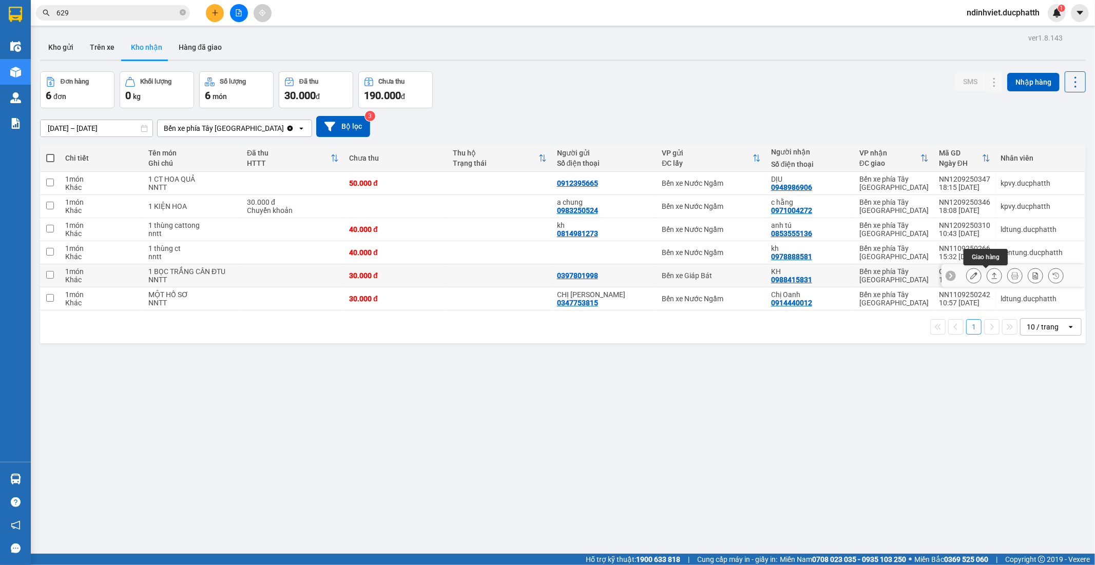
click at [991, 275] on icon at bounding box center [994, 275] width 7 height 7
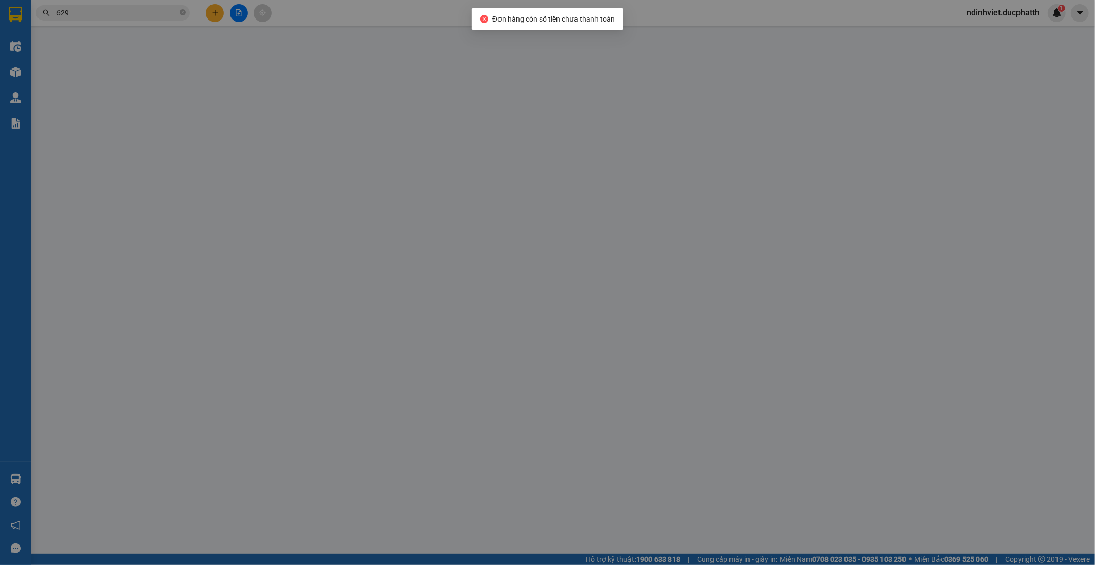
type input "0397801998"
type input "0988415831"
type input "KH"
type input "30.000"
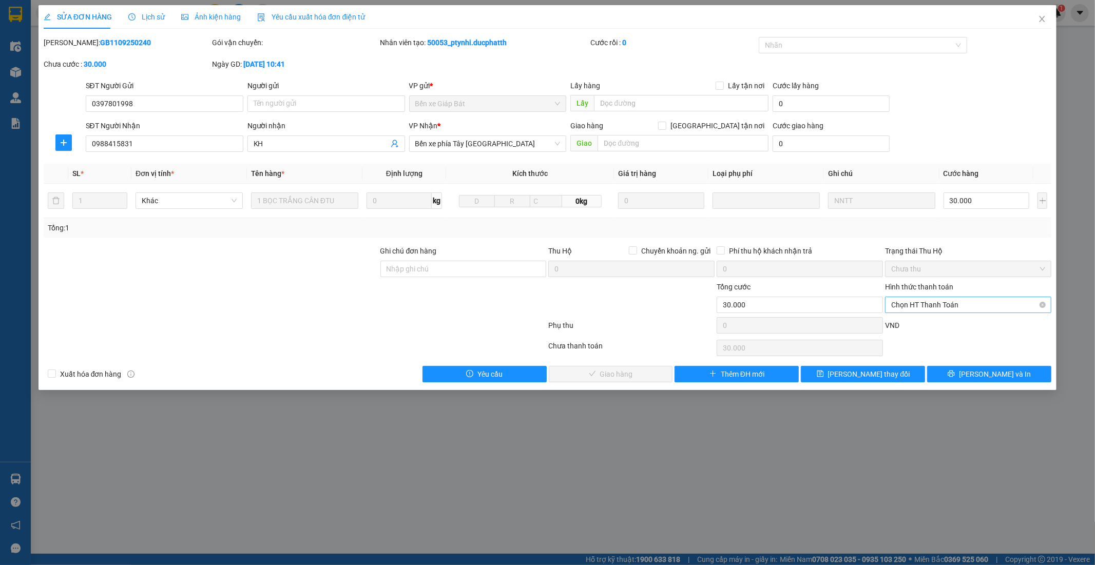
click at [900, 306] on span "Chọn HT Thanh Toán" at bounding box center [968, 304] width 154 height 15
click at [1043, 23] on icon "close" at bounding box center [1042, 19] width 8 height 8
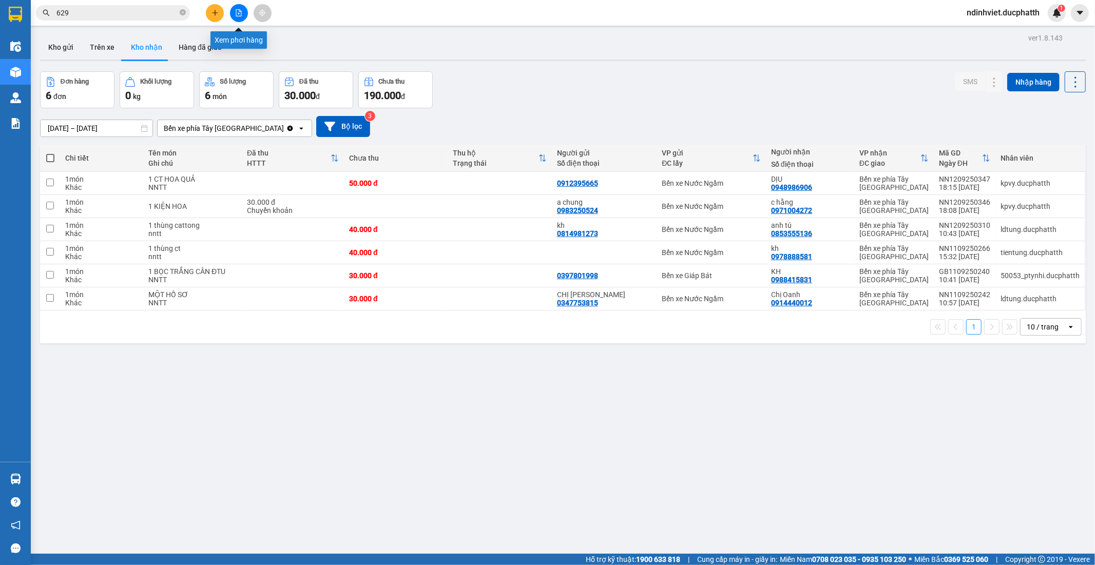
click at [236, 14] on icon "file-add" at bounding box center [239, 12] width 6 height 7
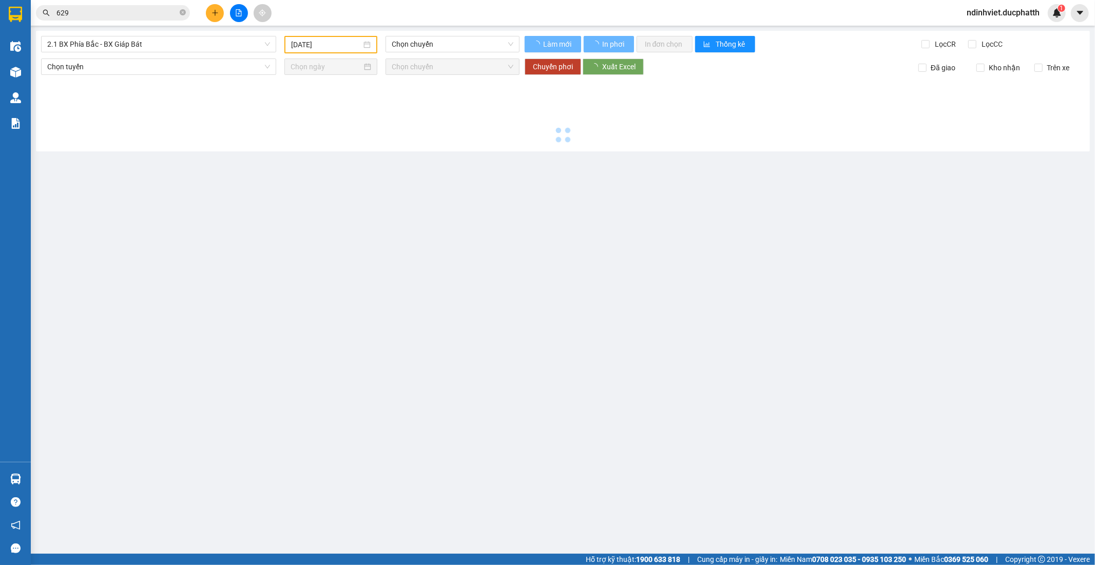
type input "13/09/2025"
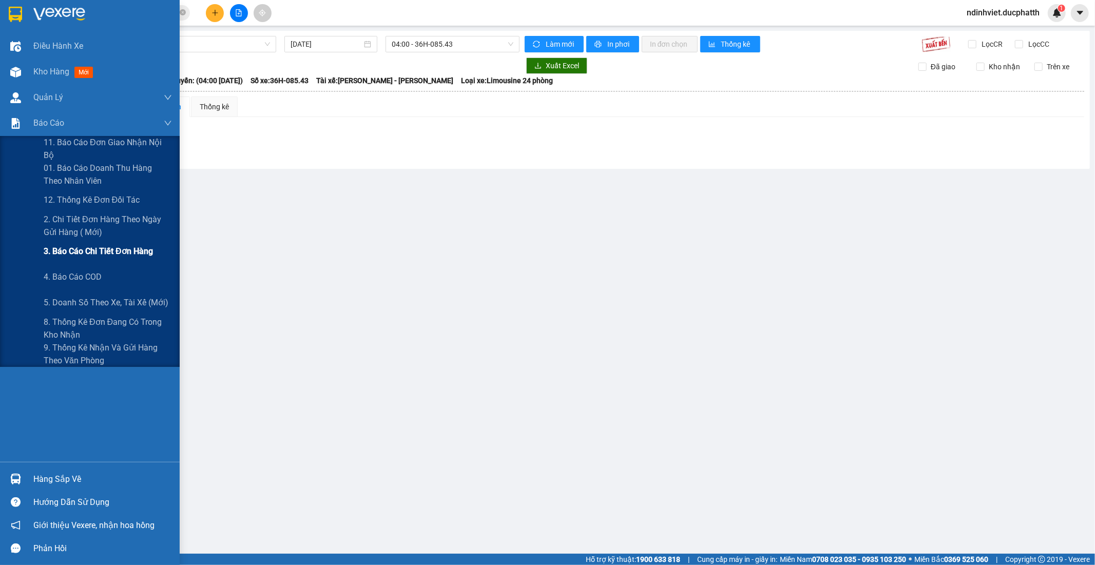
click at [98, 252] on span "3. Báo cáo chi tiết đơn hàng" at bounding box center [98, 251] width 109 height 13
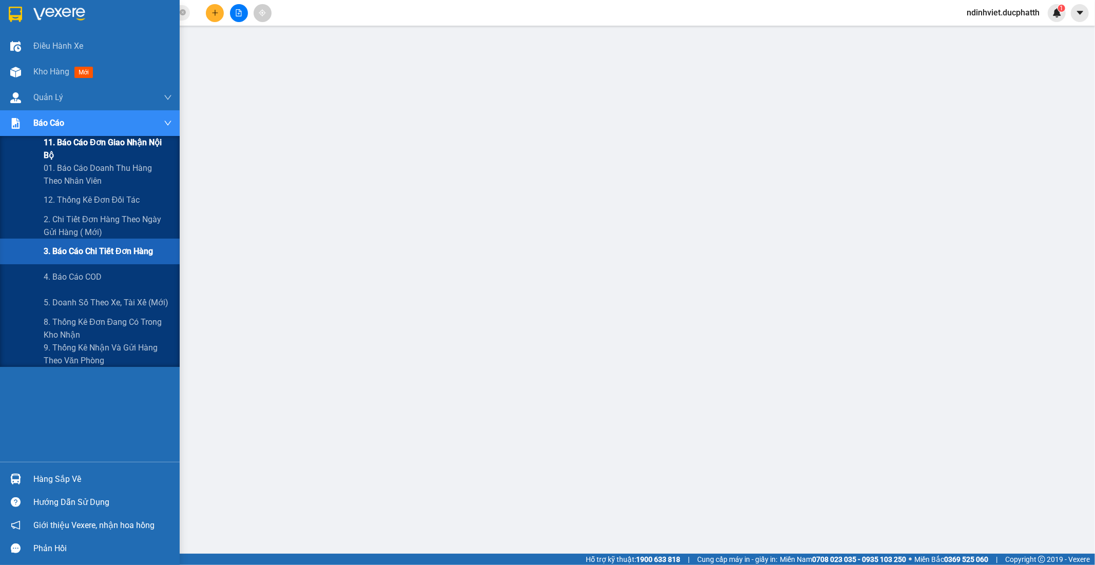
drag, startPoint x: 110, startPoint y: 177, endPoint x: 99, endPoint y: 136, distance: 42.6
click at [105, 151] on div "11. Báo cáo đơn giao nhận nội bộ 01. Báo cáo doanh thu hàng theo nhân viên 12. …" at bounding box center [90, 251] width 180 height 231
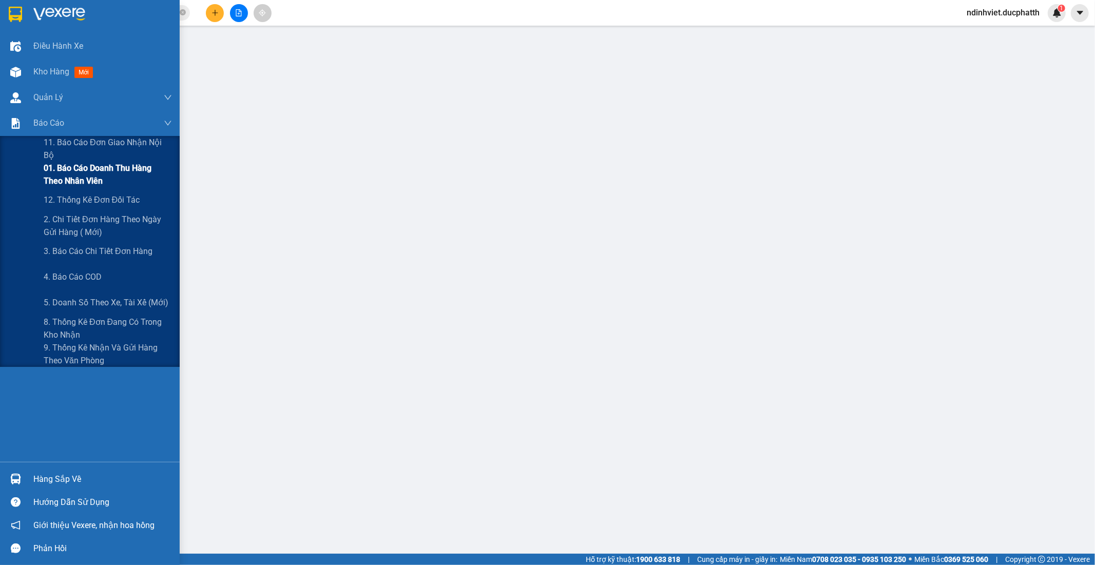
click at [96, 168] on span "01. Báo cáo doanh thu hàng theo nhân viên" at bounding box center [108, 175] width 128 height 26
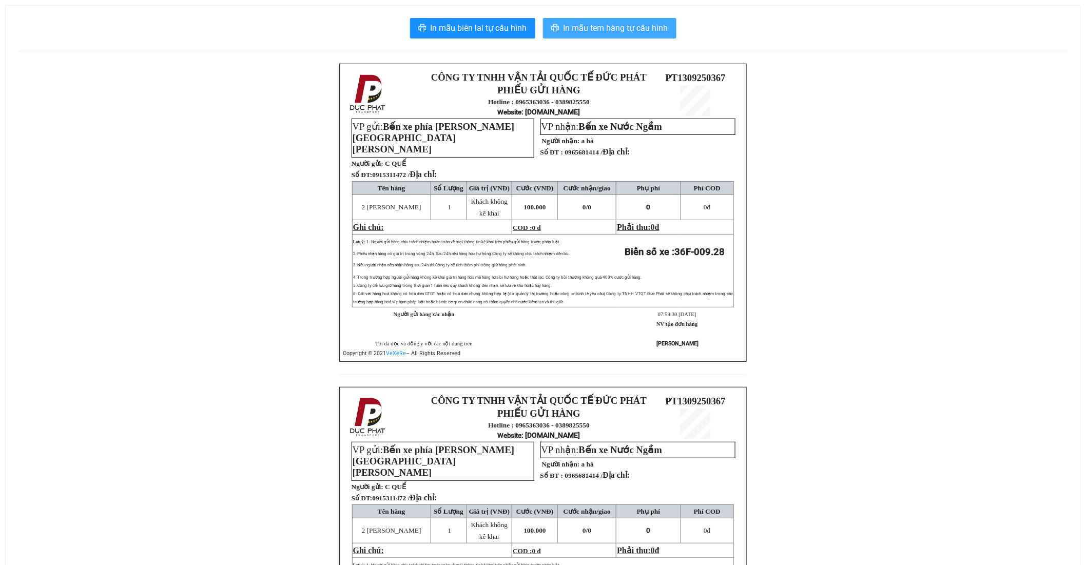
click at [619, 24] on span "In mẫu tem hàng tự cấu hình" at bounding box center [616, 28] width 105 height 13
click at [611, 32] on span "In mẫu tem hàng tự cấu hình" at bounding box center [616, 28] width 105 height 13
click at [634, 31] on span "In mẫu tem hàng tự cấu hình" at bounding box center [616, 28] width 105 height 13
click at [600, 33] on span "In mẫu tem hàng tự cấu hình" at bounding box center [616, 28] width 105 height 13
click at [581, 33] on span "In mẫu tem hàng tự cấu hình" at bounding box center [616, 28] width 105 height 13
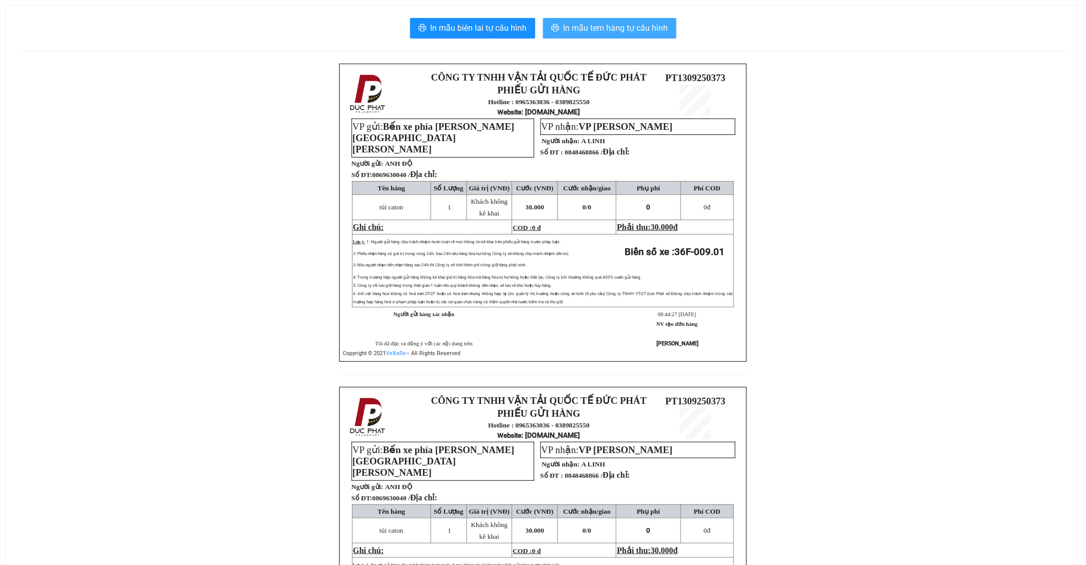
click at [629, 25] on span "In mẫu tem hàng tự cấu hình" at bounding box center [616, 28] width 105 height 13
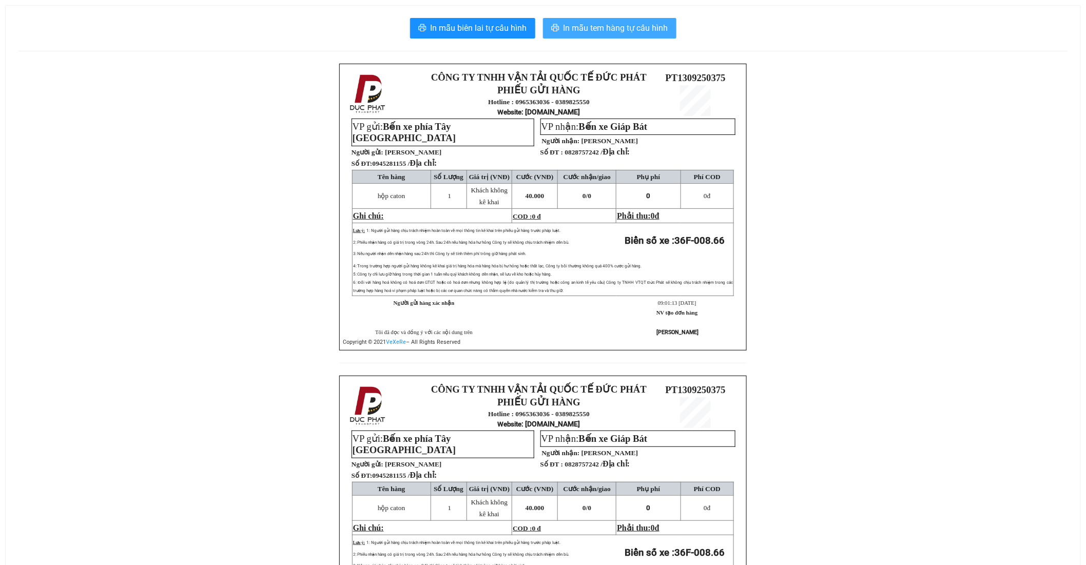
click at [604, 28] on span "In mẫu tem hàng tự cấu hình" at bounding box center [616, 28] width 105 height 13
click at [249, 110] on div "CÔNG TY TNHH VẬN TẢI QUỐC TẾ ĐỨC PHÁT PHIẾU GỬI HÀNG Hotline : 0965363036 - 038…" at bounding box center [543, 376] width 1050 height 624
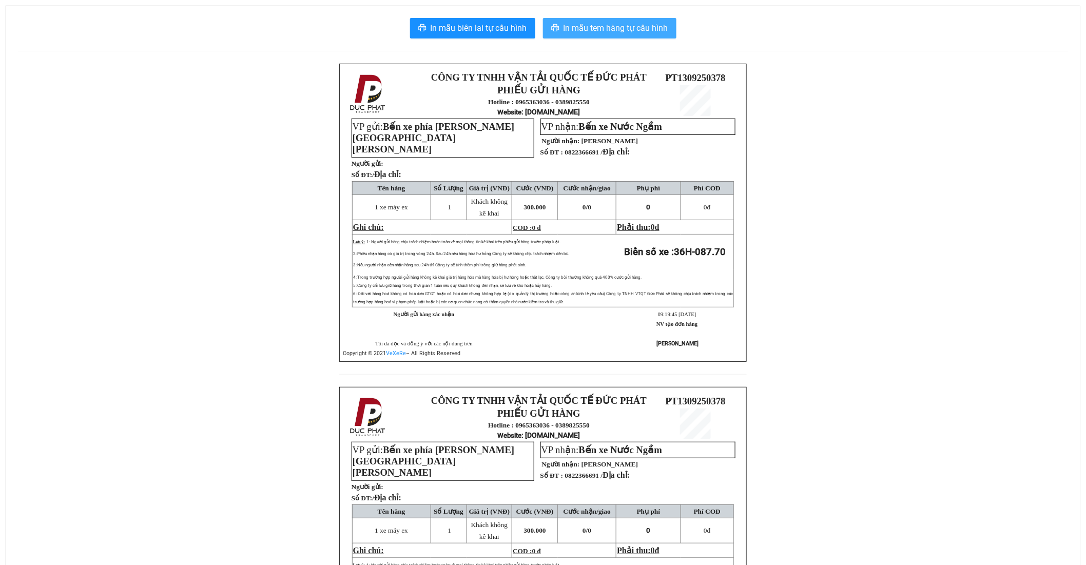
click at [602, 26] on span "In mẫu tem hàng tự cấu hình" at bounding box center [616, 28] width 105 height 13
